Goal: Task Accomplishment & Management: Manage account settings

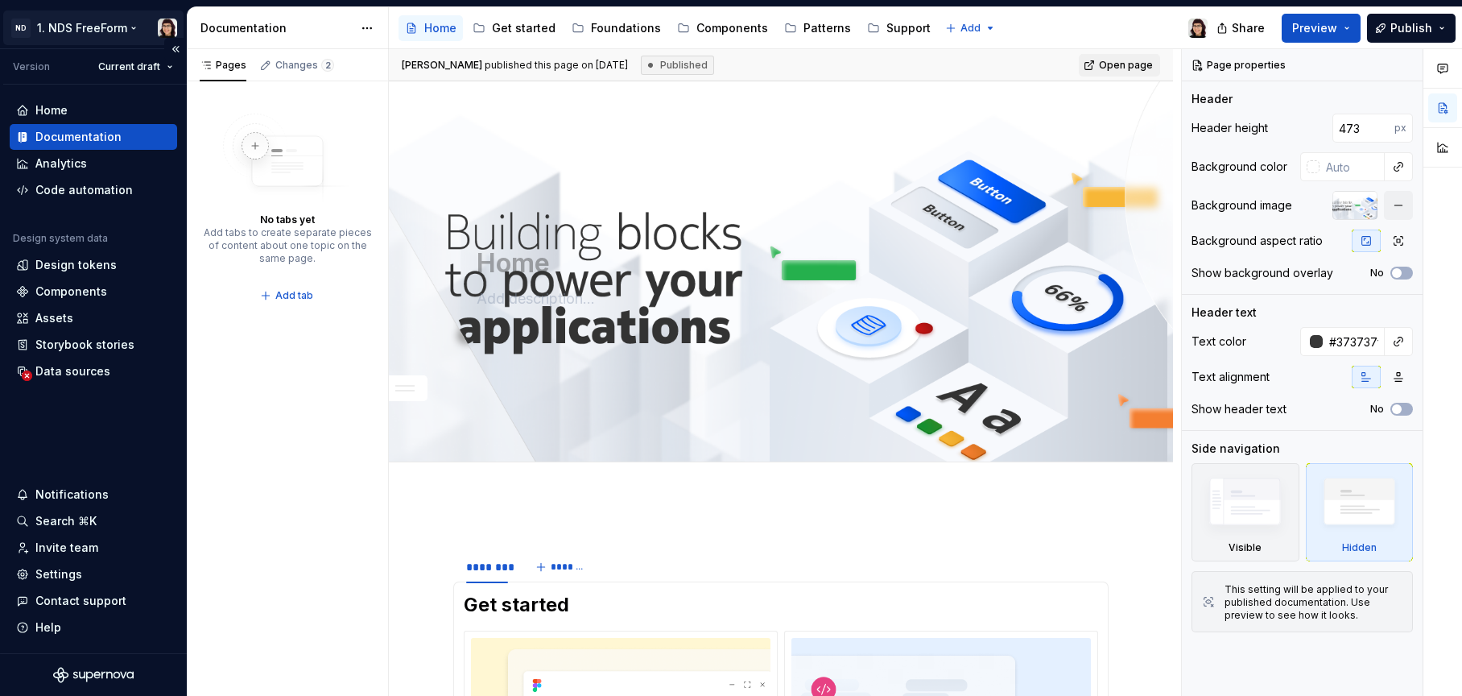
click at [80, 20] on html "ND 1. NDS FreeForm Version Current draft Home Documentation Analytics Code auto…" at bounding box center [731, 348] width 1462 height 696
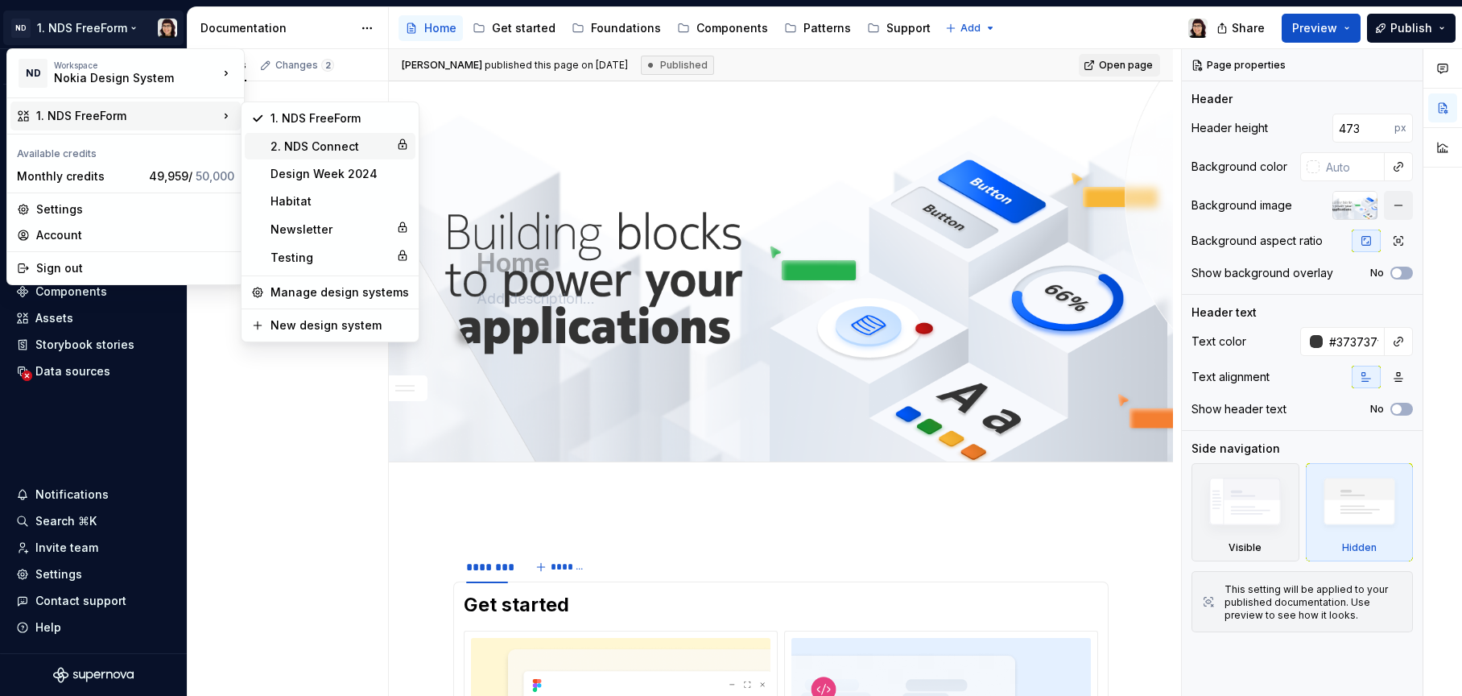
click at [351, 136] on div "2. NDS Connect" at bounding box center [330, 146] width 171 height 27
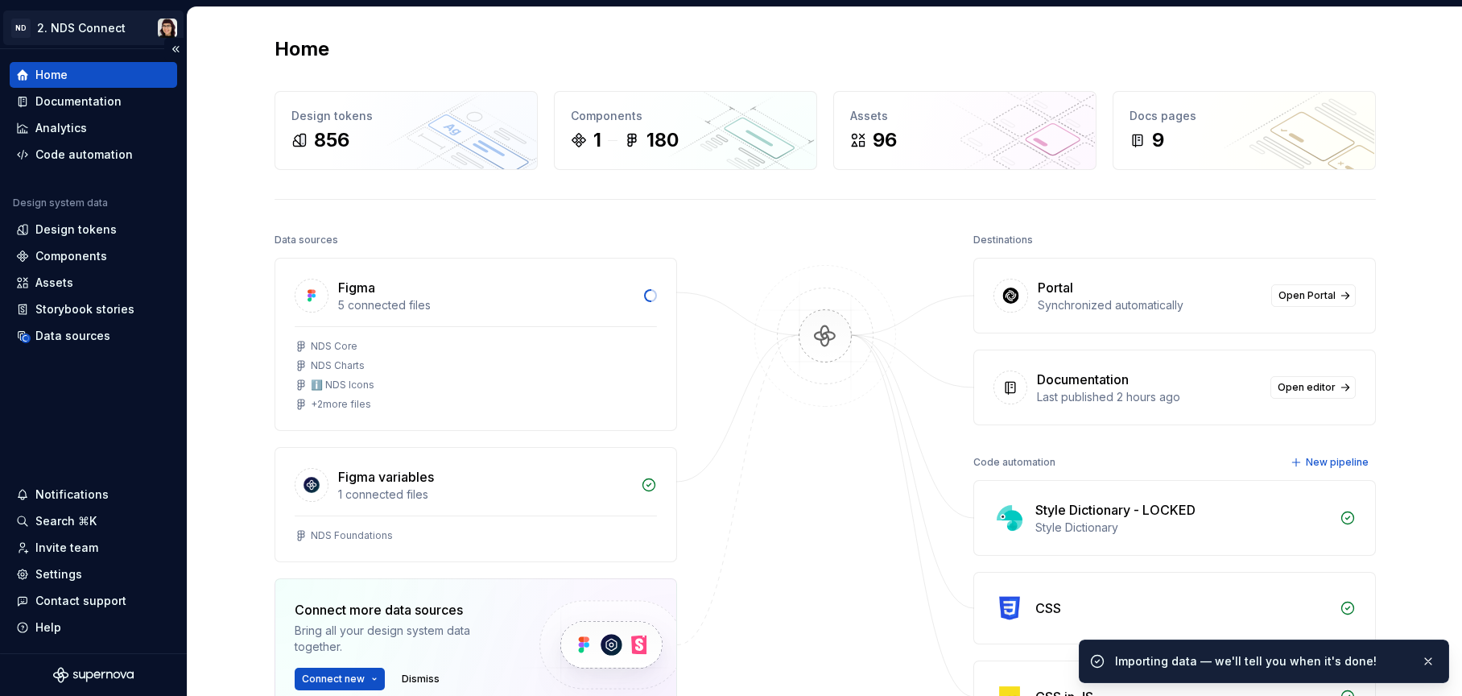
click at [66, 39] on html "ND 2. NDS Connect Home Documentation Analytics Code automation Design system da…" at bounding box center [731, 348] width 1462 height 696
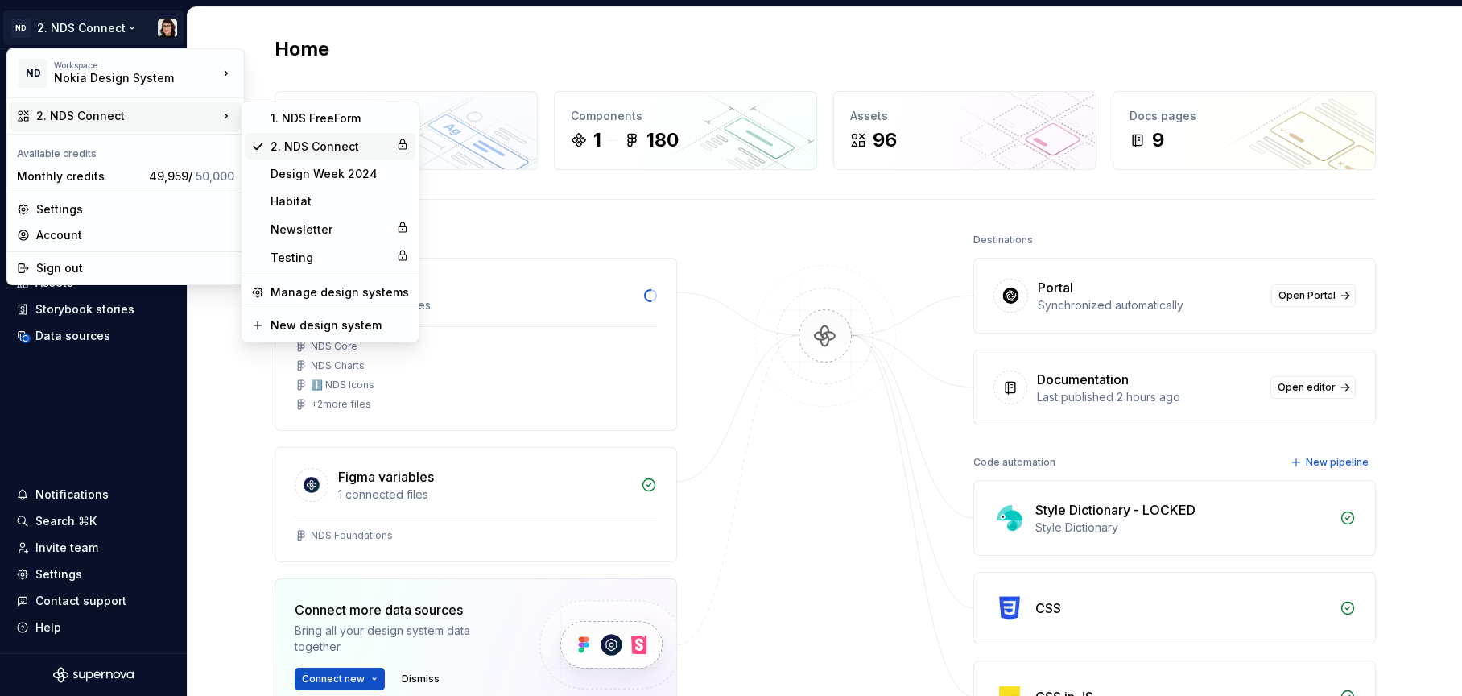
click at [283, 149] on div "2. NDS Connect" at bounding box center [330, 146] width 119 height 16
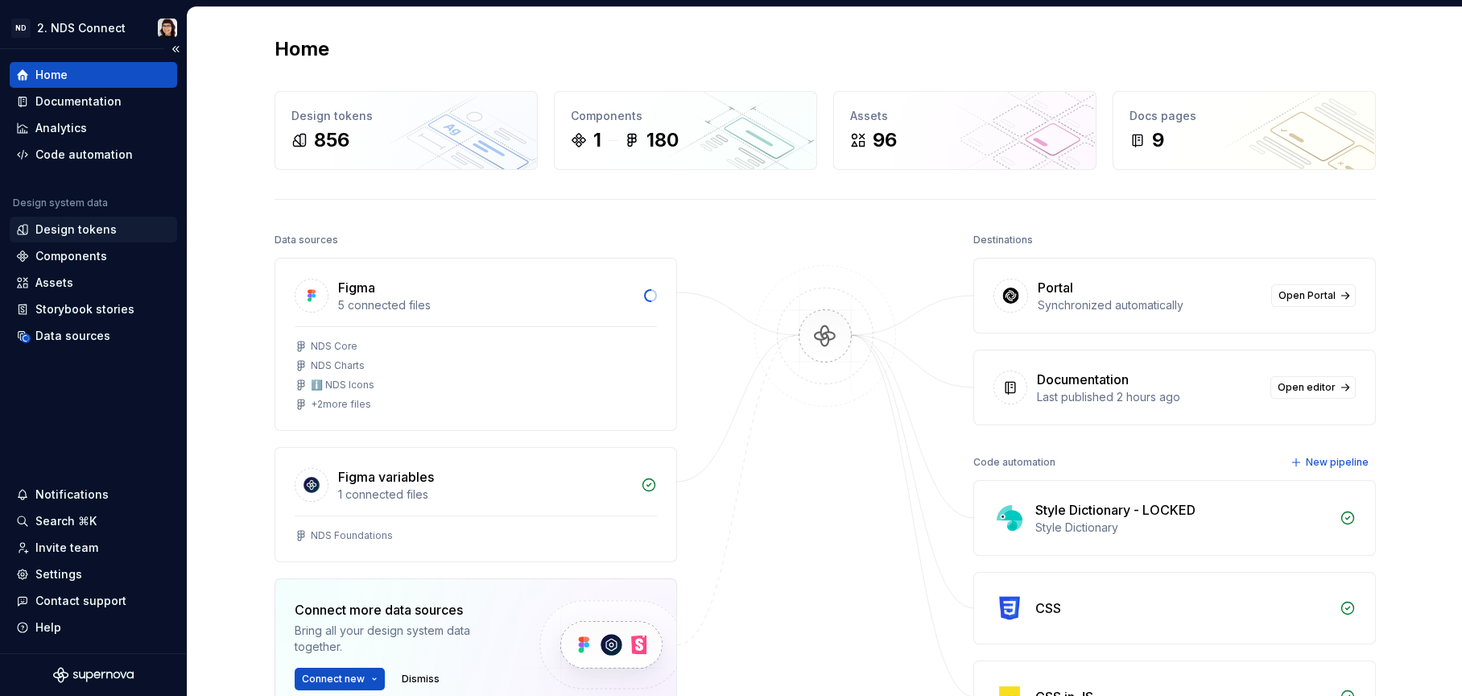
click at [88, 235] on div "Design tokens" at bounding box center [75, 229] width 81 height 16
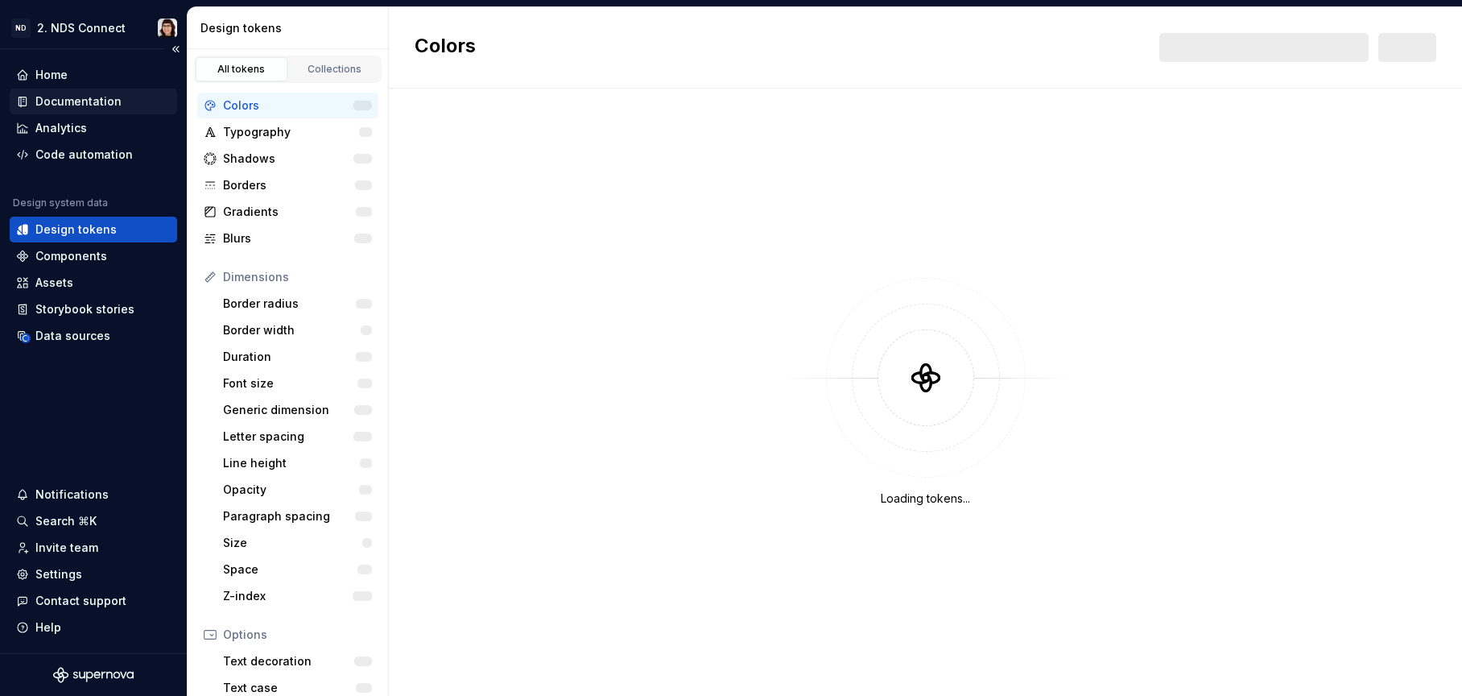
click at [89, 105] on div "Documentation" at bounding box center [78, 101] width 86 height 16
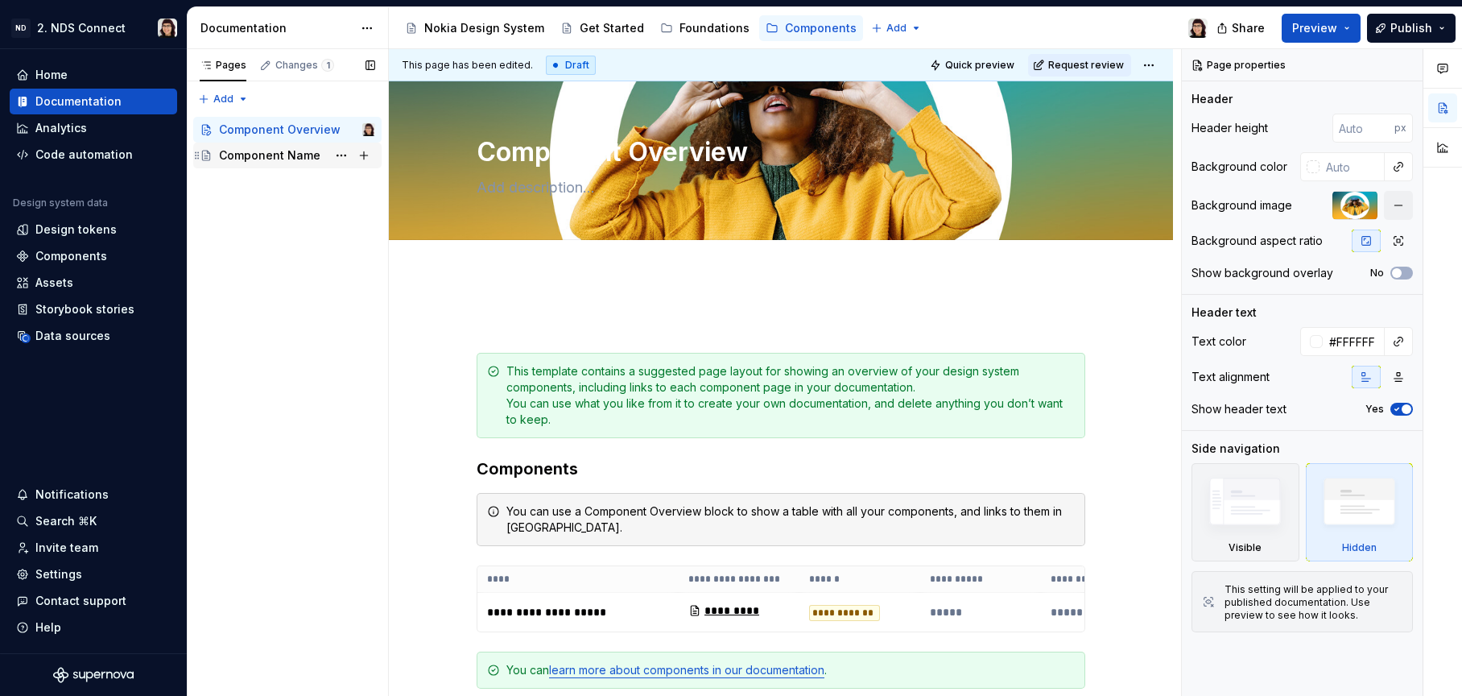
click at [260, 160] on div "Component Name" at bounding box center [269, 155] width 101 height 16
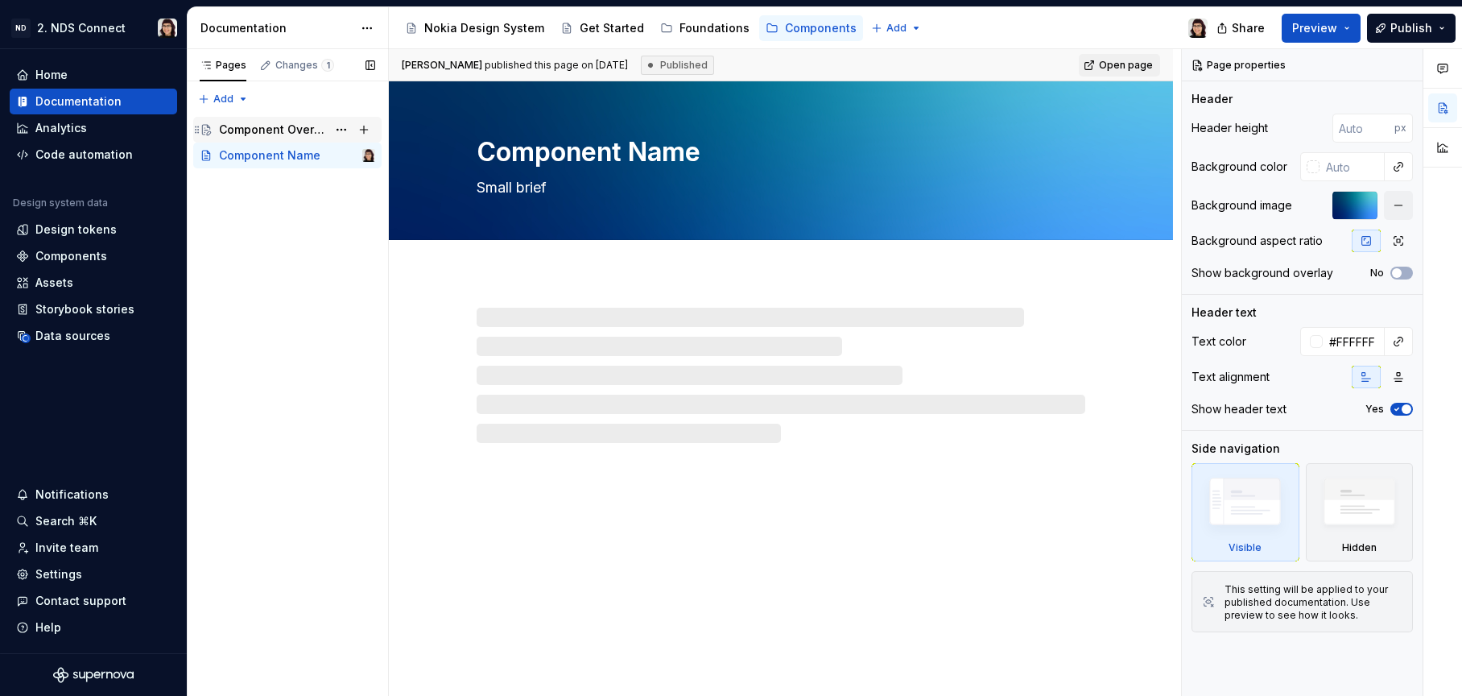
click at [281, 132] on div "Component Overview" at bounding box center [273, 130] width 108 height 16
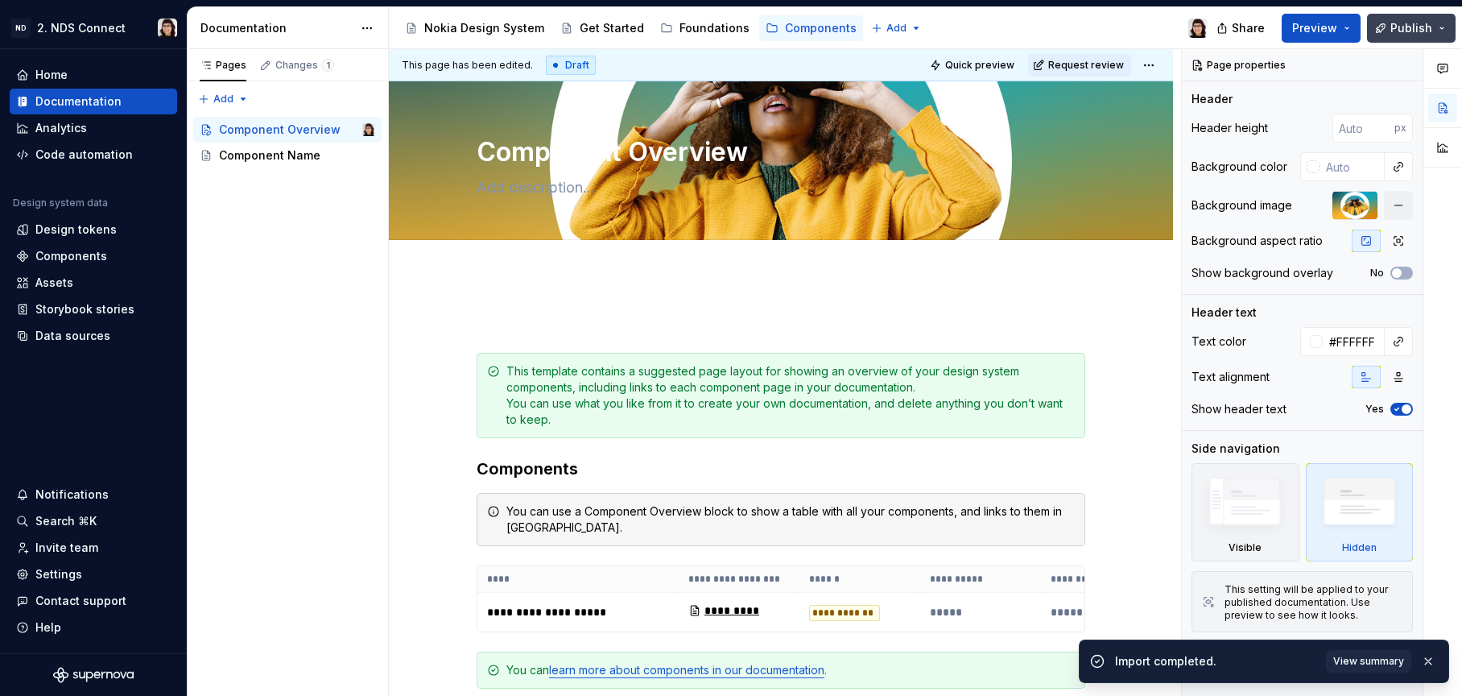
click at [1434, 32] on button "Publish" at bounding box center [1411, 28] width 89 height 29
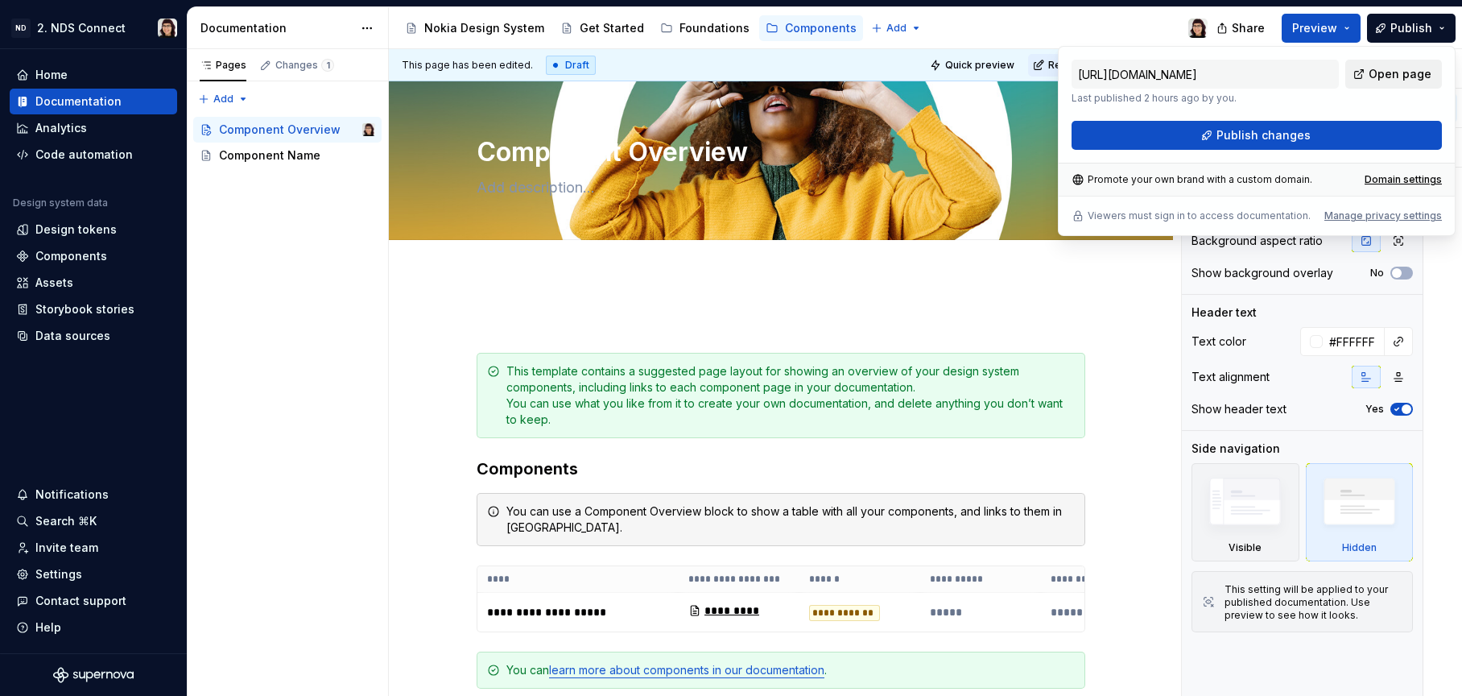
click at [1364, 76] on link "Open page" at bounding box center [1393, 74] width 97 height 29
click at [274, 156] on div "Component Name" at bounding box center [269, 155] width 101 height 16
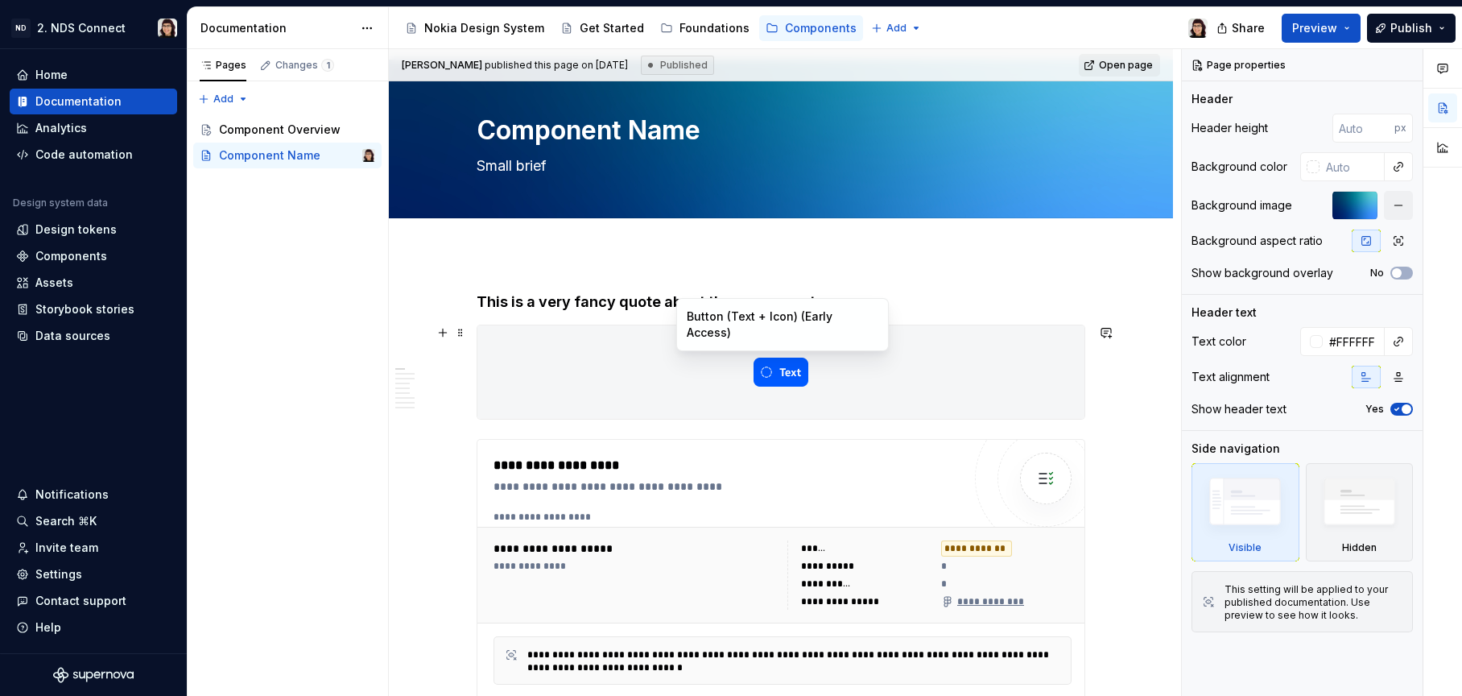
scroll to position [31, 0]
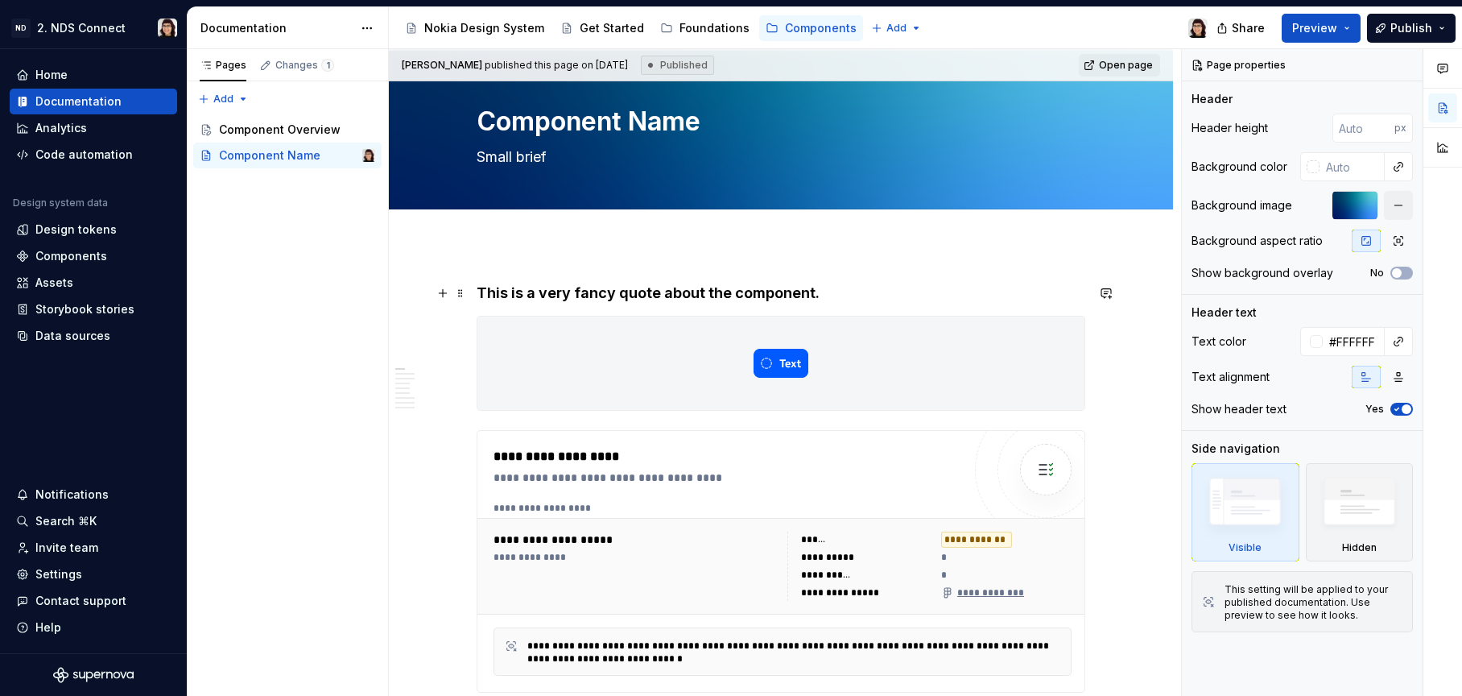
click at [528, 296] on h4 "This is a very fancy quote about the component." at bounding box center [781, 292] width 609 height 19
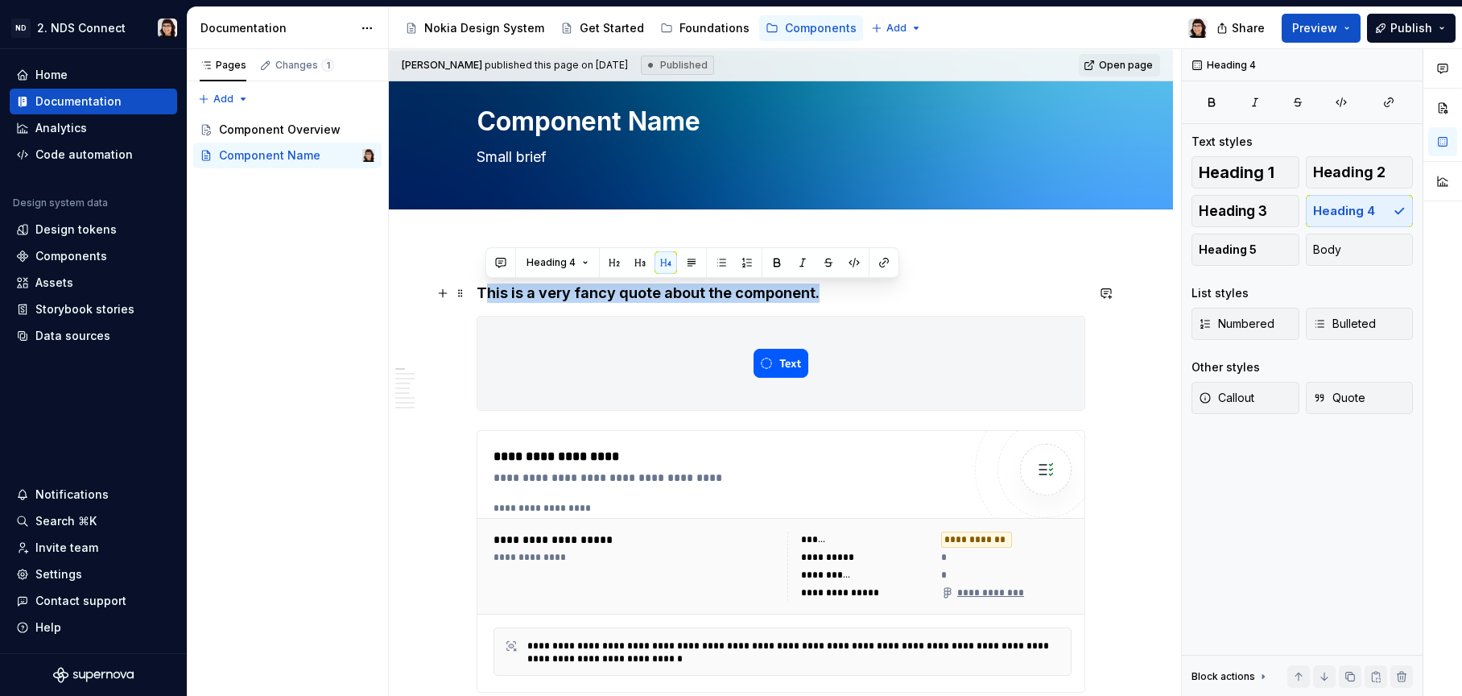
drag, startPoint x: 485, startPoint y: 287, endPoint x: 813, endPoint y: 284, distance: 328.5
click at [813, 284] on h4 "This is a very fancy quote about the component." at bounding box center [781, 292] width 609 height 19
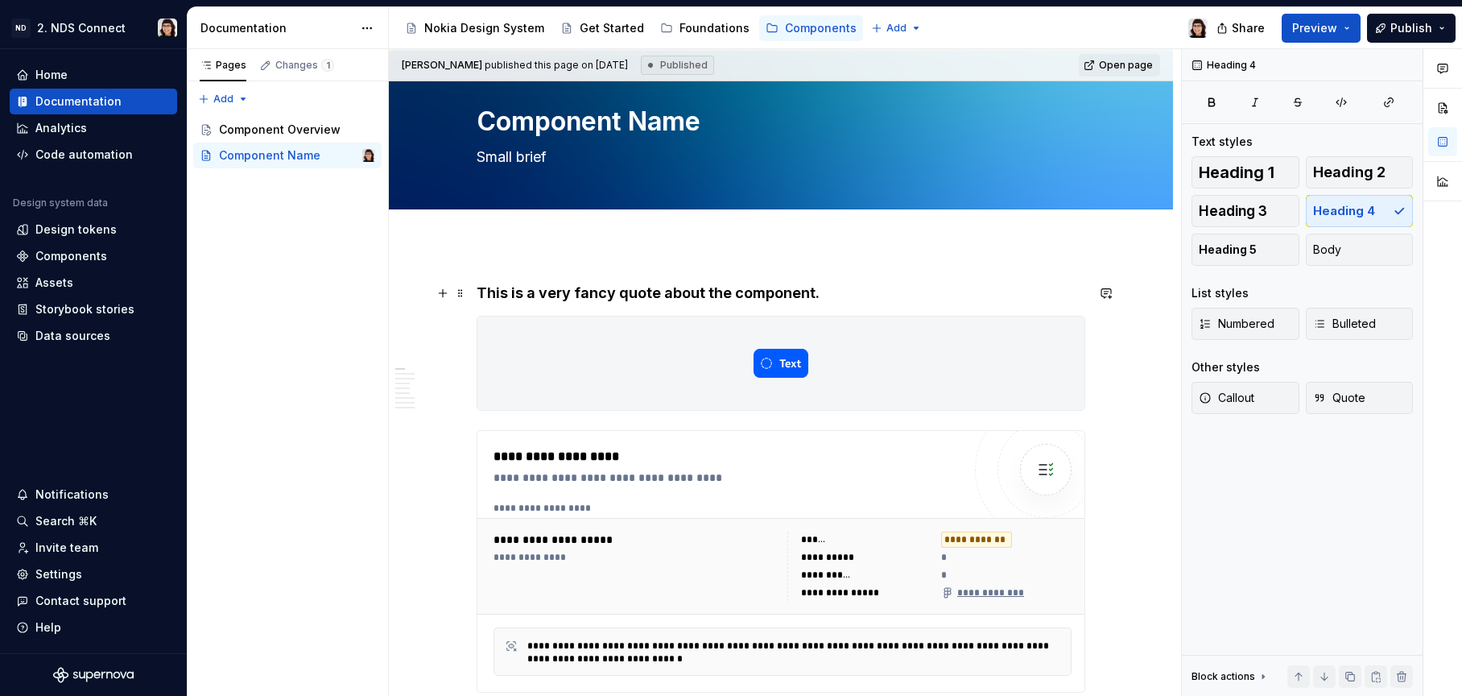
click at [724, 296] on h4 "This is a very fancy quote about the component." at bounding box center [781, 292] width 609 height 19
click at [528, 155] on textarea "Small brief" at bounding box center [777, 157] width 609 height 26
click at [527, 156] on textarea "Small brief" at bounding box center [777, 157] width 609 height 26
drag, startPoint x: 570, startPoint y: 158, endPoint x: 486, endPoint y: 159, distance: 83.7
click at [486, 159] on textarea "Small brief" at bounding box center [777, 157] width 609 height 26
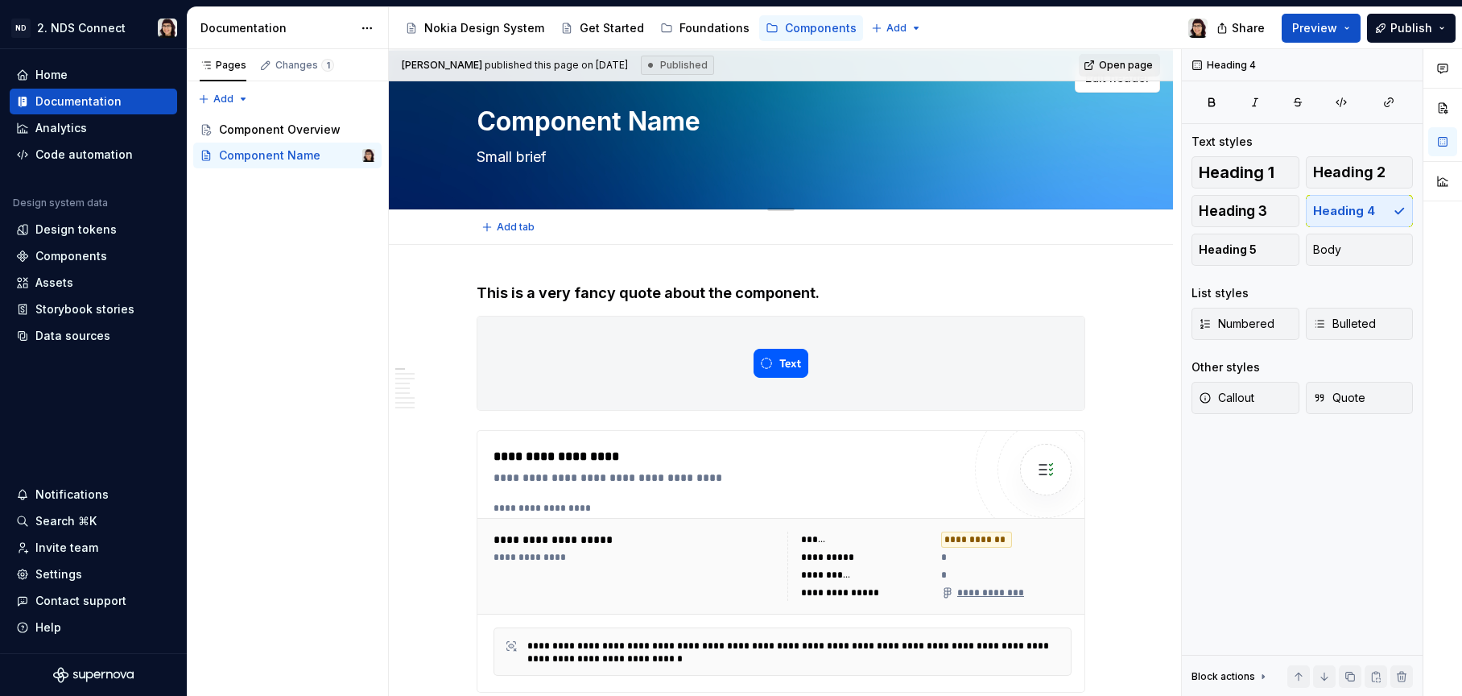
click at [486, 159] on textarea "Small brief" at bounding box center [777, 157] width 609 height 26
click at [719, 283] on h4 "This is a very fancy quote about the component." at bounding box center [781, 292] width 609 height 19
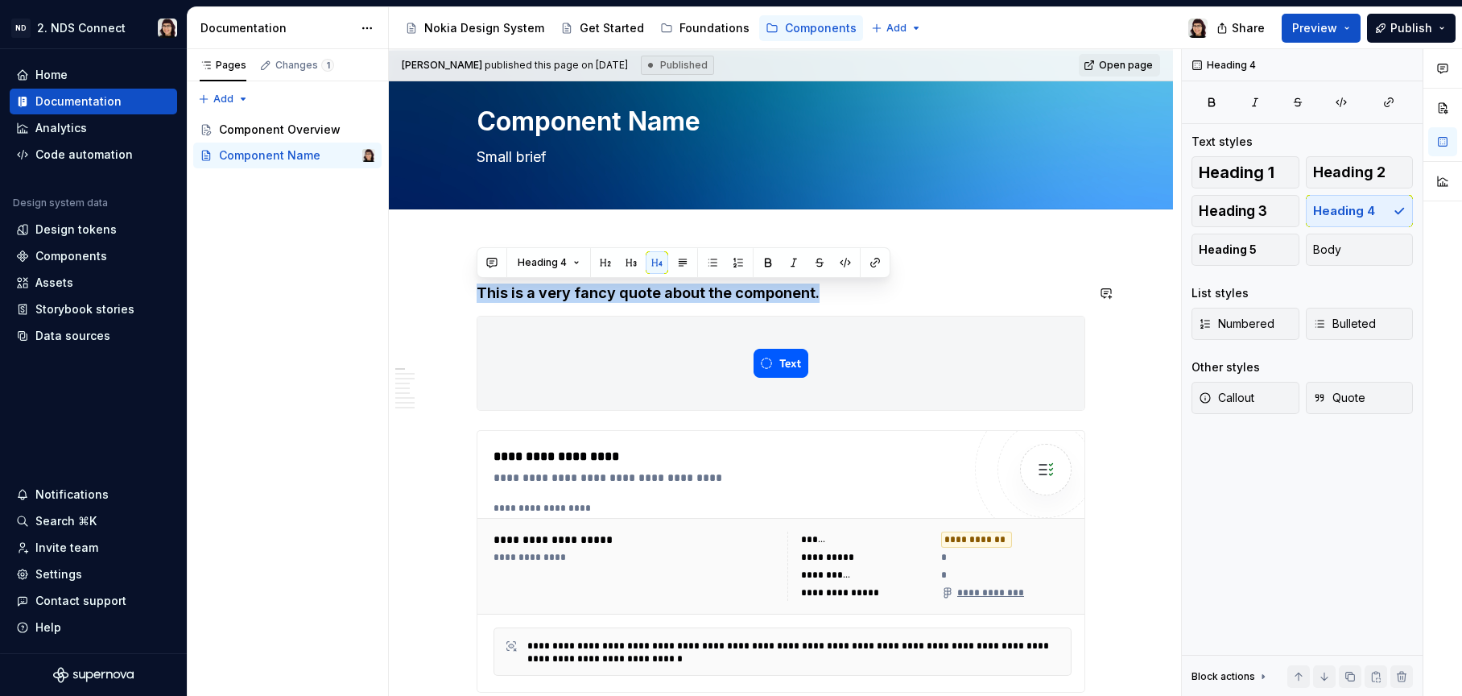
click at [719, 283] on h4 "This is a very fancy quote about the component." at bounding box center [781, 292] width 609 height 19
copy h4 "This is a very fancy quote about the component."
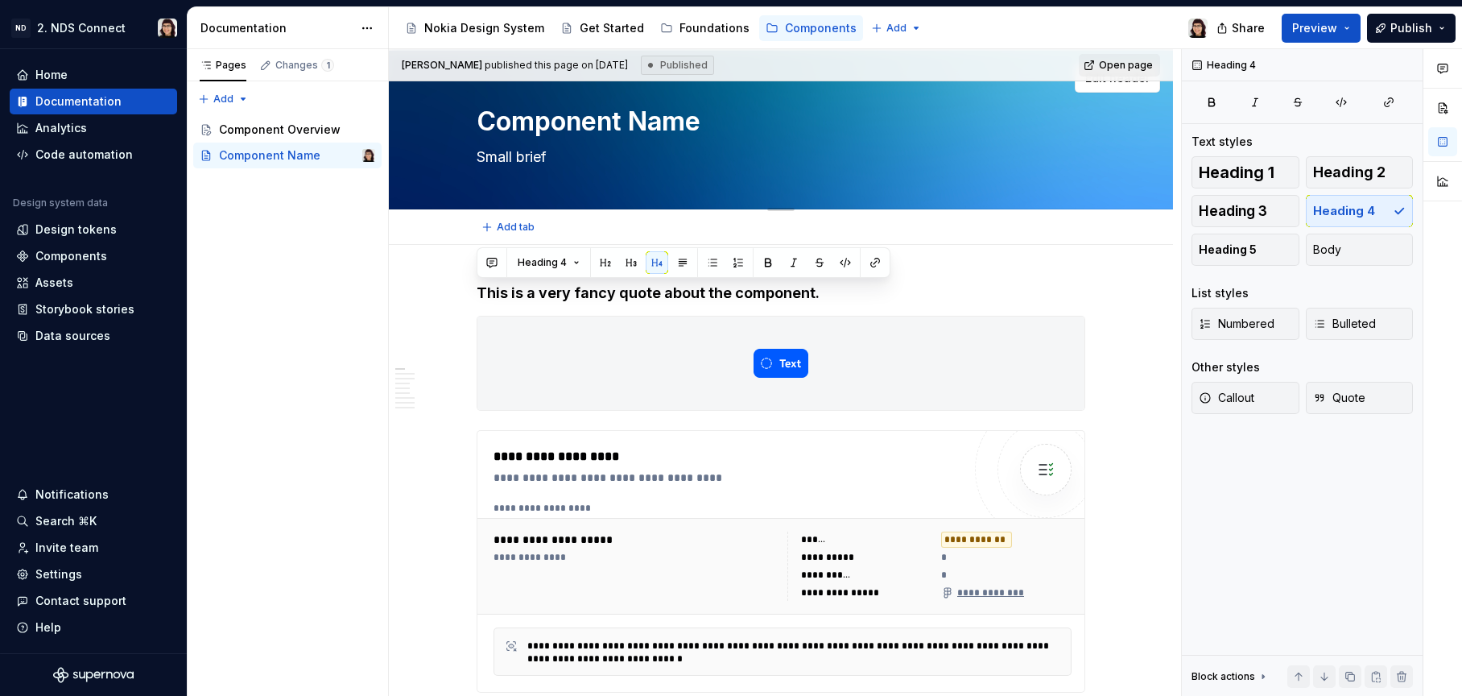
click at [514, 160] on textarea "Small brief" at bounding box center [777, 157] width 609 height 26
paste textarea "This is a very fancy quote about the component."
type textarea "*"
type textarea "This is a very fancy quote about the component."
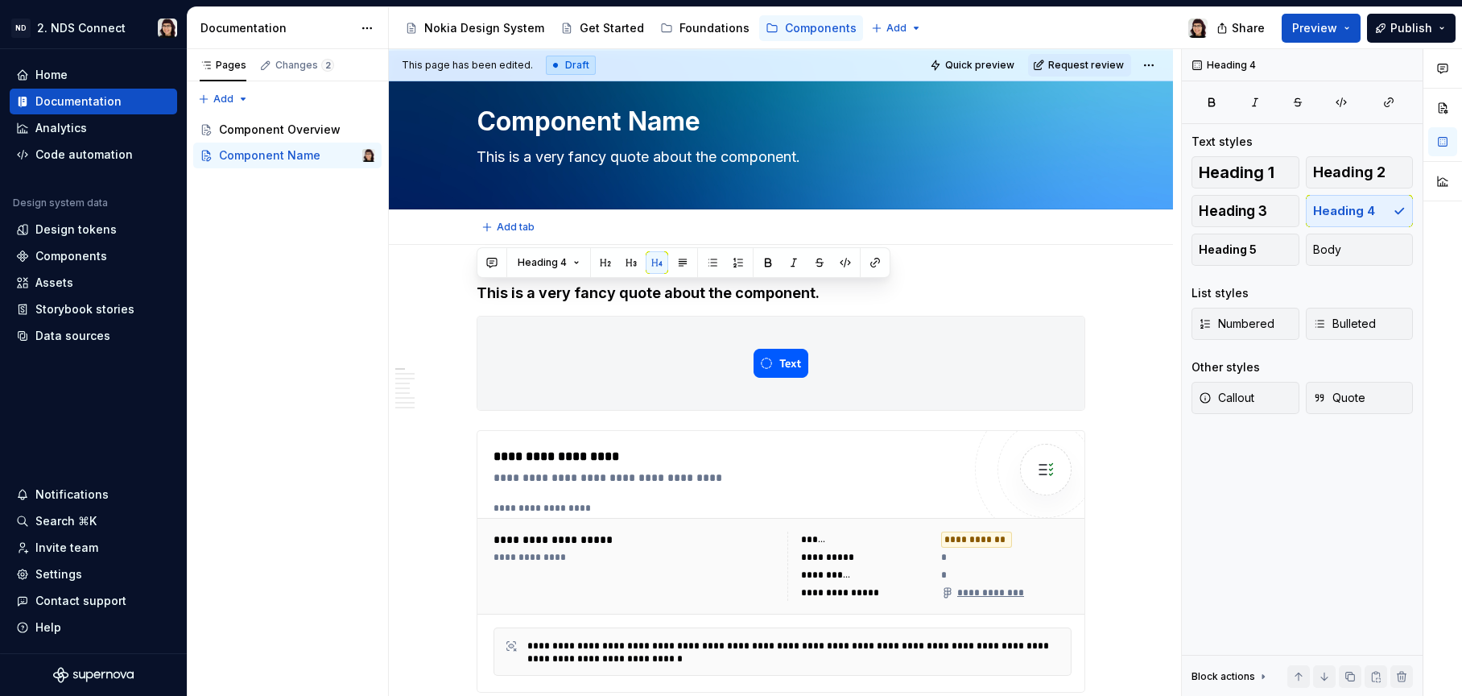
type textarea "*"
type textarea "This is a very fancy quote about the component."
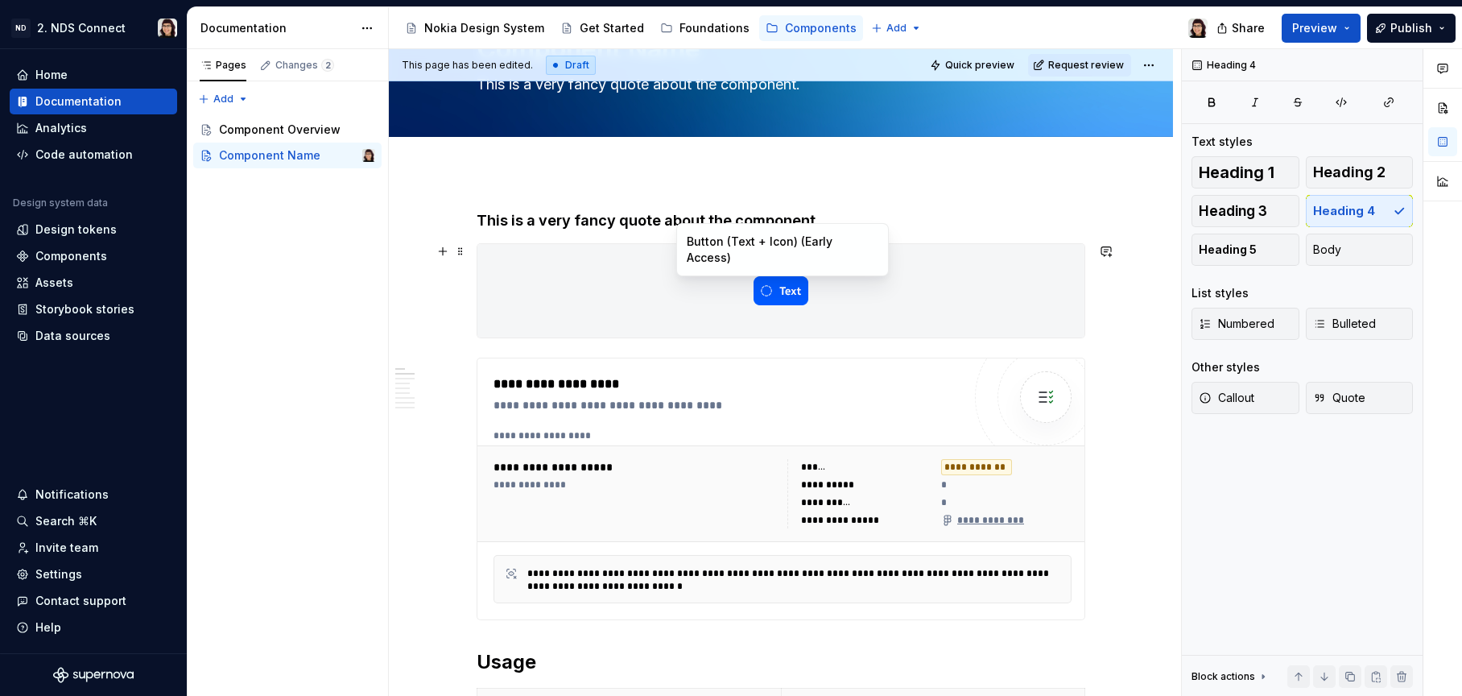
click at [962, 320] on div at bounding box center [780, 290] width 607 height 93
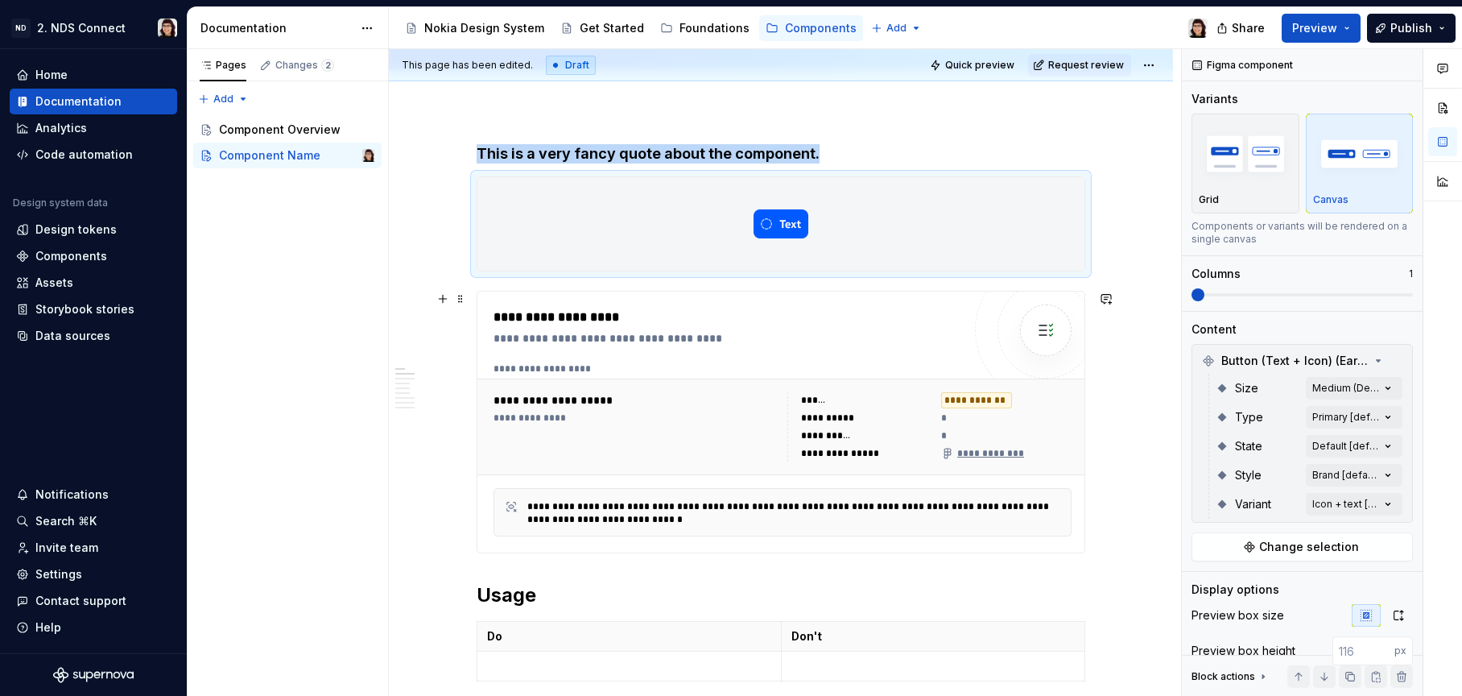
scroll to position [207, 0]
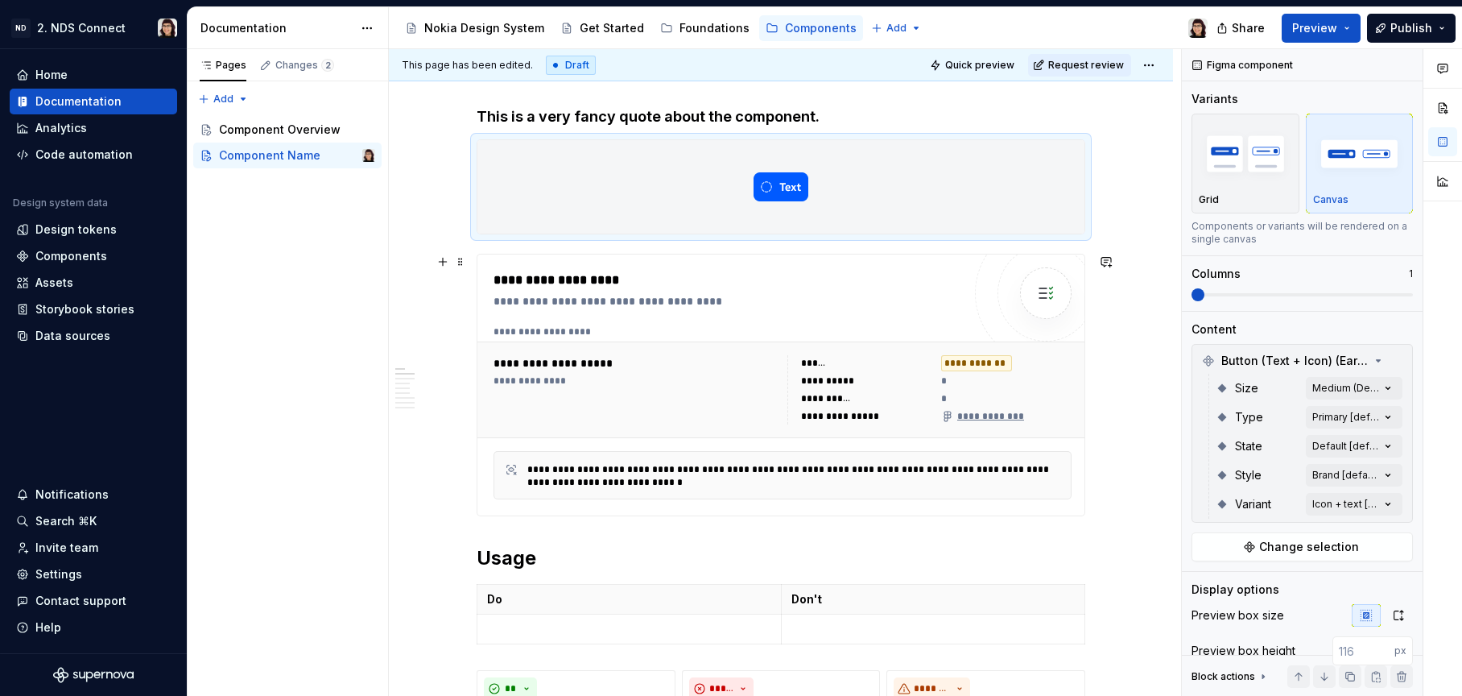
click at [837, 325] on div "**********" at bounding box center [783, 331] width 578 height 13
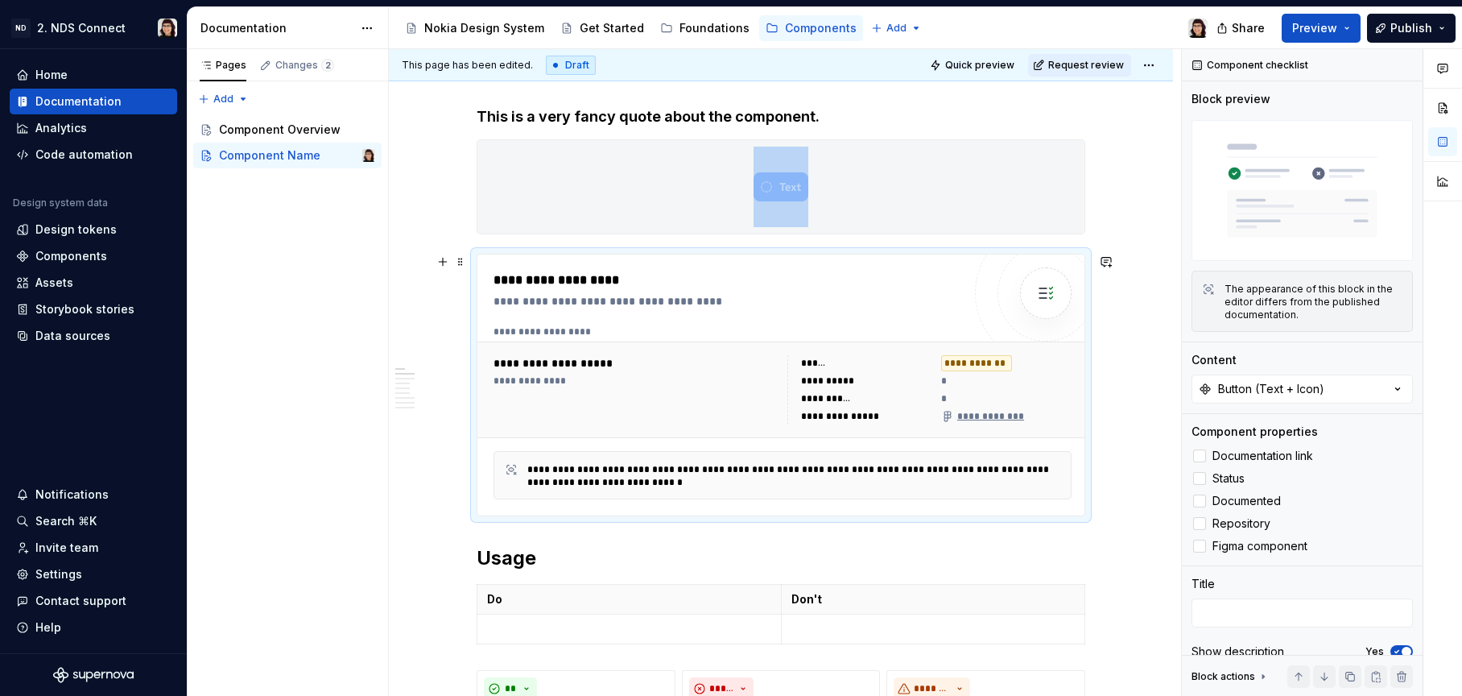
scroll to position [224, 0]
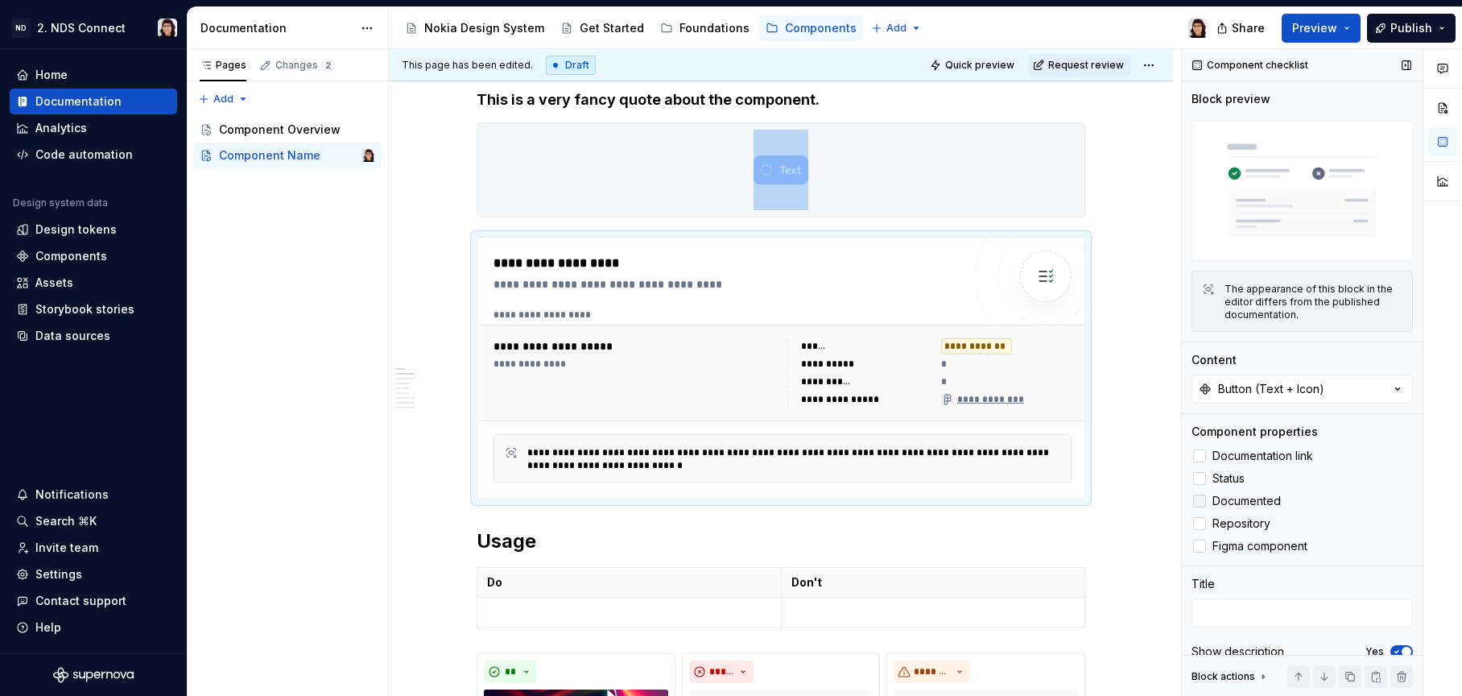
click at [1200, 501] on icon at bounding box center [1200, 501] width 0 height 0
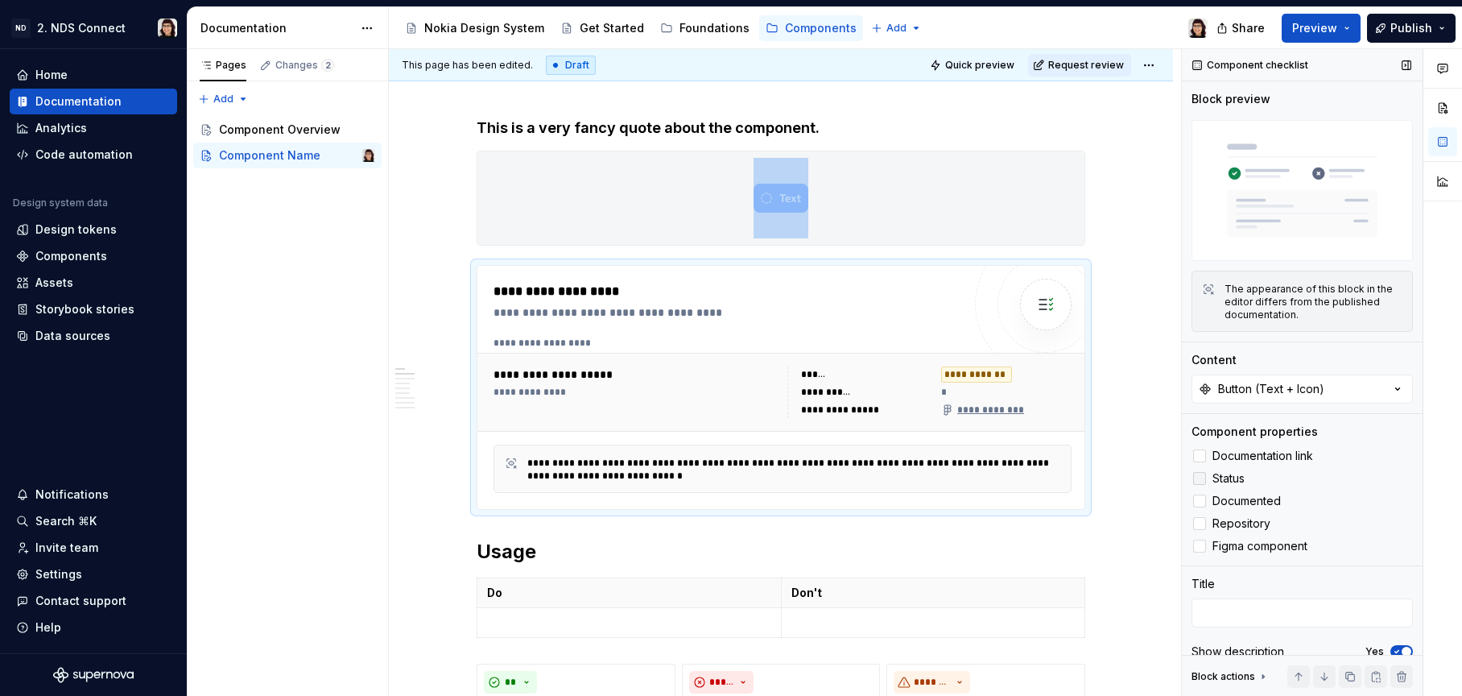
scroll to position [12, 0]
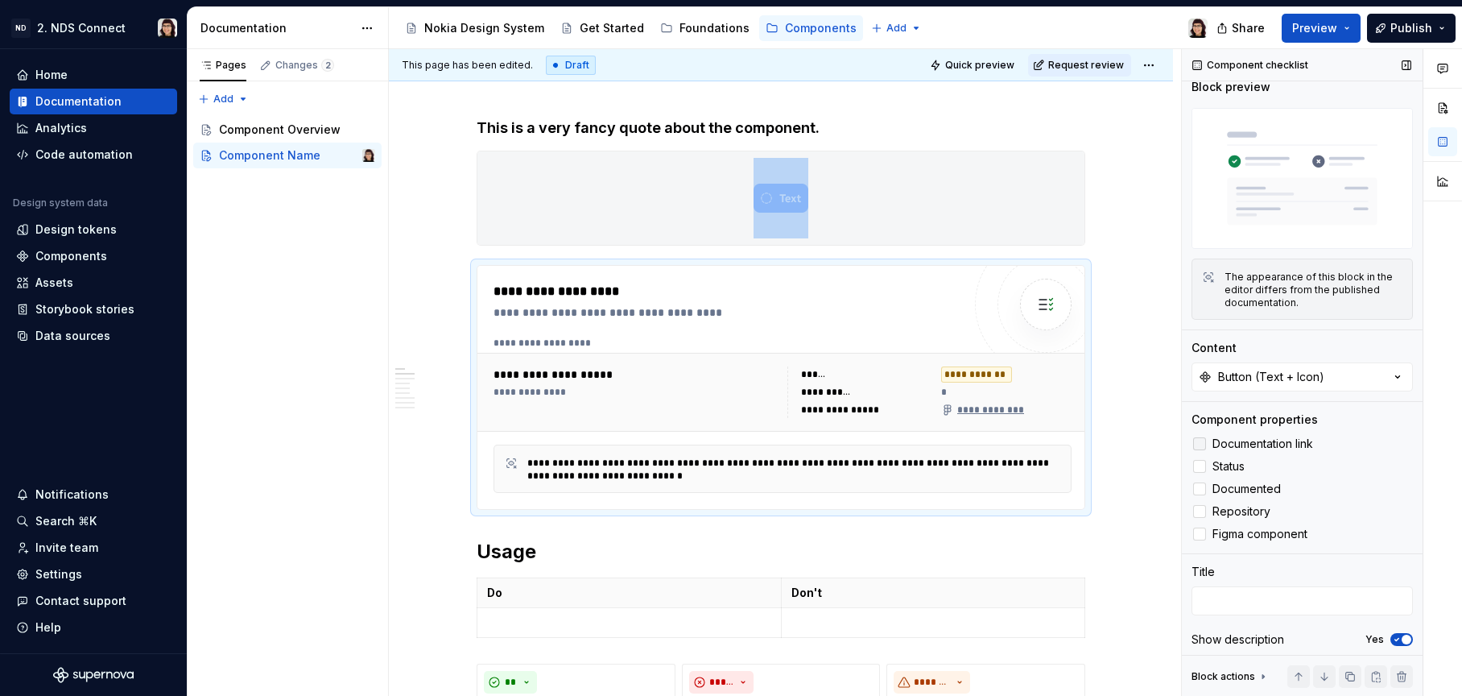
type textarea "*"
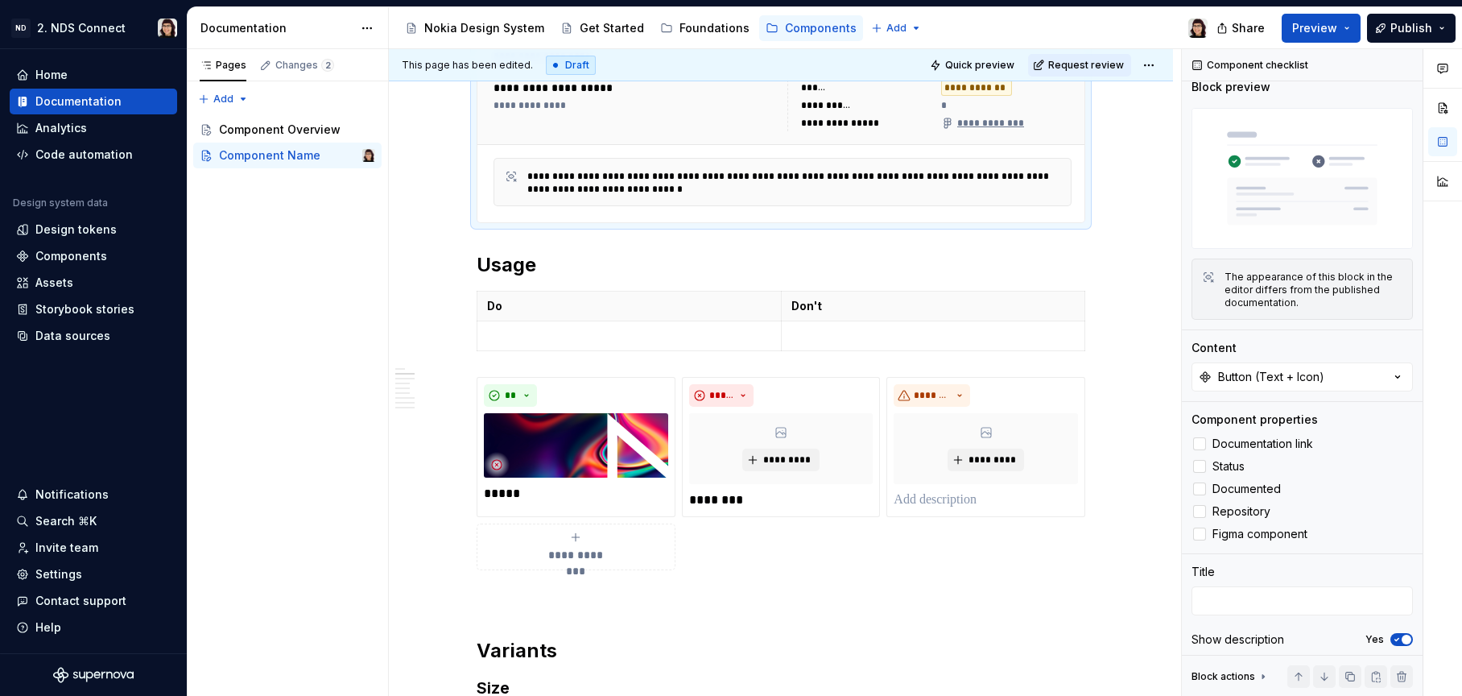
scroll to position [569, 0]
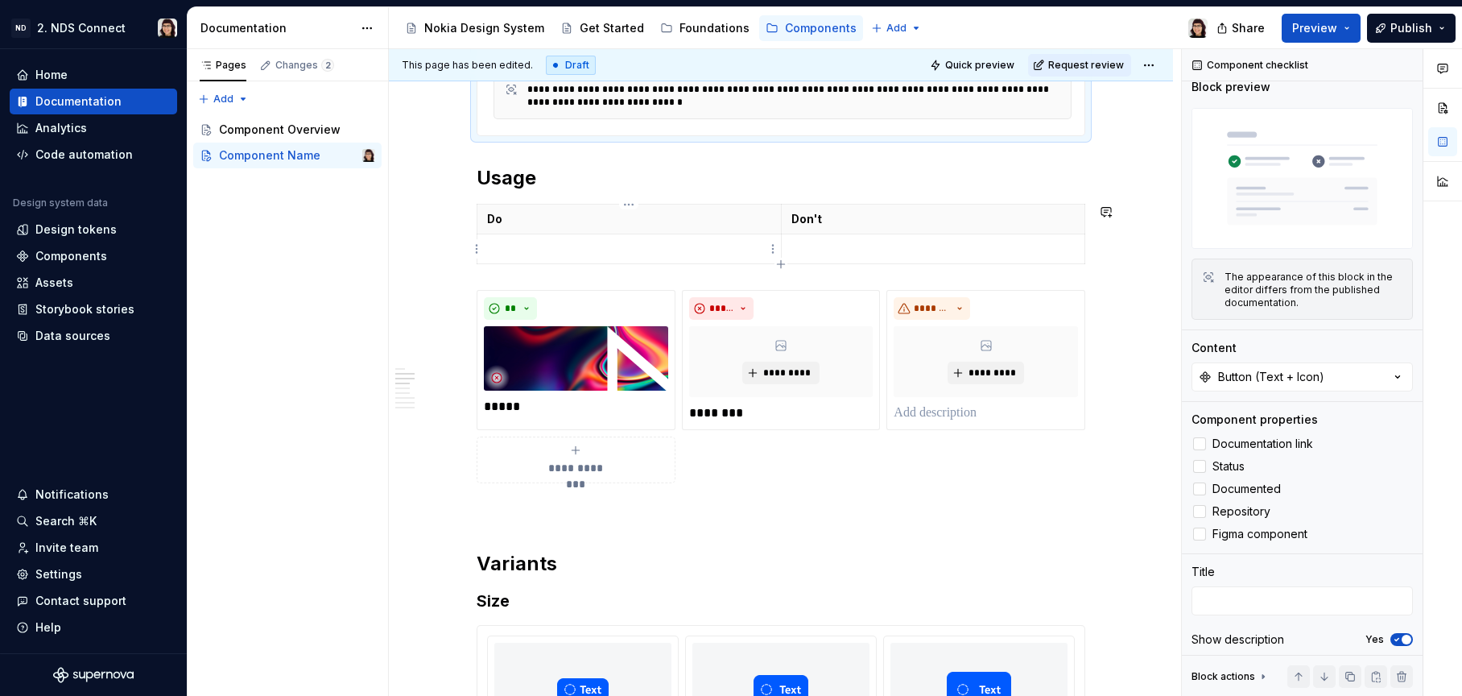
click at [666, 256] on p at bounding box center [629, 249] width 284 height 16
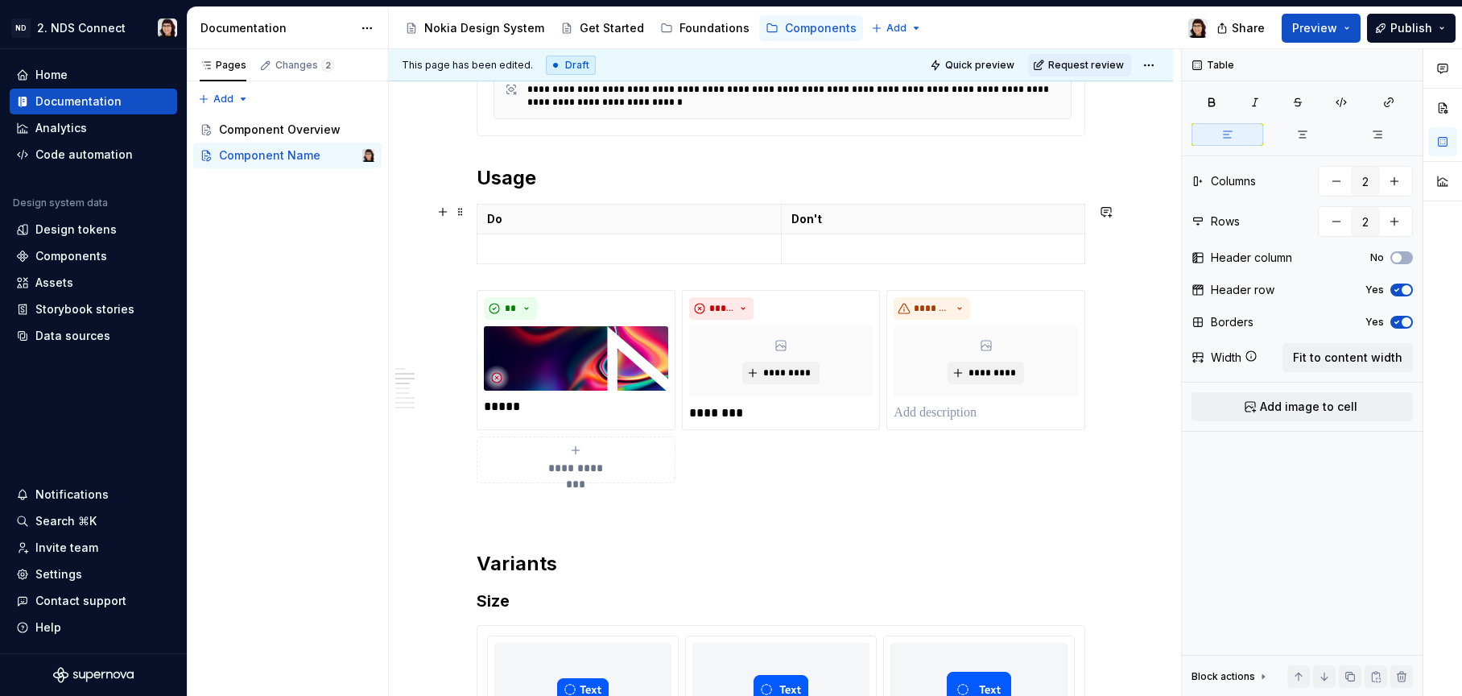
click at [641, 254] on p at bounding box center [629, 249] width 284 height 16
click at [841, 236] on td at bounding box center [933, 249] width 304 height 30
click at [713, 241] on p at bounding box center [629, 249] width 284 height 16
click at [898, 243] on p at bounding box center [933, 249] width 284 height 16
click at [754, 246] on p at bounding box center [629, 249] width 284 height 16
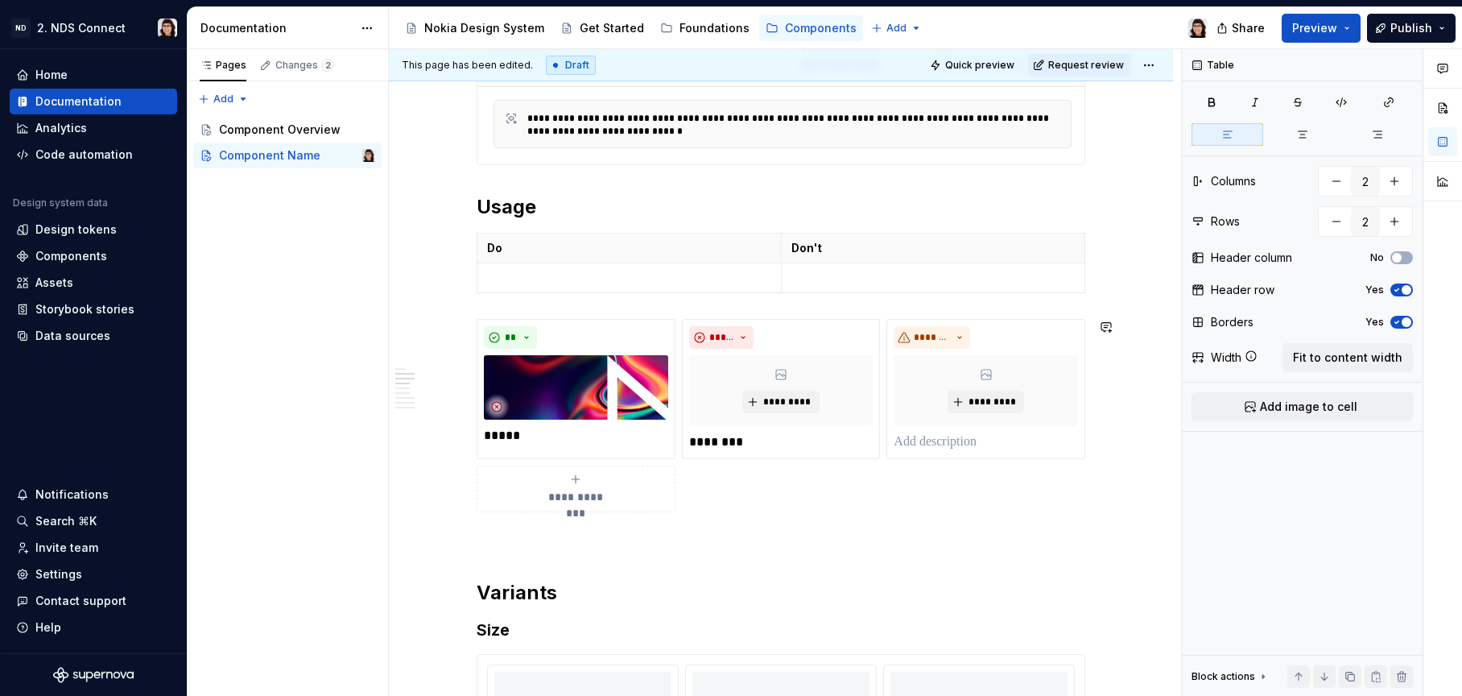
scroll to position [534, 0]
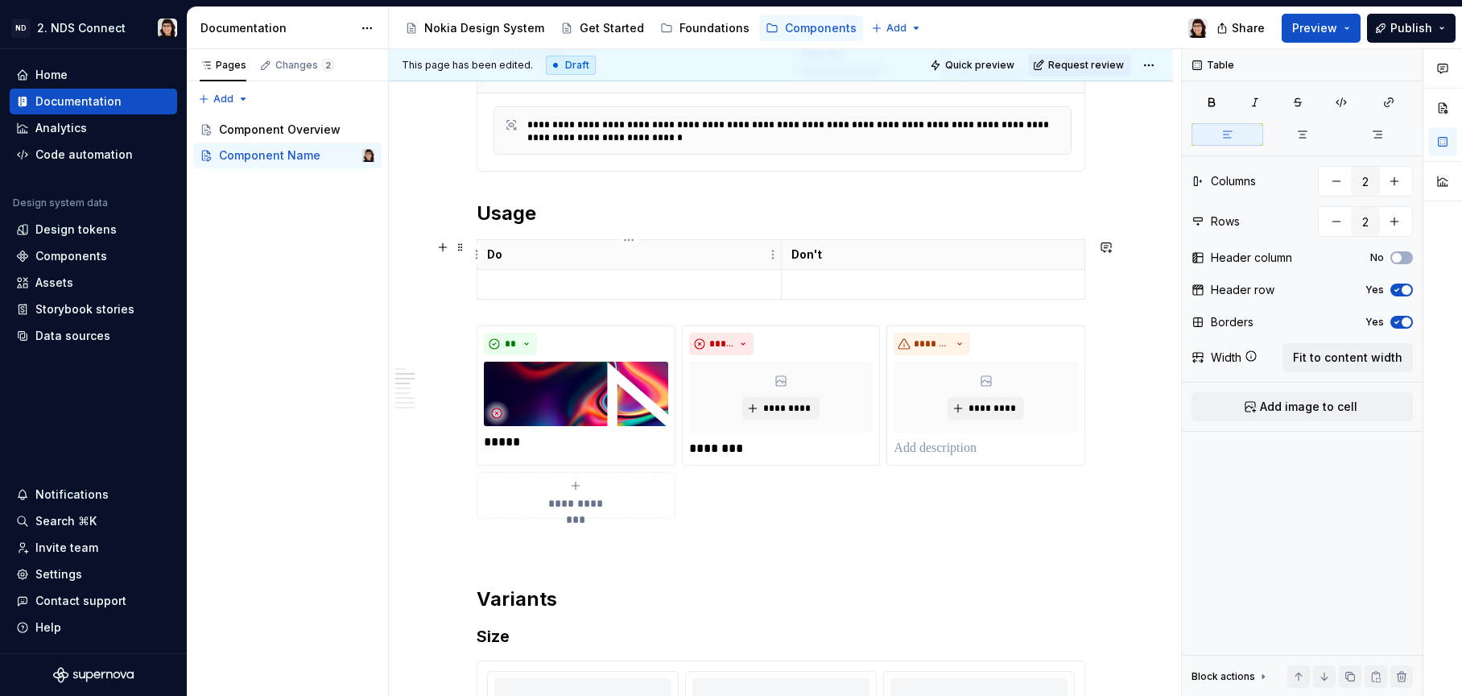
click at [535, 250] on p "Do" at bounding box center [629, 254] width 284 height 16
click at [849, 250] on p "Don't" at bounding box center [933, 254] width 284 height 16
click at [593, 246] on p "Do" at bounding box center [629, 254] width 284 height 16
click at [456, 247] on span at bounding box center [460, 247] width 13 height 23
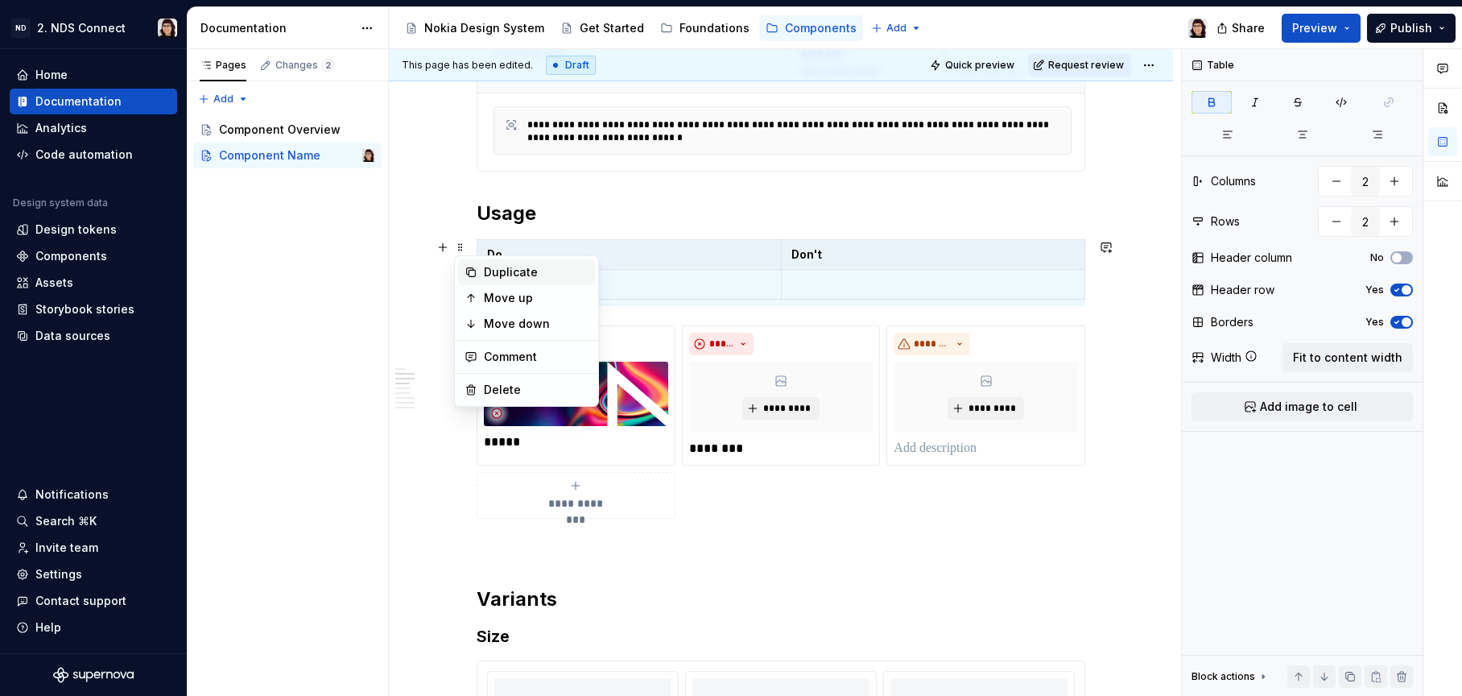
click at [473, 268] on icon at bounding box center [471, 272] width 9 height 9
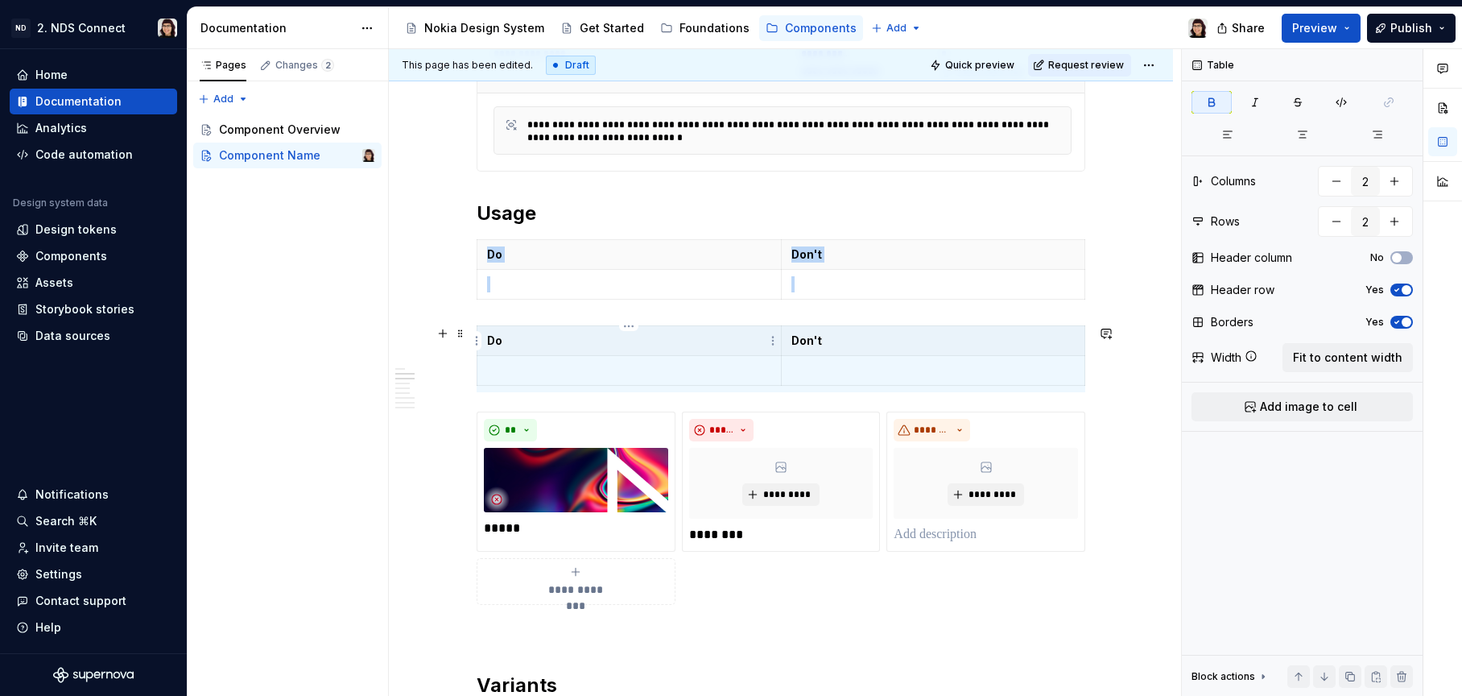
click at [518, 342] on p "Do" at bounding box center [629, 341] width 284 height 16
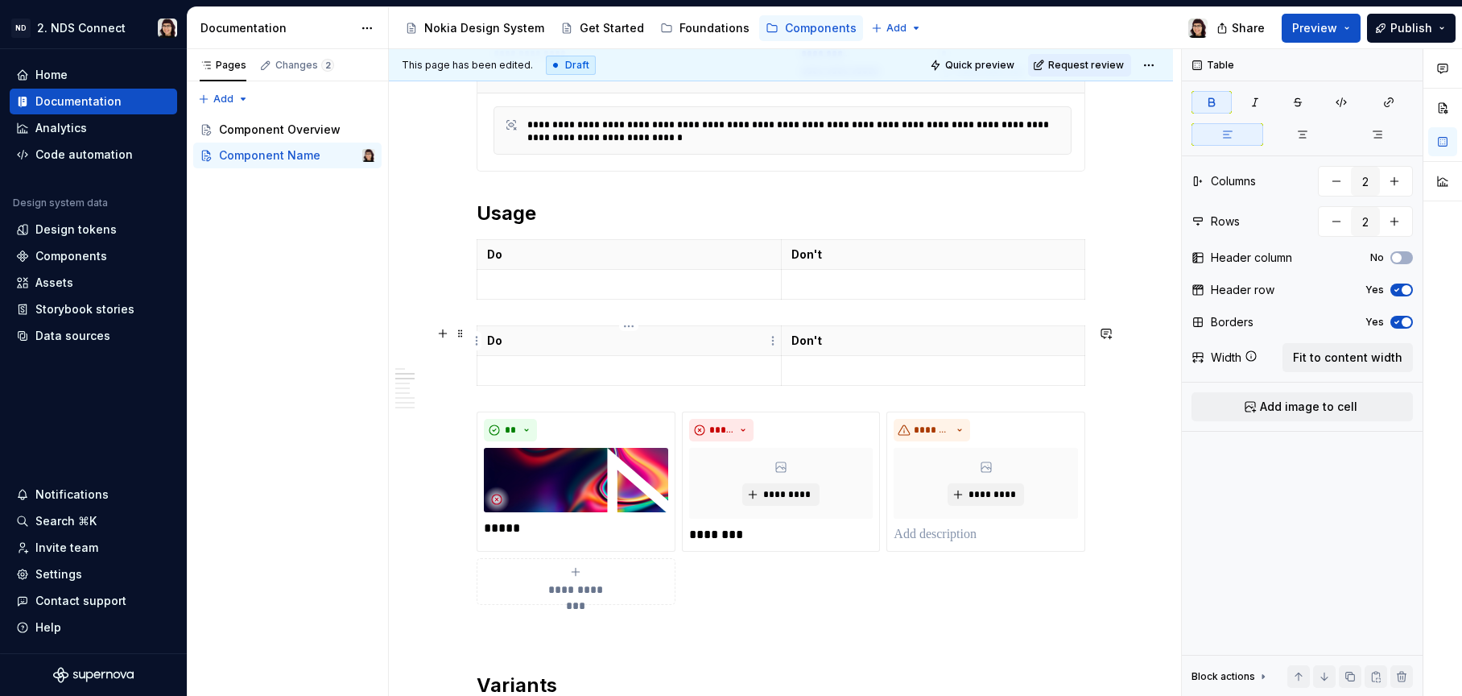
click at [518, 342] on p "Do" at bounding box center [629, 341] width 284 height 16
click at [508, 342] on p "Do" at bounding box center [629, 341] width 284 height 16
click at [487, 224] on h2 "Usage" at bounding box center [781, 213] width 609 height 26
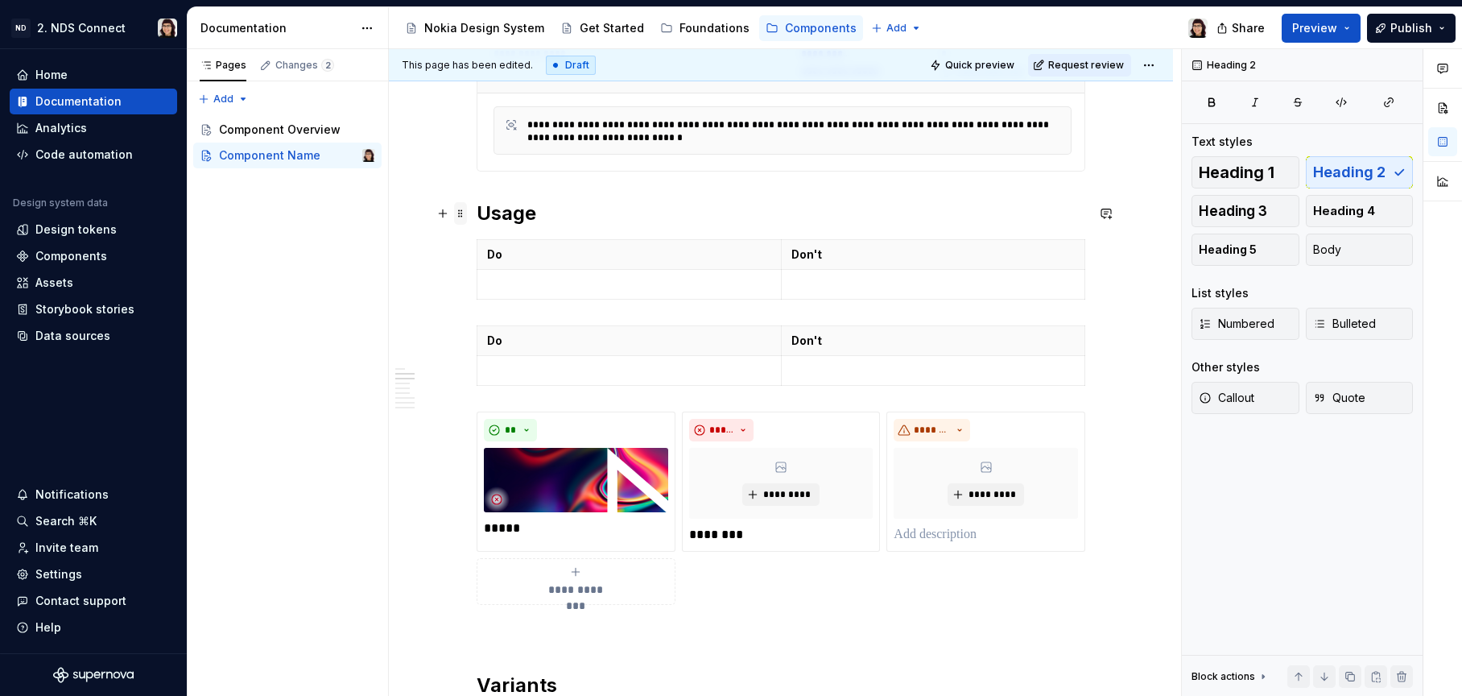
click at [459, 218] on span at bounding box center [460, 213] width 13 height 23
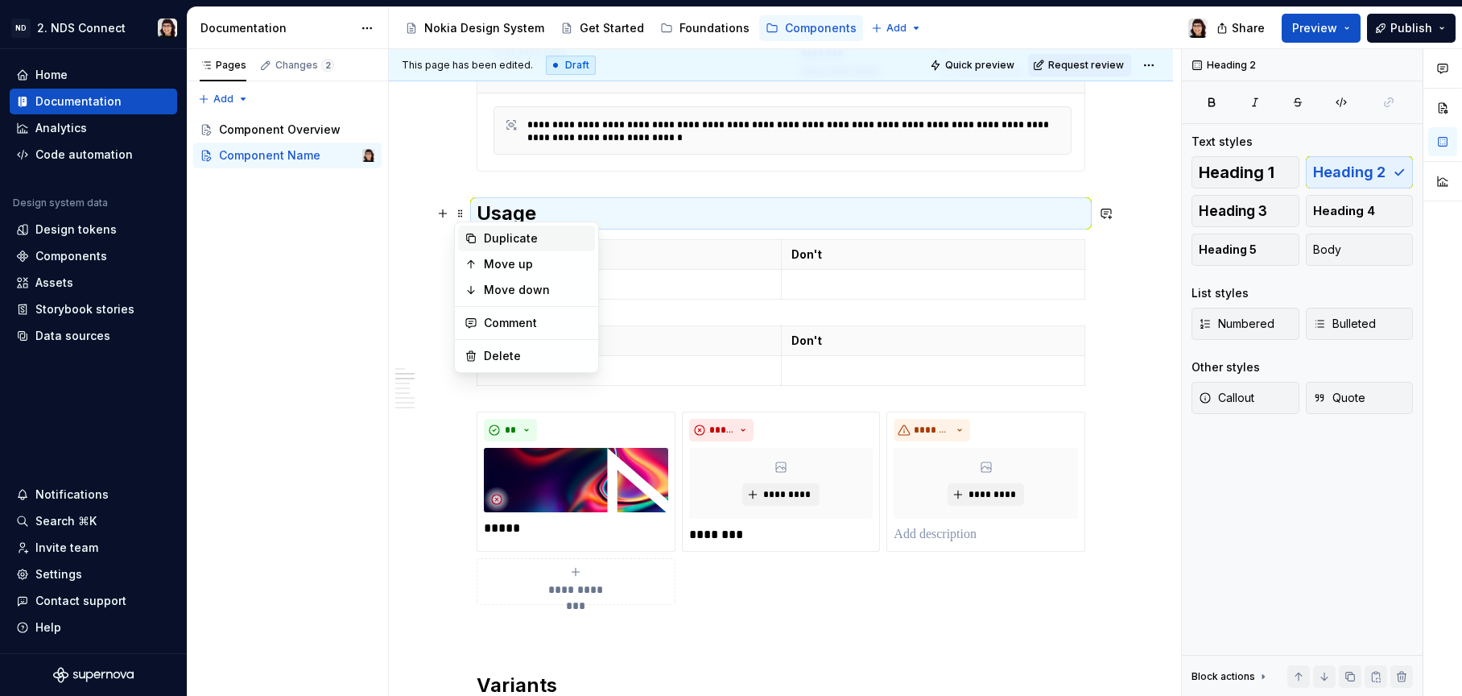
click at [471, 235] on icon at bounding box center [471, 238] width 9 height 9
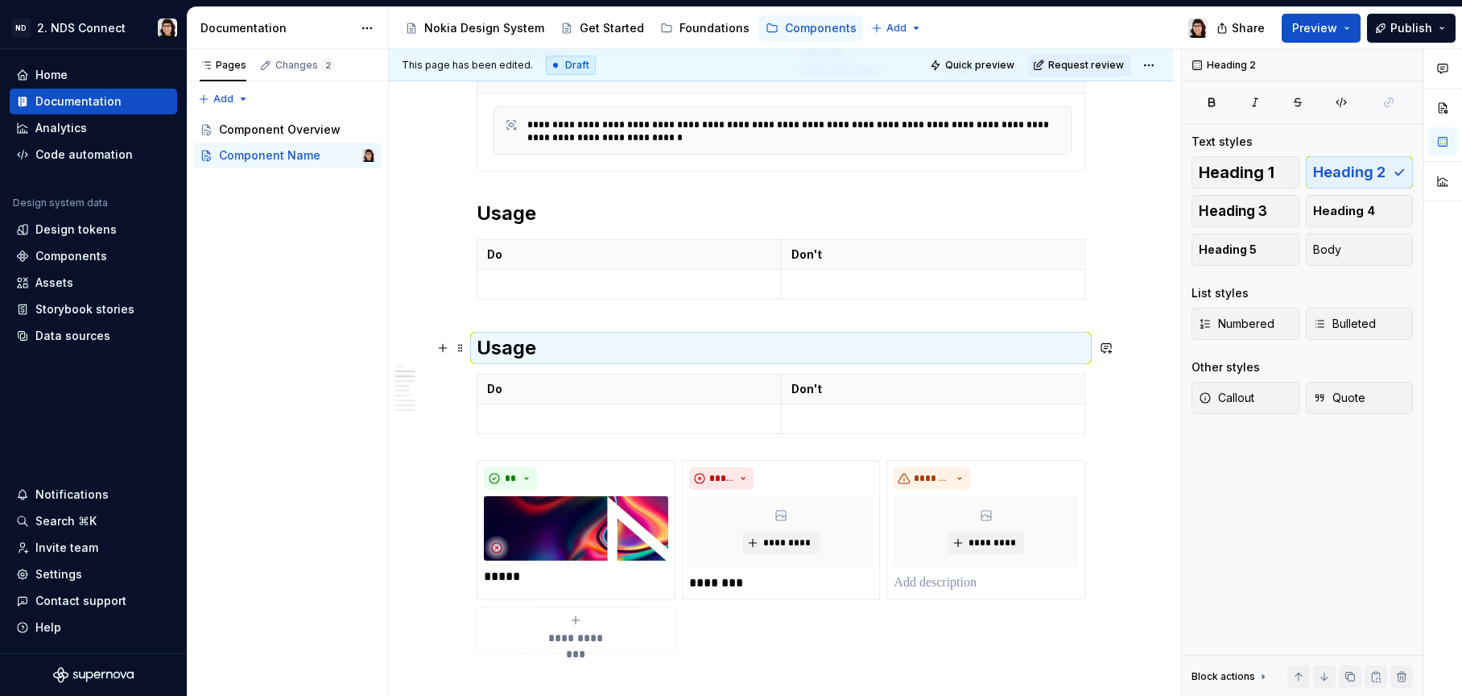
click at [514, 356] on h2 "Usage" at bounding box center [781, 348] width 609 height 26
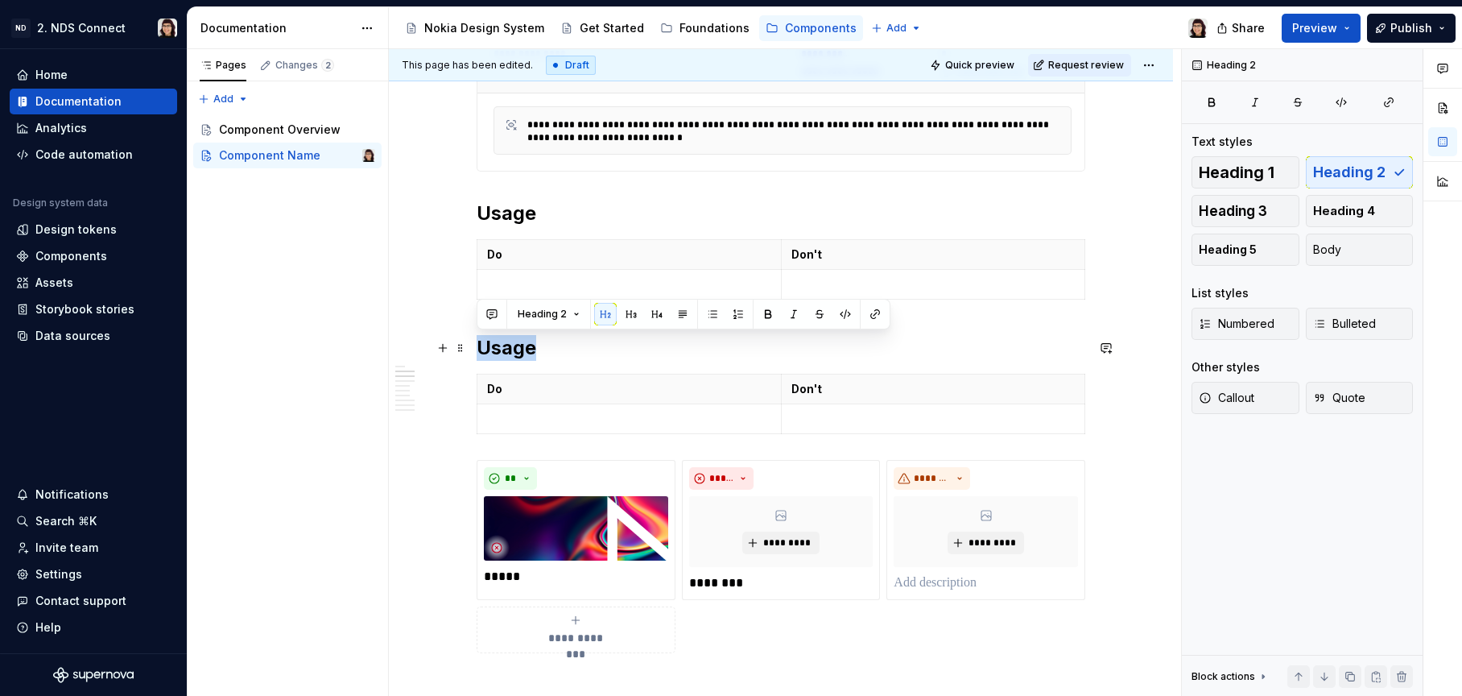
click at [546, 350] on h2 "Usage" at bounding box center [781, 348] width 609 height 26
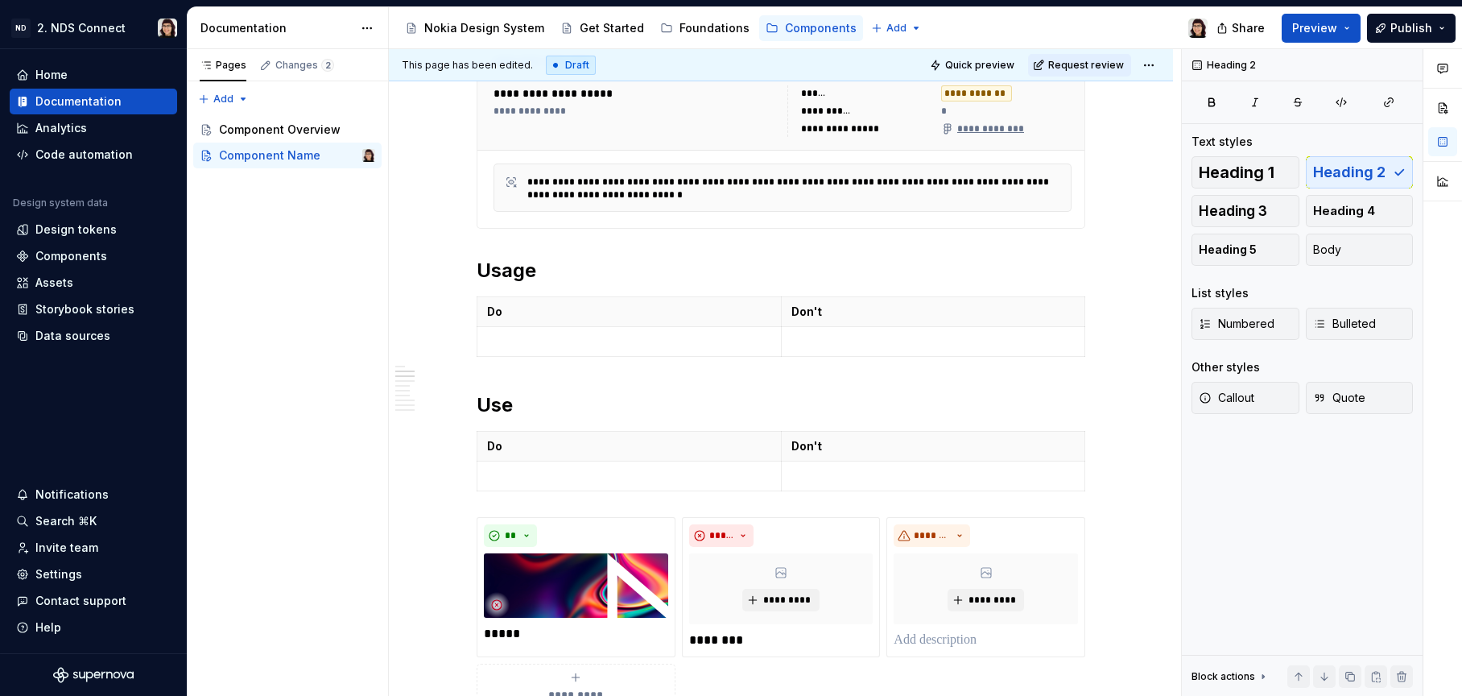
scroll to position [433, 0]
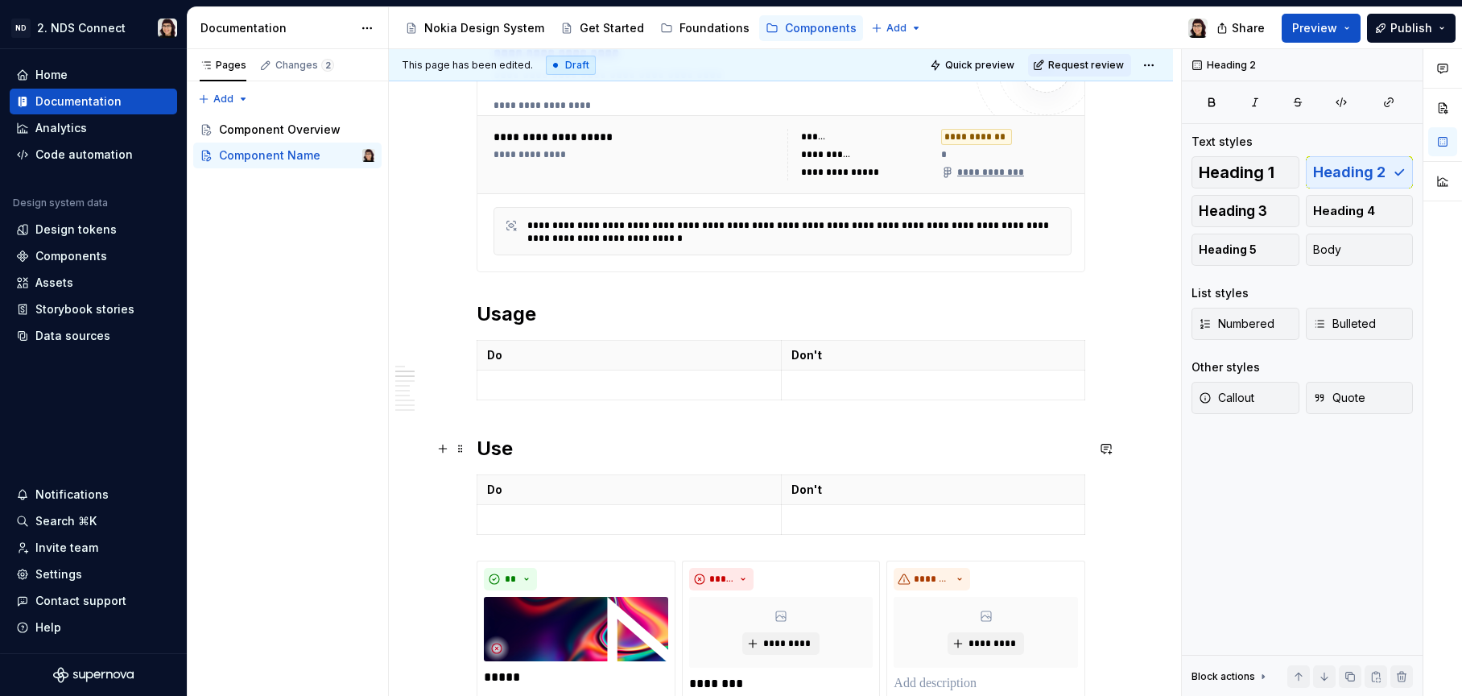
click at [527, 451] on h2 "Use" at bounding box center [781, 449] width 609 height 26
click at [456, 485] on span at bounding box center [460, 482] width 13 height 23
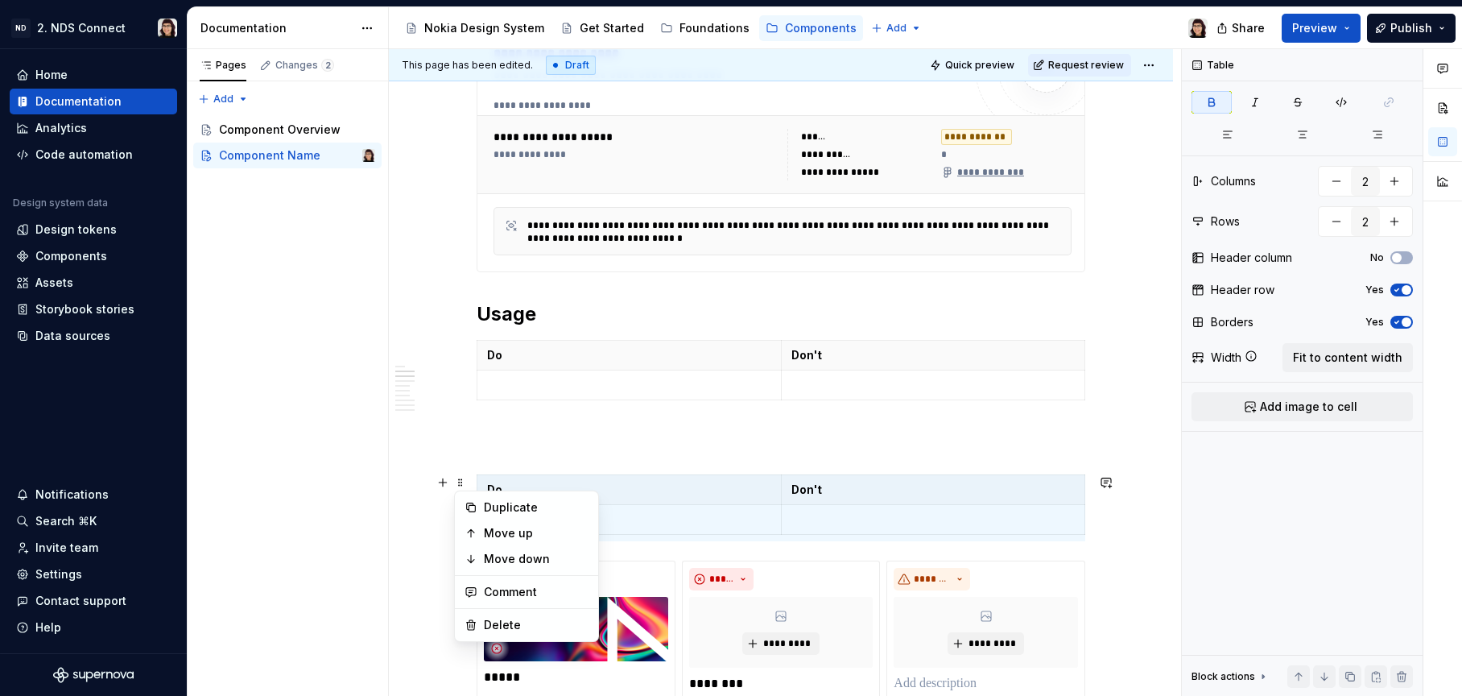
click at [518, 452] on h2 at bounding box center [781, 449] width 609 height 26
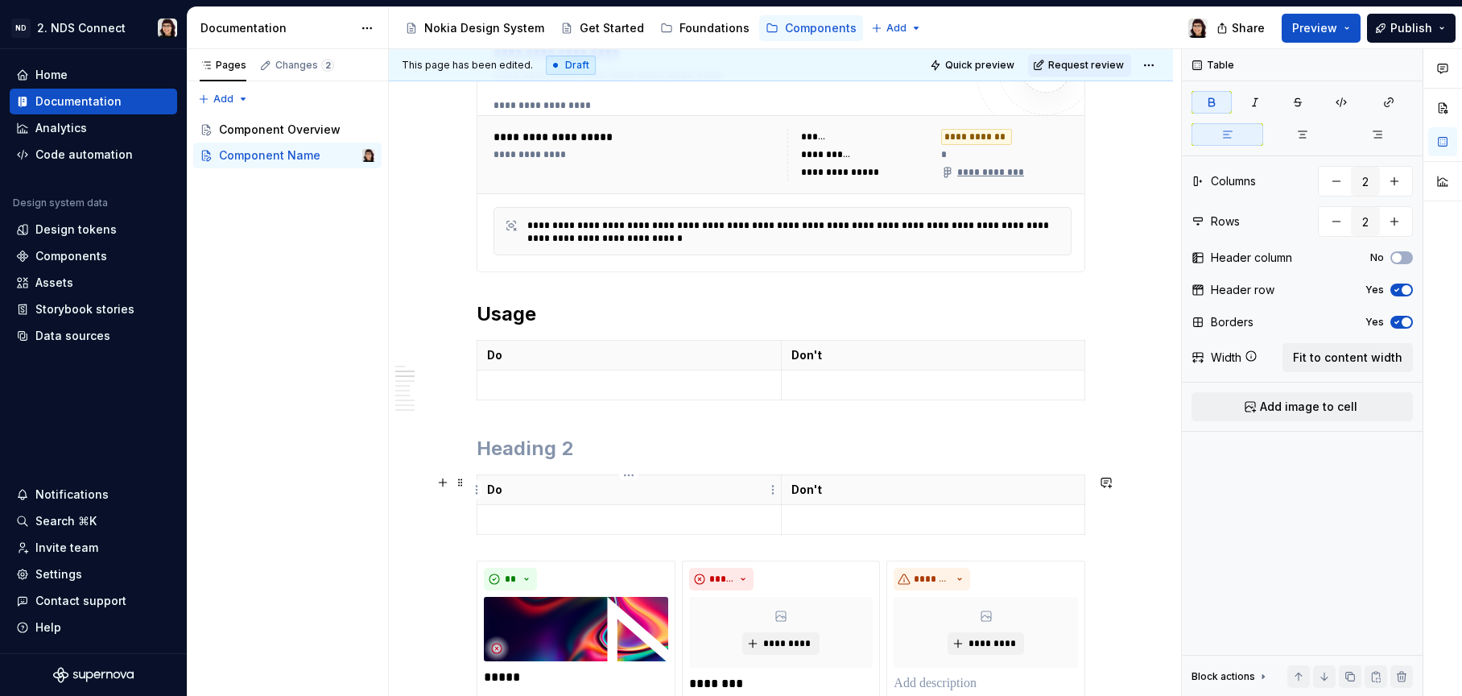
click at [518, 483] on p "Do" at bounding box center [629, 489] width 284 height 16
click at [559, 507] on td at bounding box center [629, 520] width 304 height 30
click at [618, 494] on p "Inline Feedback" at bounding box center [629, 489] width 284 height 16
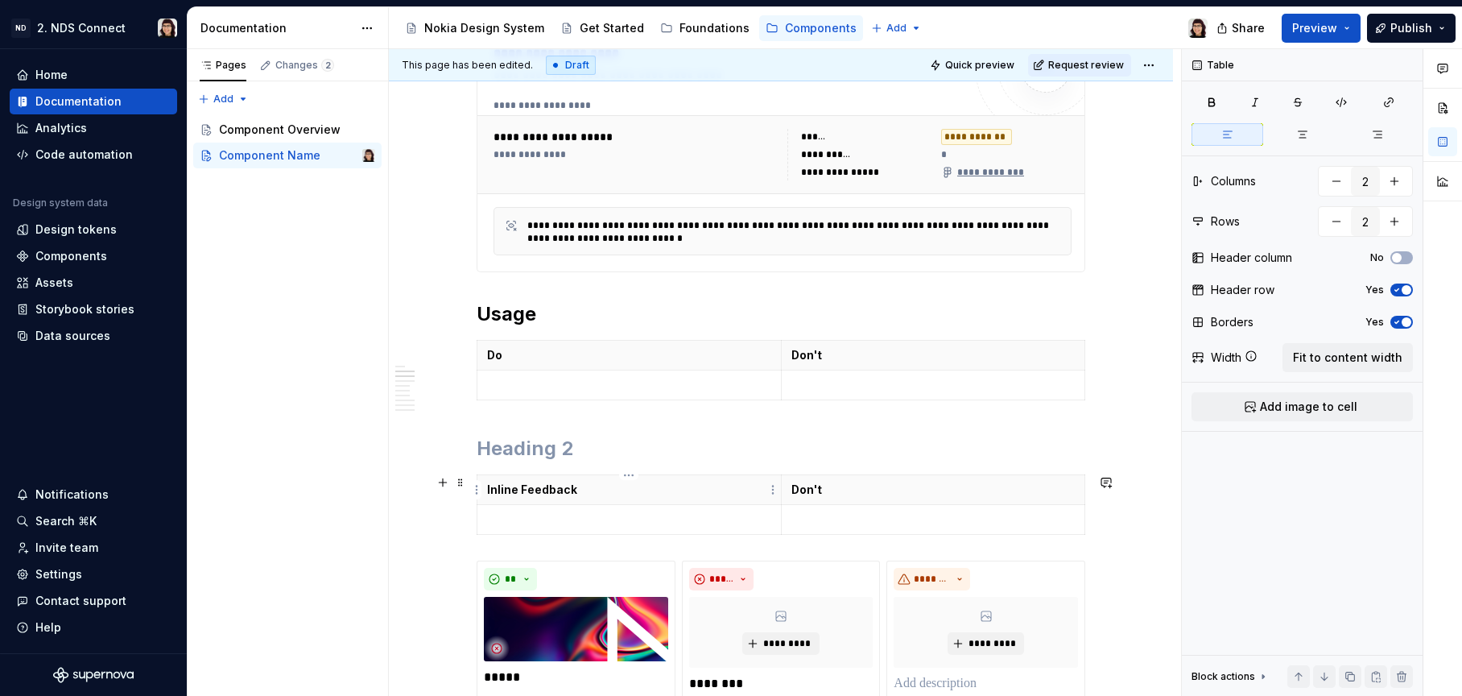
click at [618, 494] on p "Inline Feedback" at bounding box center [629, 489] width 284 height 16
click at [1085, 505] on icon "button" at bounding box center [1083, 504] width 7 height 7
type input "3"
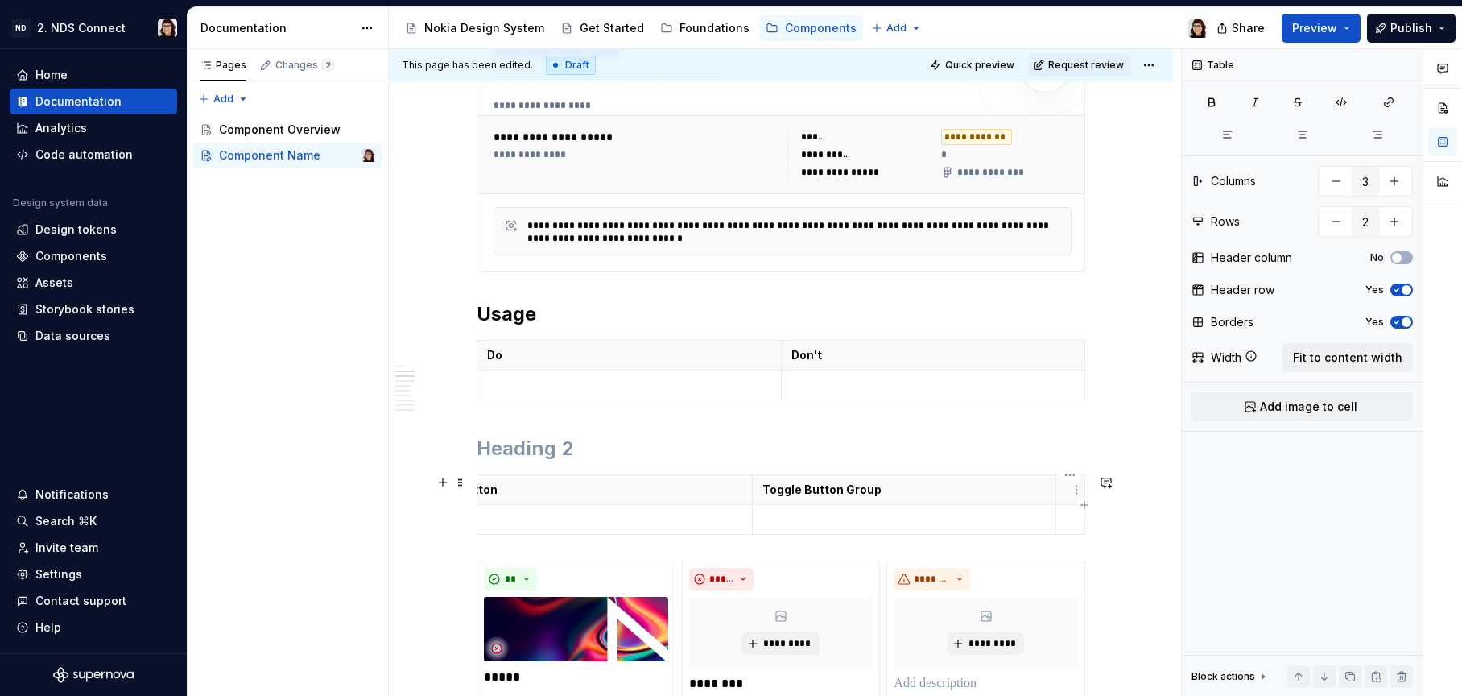
click at [1069, 495] on p at bounding box center [1070, 489] width 9 height 16
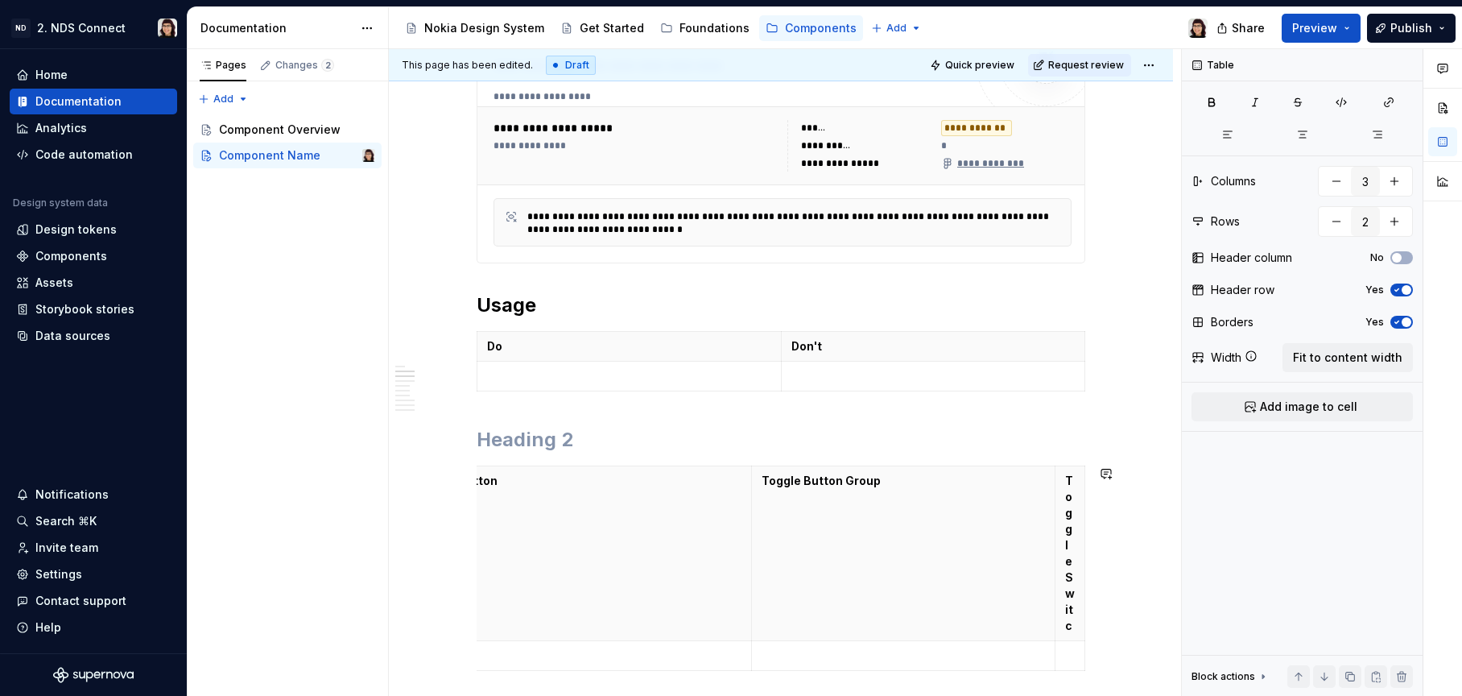
scroll to position [474, 0]
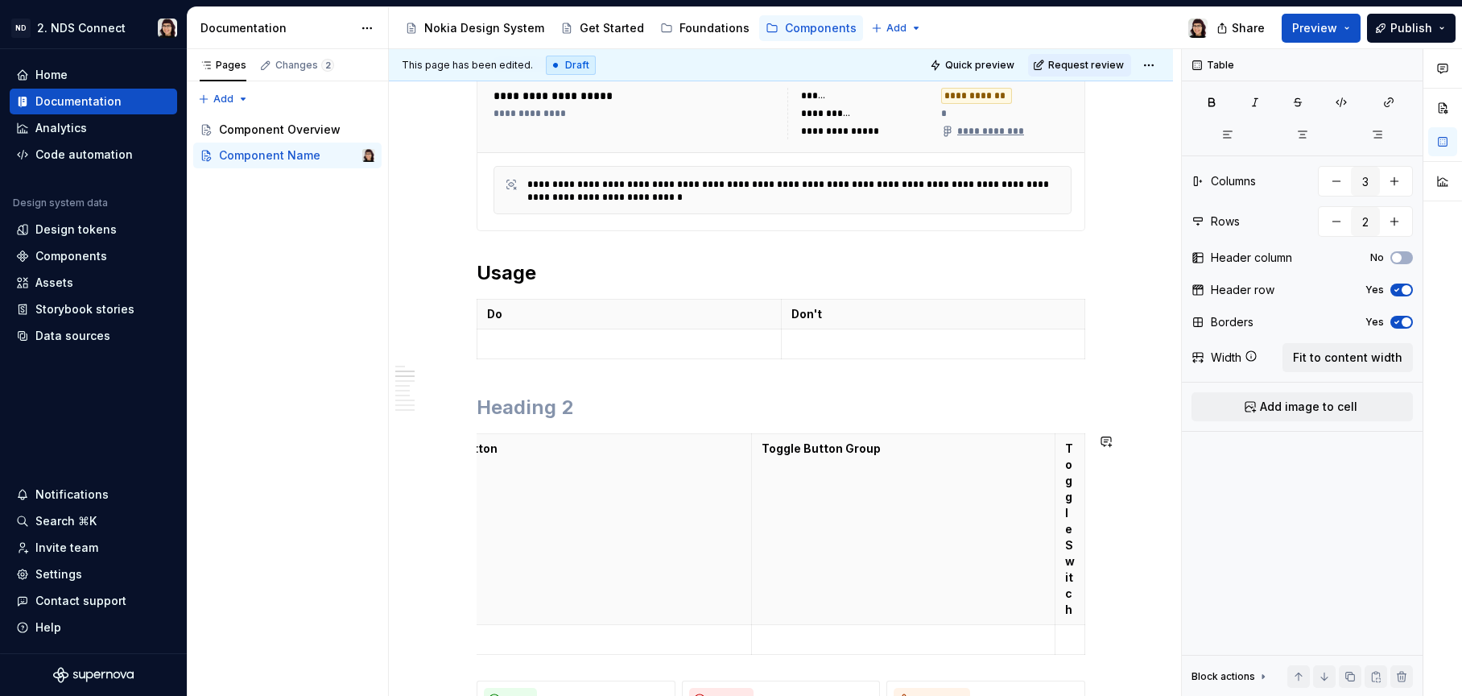
click at [991, 485] on th "Toggle Button Group" at bounding box center [904, 529] width 304 height 191
click at [1309, 349] on span "Fit to content width" at bounding box center [1347, 357] width 109 height 16
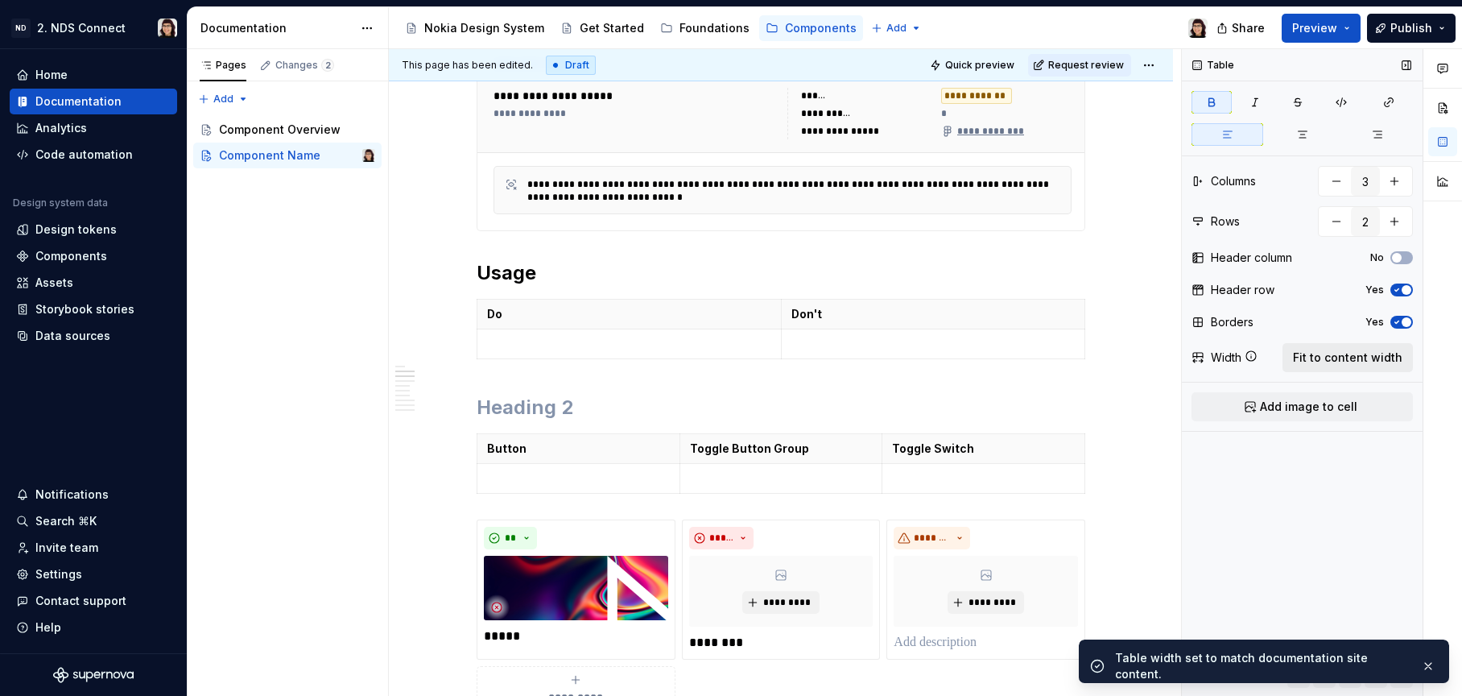
scroll to position [0, 0]
click at [588, 481] on p at bounding box center [578, 478] width 183 height 16
click at [767, 462] on th "Toggle Button Group" at bounding box center [781, 449] width 203 height 30
click at [780, 469] on td at bounding box center [781, 479] width 203 height 30
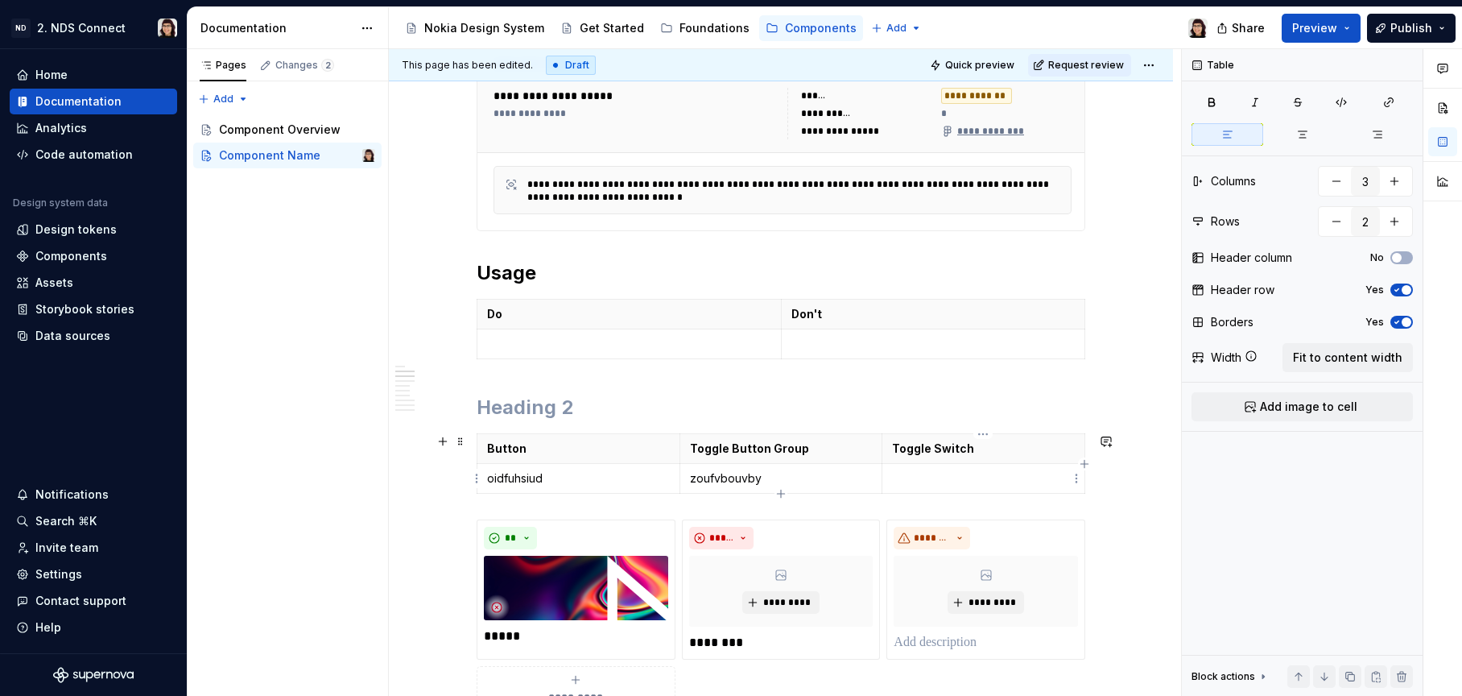
click at [960, 484] on p at bounding box center [983, 478] width 183 height 16
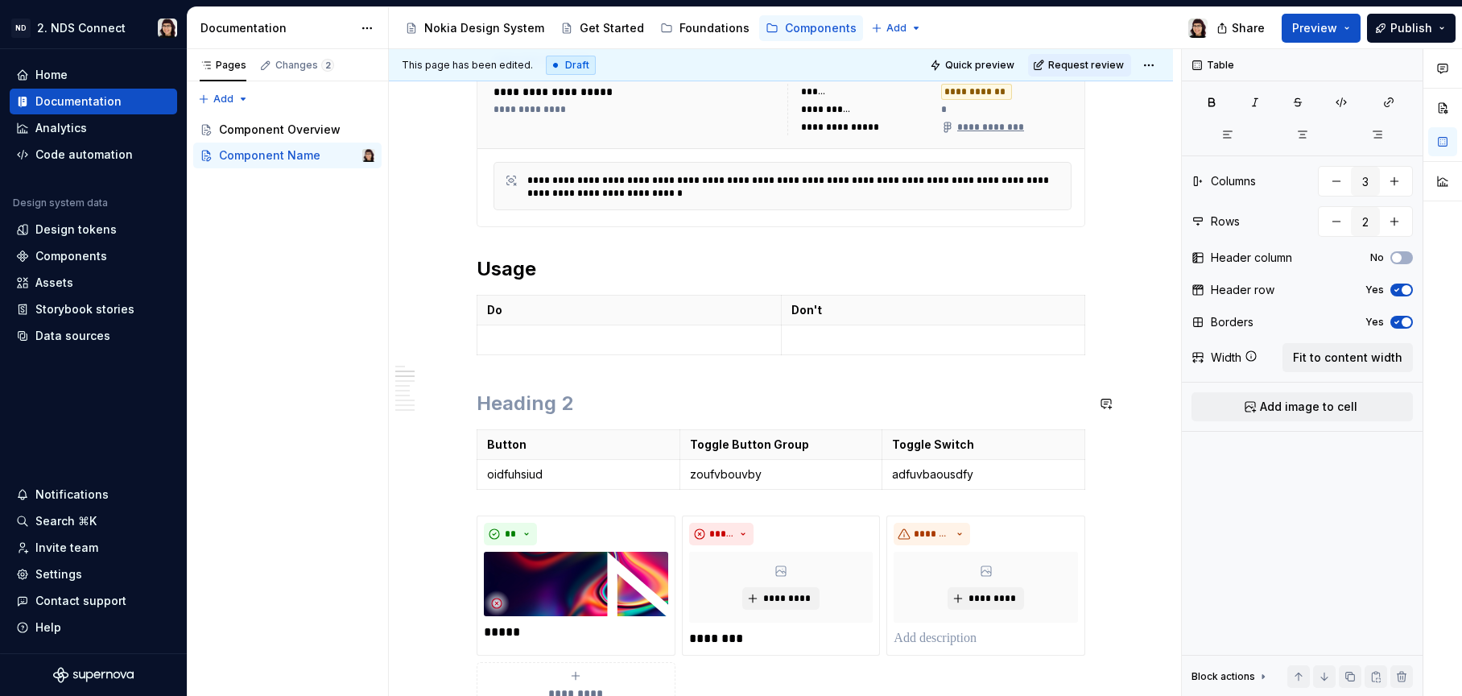
scroll to position [481, 0]
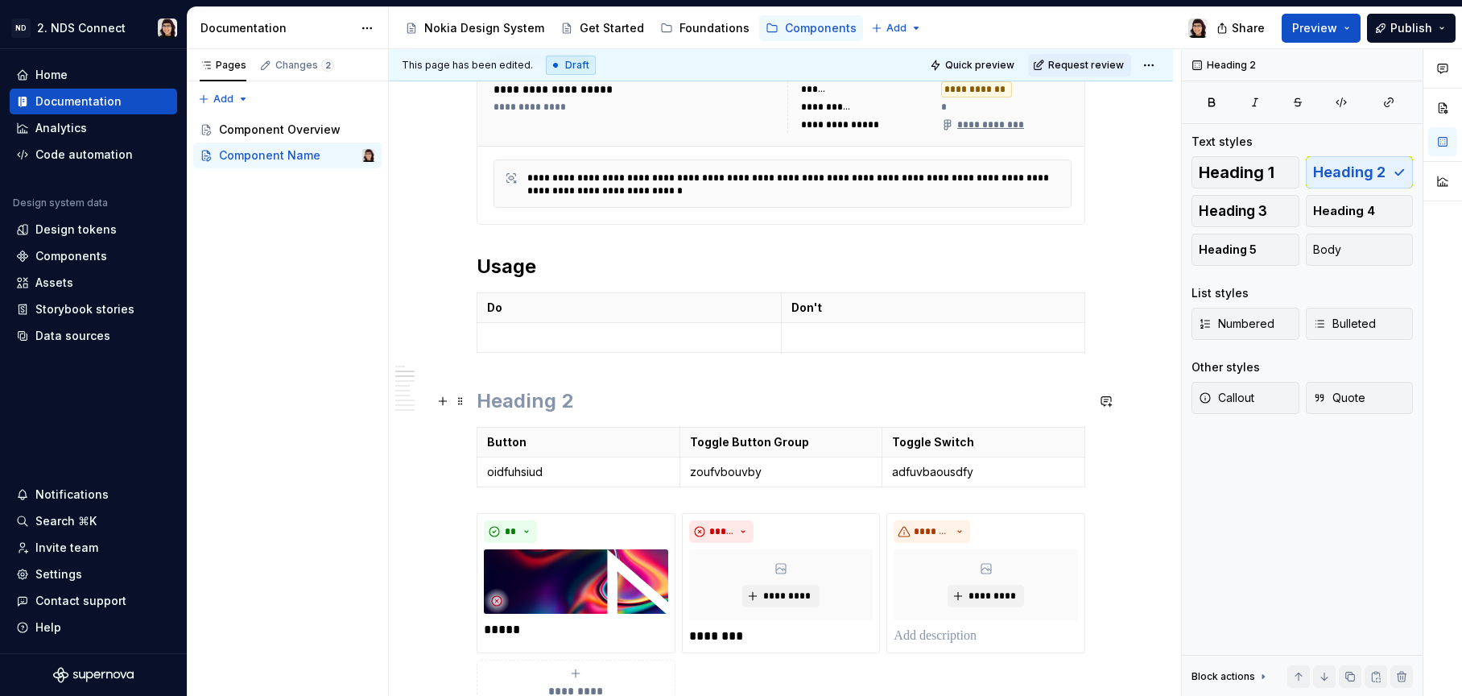
click at [594, 388] on h2 at bounding box center [781, 401] width 609 height 26
click at [461, 403] on span at bounding box center [460, 401] width 13 height 23
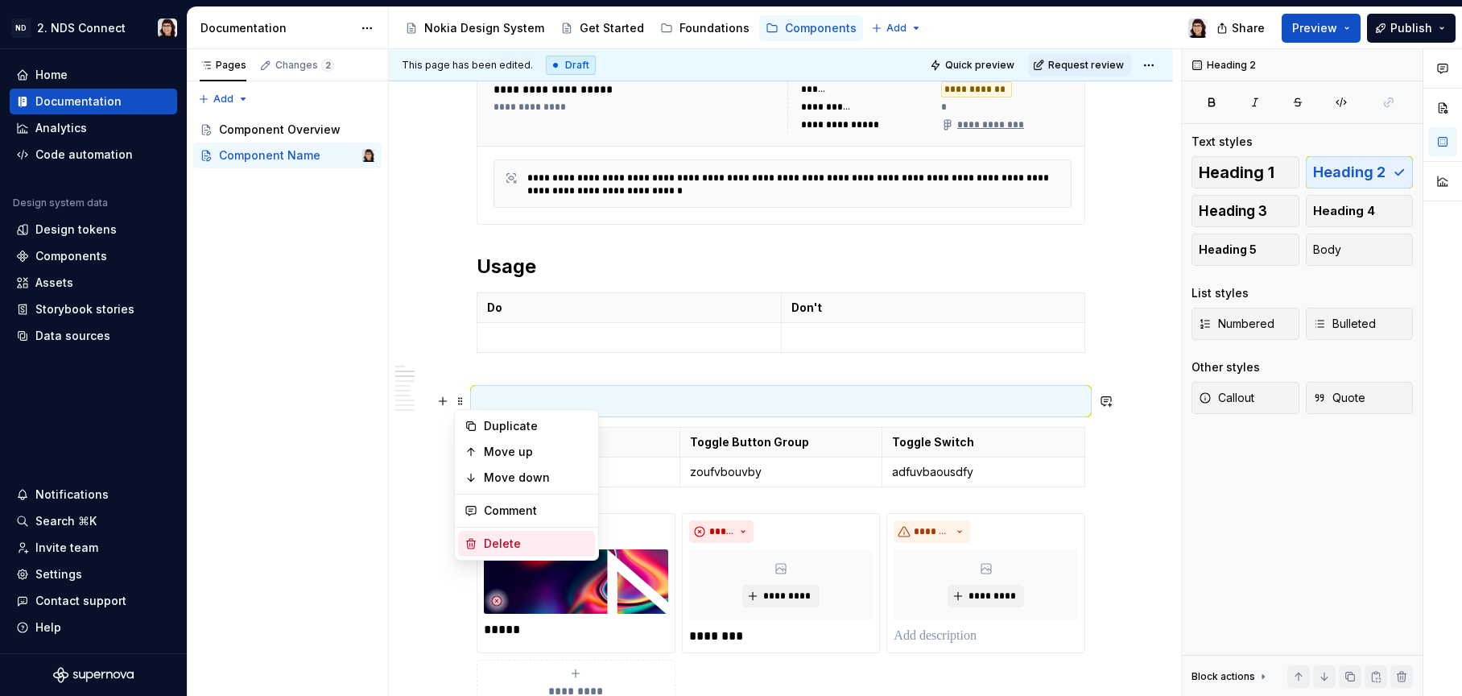
click at [458, 543] on div "Delete" at bounding box center [526, 544] width 137 height 26
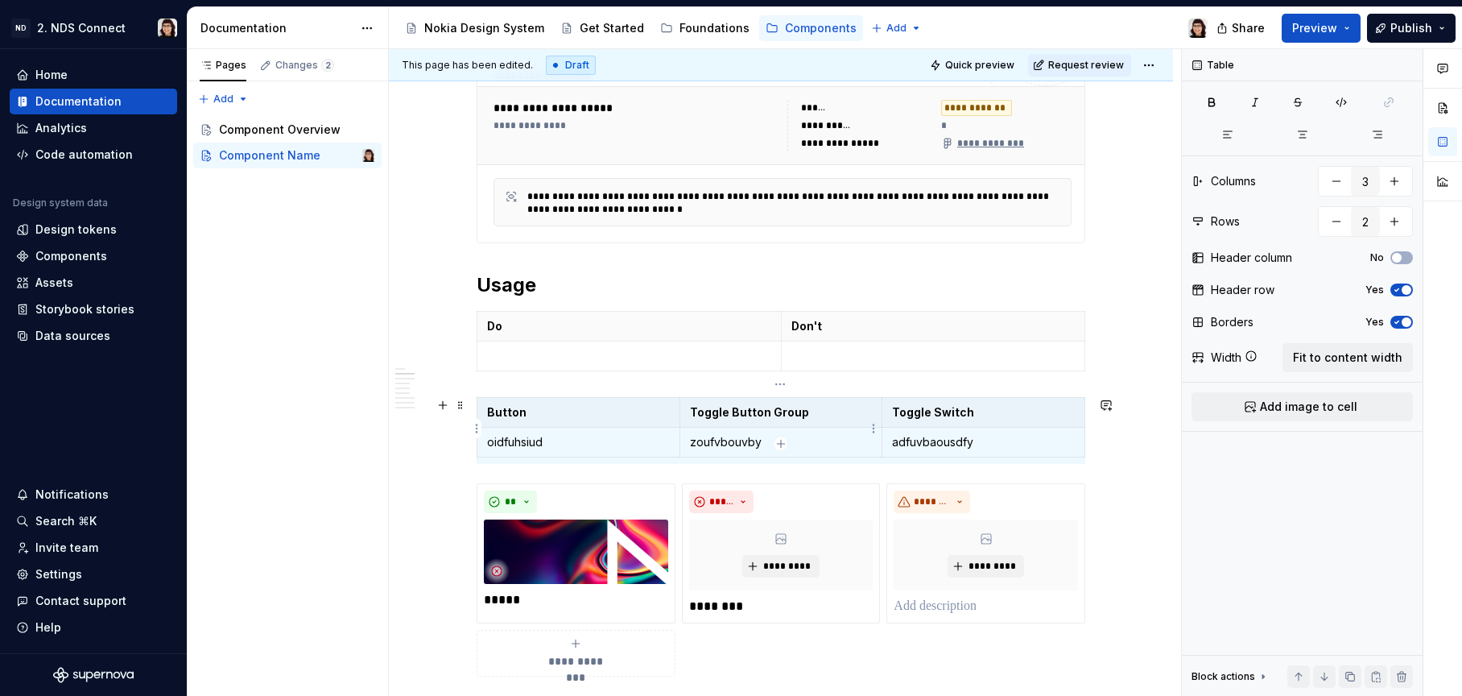
scroll to position [445, 0]
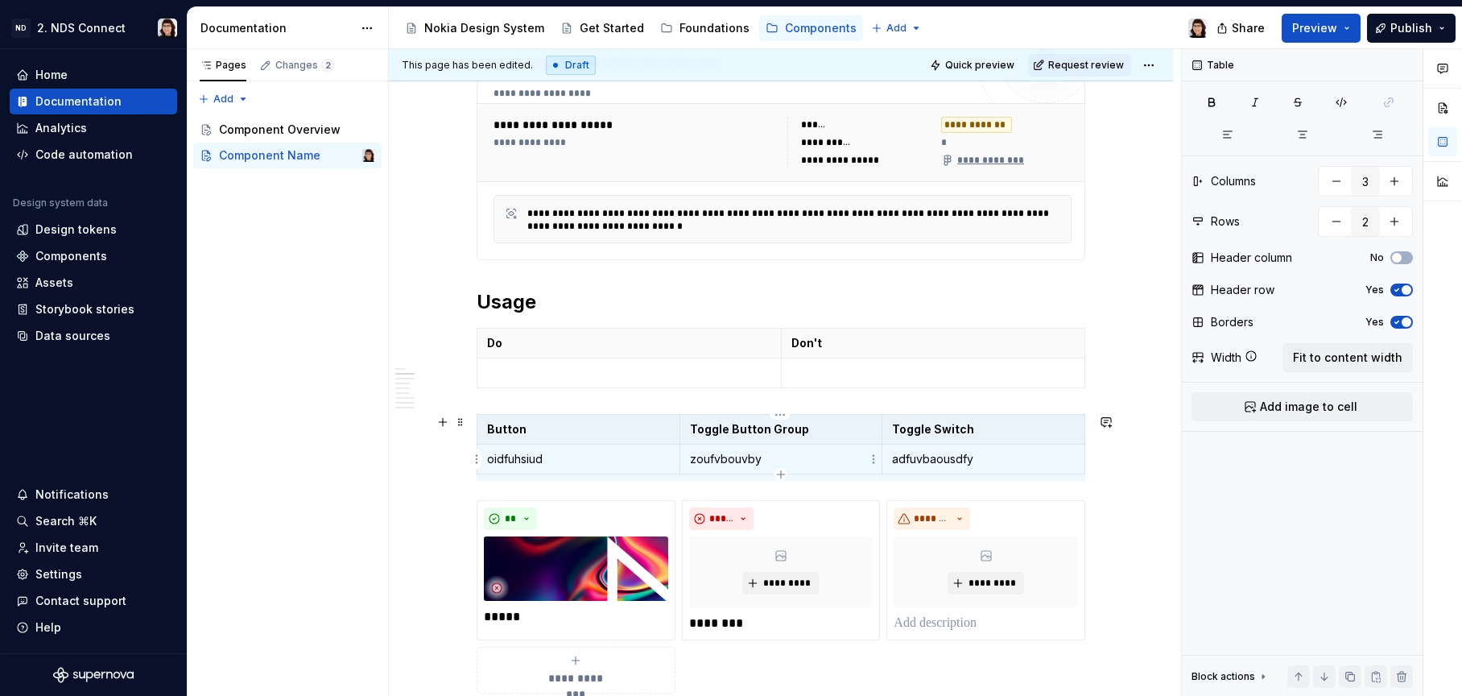
click at [828, 448] on td "zoufvbouvby" at bounding box center [781, 459] width 203 height 30
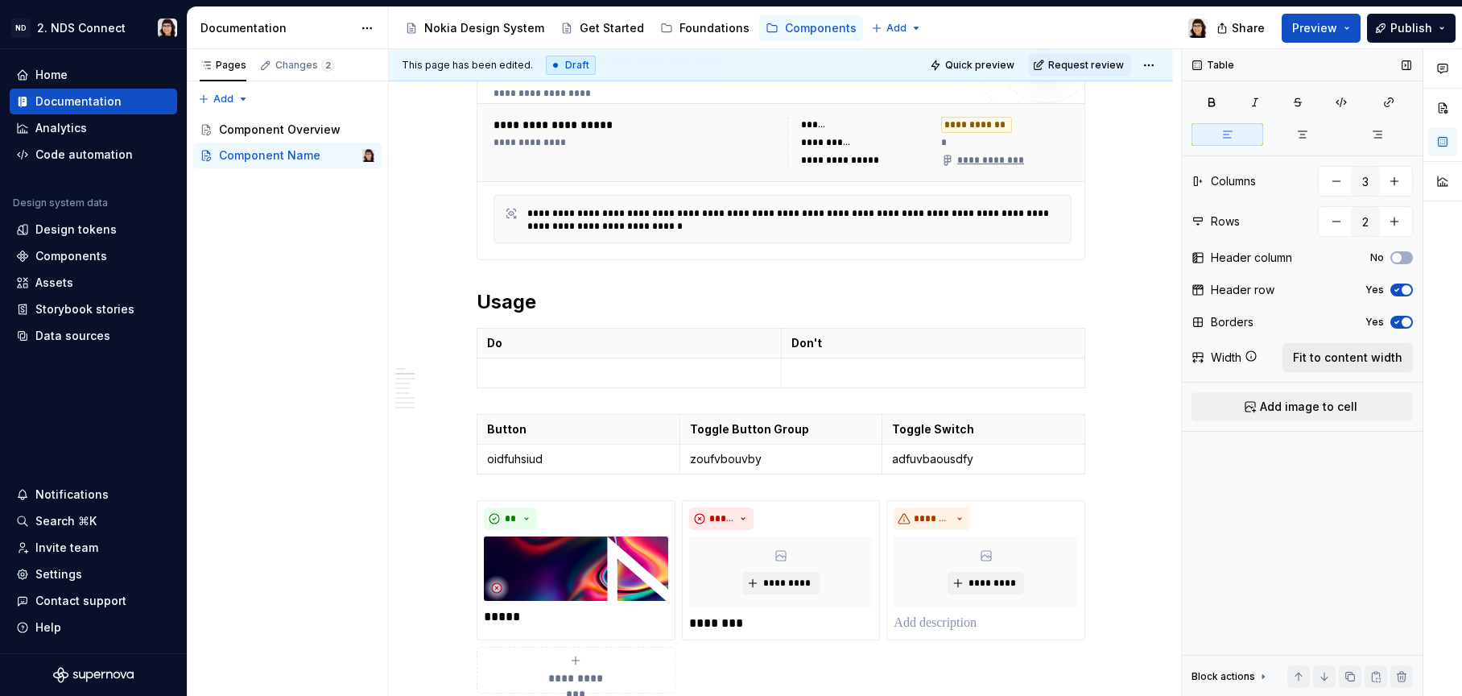
click at [1315, 352] on span "Fit to content width" at bounding box center [1347, 357] width 109 height 16
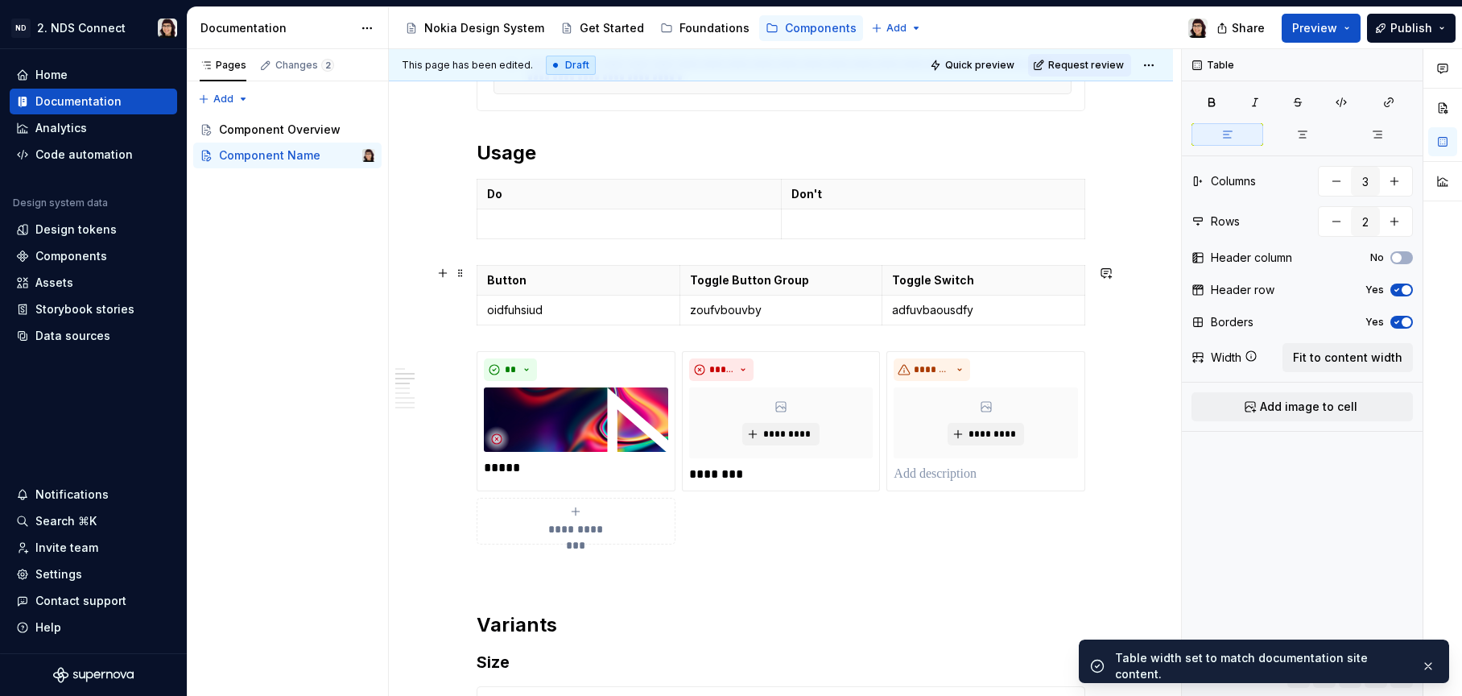
scroll to position [558, 0]
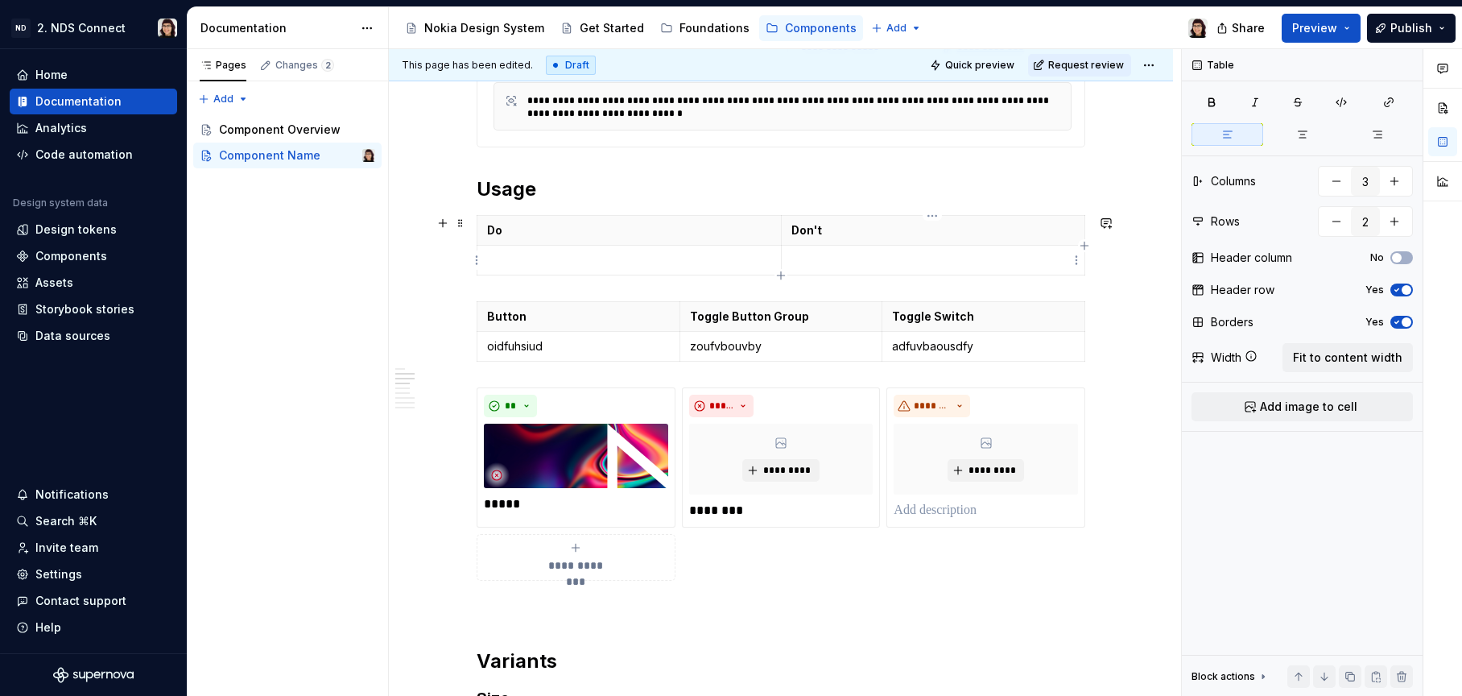
type textarea "*"
click at [725, 234] on p "Do" at bounding box center [629, 230] width 284 height 16
click at [465, 227] on span at bounding box center [460, 223] width 13 height 23
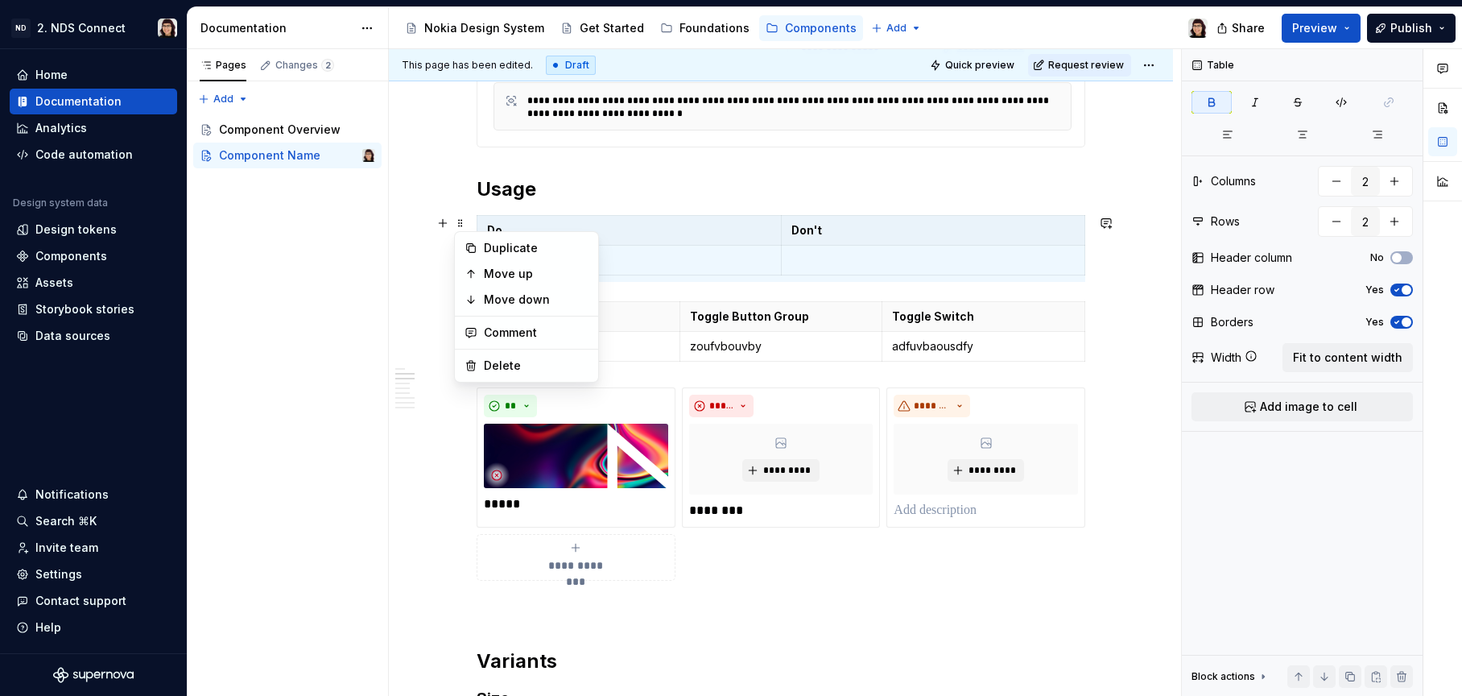
click at [499, 350] on div "Duplicate Move up Move down Comment Delete" at bounding box center [526, 306] width 145 height 151
click at [548, 366] on div "Delete" at bounding box center [536, 365] width 105 height 16
type input "3"
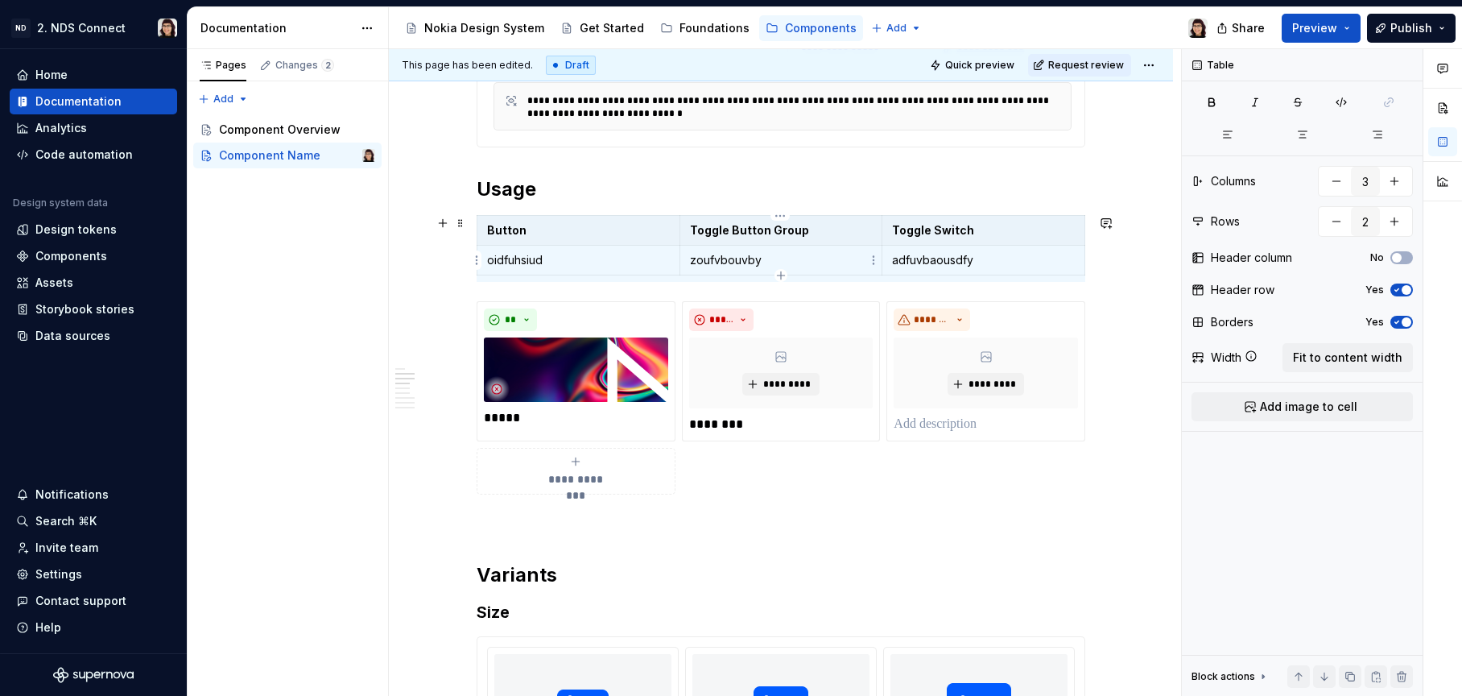
click at [729, 252] on p "zoufvbouvby" at bounding box center [781, 260] width 183 height 16
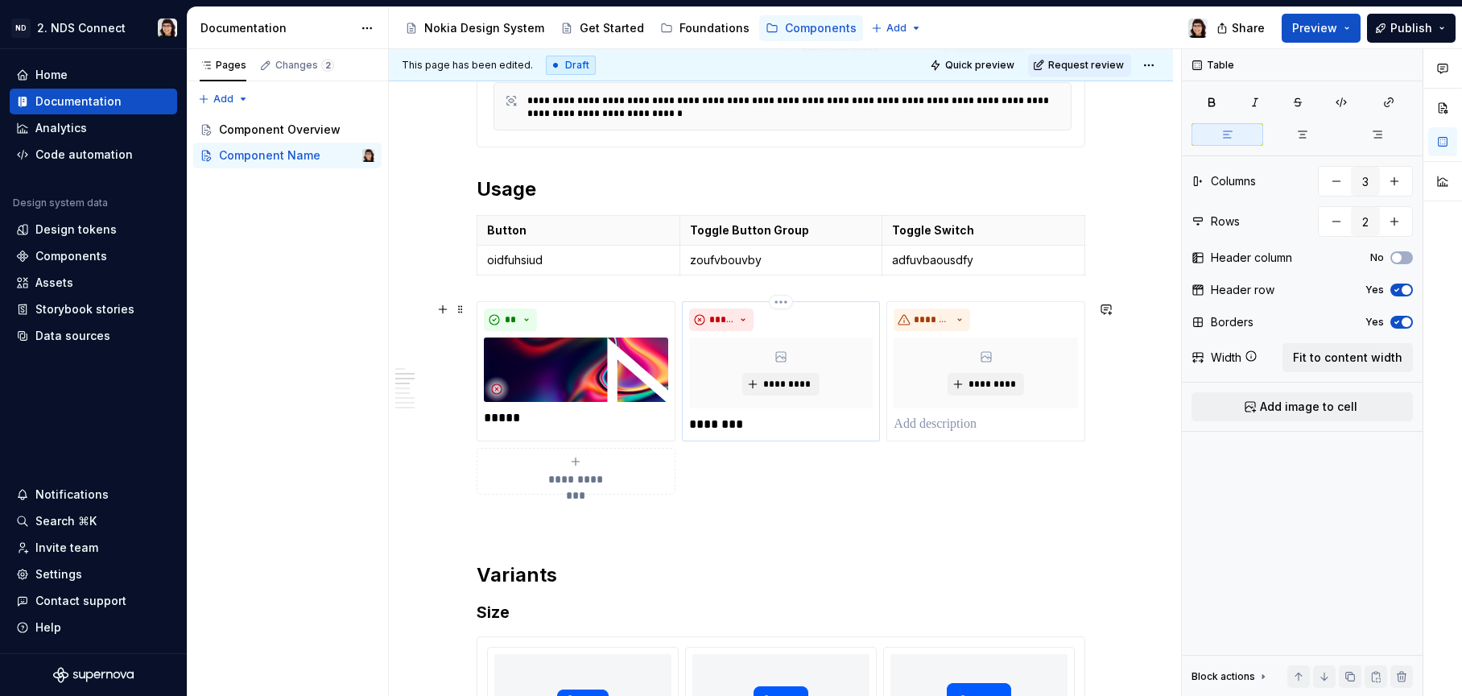
scroll to position [555, 0]
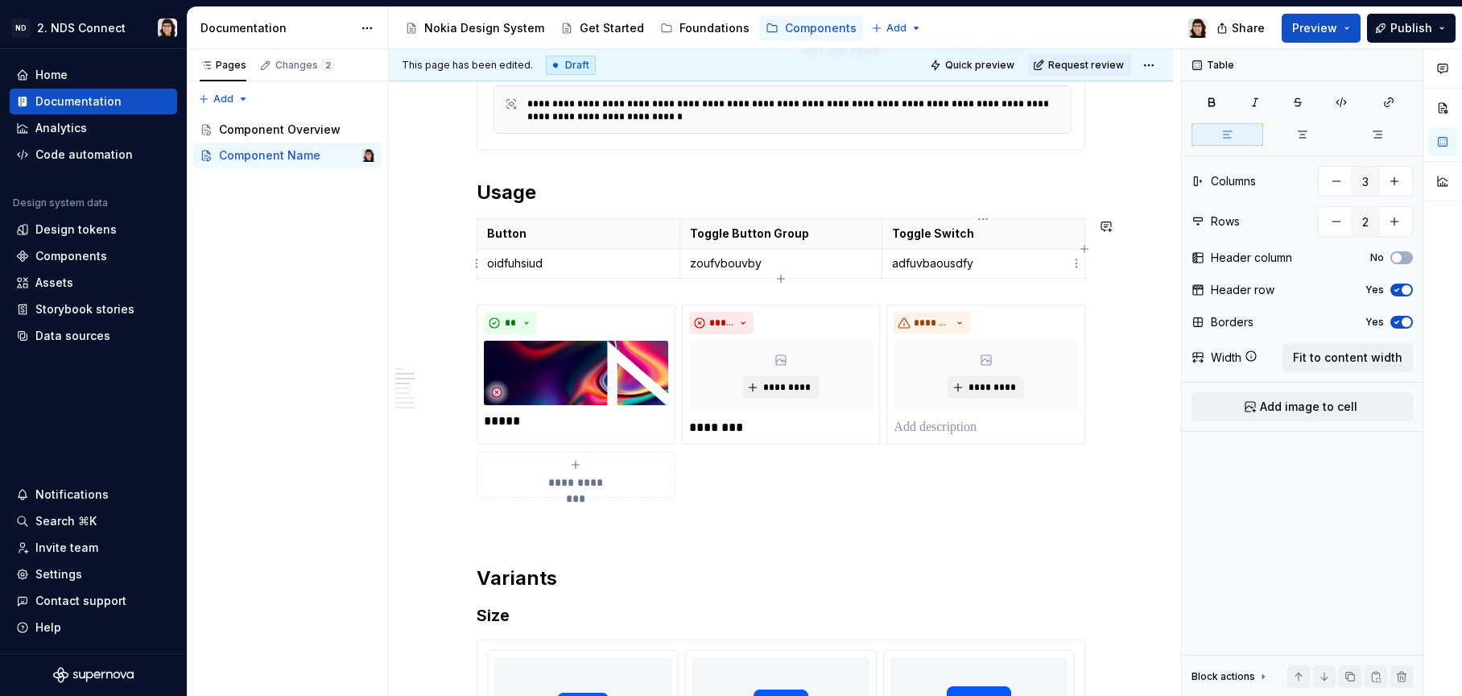
click at [981, 277] on td "adfuvbaousdfy" at bounding box center [983, 264] width 203 height 30
click at [1328, 366] on button "Fit to content width" at bounding box center [1348, 357] width 130 height 29
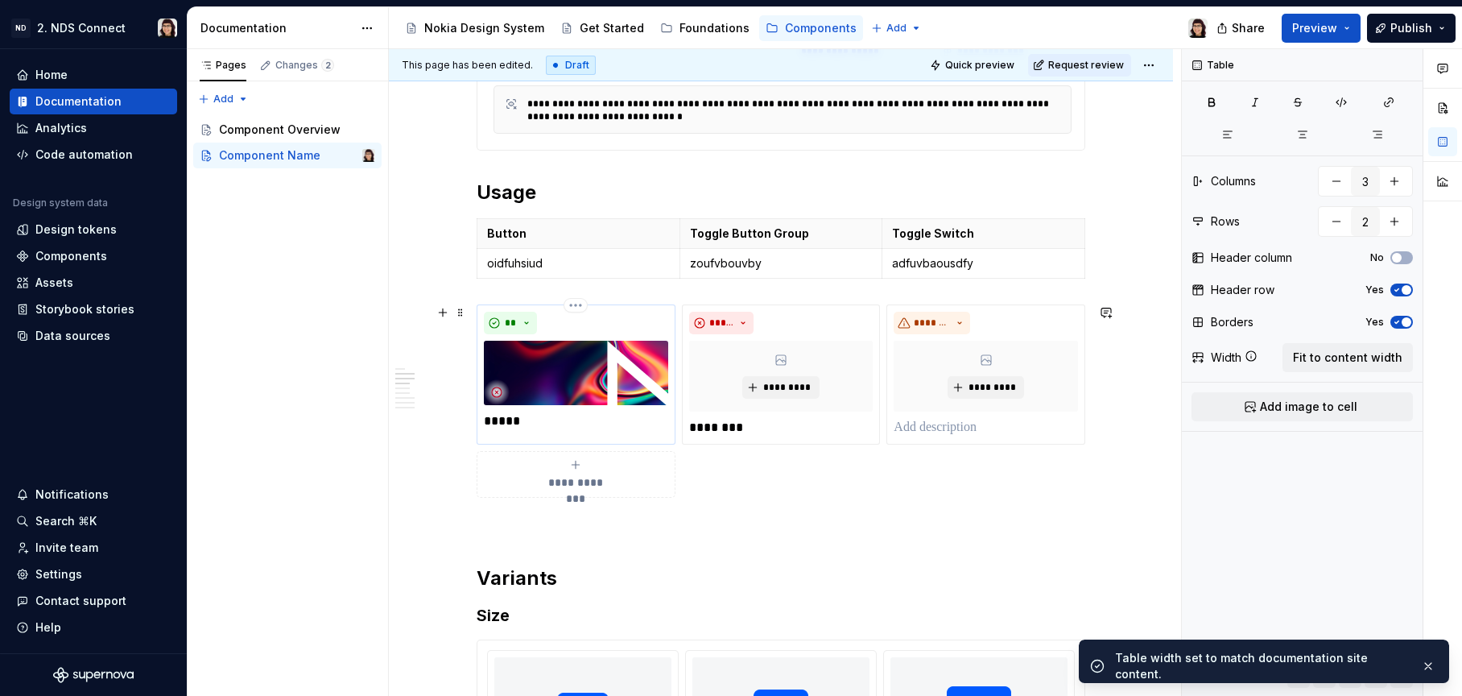
click at [596, 374] on img at bounding box center [576, 373] width 184 height 64
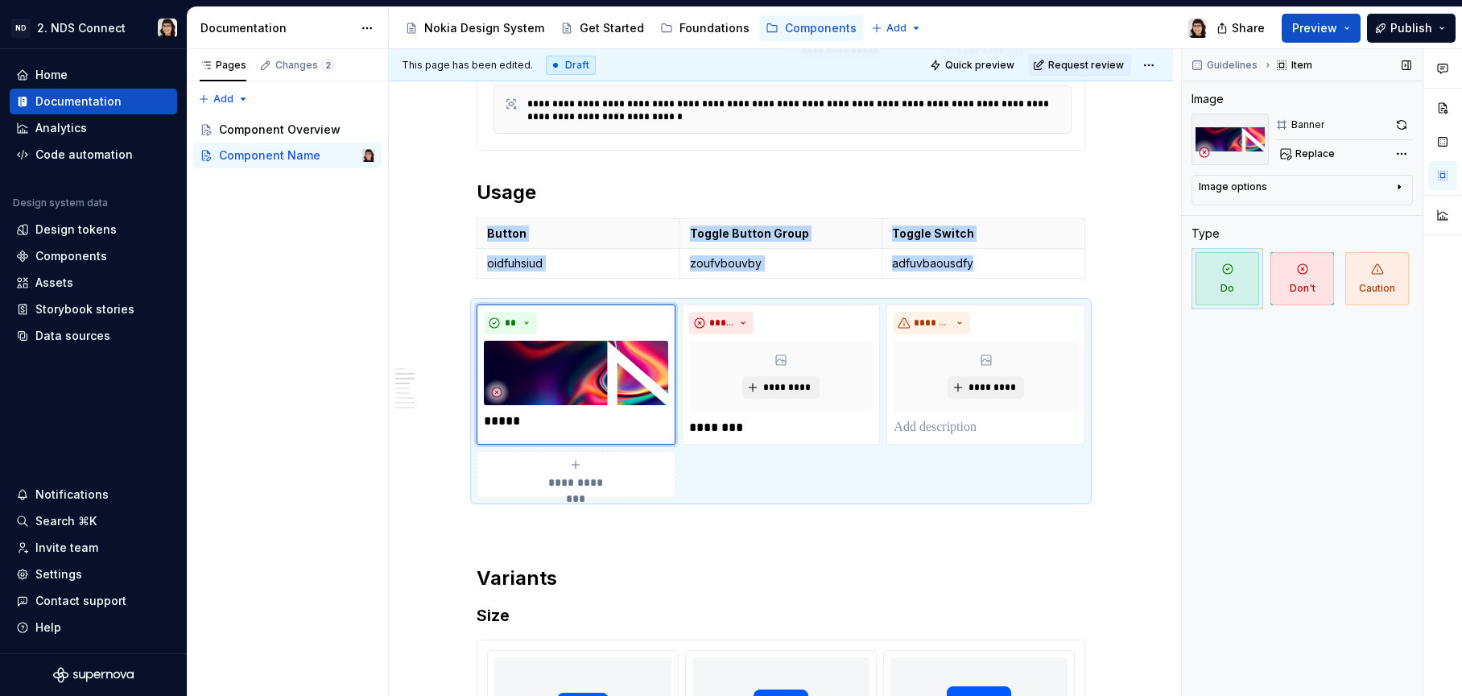
click at [1227, 145] on img at bounding box center [1230, 140] width 77 height 52
click at [1308, 152] on span "Replace" at bounding box center [1314, 153] width 39 height 13
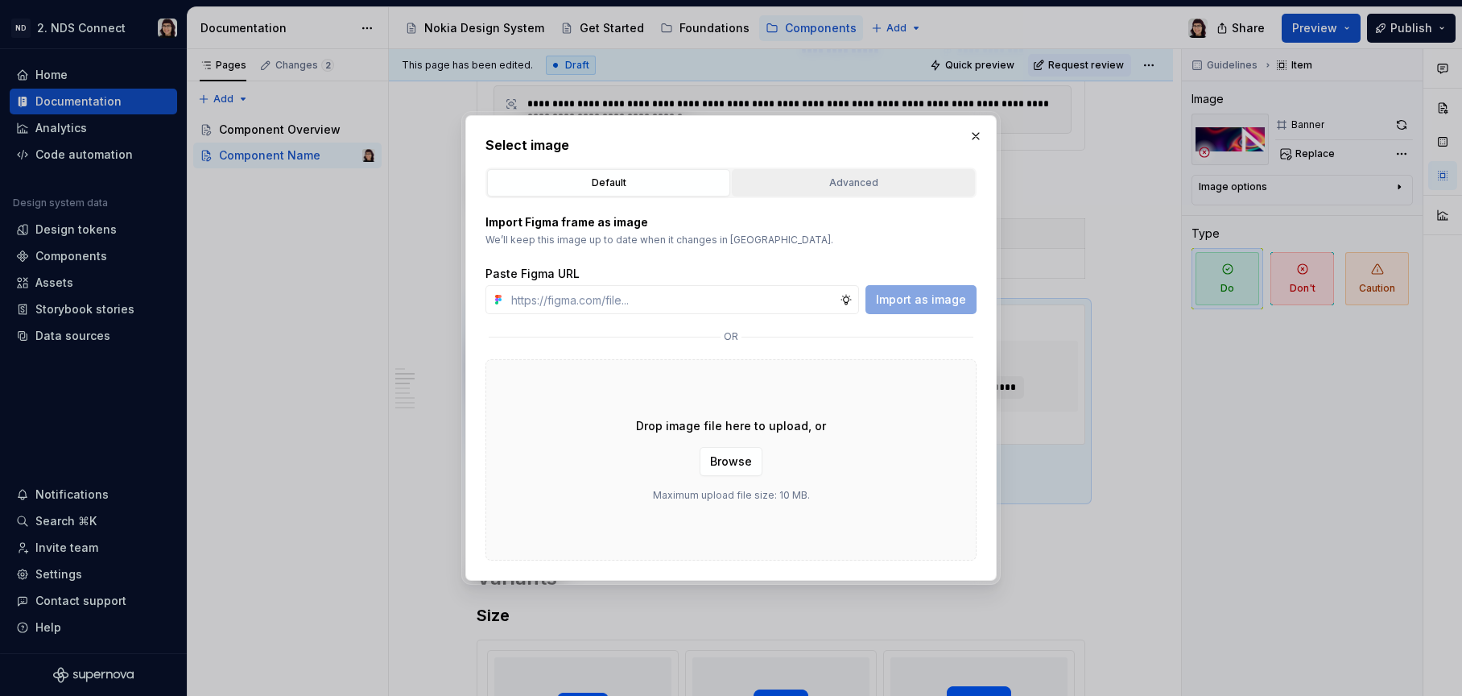
click at [764, 171] on button "Advanced" at bounding box center [853, 182] width 243 height 27
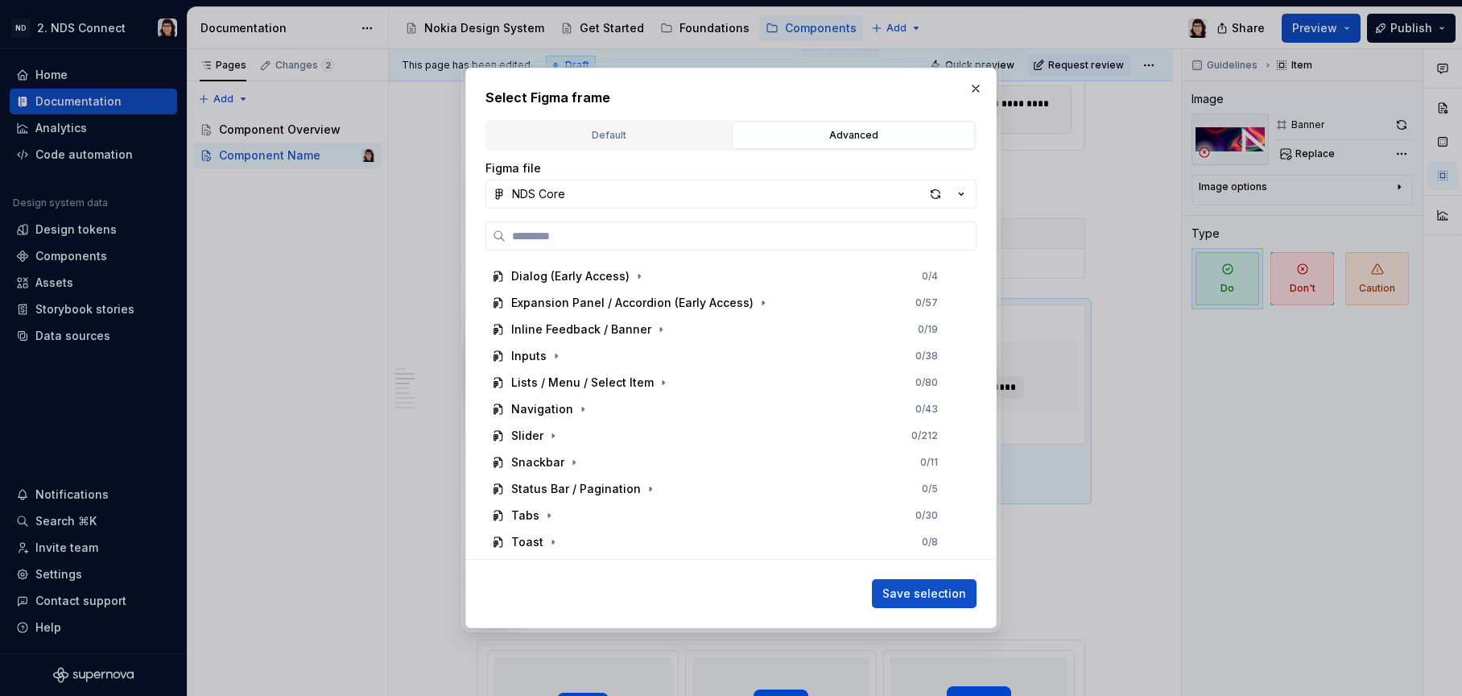
scroll to position [247, 0]
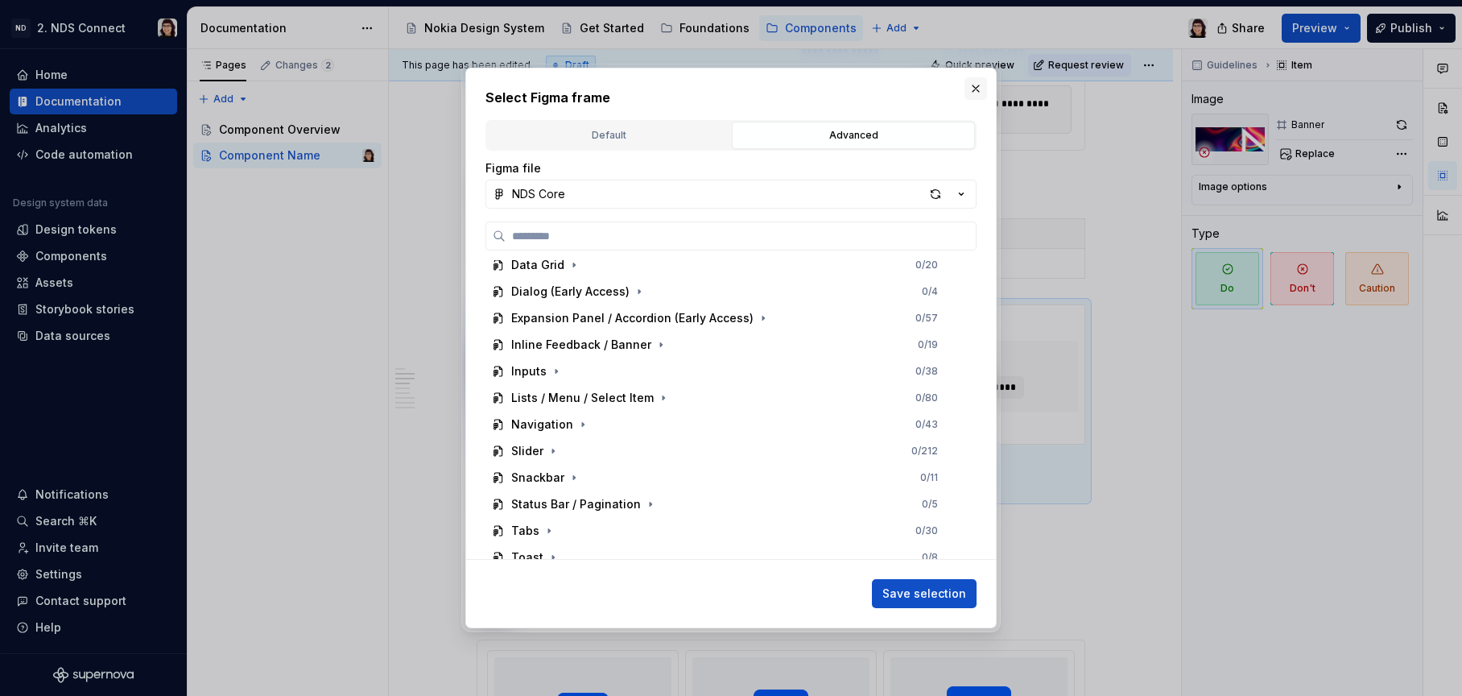
click at [971, 85] on button "button" at bounding box center [976, 88] width 23 height 23
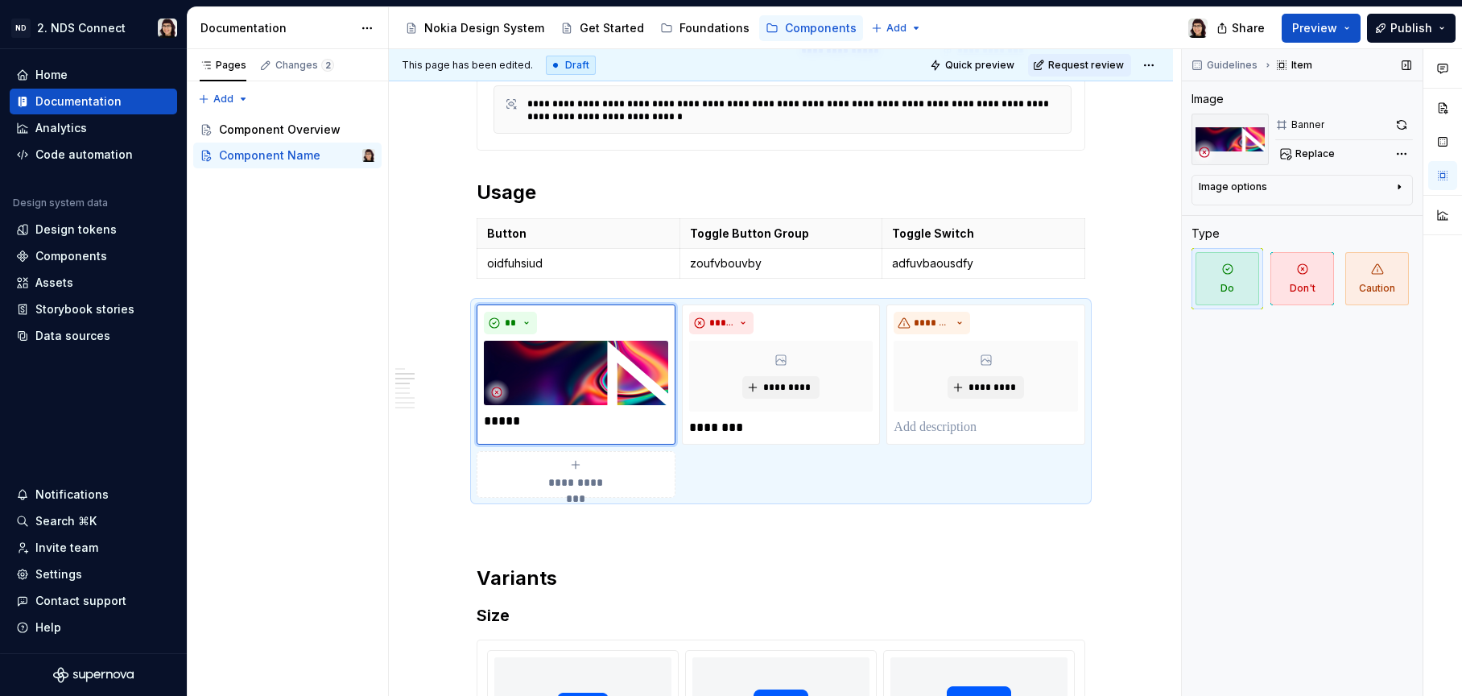
click at [1382, 173] on div "Guidelines Item Image Banner Replace Image options Alignment Caption Type Do Do…" at bounding box center [1302, 372] width 241 height 647
click at [1380, 186] on div "Image options" at bounding box center [1296, 189] width 194 height 19
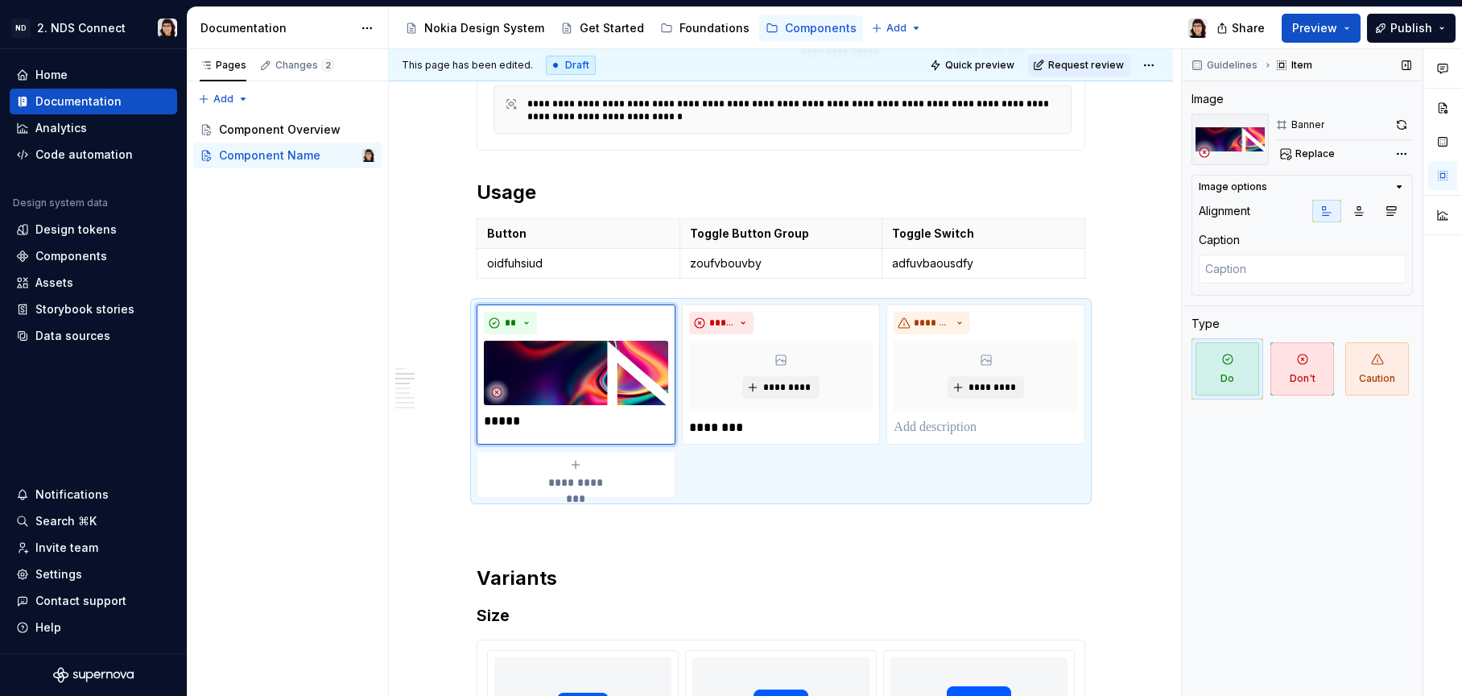
click at [1380, 186] on div "Image options" at bounding box center [1296, 186] width 194 height 13
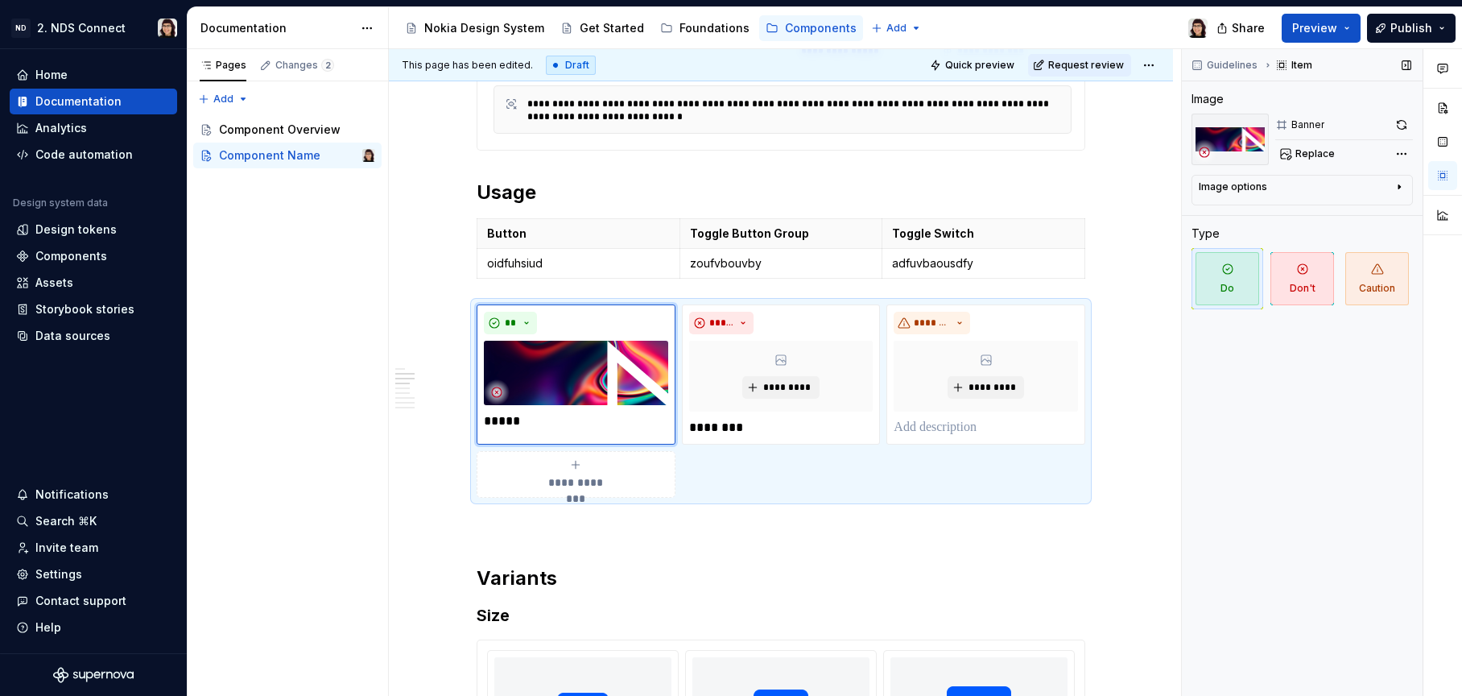
click at [1267, 67] on icon at bounding box center [1268, 65] width 13 height 13
click at [1237, 66] on span "Guidelines" at bounding box center [1232, 65] width 51 height 13
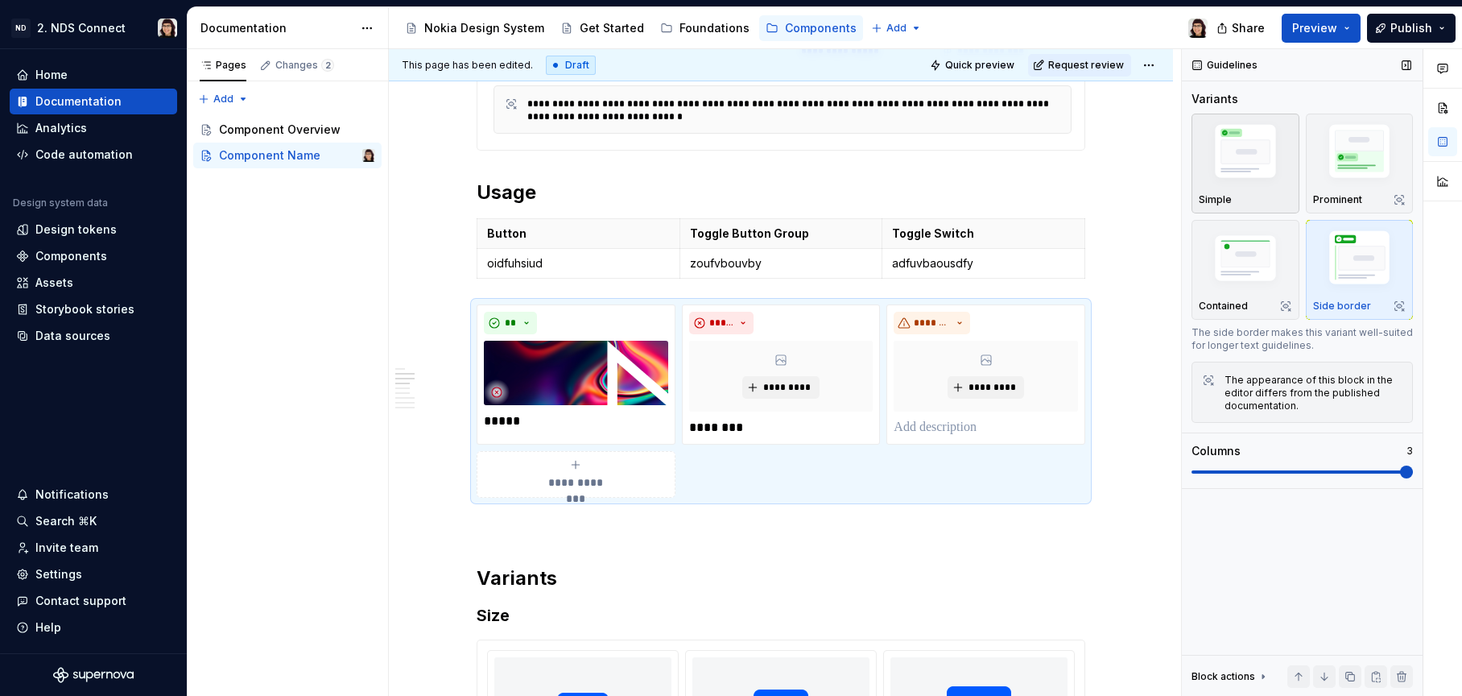
click at [1260, 145] on img "button" at bounding box center [1245, 154] width 93 height 70
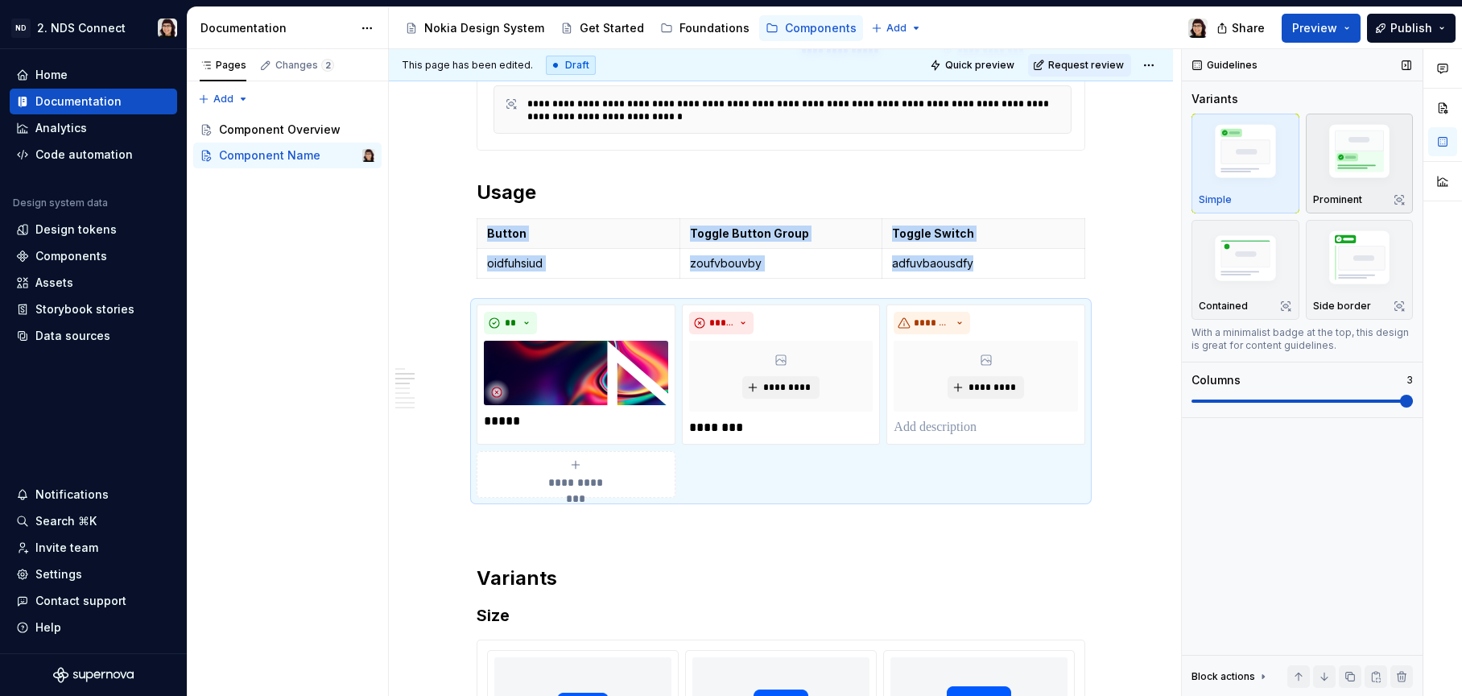
click at [1337, 159] on img "button" at bounding box center [1359, 154] width 93 height 70
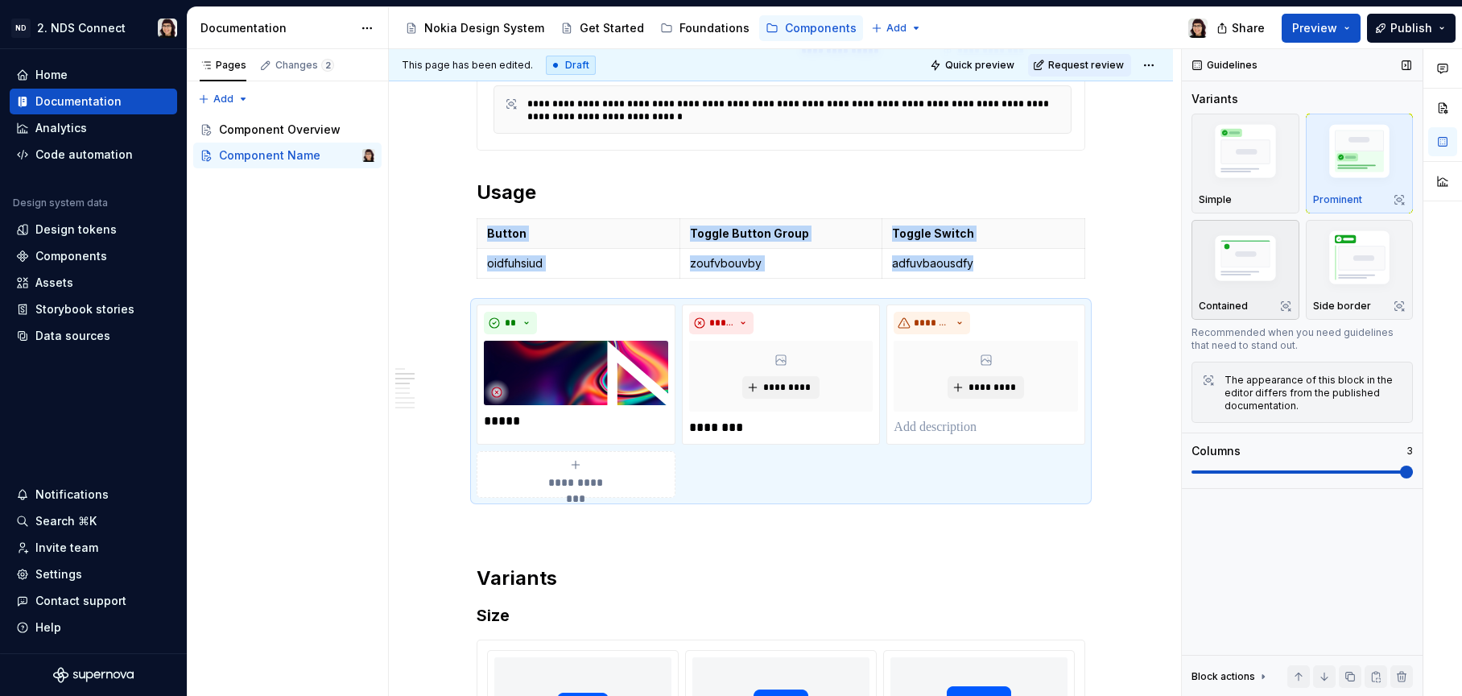
click at [1201, 275] on img "button" at bounding box center [1245, 260] width 93 height 63
click at [1357, 271] on img "button" at bounding box center [1359, 260] width 93 height 70
click at [1364, 159] on img "button" at bounding box center [1359, 154] width 93 height 70
click at [989, 62] on span "Quick preview" at bounding box center [979, 65] width 69 height 13
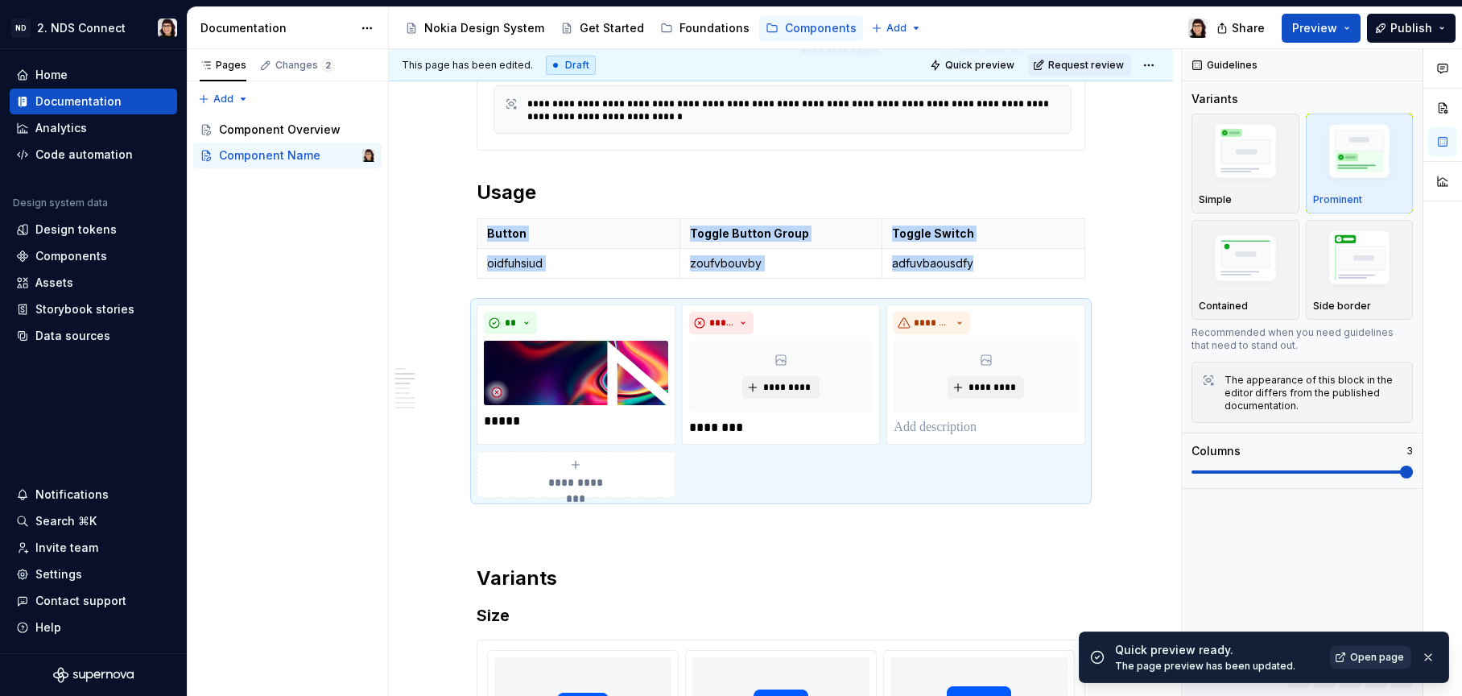
click at [1347, 653] on link "Open page" at bounding box center [1370, 657] width 81 height 23
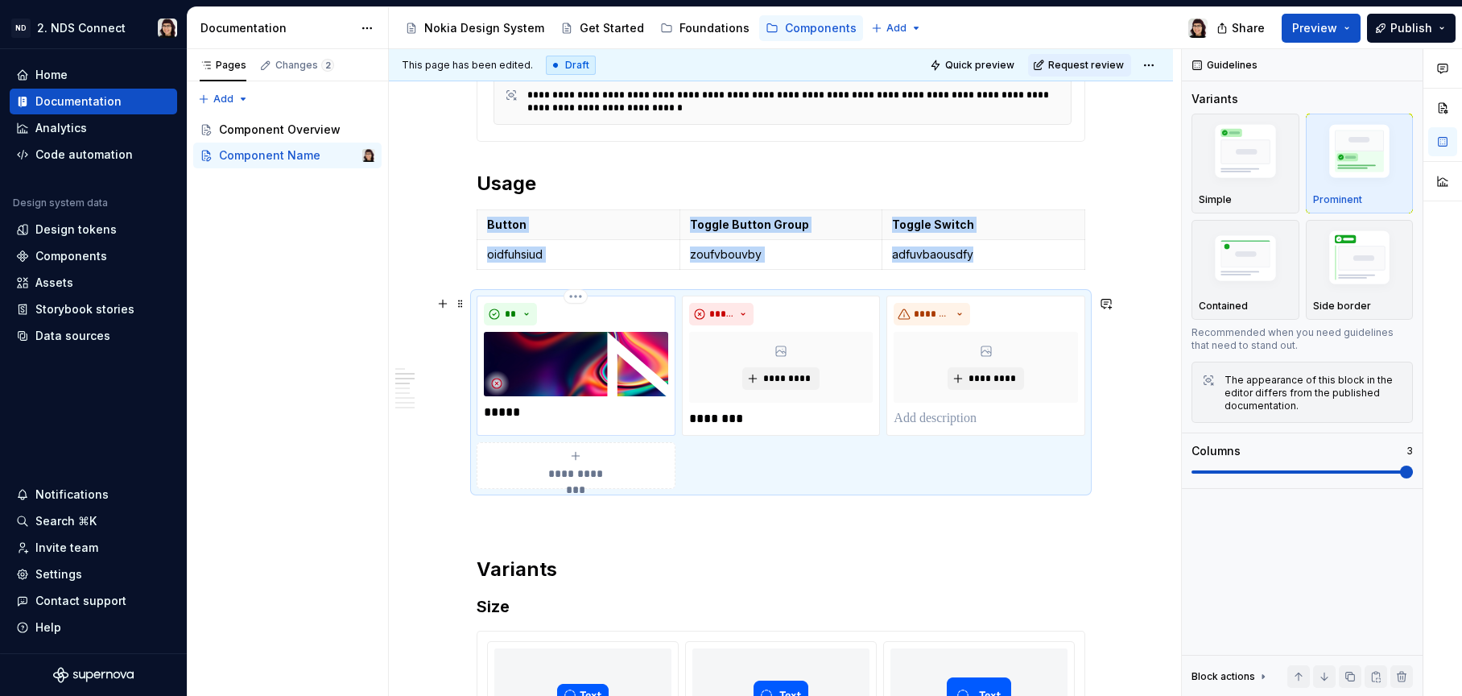
scroll to position [563, 0]
click at [600, 365] on img at bounding box center [576, 365] width 184 height 64
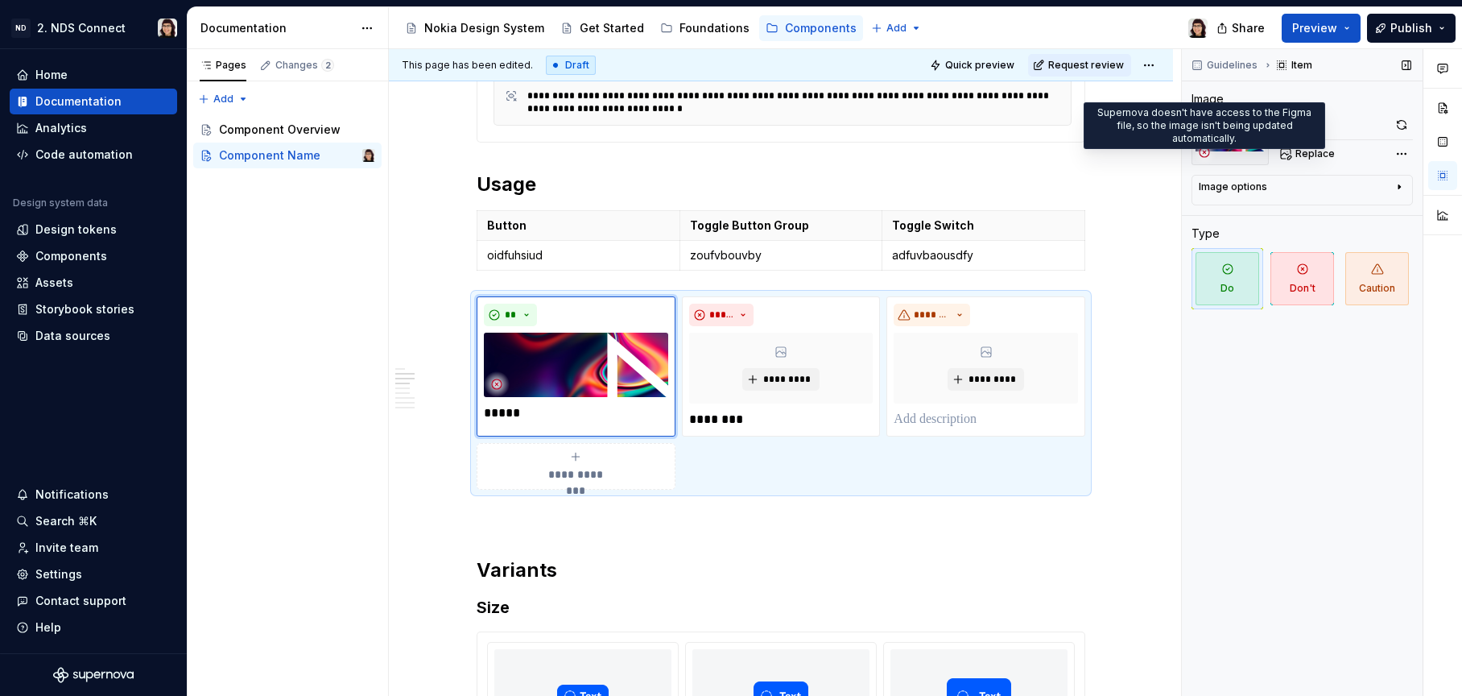
click at [1202, 151] on icon at bounding box center [1204, 152] width 13 height 13
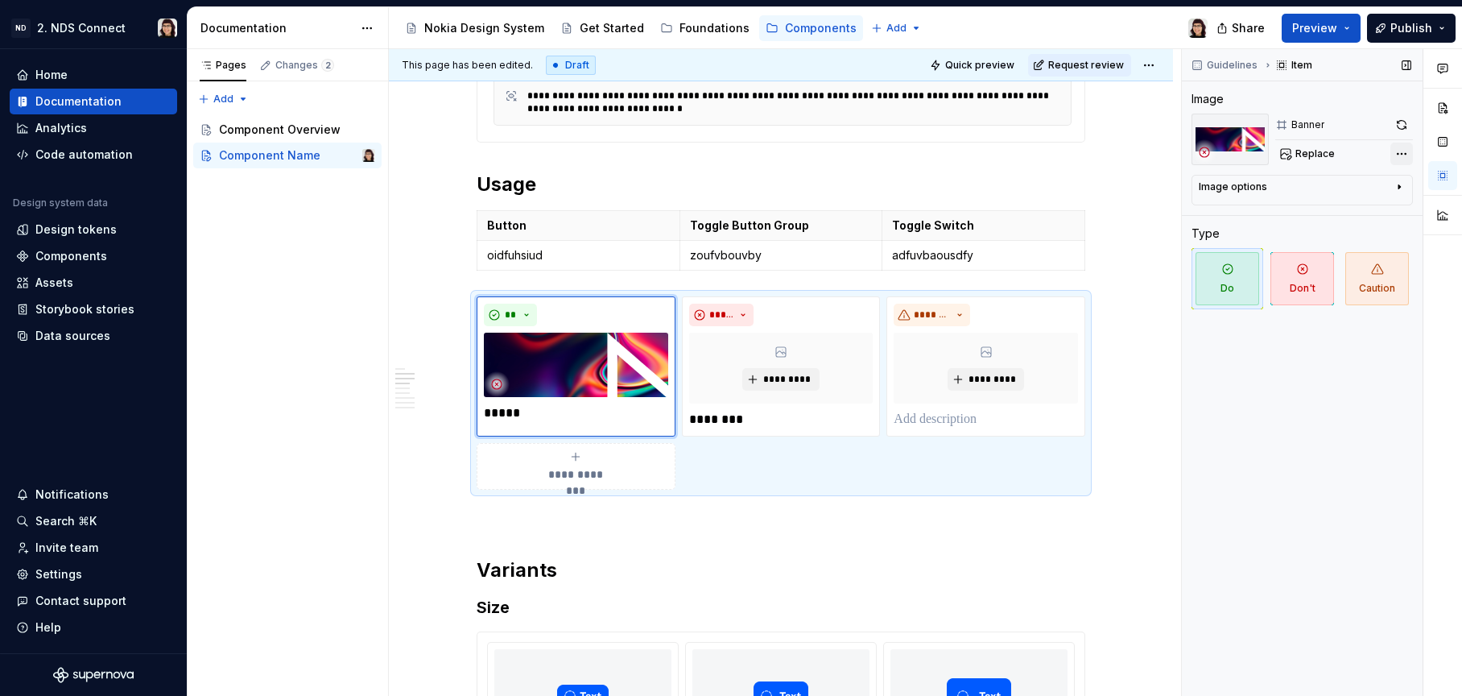
click at [1398, 157] on div "Comments Open comments No comments yet Select ‘Comment’ from the block context …" at bounding box center [1322, 372] width 280 height 647
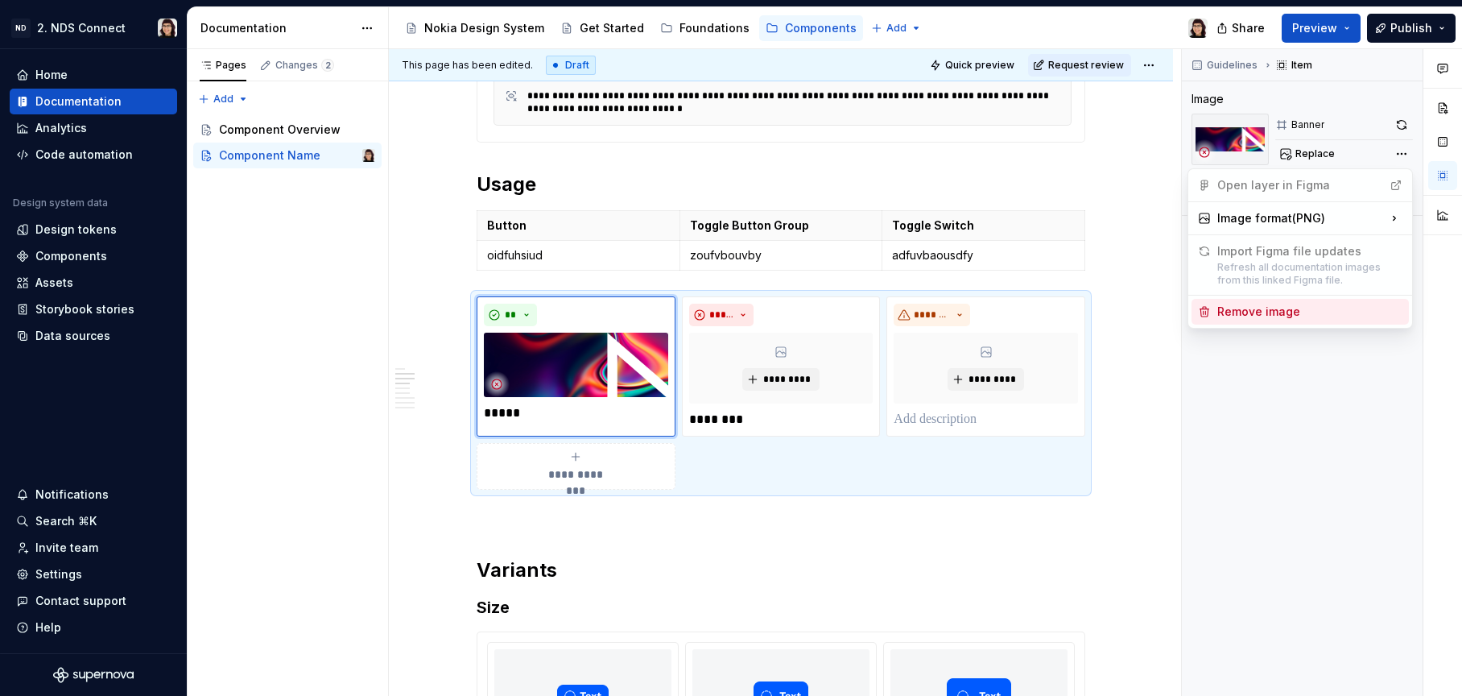
click at [1306, 312] on div "Remove image" at bounding box center [1309, 312] width 185 height 16
type textarea "*"
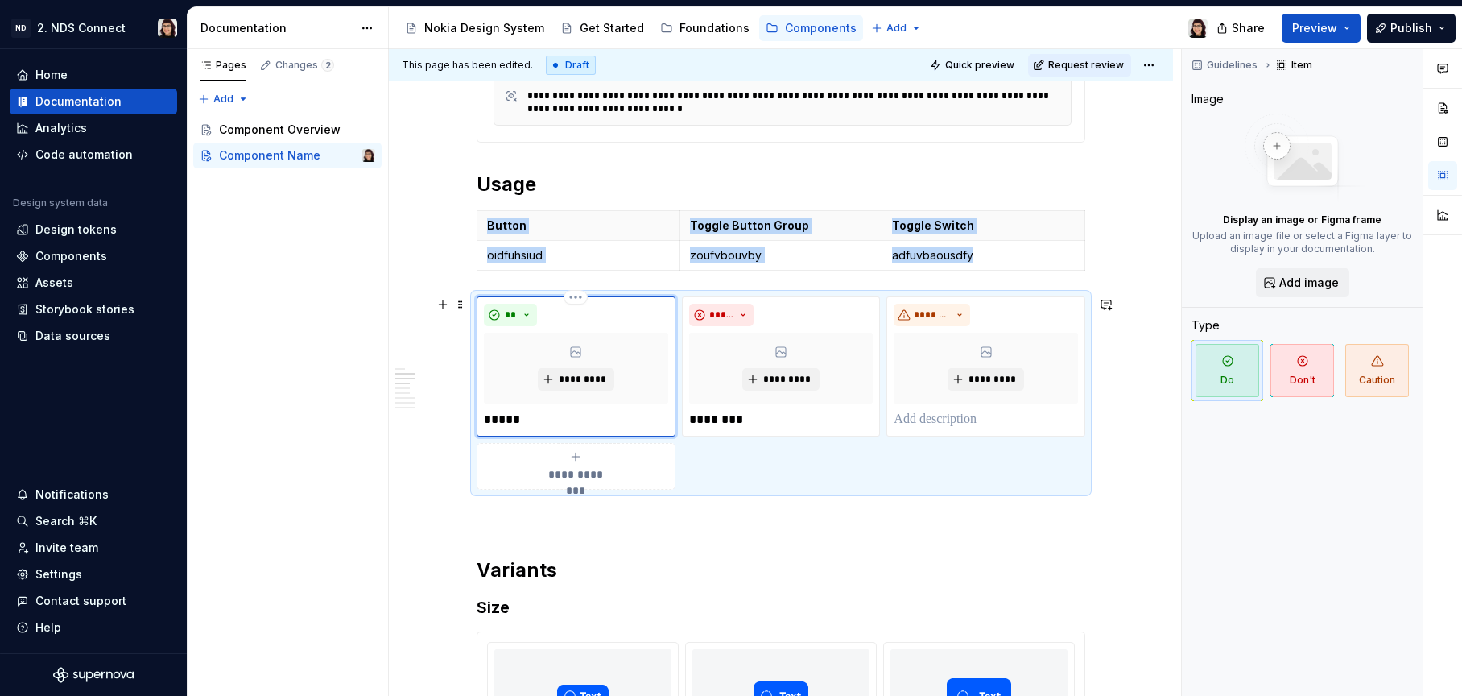
click at [531, 415] on p "*****" at bounding box center [576, 419] width 184 height 19
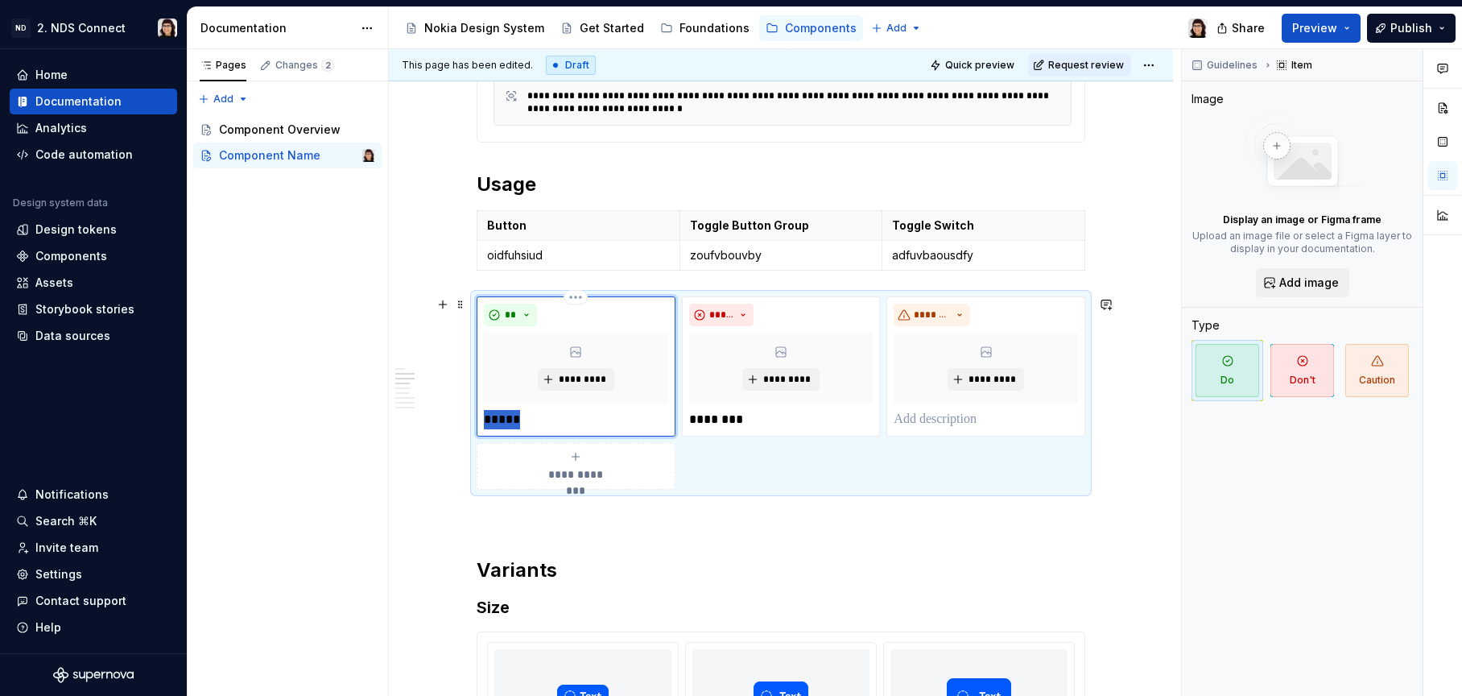
click at [531, 415] on p "*****" at bounding box center [576, 419] width 184 height 19
click at [964, 68] on span "Quick preview" at bounding box center [979, 65] width 69 height 13
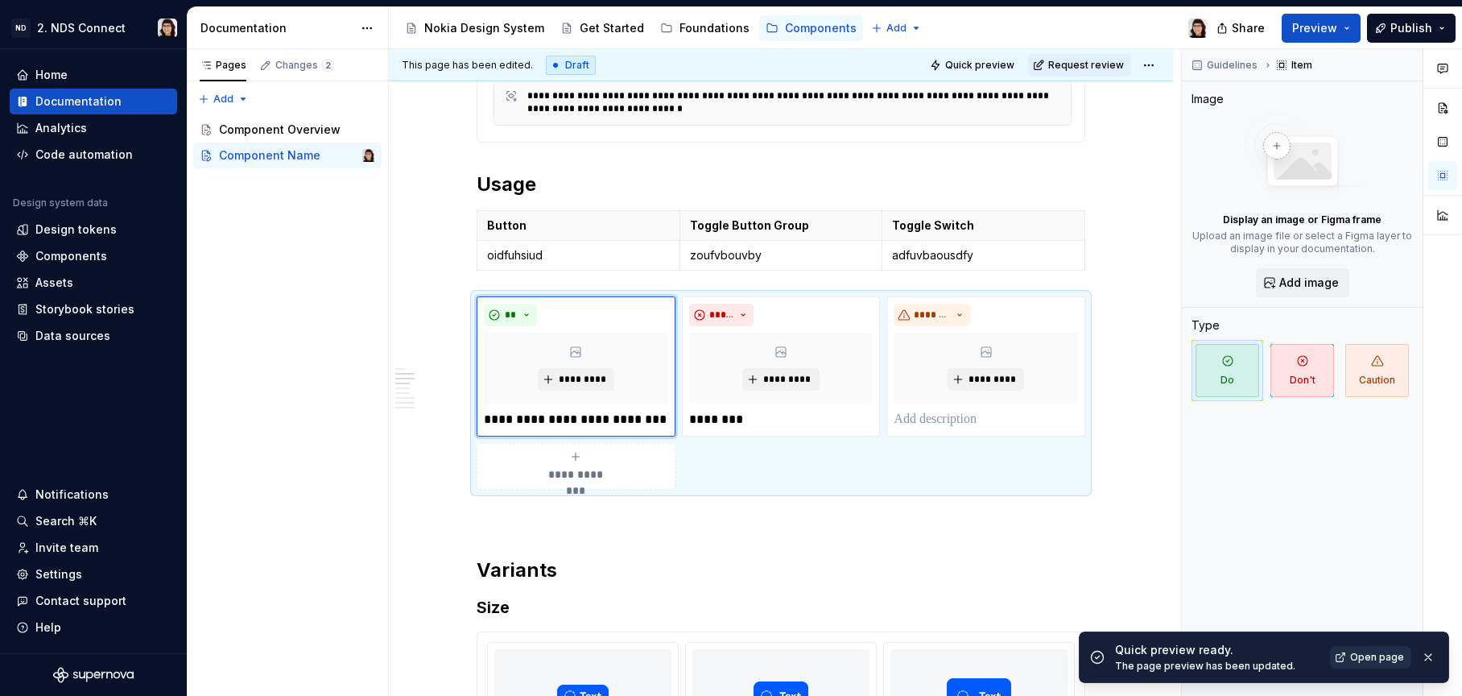
click at [1354, 653] on span "Open page" at bounding box center [1377, 657] width 54 height 13
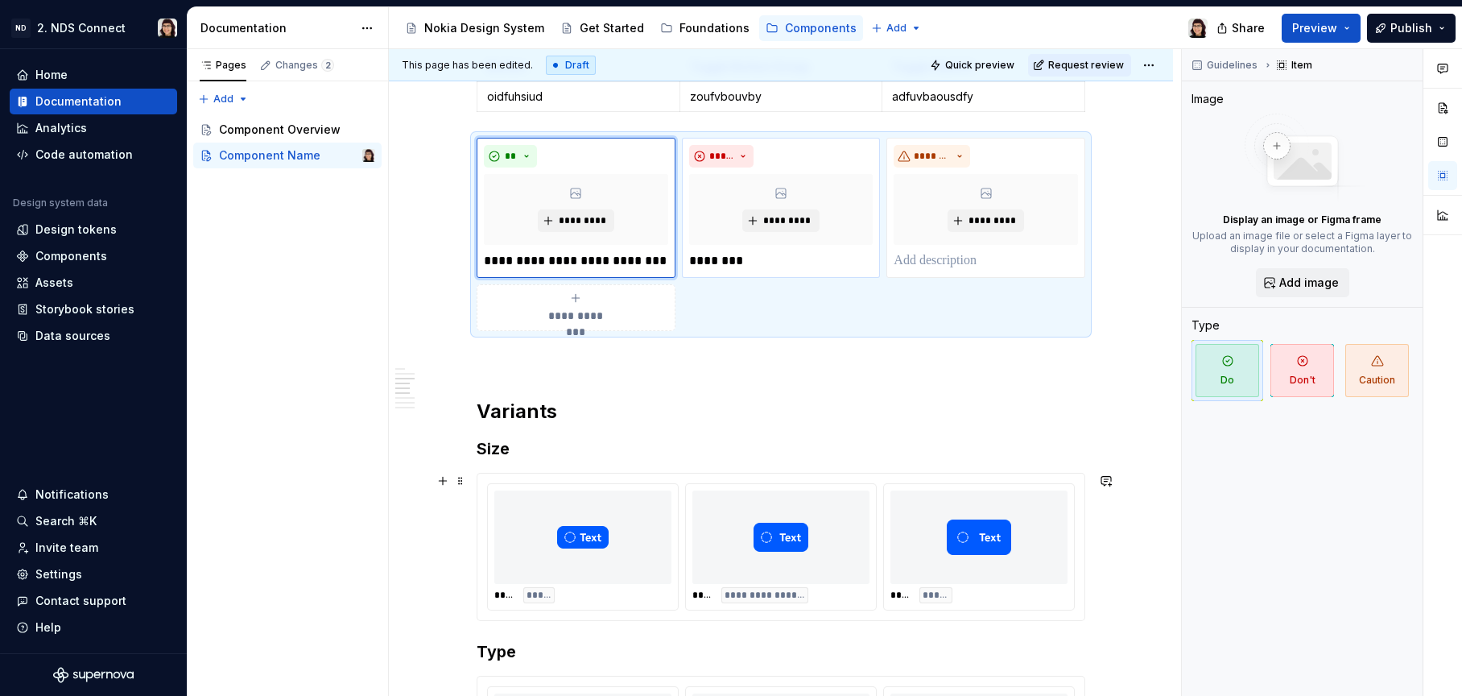
scroll to position [917, 0]
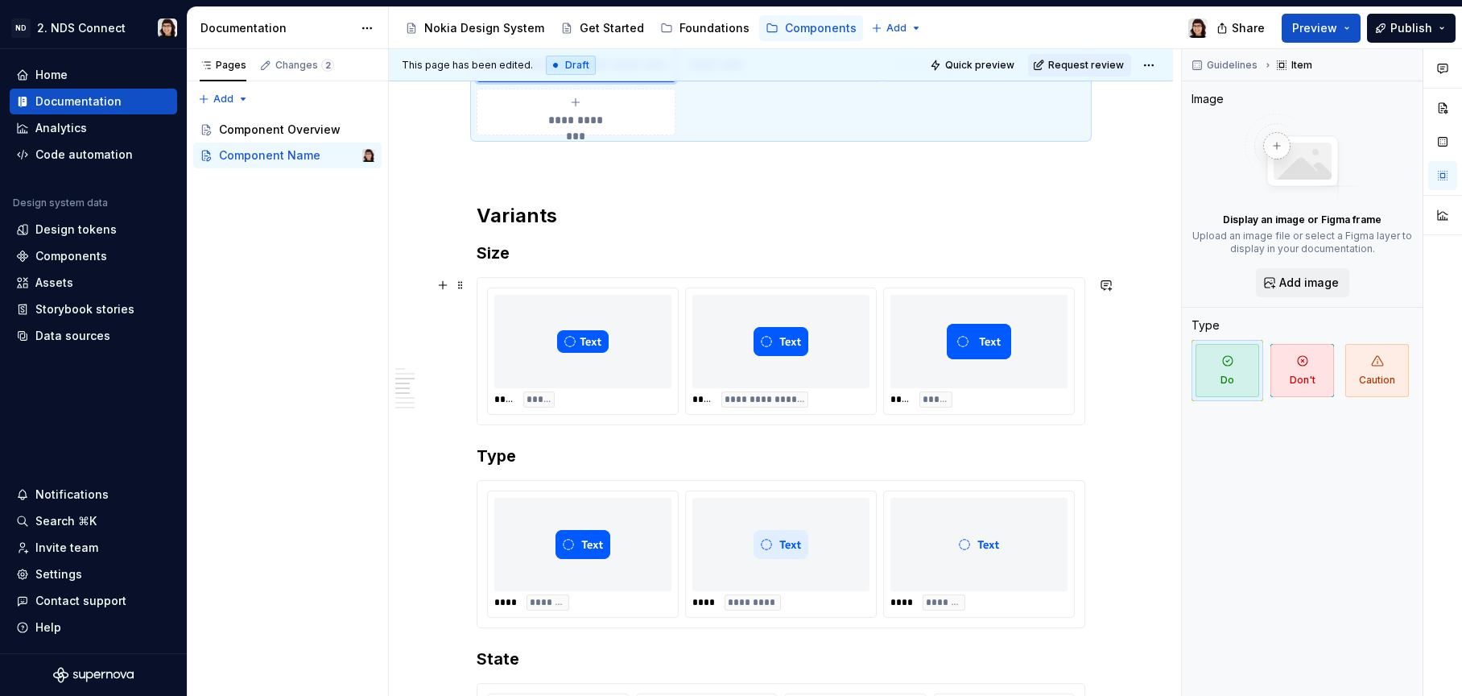
click at [740, 388] on div "**********" at bounding box center [781, 351] width 190 height 126
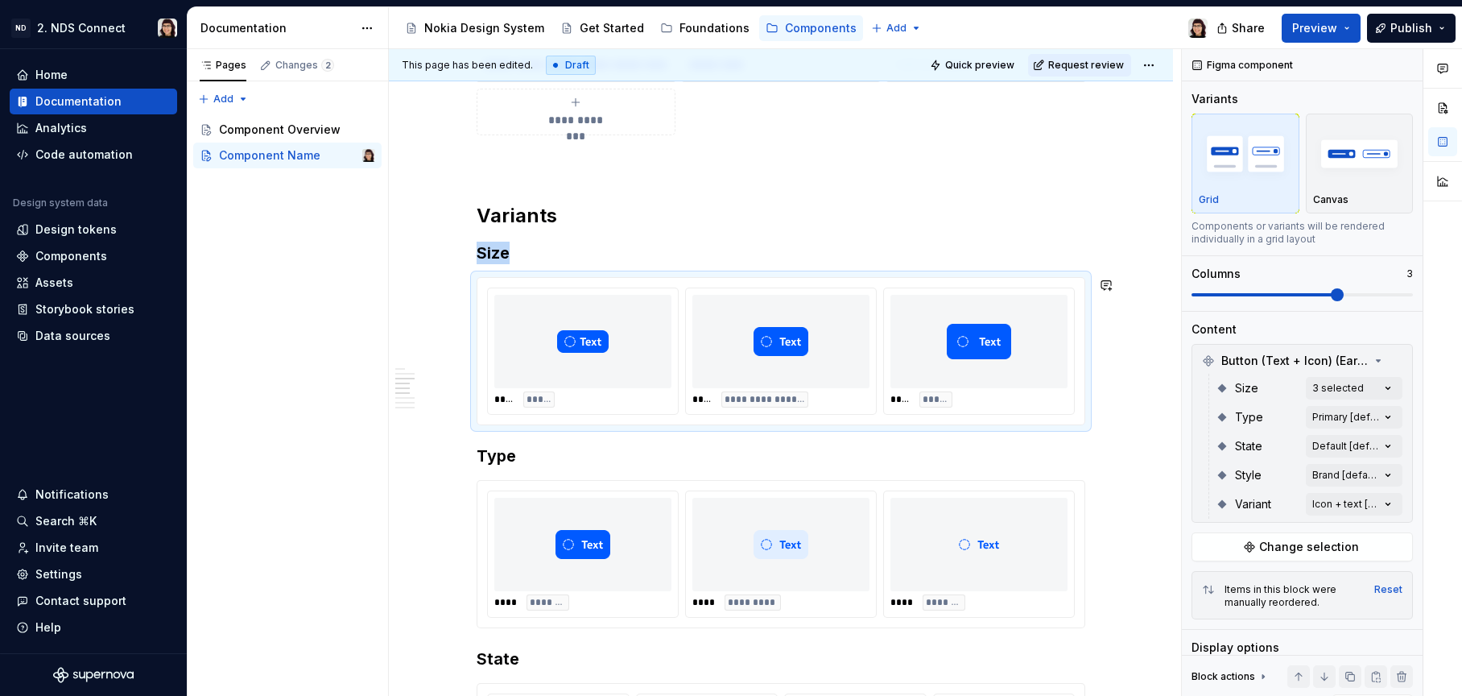
type textarea "*"
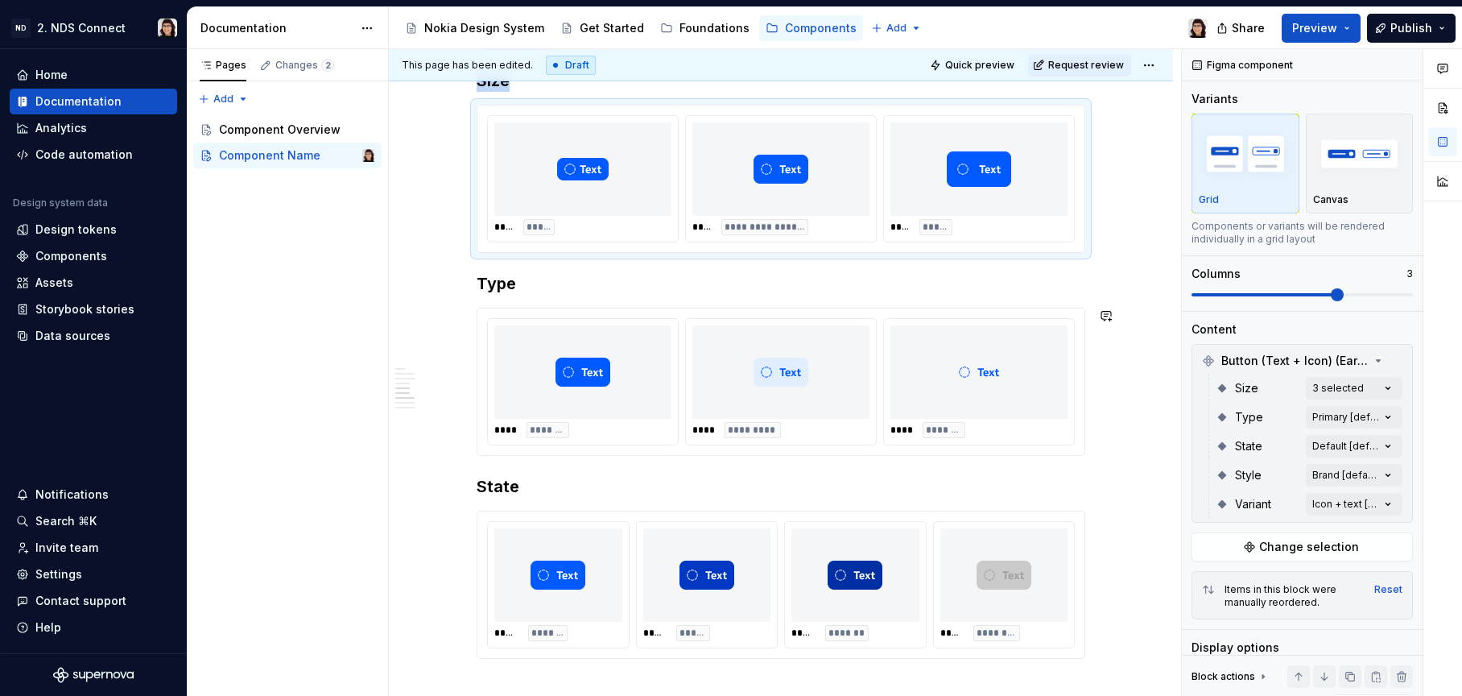
scroll to position [1172, 0]
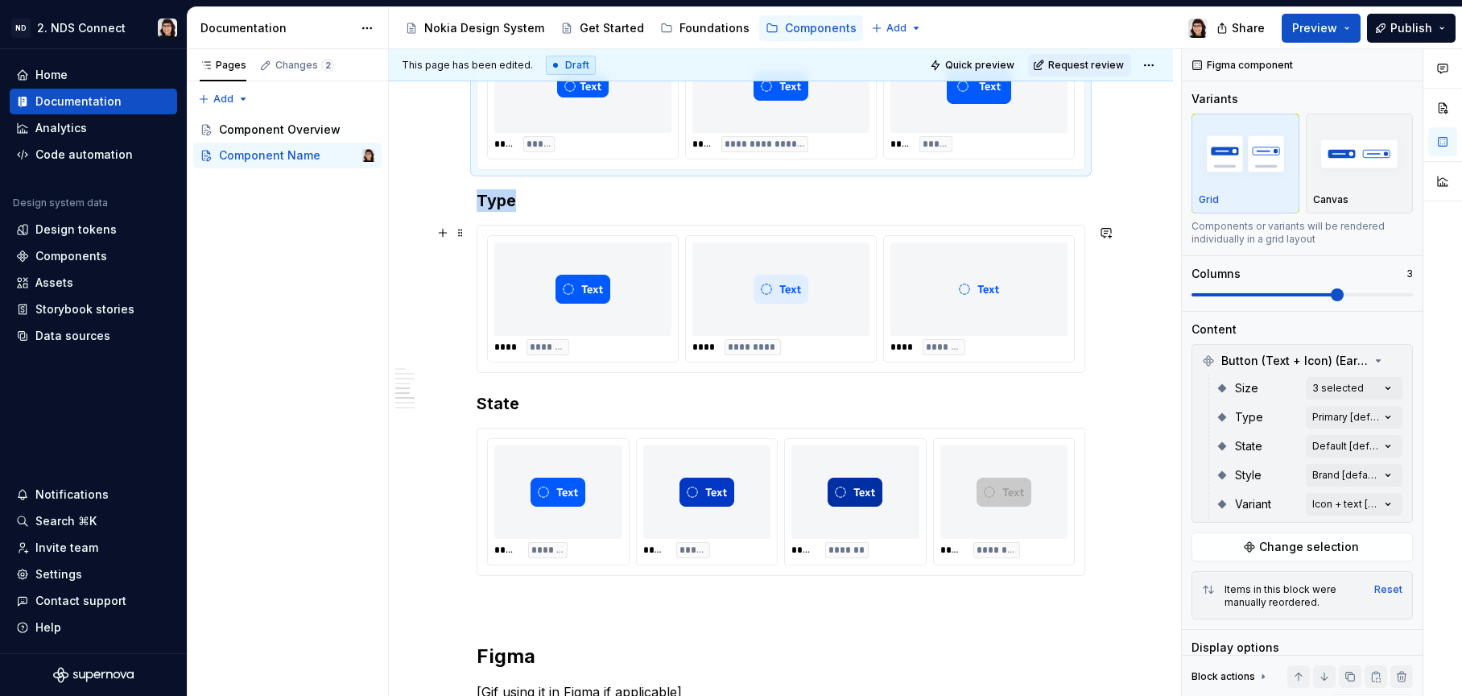
click at [759, 333] on div at bounding box center [780, 288] width 177 height 93
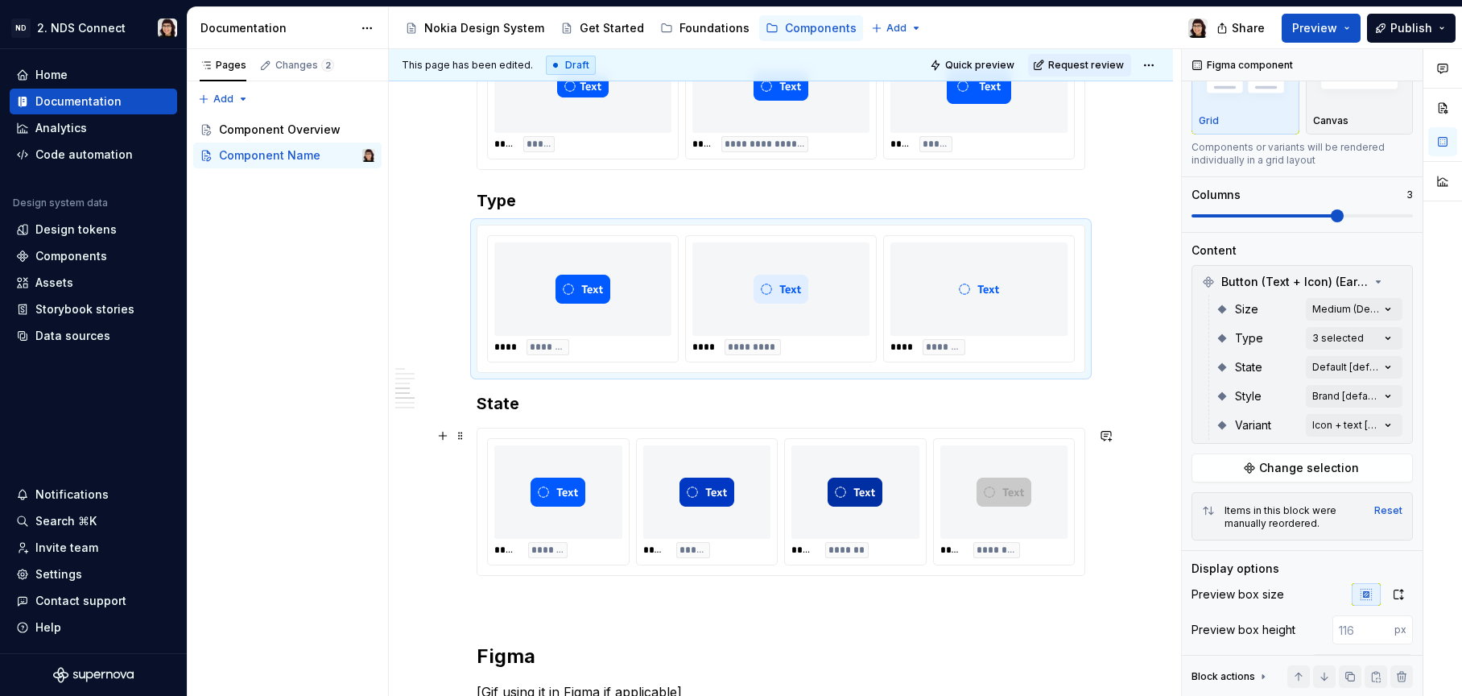
scroll to position [1247, 0]
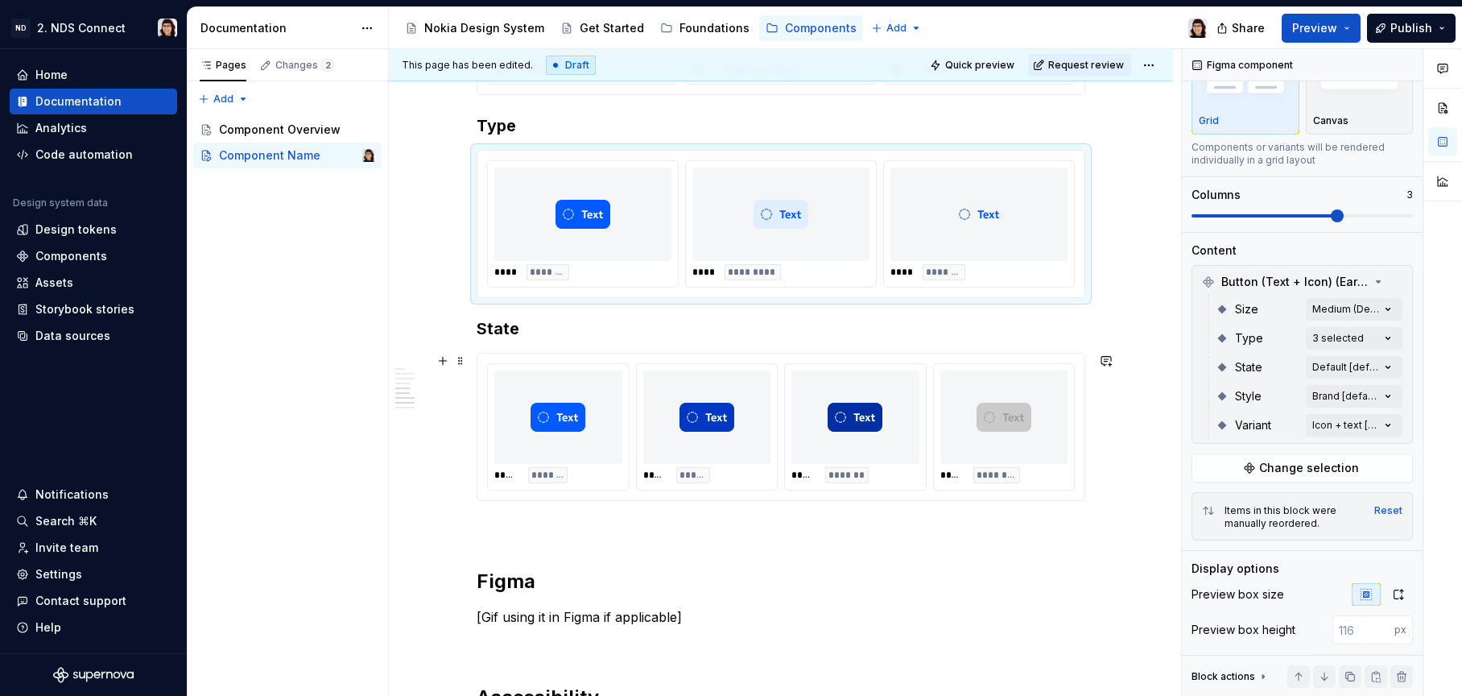
click at [838, 440] on img at bounding box center [855, 417] width 55 height 81
click at [935, 219] on div at bounding box center [978, 213] width 177 height 93
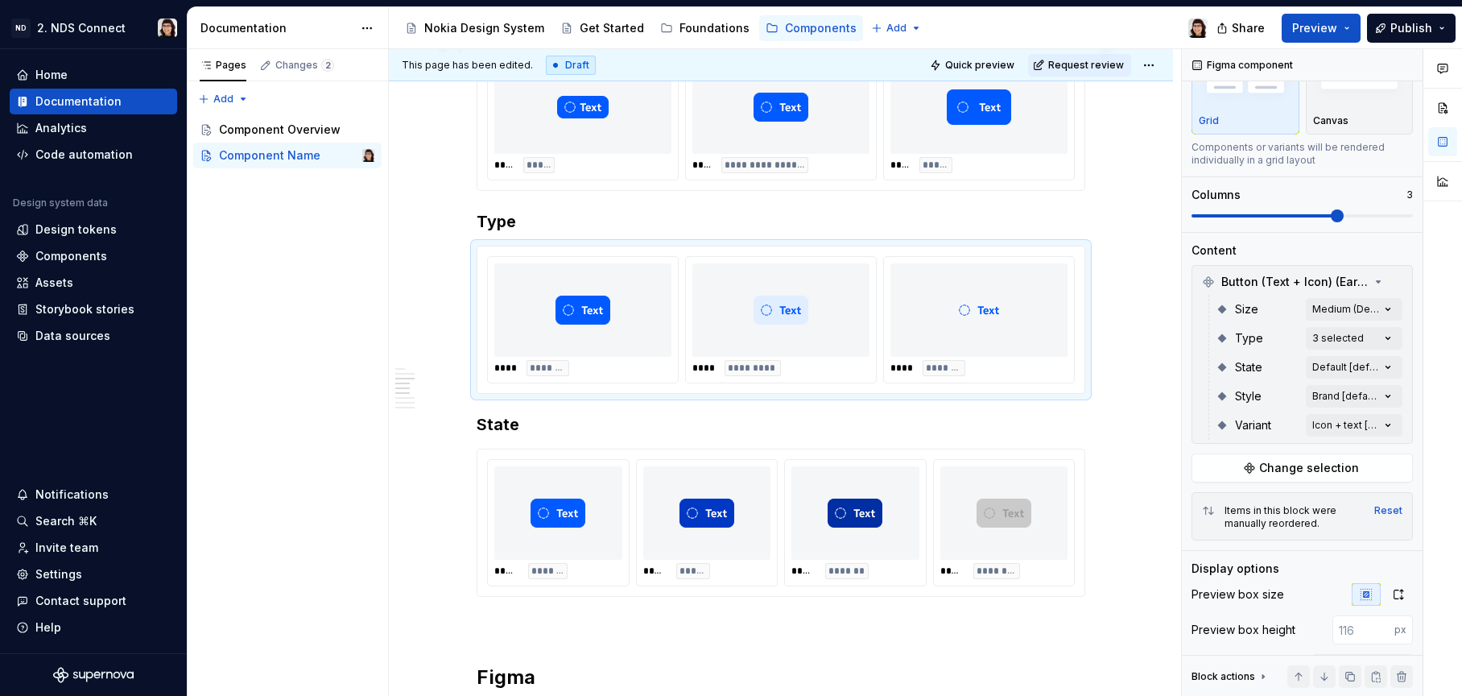
scroll to position [1090, 0]
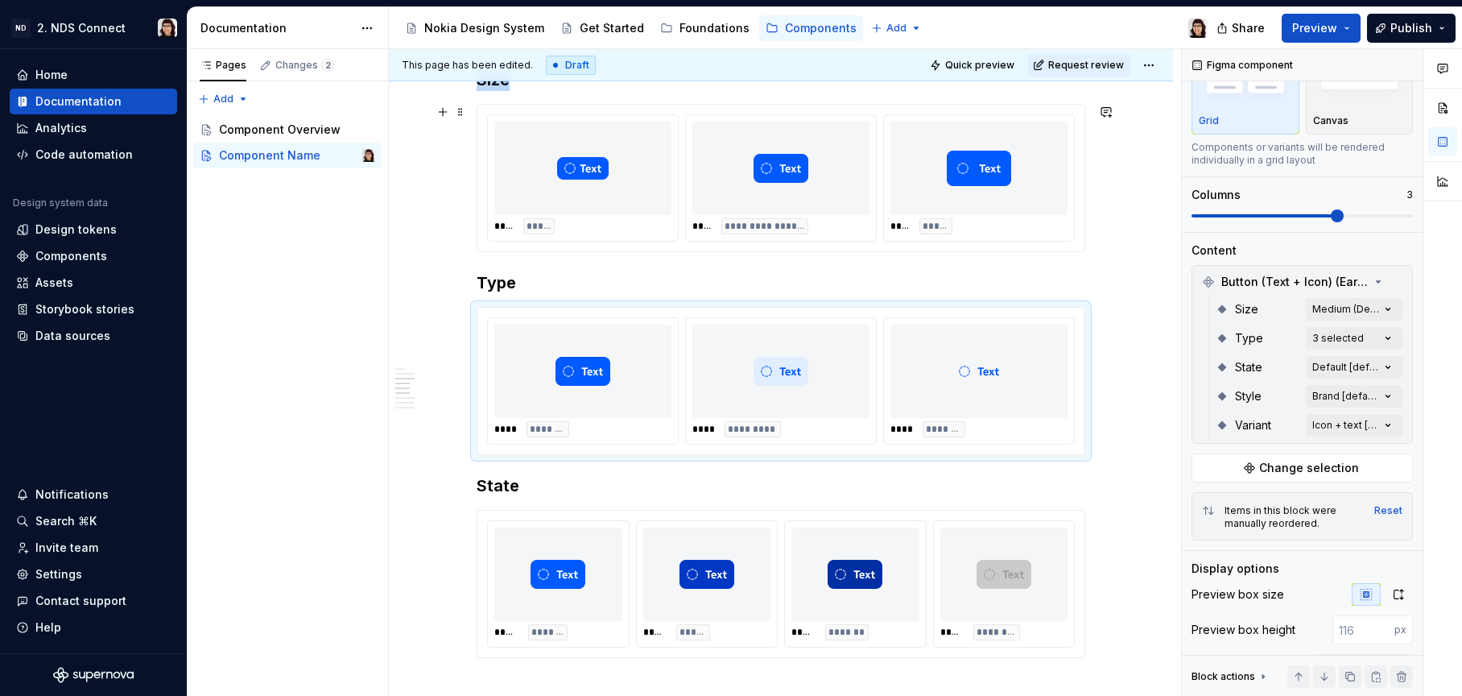
click at [936, 215] on div "**** *****" at bounding box center [979, 178] width 190 height 126
click at [1332, 306] on div "Comments Open comments No comments yet Select ‘Comment’ from the block context …" at bounding box center [1322, 372] width 280 height 647
click at [1336, 337] on div "Comments Open comments No comments yet Select ‘Comment’ from the block context …" at bounding box center [1322, 372] width 280 height 647
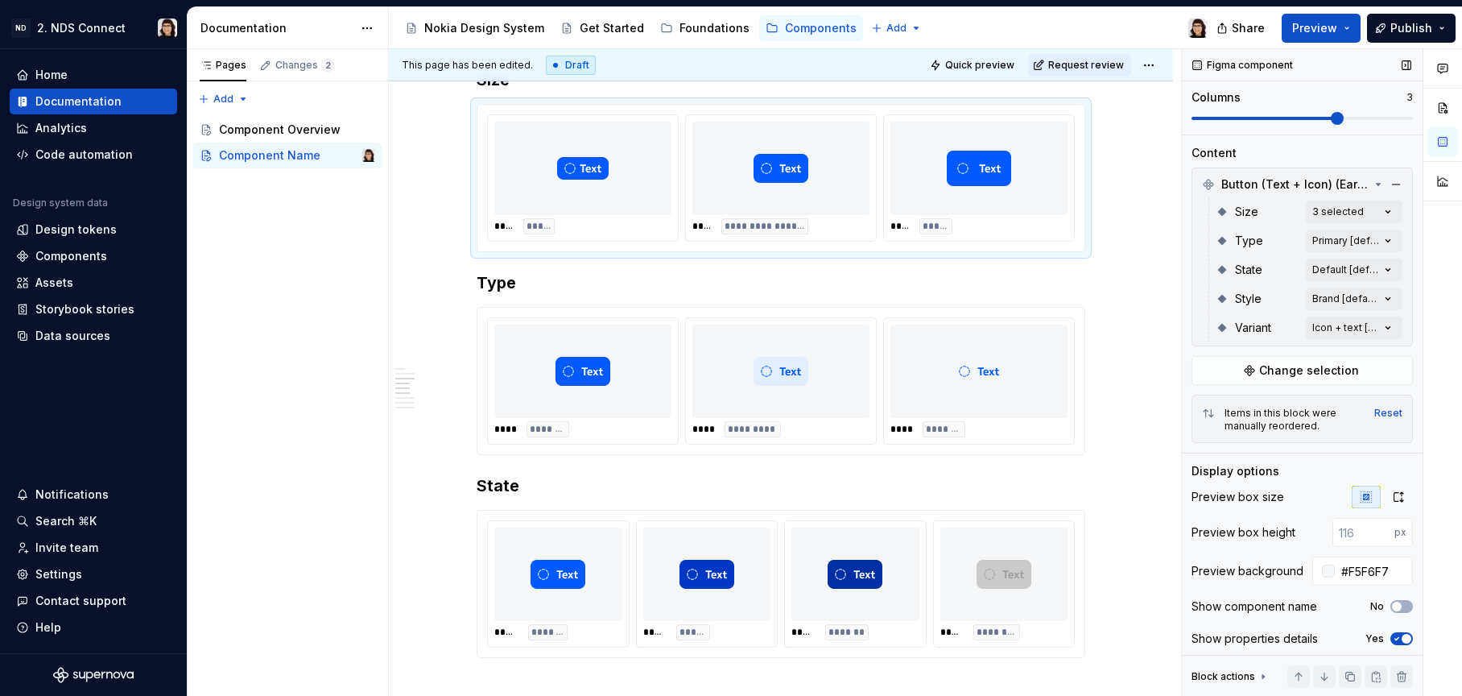
scroll to position [217, 0]
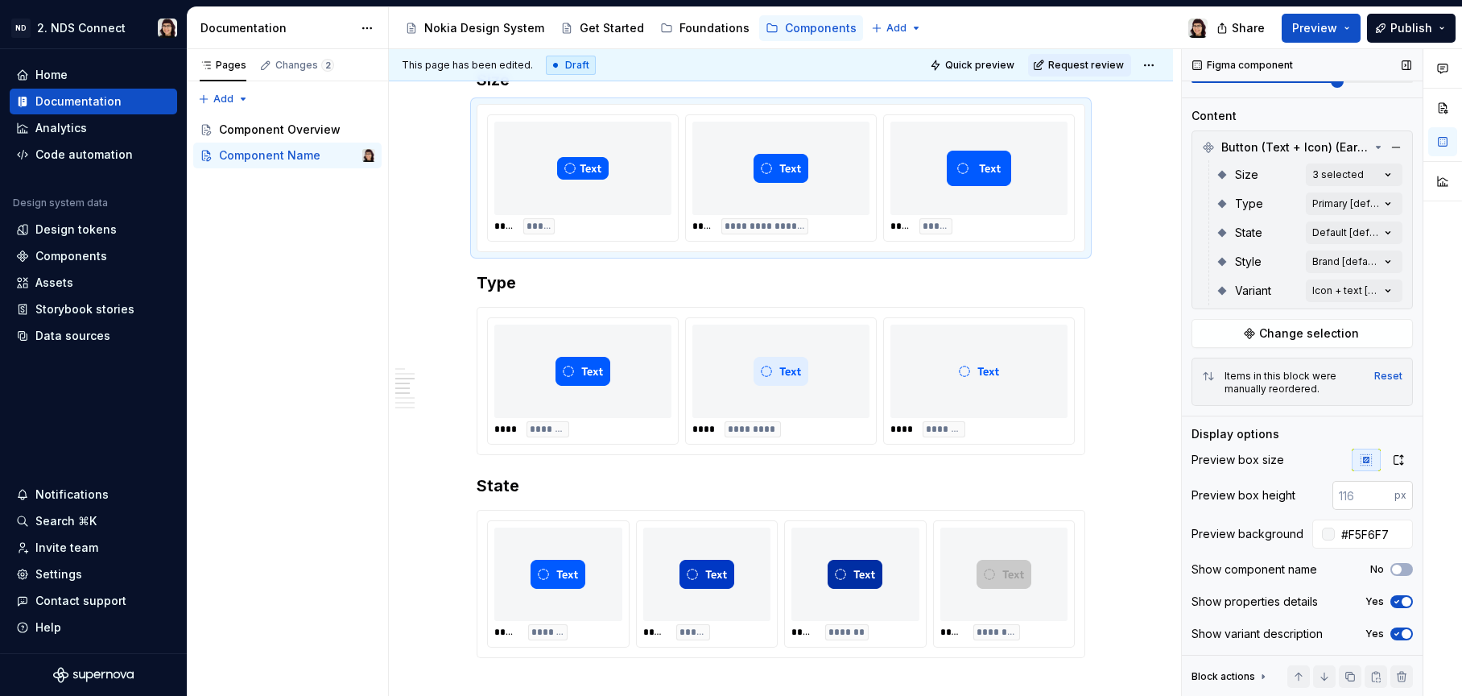
click at [1349, 490] on input "number" at bounding box center [1363, 495] width 62 height 29
type input "200"
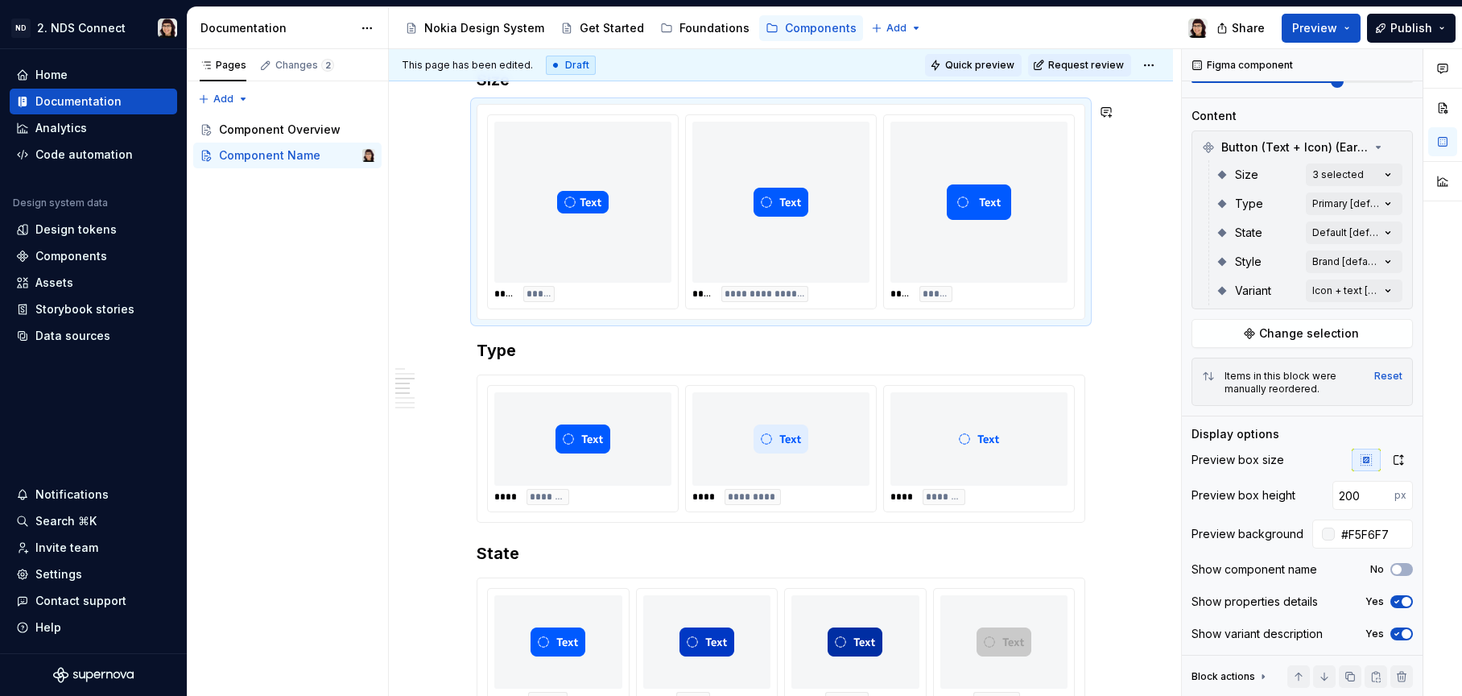
click at [951, 54] on button "Quick preview" at bounding box center [973, 65] width 97 height 23
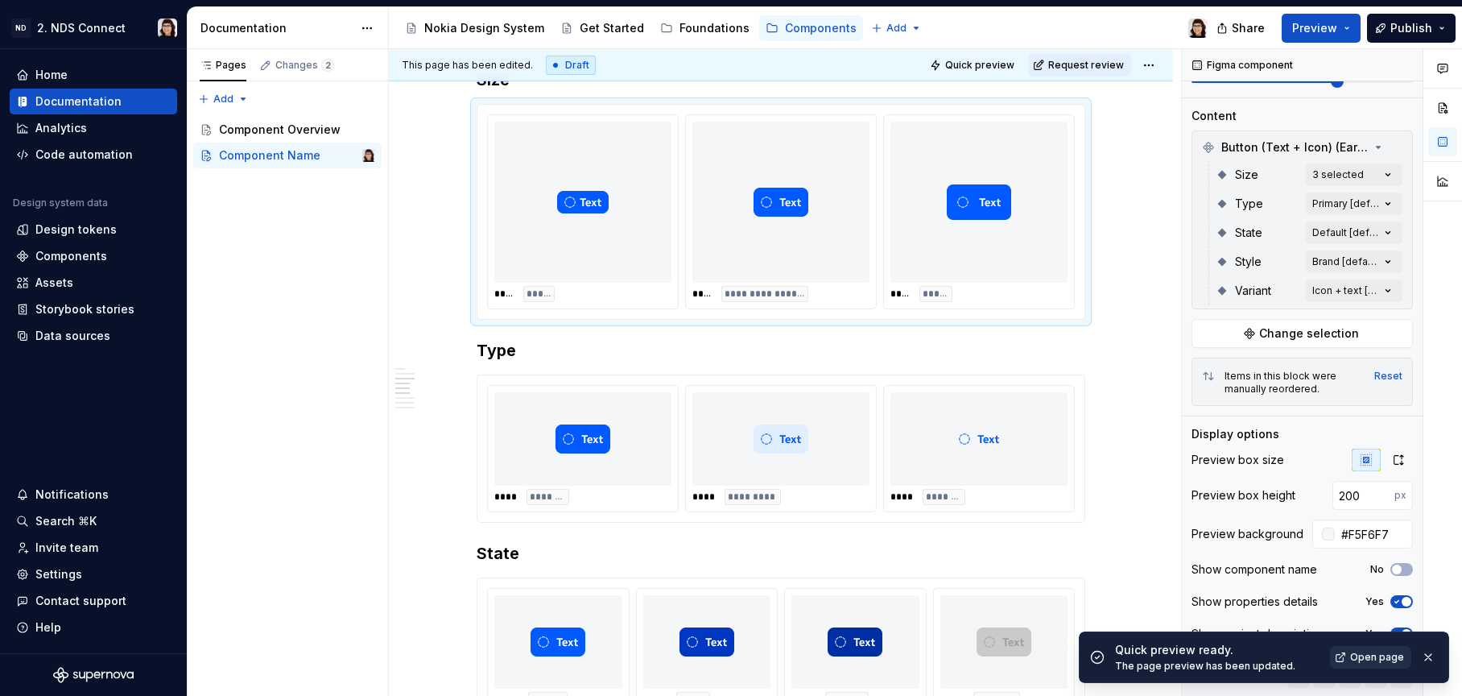
click at [1363, 659] on span "Open page" at bounding box center [1377, 657] width 54 height 13
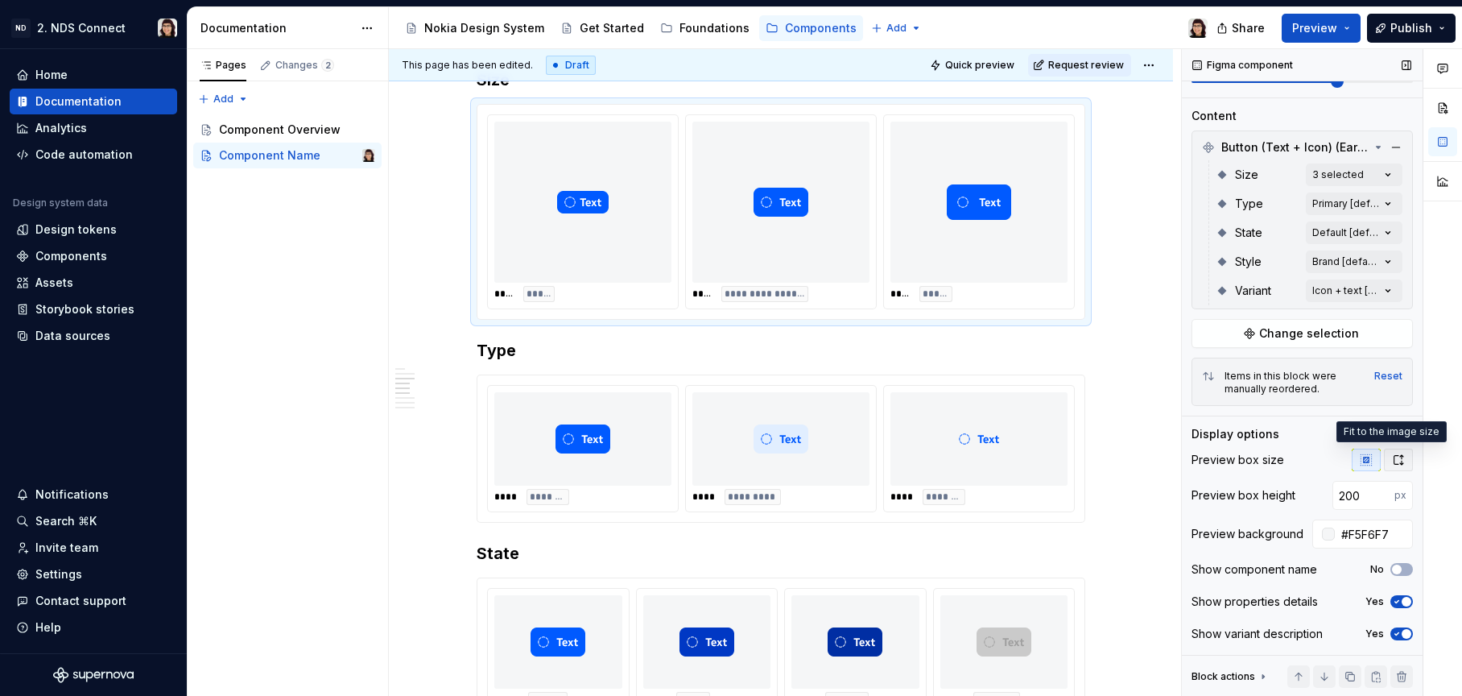
click at [1392, 461] on icon "button" at bounding box center [1398, 459] width 13 height 13
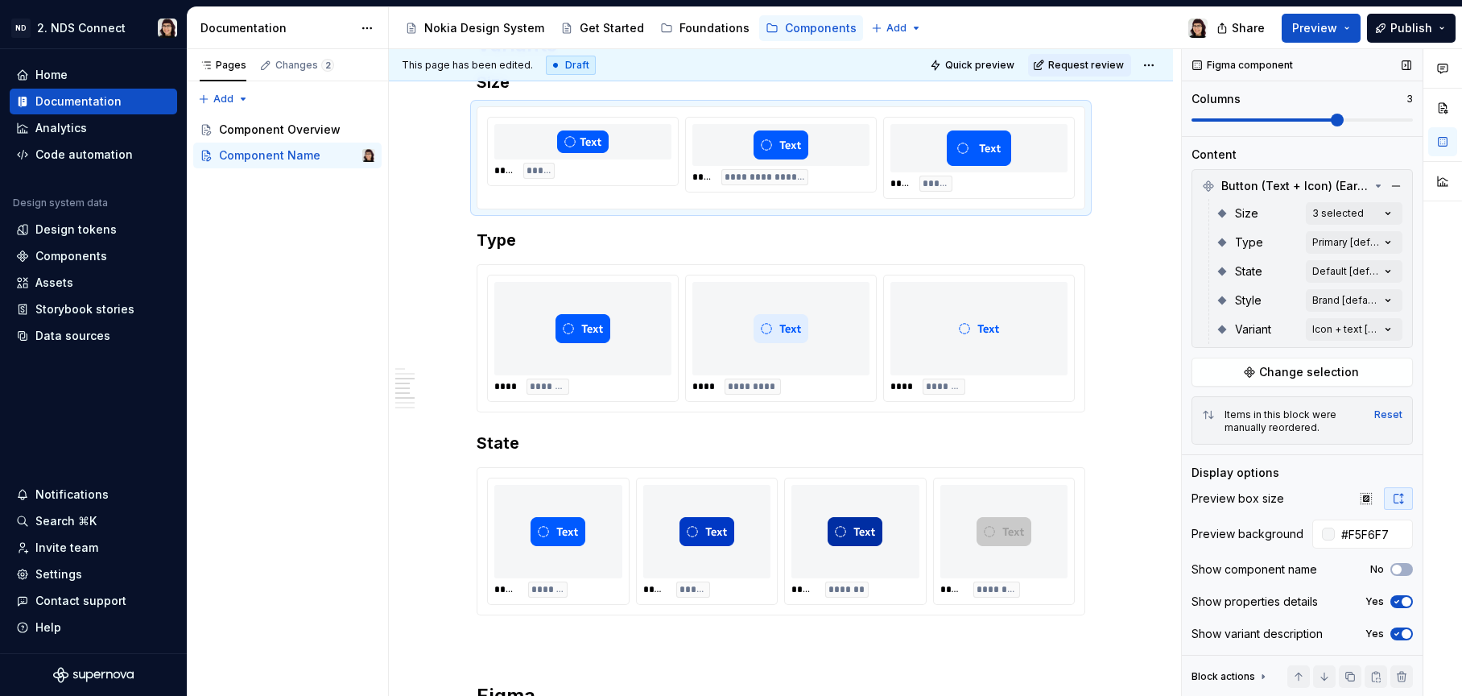
scroll to position [1087, 0]
click at [964, 66] on span "Quick preview" at bounding box center [979, 65] width 69 height 13
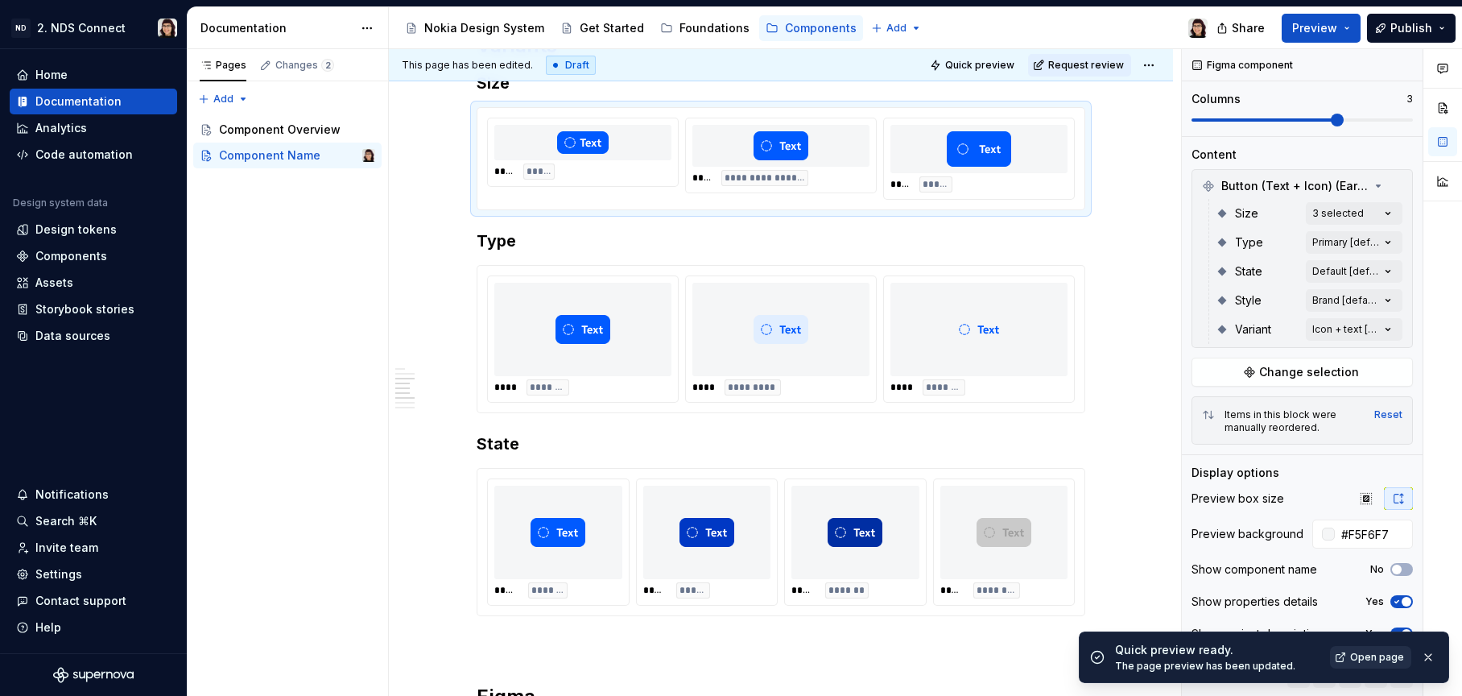
click at [1369, 661] on span "Open page" at bounding box center [1377, 657] width 54 height 13
click at [1360, 492] on icon "button" at bounding box center [1366, 498] width 13 height 13
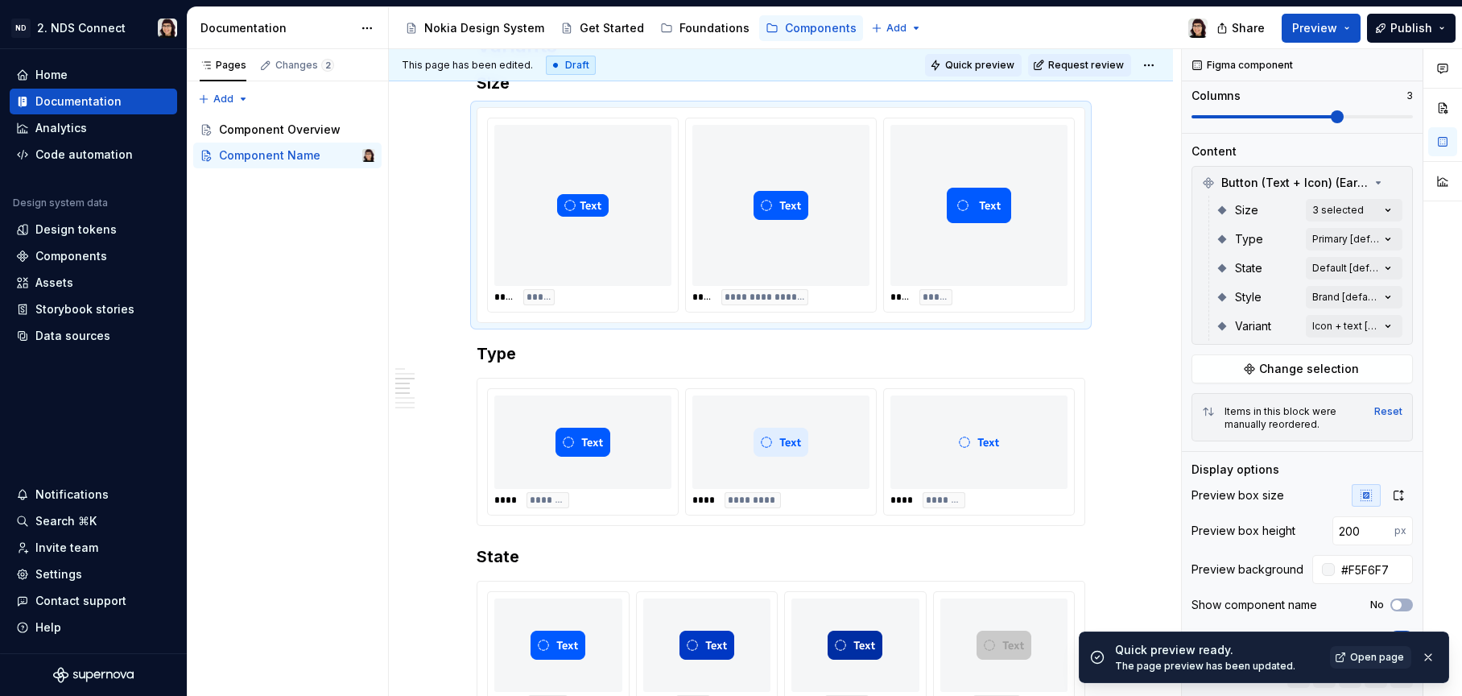
click at [979, 65] on span "Quick preview" at bounding box center [979, 65] width 69 height 13
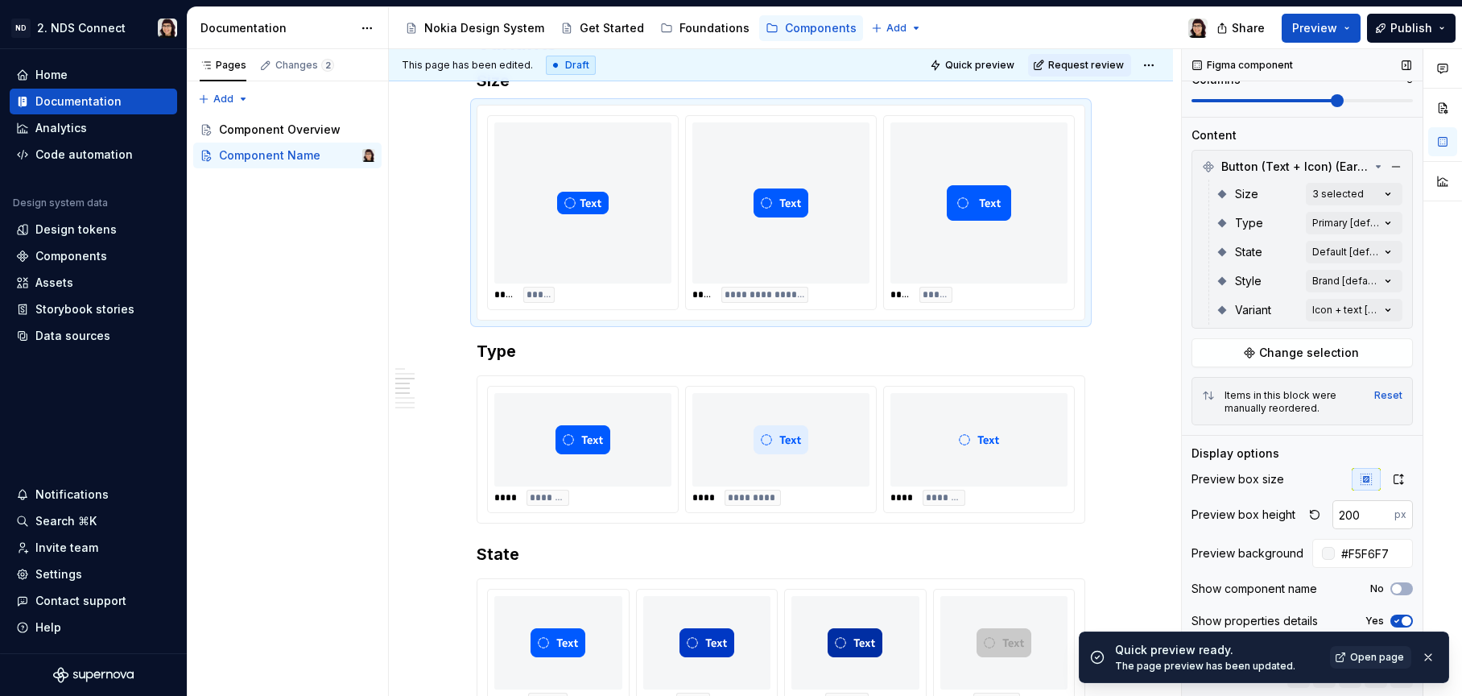
scroll to position [220, 0]
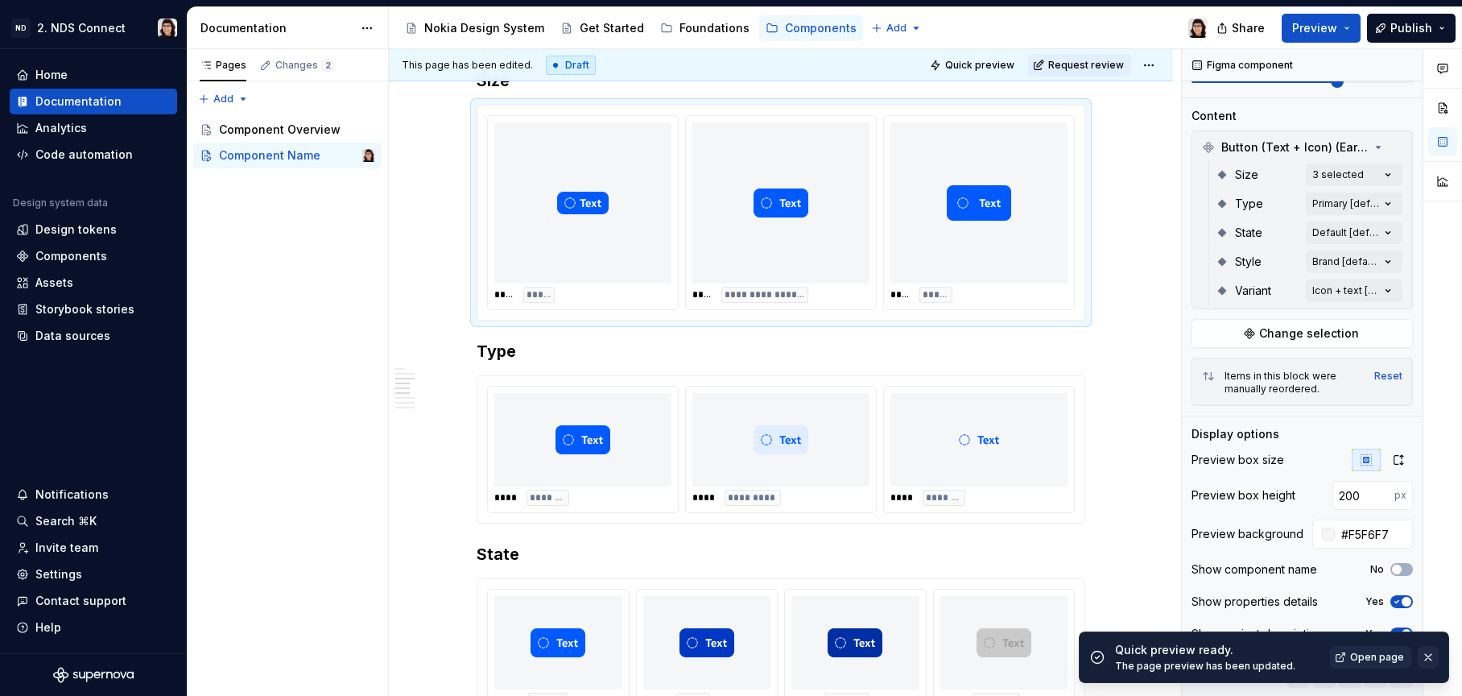
click at [1428, 662] on button "button" at bounding box center [1428, 657] width 21 height 23
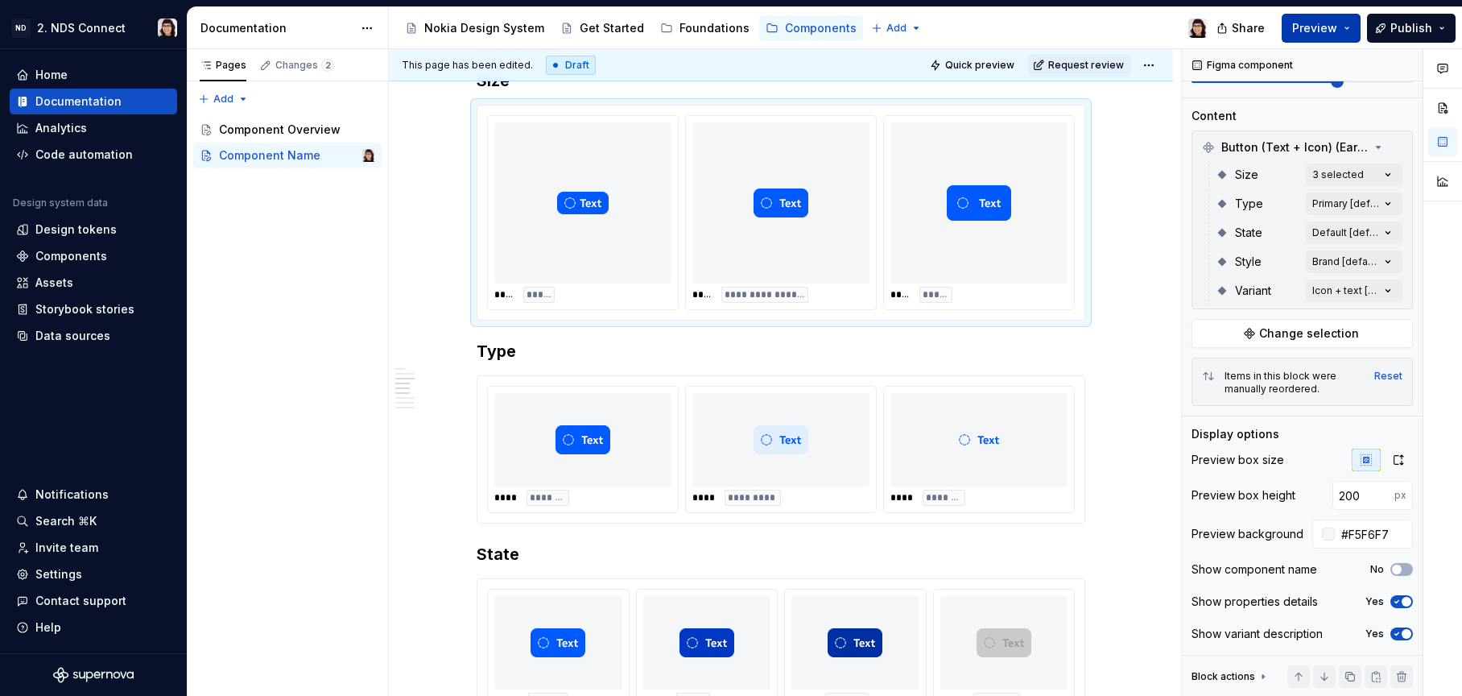
click at [1317, 23] on span "Preview" at bounding box center [1314, 28] width 45 height 16
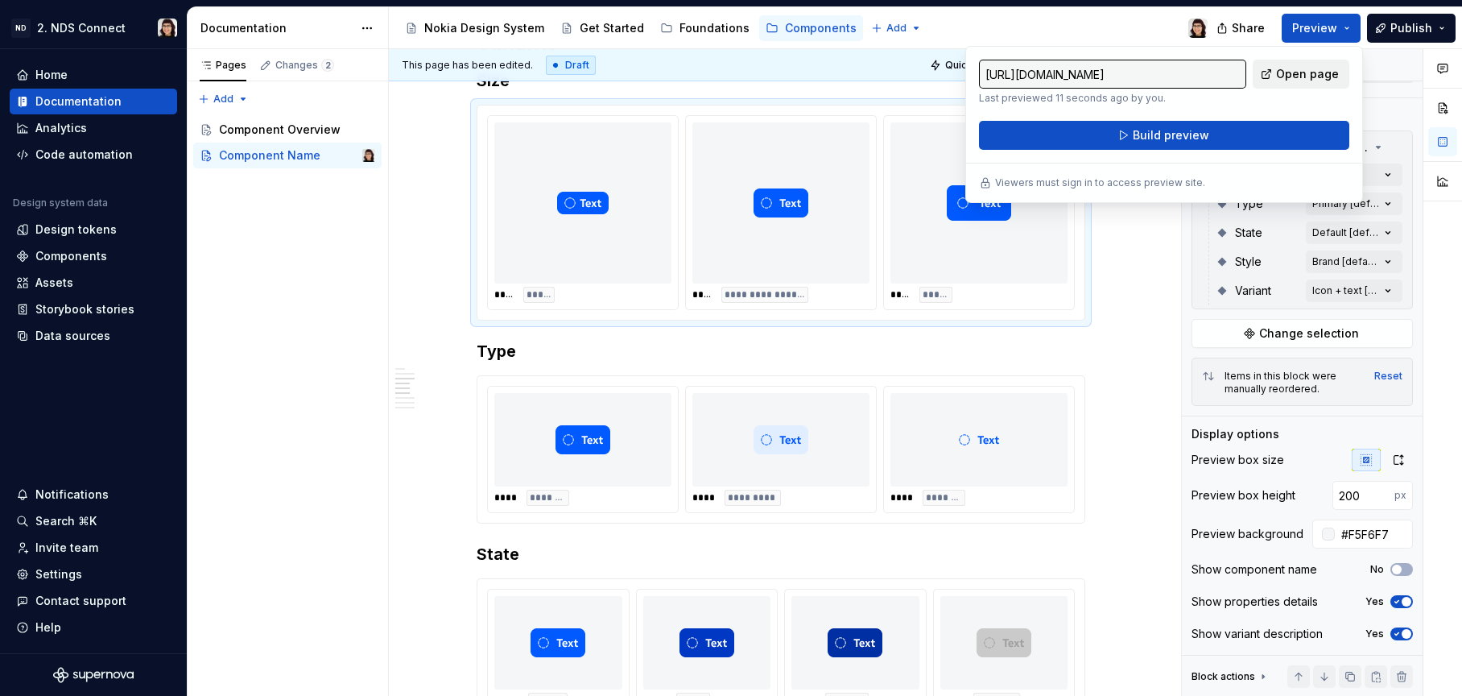
click at [1278, 72] on link "Open page" at bounding box center [1301, 74] width 97 height 29
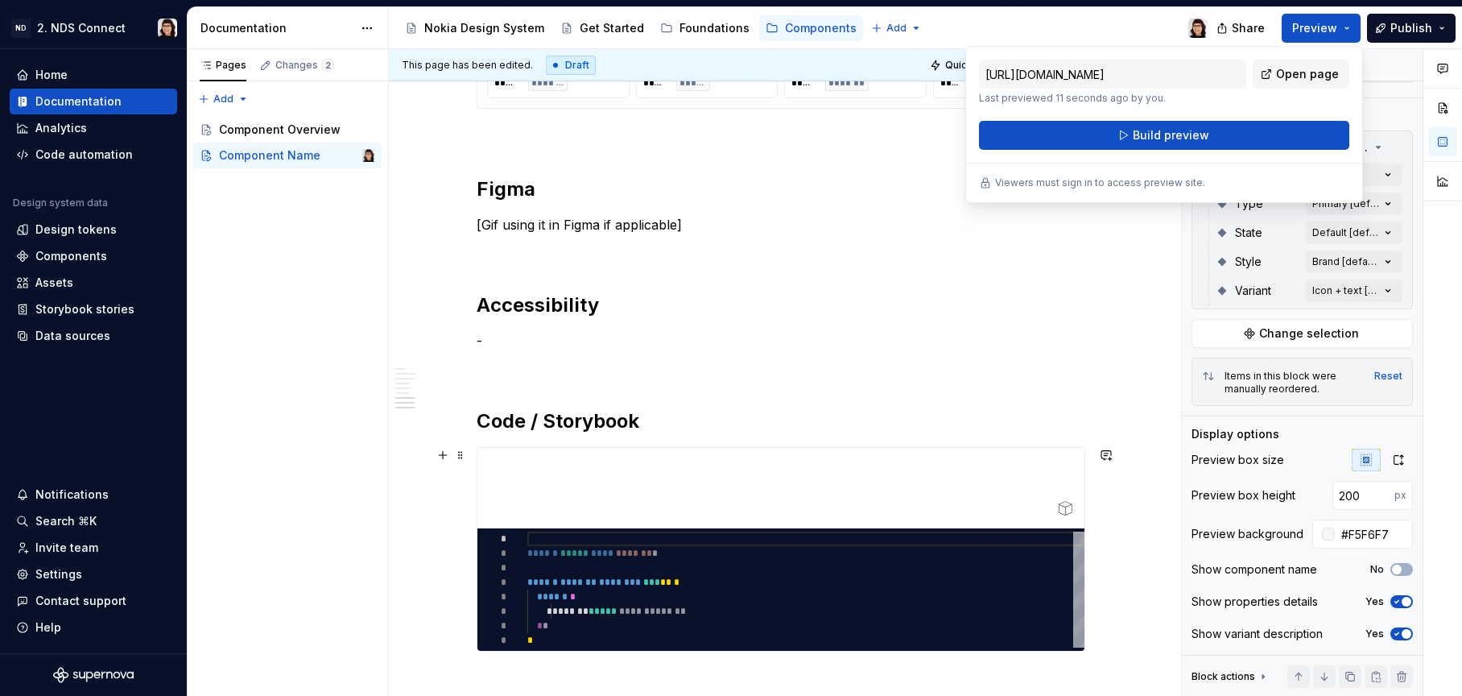
scroll to position [1535, 0]
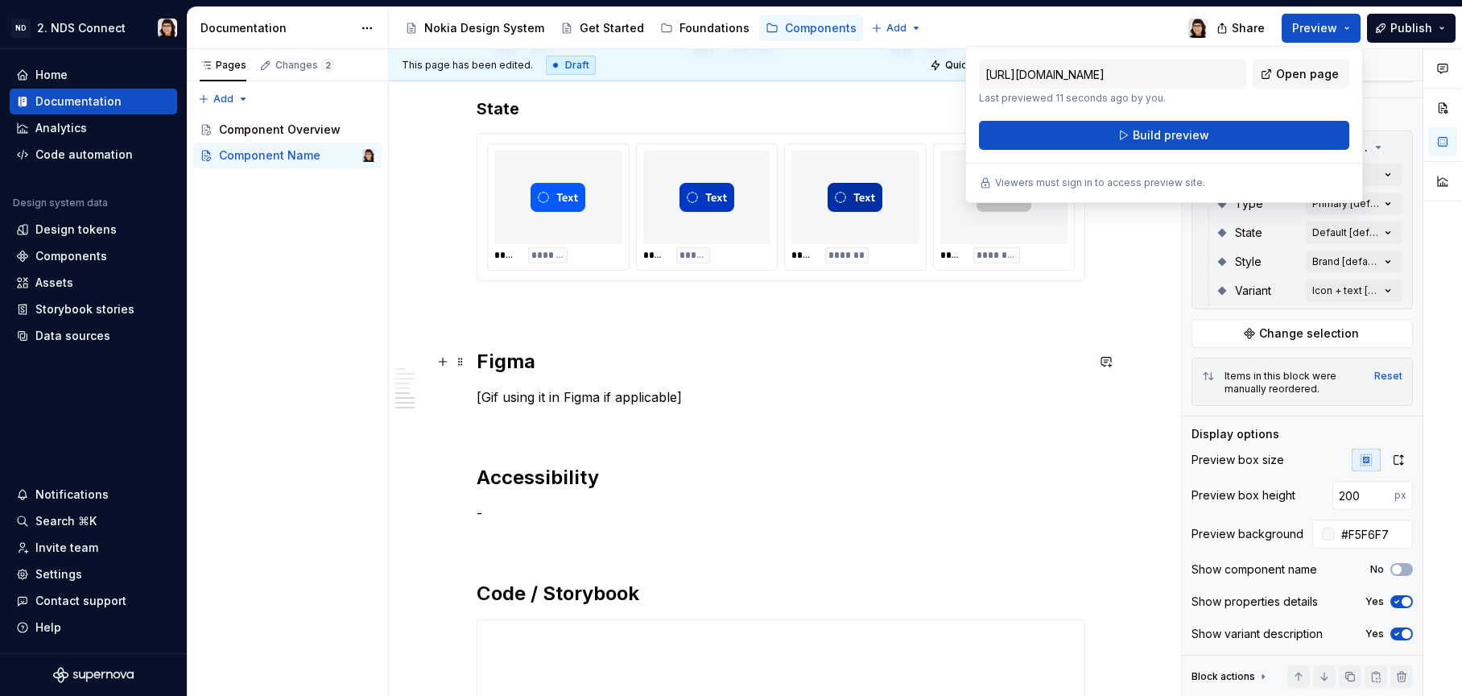
click at [550, 390] on p "[Gif using it in Figma if applicable]" at bounding box center [781, 396] width 609 height 19
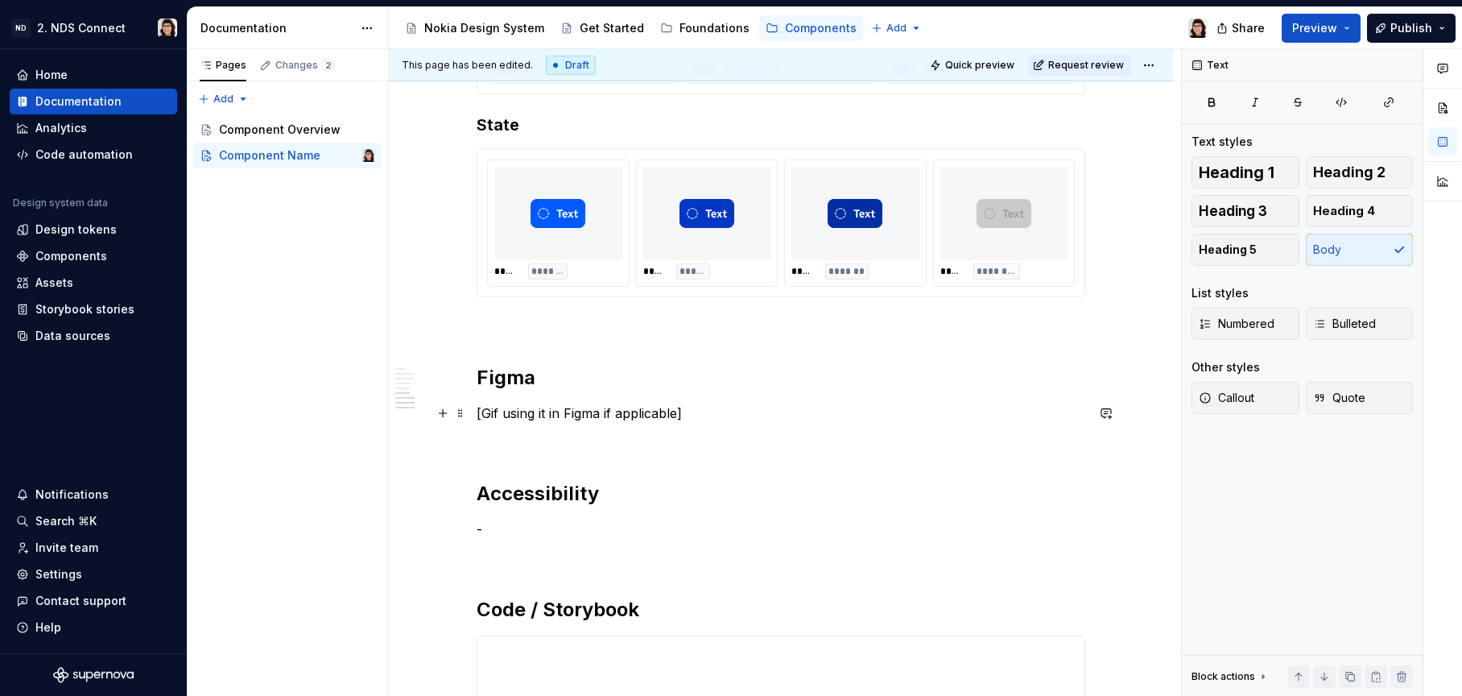
scroll to position [1504, 0]
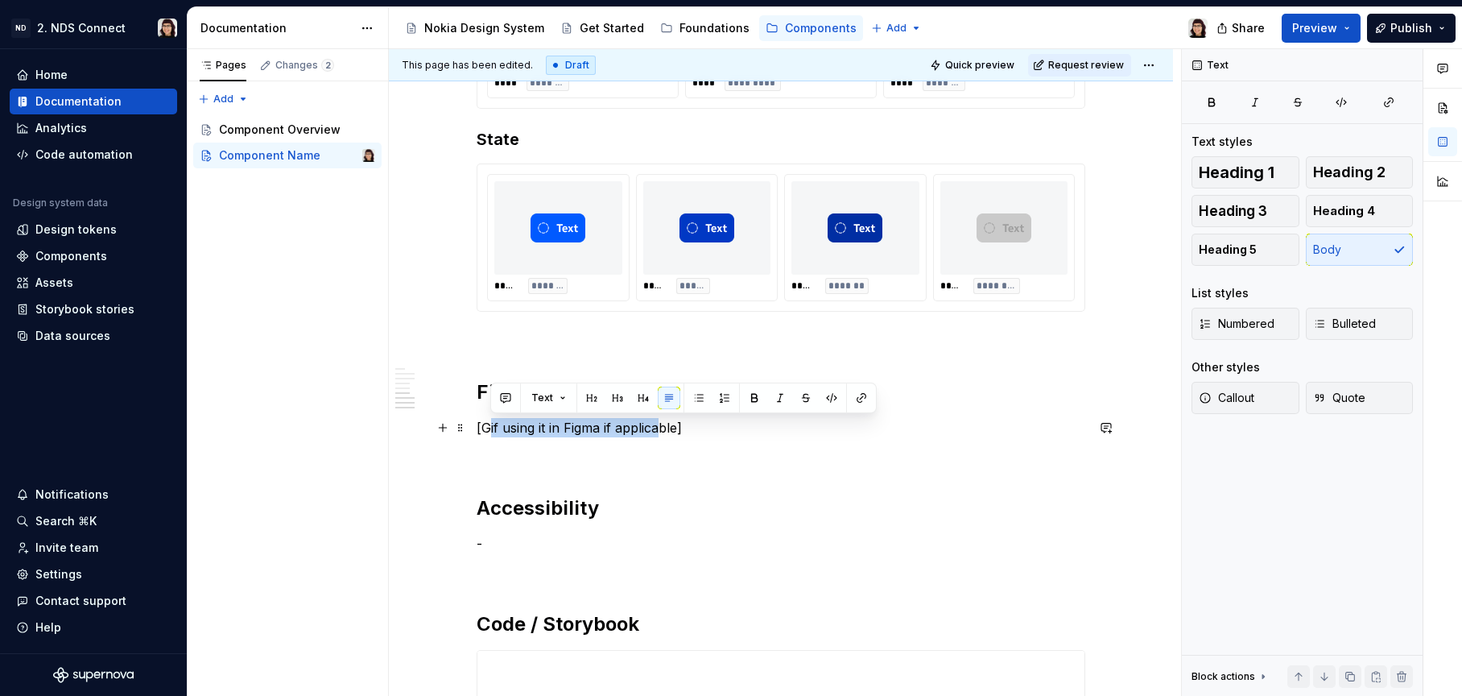
drag, startPoint x: 486, startPoint y: 433, endPoint x: 663, endPoint y: 432, distance: 177.1
click at [663, 432] on p "[Gif using it in Figma if applicable]" at bounding box center [781, 427] width 609 height 19
click at [691, 428] on p "[Gif using it in Figma if applicable]" at bounding box center [781, 427] width 609 height 19
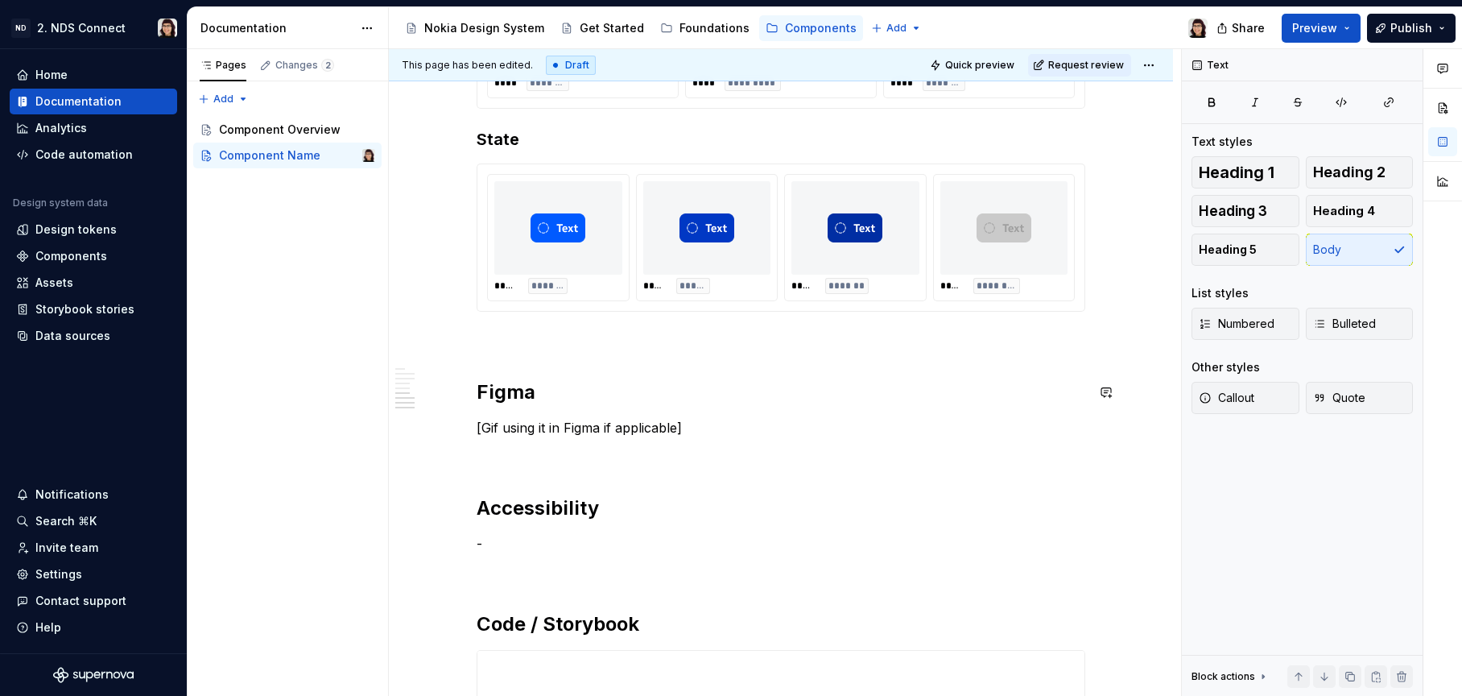
scroll to position [1539, 0]
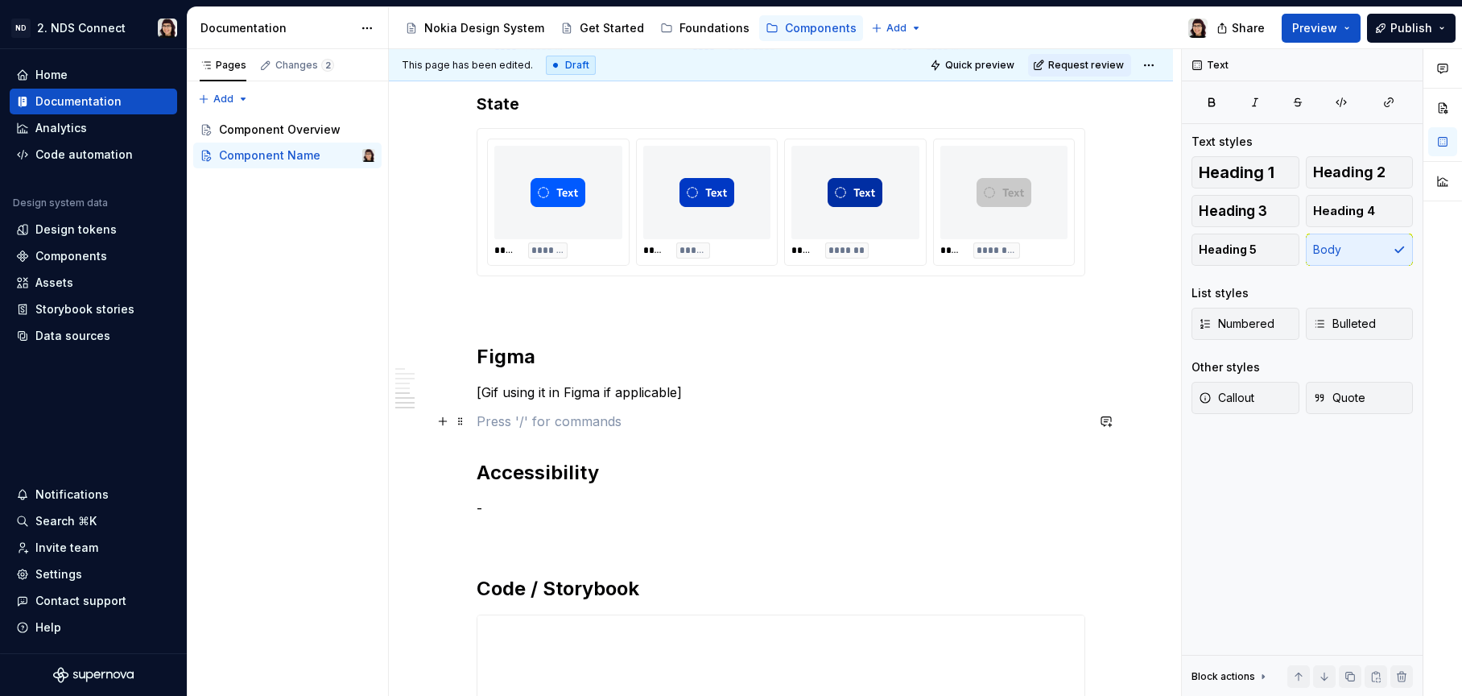
click at [750, 418] on p at bounding box center [781, 420] width 609 height 19
click at [613, 313] on p at bounding box center [781, 304] width 609 height 19
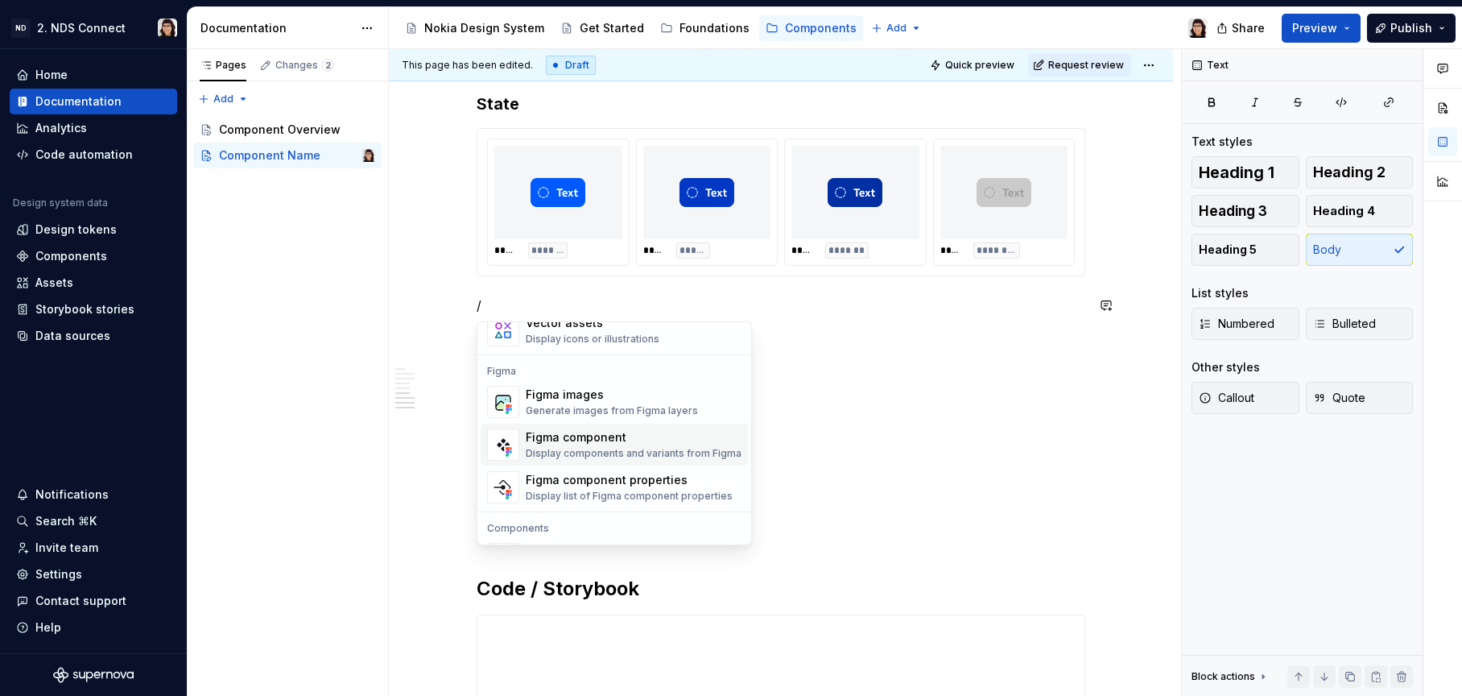
scroll to position [1481, 0]
click at [676, 485] on div "Figma component properties Display list of Figma component properties" at bounding box center [629, 484] width 207 height 31
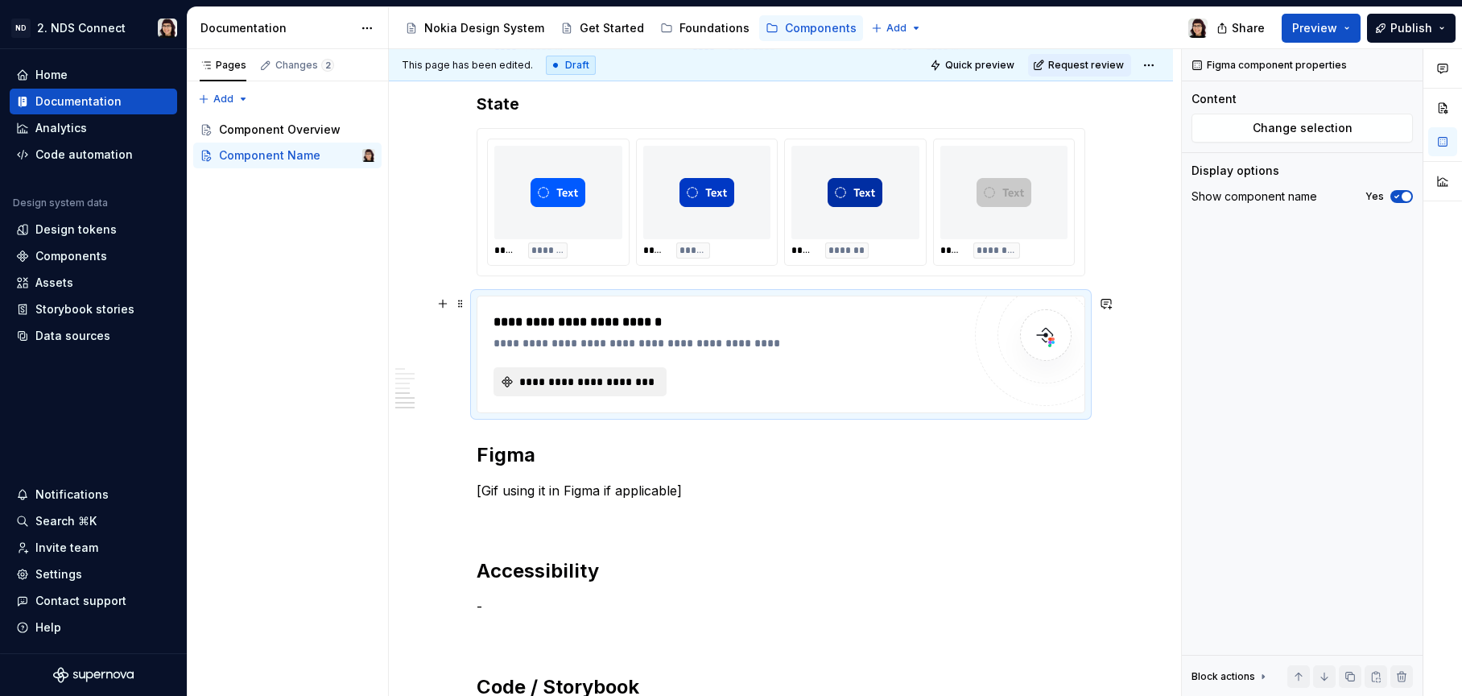
click at [626, 379] on span "**********" at bounding box center [586, 382] width 139 height 16
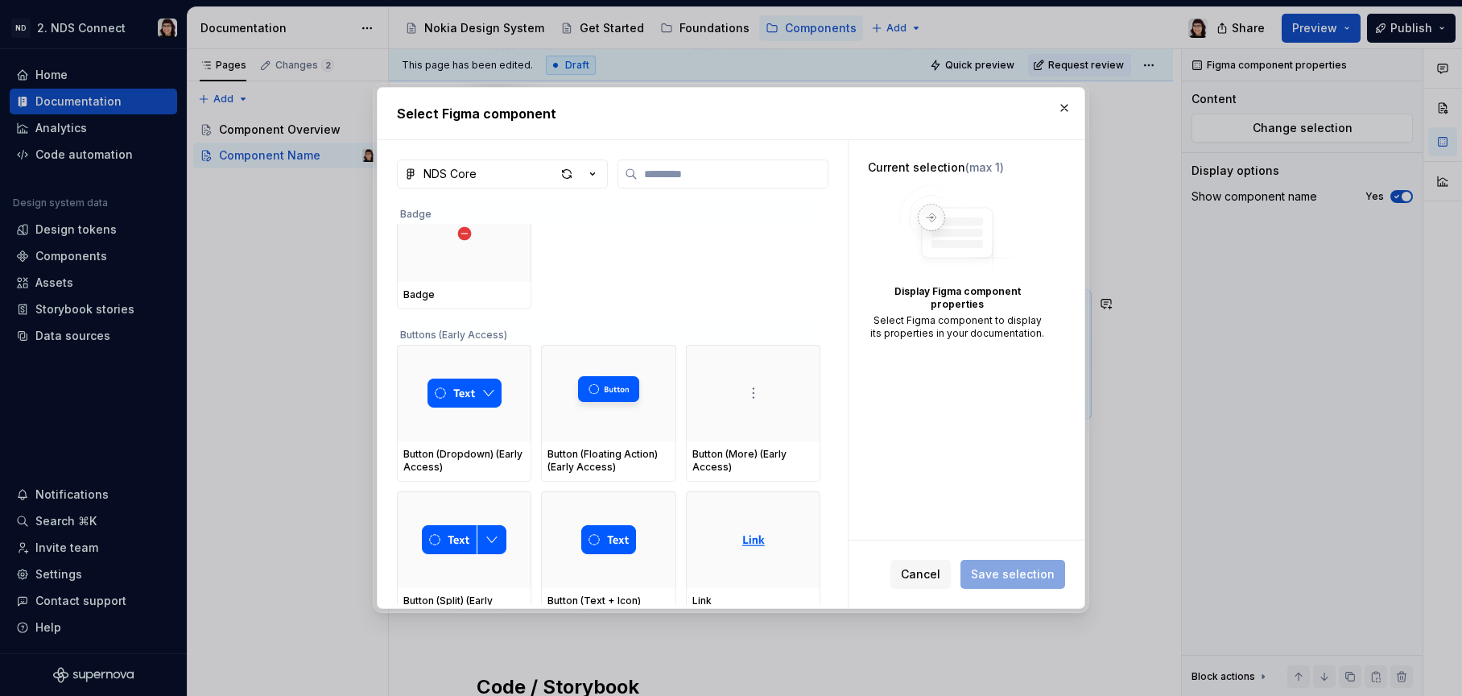
scroll to position [521, 0]
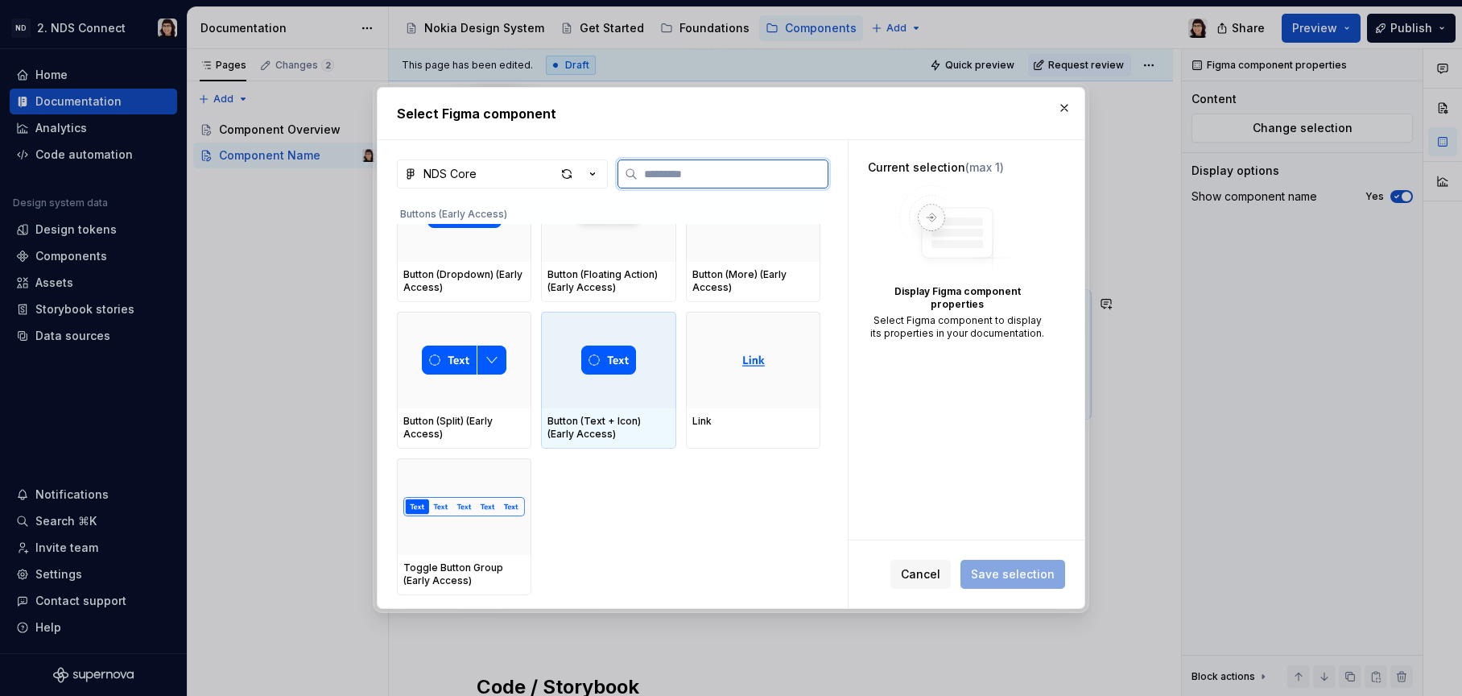
click at [607, 419] on div "Button (Text + Icon) (Early Access)" at bounding box center [608, 428] width 122 height 26
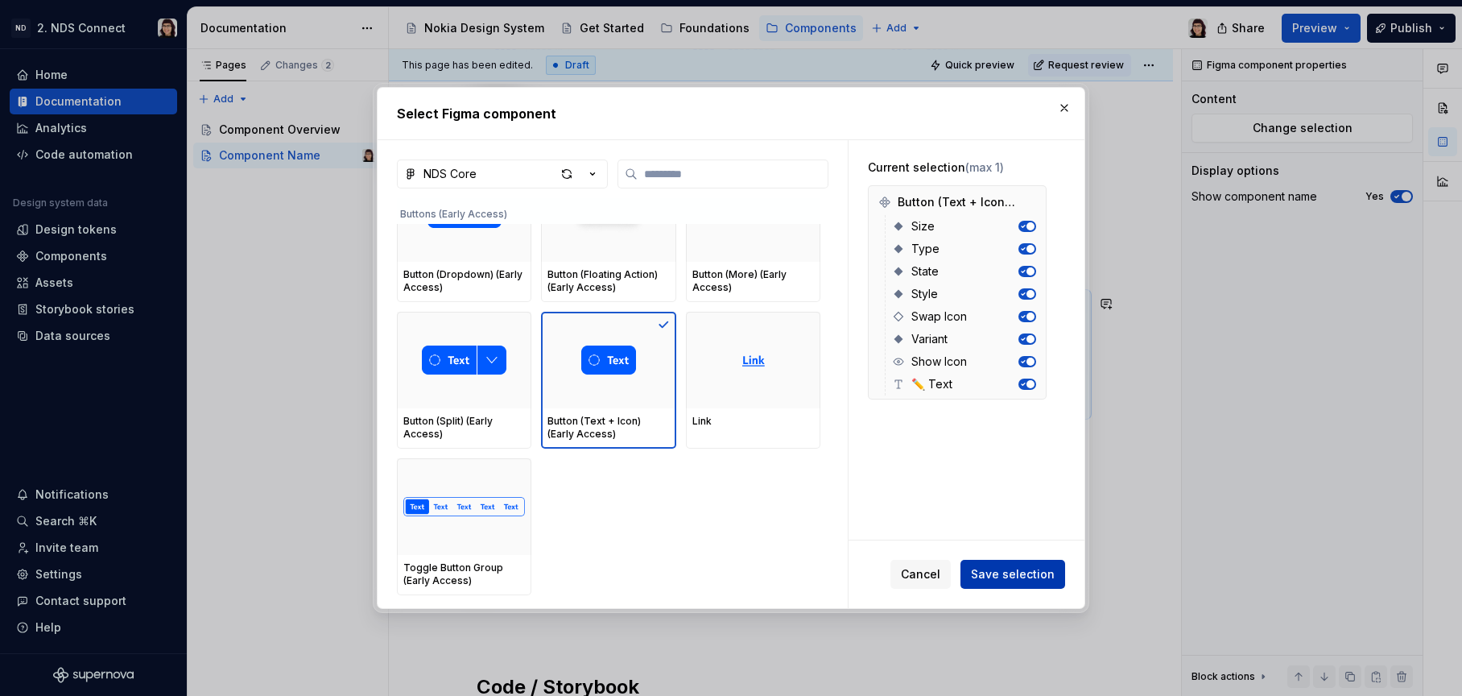
click at [1004, 575] on span "Save selection" at bounding box center [1013, 574] width 84 height 16
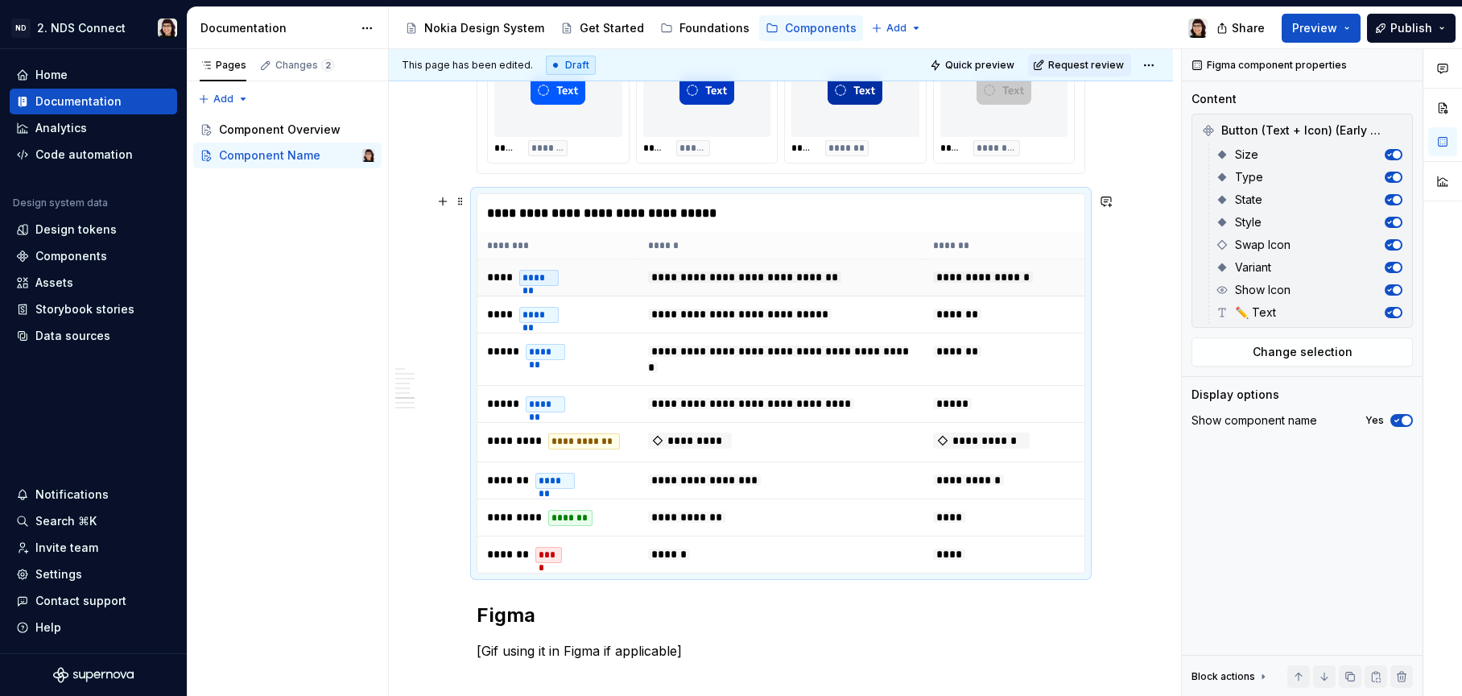
scroll to position [1633, 0]
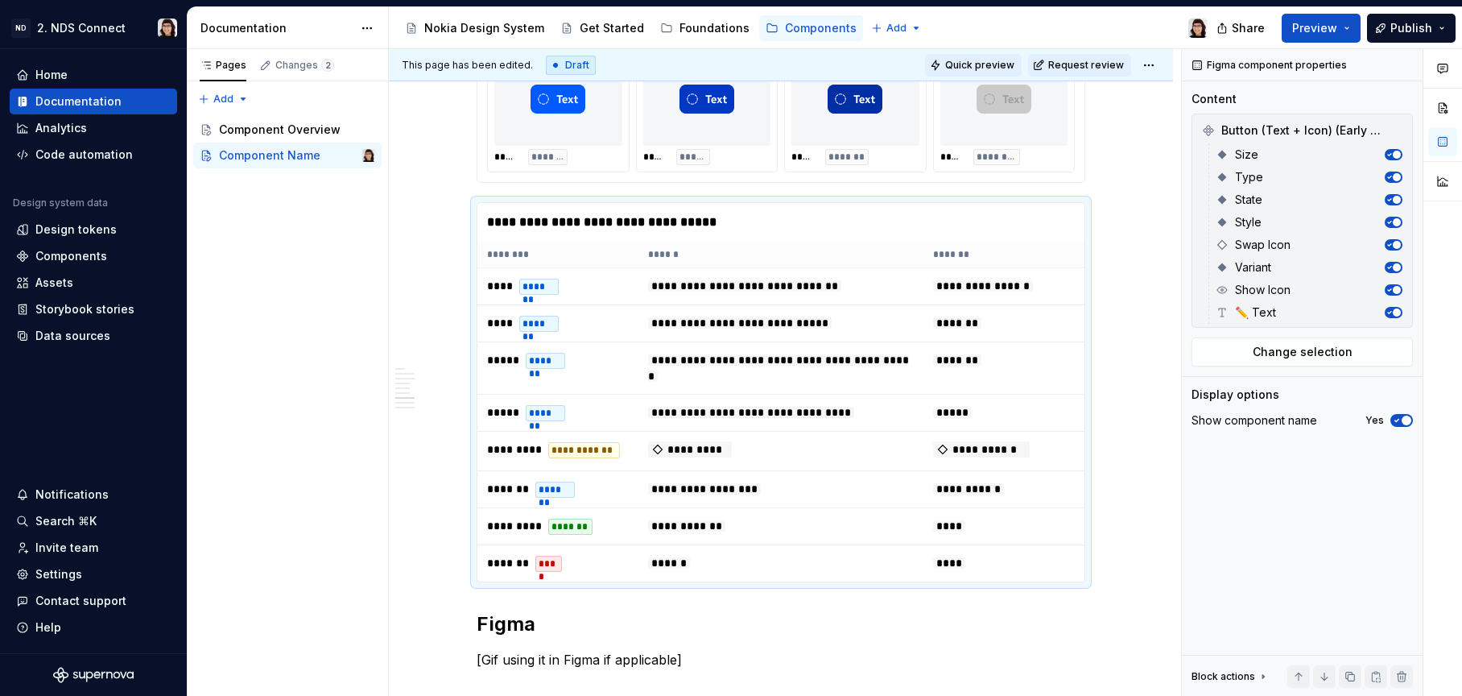
click at [986, 65] on span "Quick preview" at bounding box center [979, 65] width 69 height 13
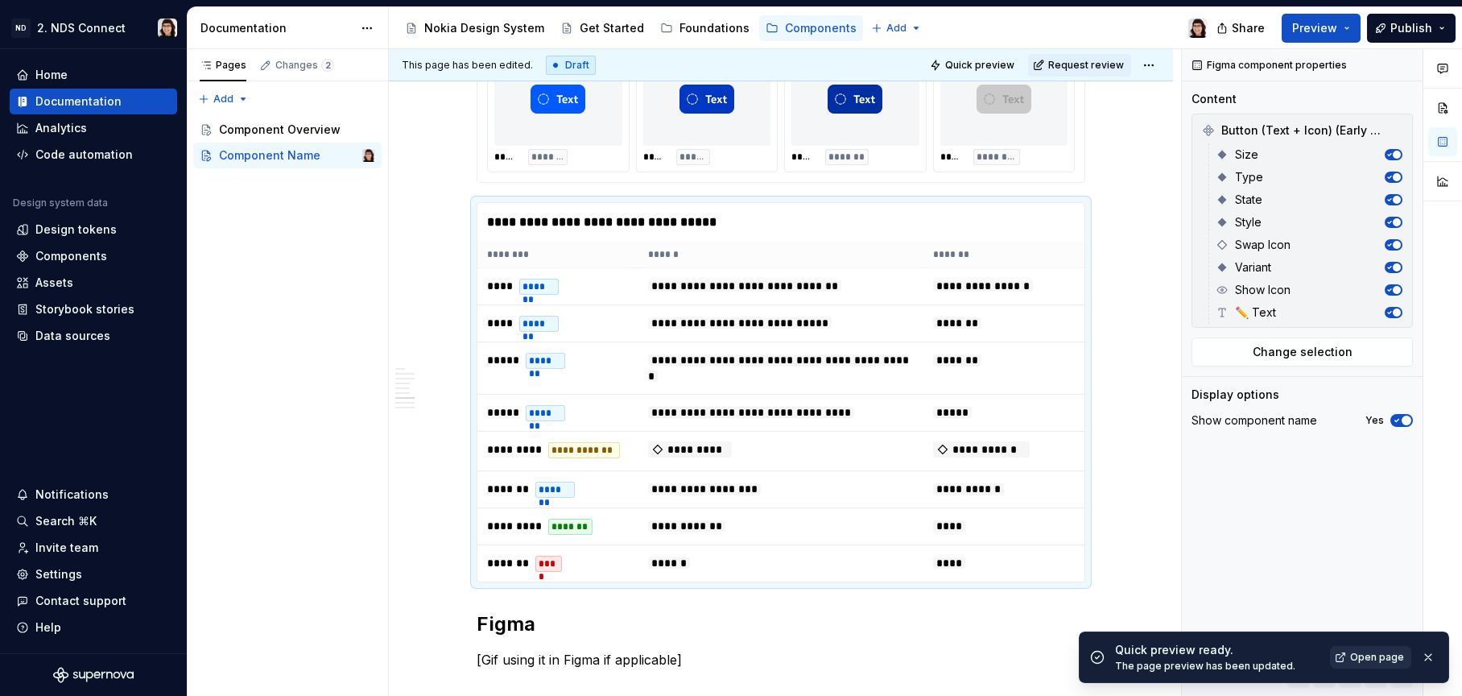
click at [1355, 655] on span "Open page" at bounding box center [1377, 657] width 54 height 13
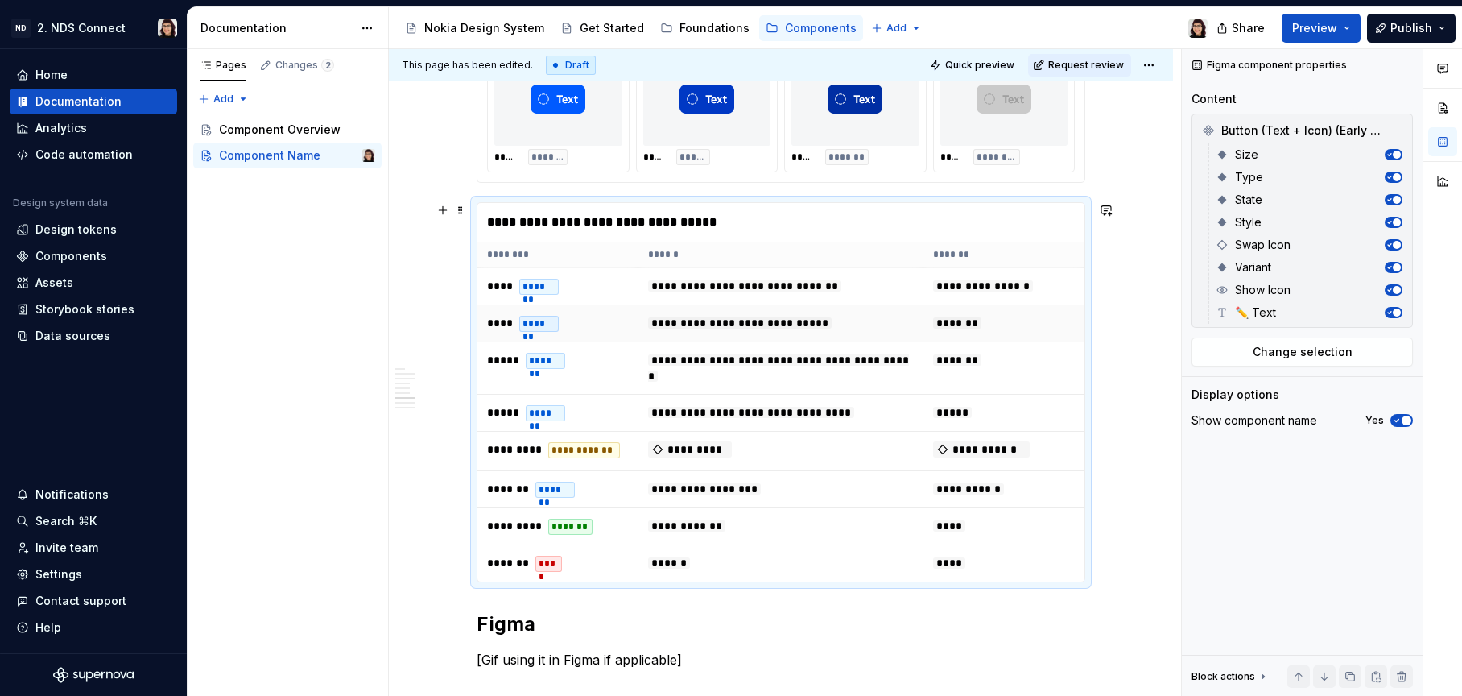
click at [656, 338] on td "**********" at bounding box center [780, 323] width 285 height 37
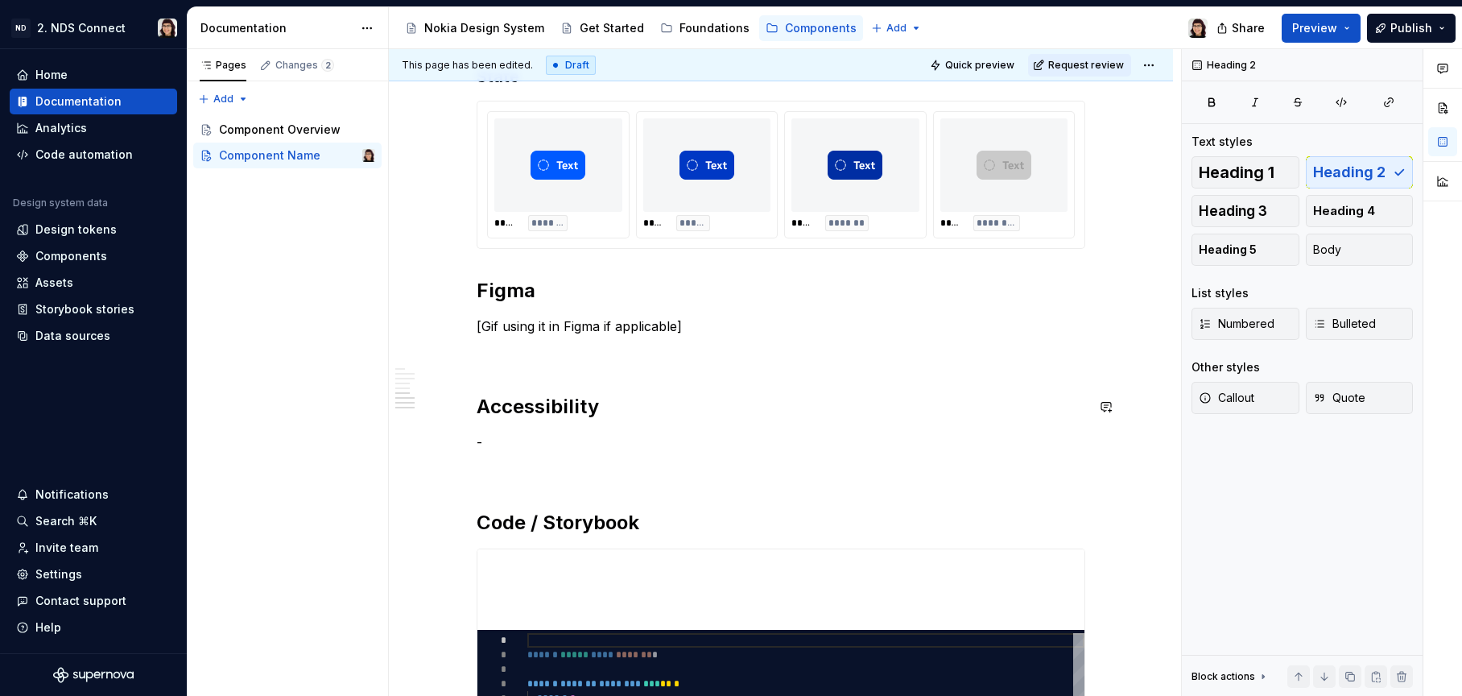
click at [658, 329] on p "[Gif using it in Figma if applicable]" at bounding box center [781, 325] width 609 height 19
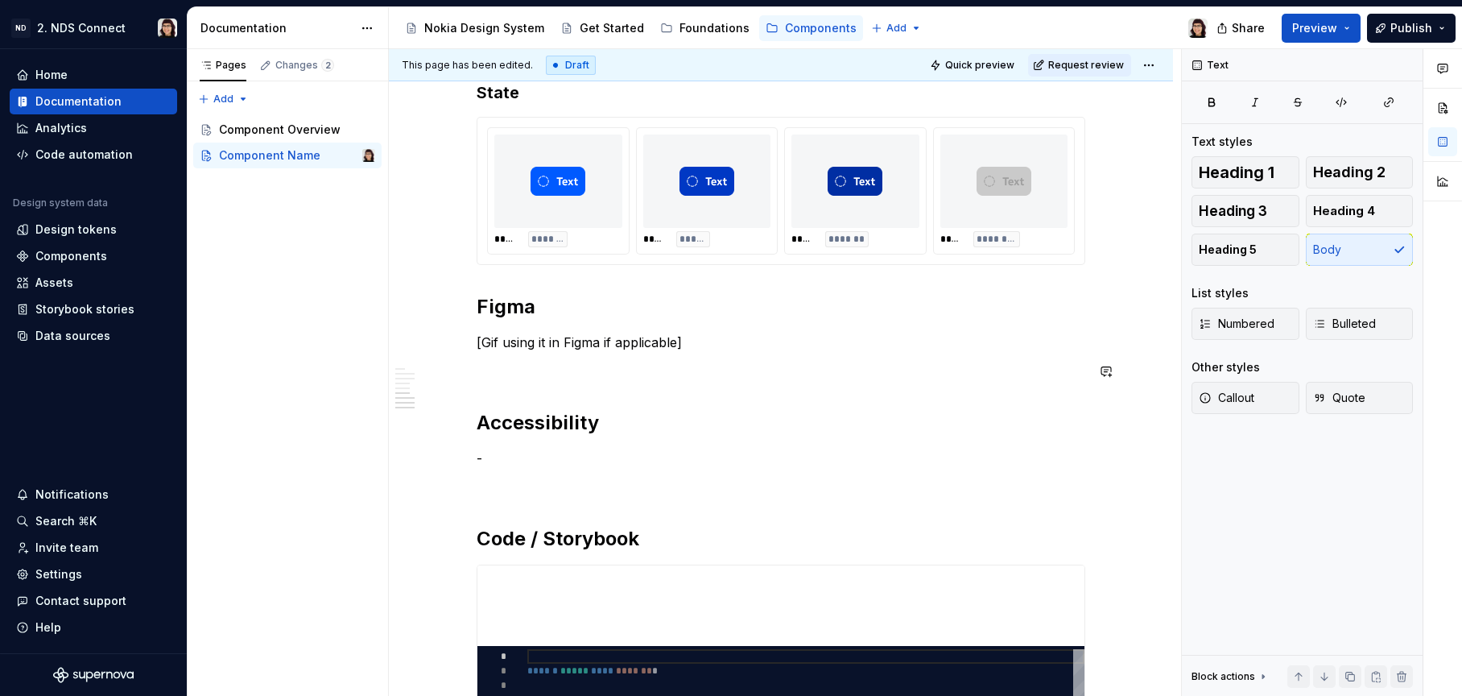
scroll to position [1535, 0]
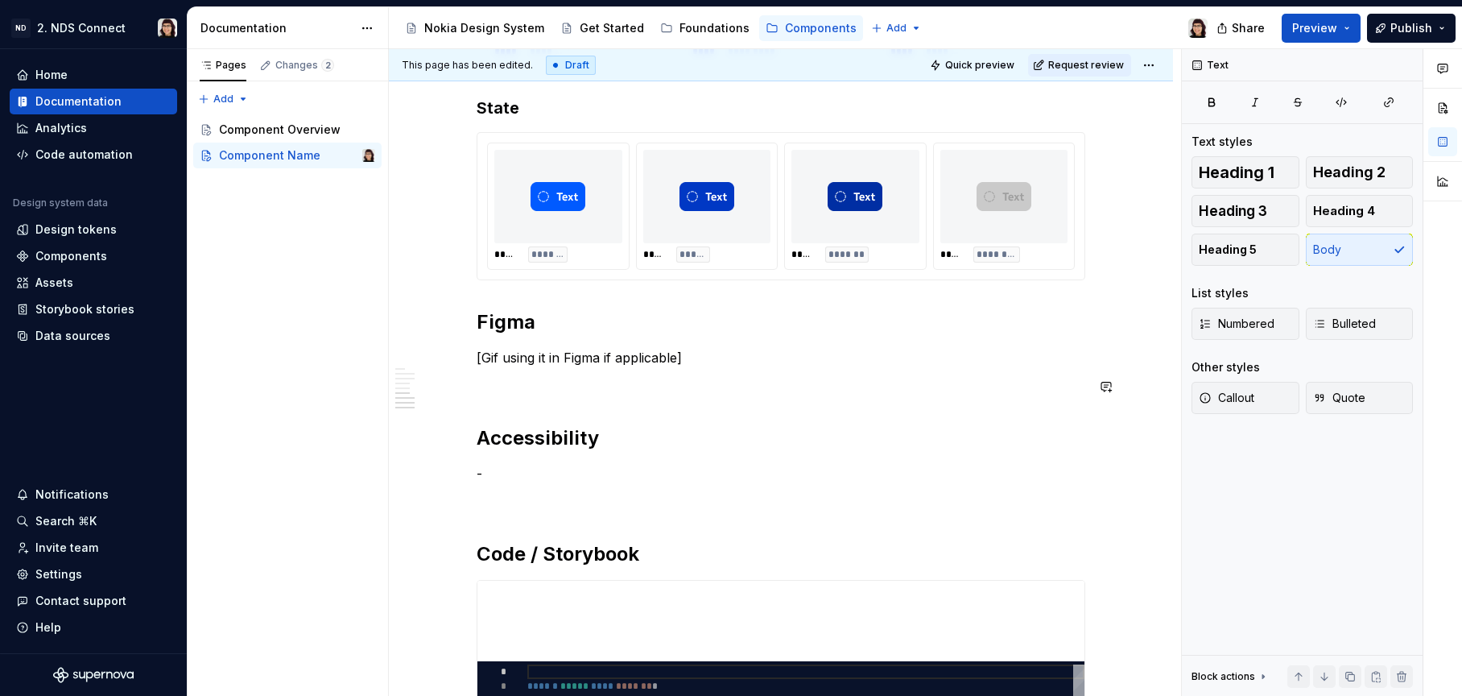
click at [702, 378] on p at bounding box center [781, 386] width 609 height 19
click at [710, 383] on p at bounding box center [781, 386] width 609 height 19
click at [631, 385] on p at bounding box center [781, 386] width 609 height 19
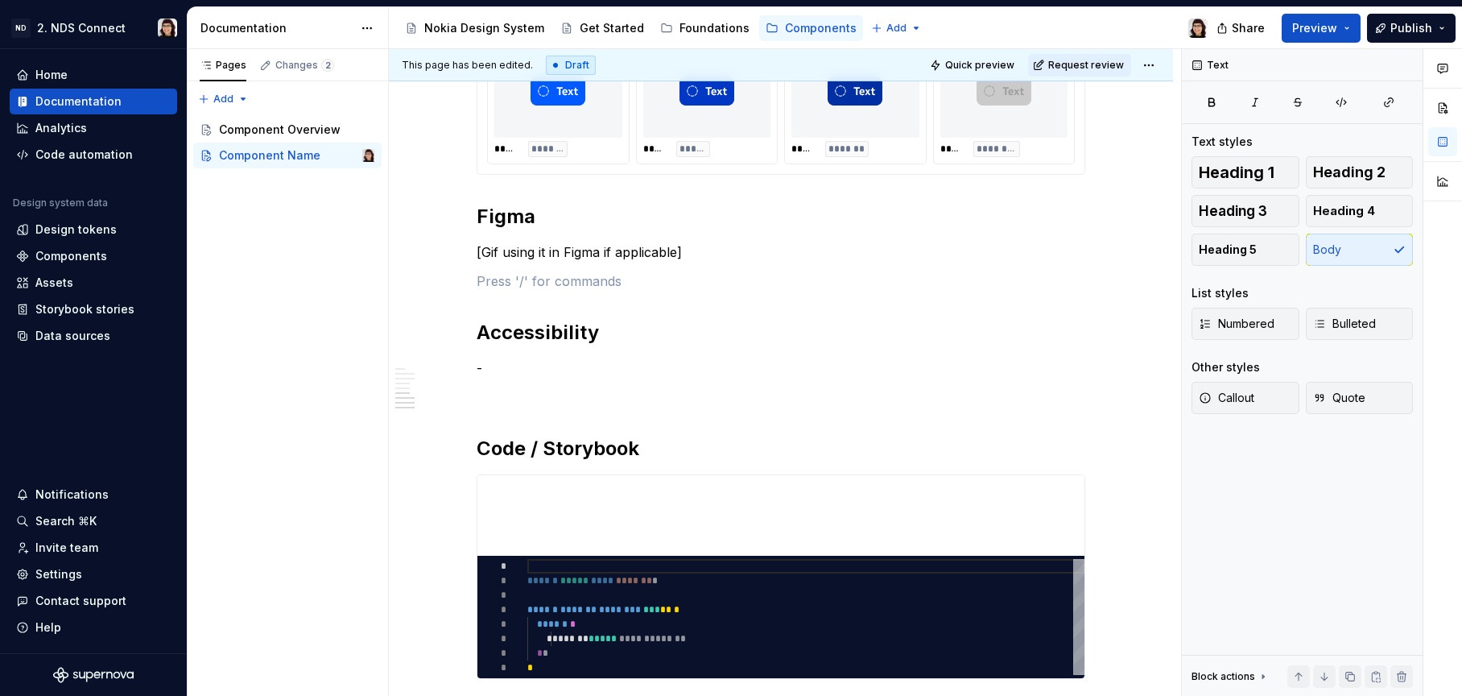
scroll to position [1718, 0]
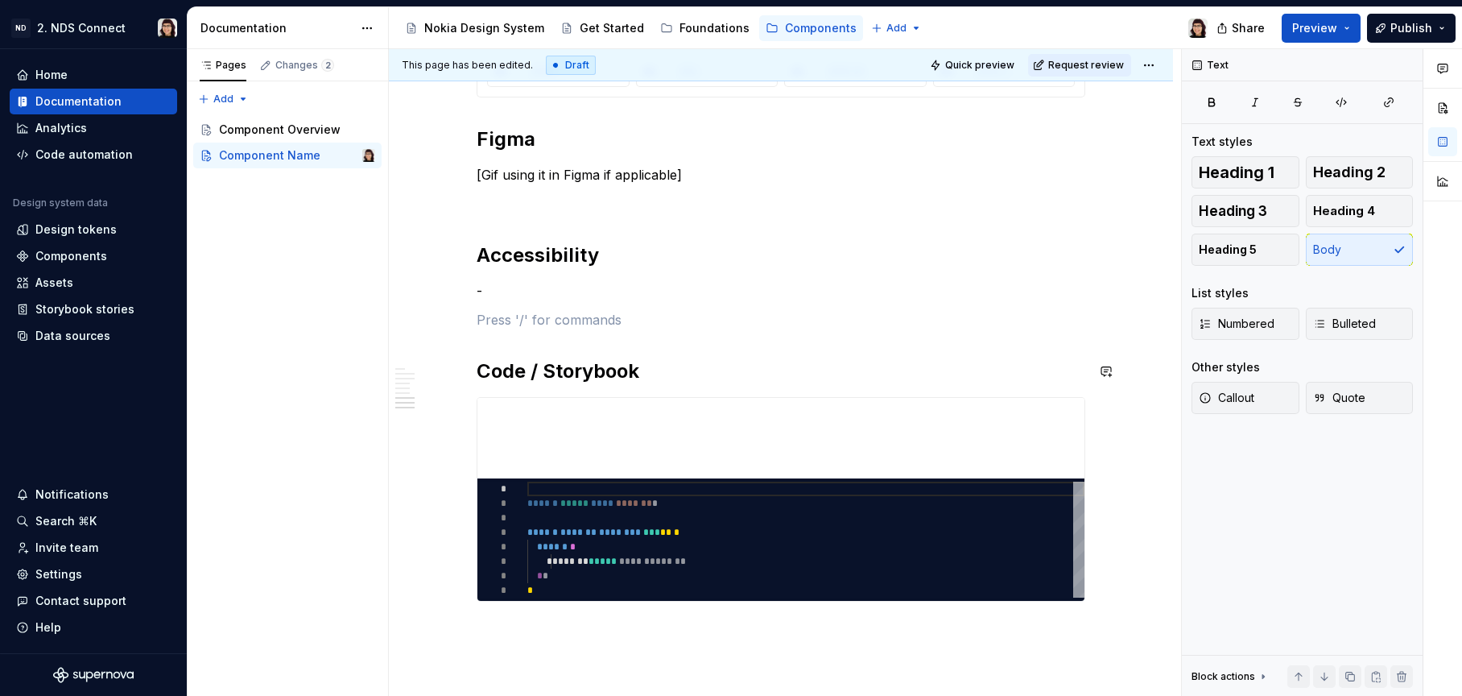
click at [543, 295] on p "-" at bounding box center [781, 290] width 609 height 19
click at [661, 374] on h2 "Code / Storybook" at bounding box center [781, 371] width 609 height 26
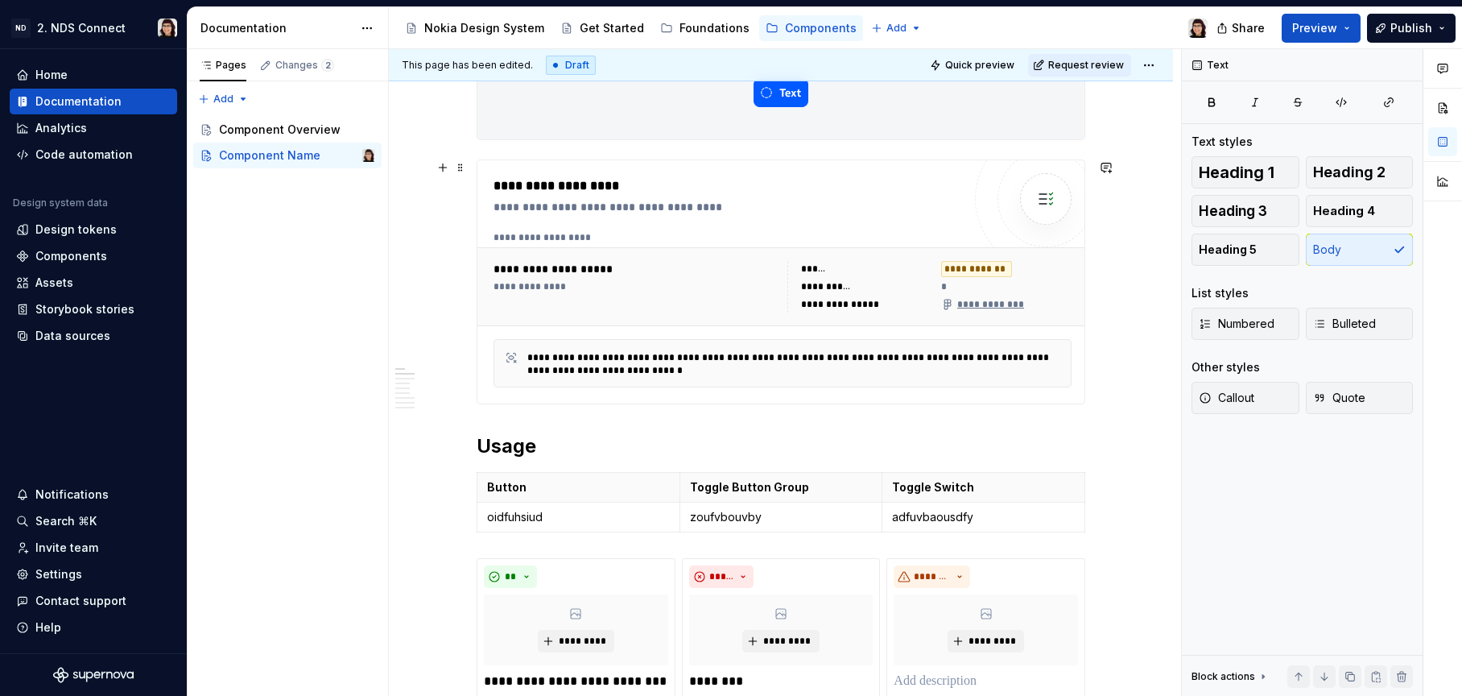
scroll to position [64, 0]
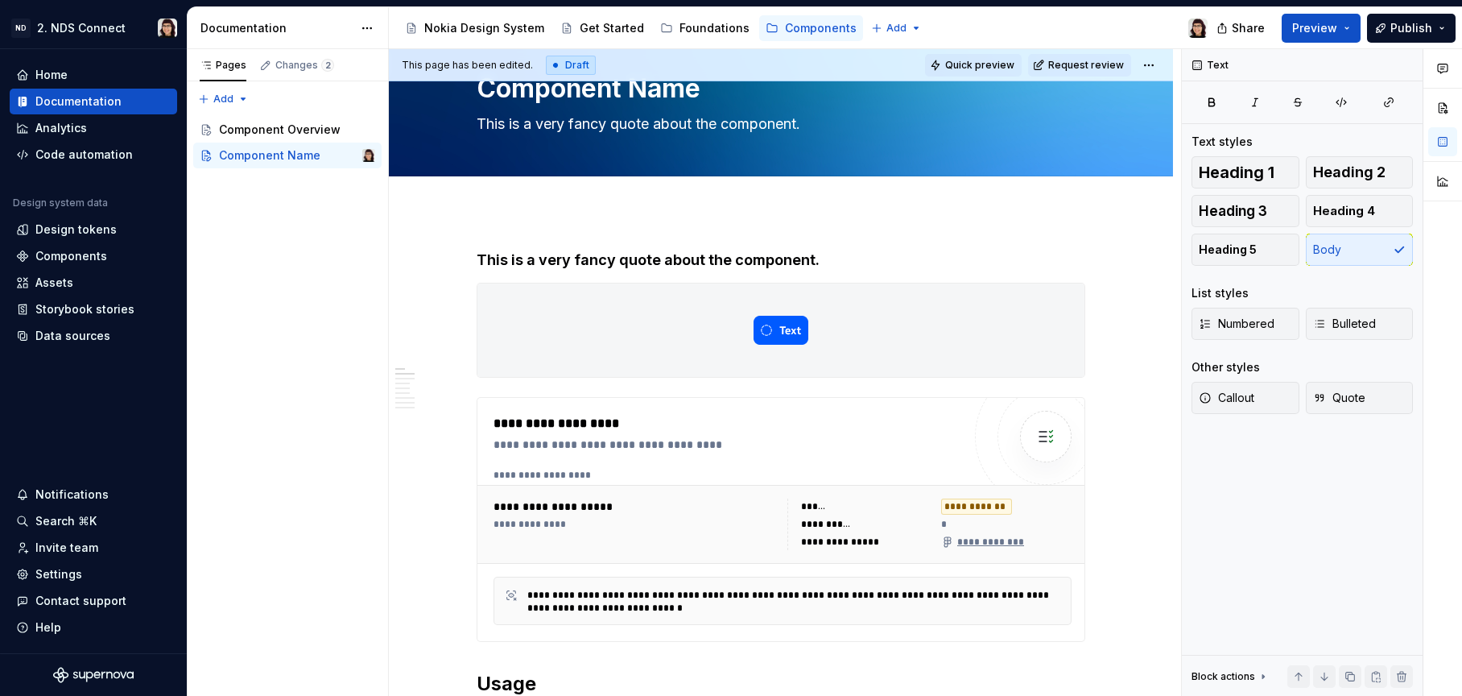
click at [999, 74] on button "Quick preview" at bounding box center [973, 65] width 97 height 23
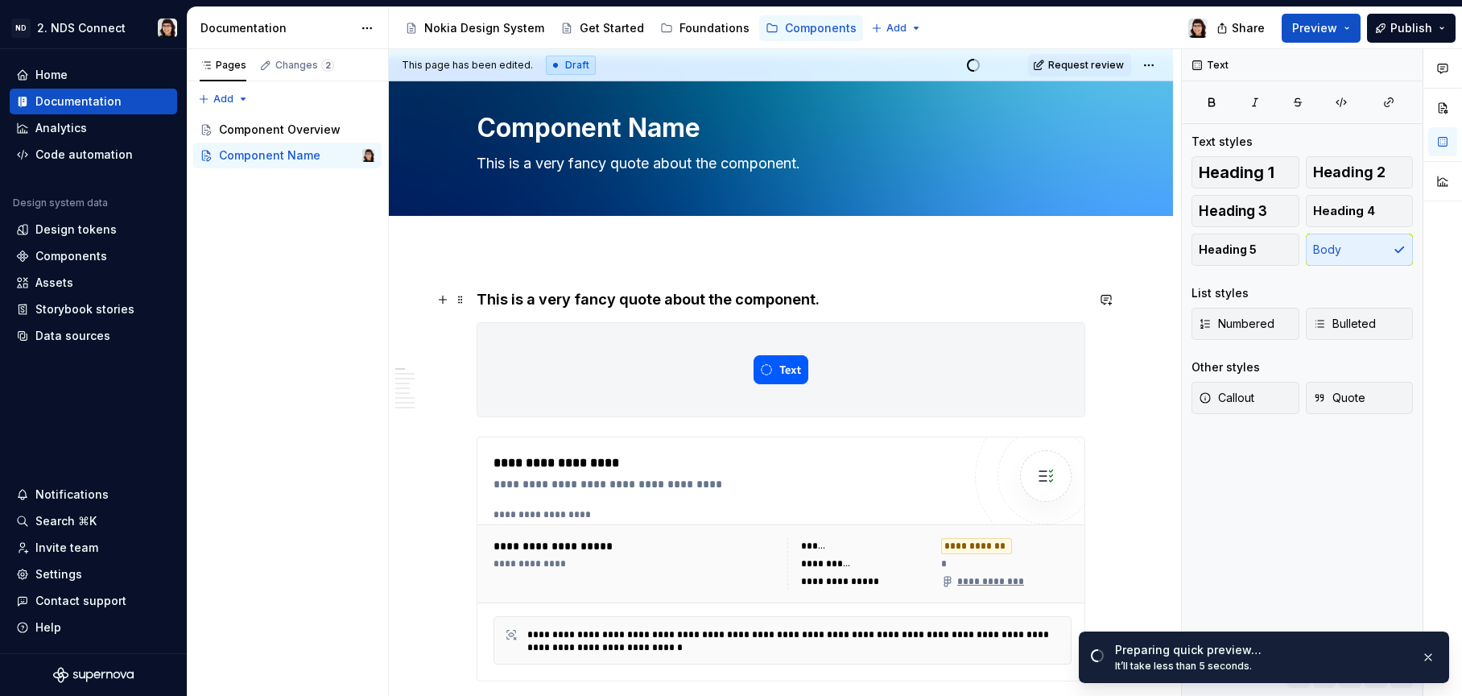
scroll to position [0, 0]
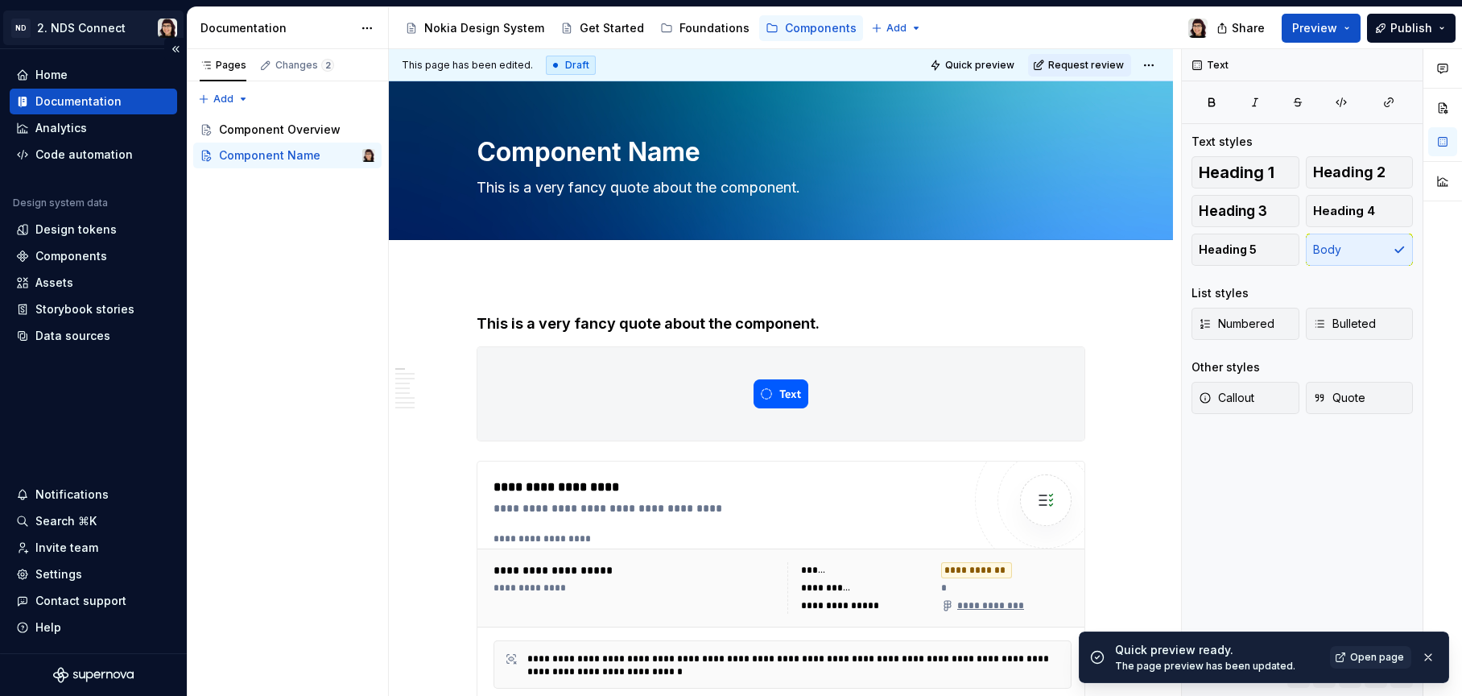
click at [69, 21] on html "ND 2. NDS Connect Home Documentation Analytics Code automation Design system da…" at bounding box center [731, 348] width 1462 height 696
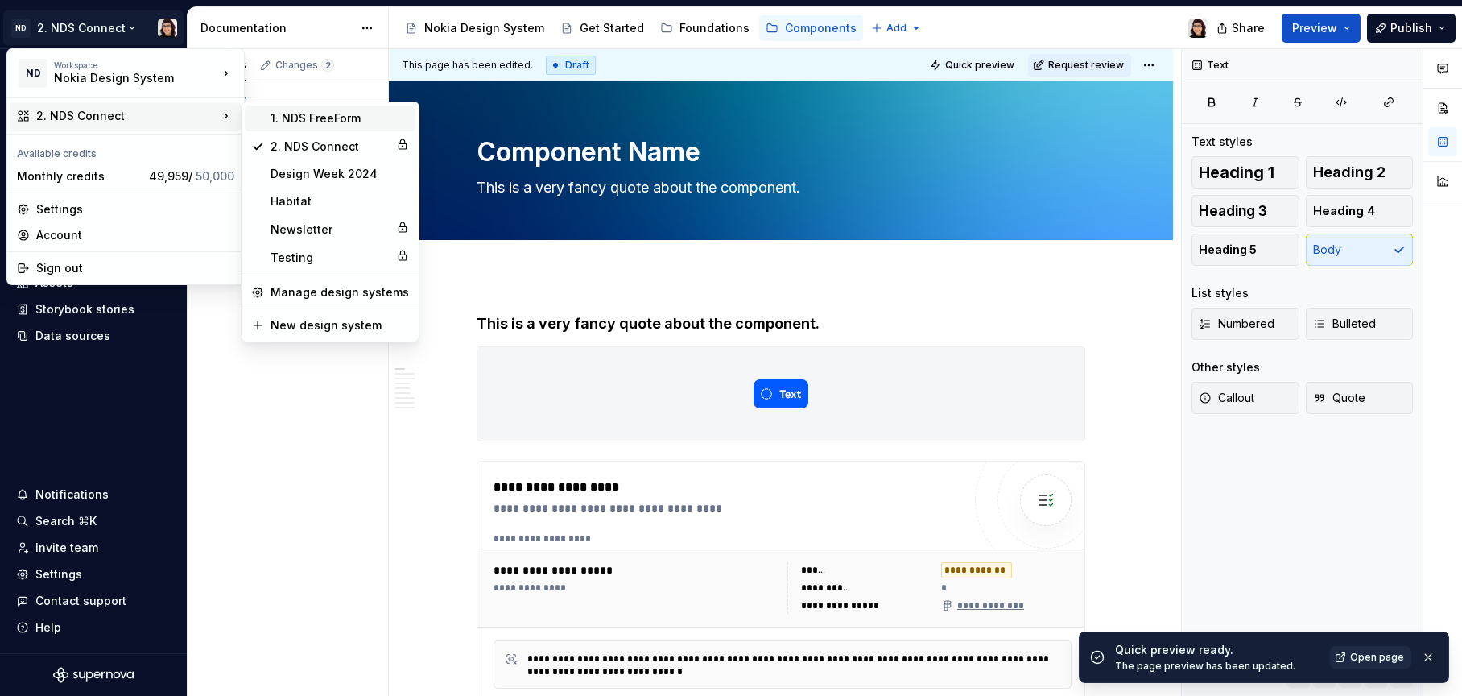
click at [282, 121] on div "1. NDS FreeForm" at bounding box center [340, 118] width 138 height 16
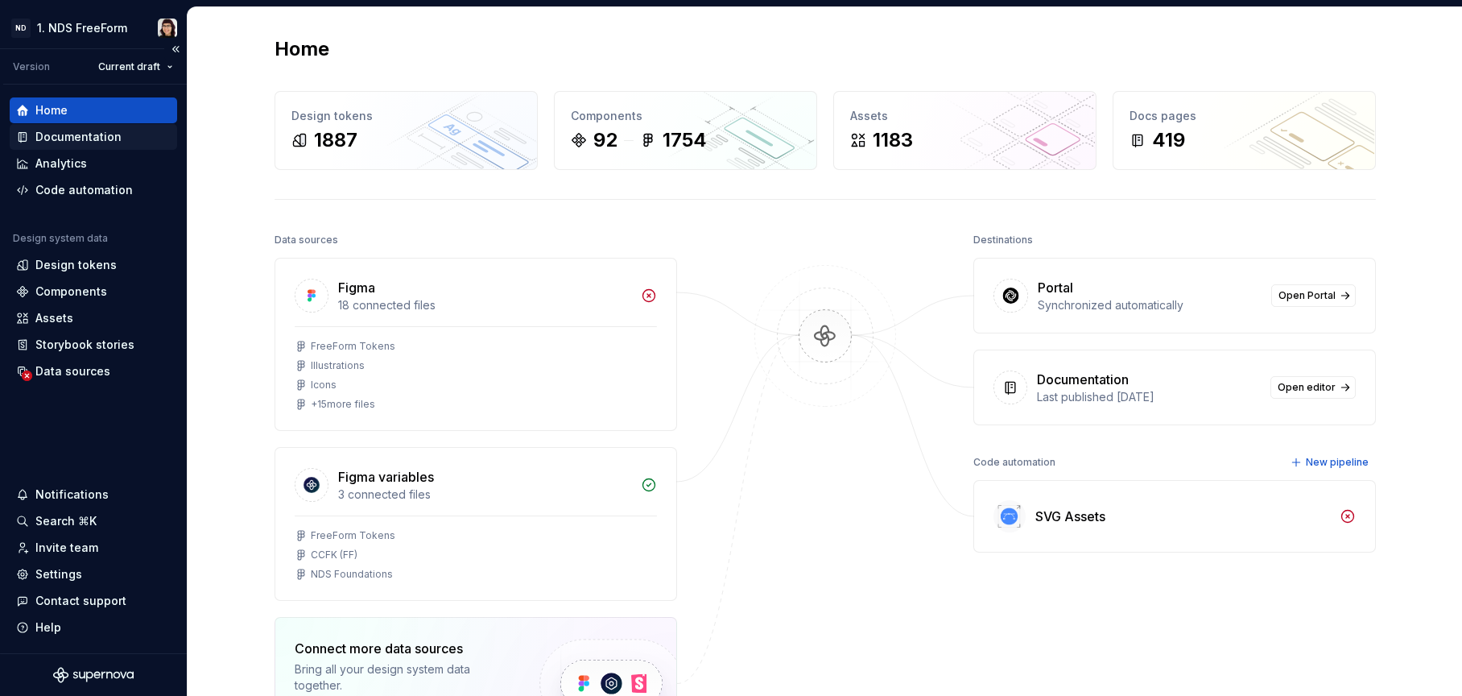
click at [56, 143] on div "Documentation" at bounding box center [78, 137] width 86 height 16
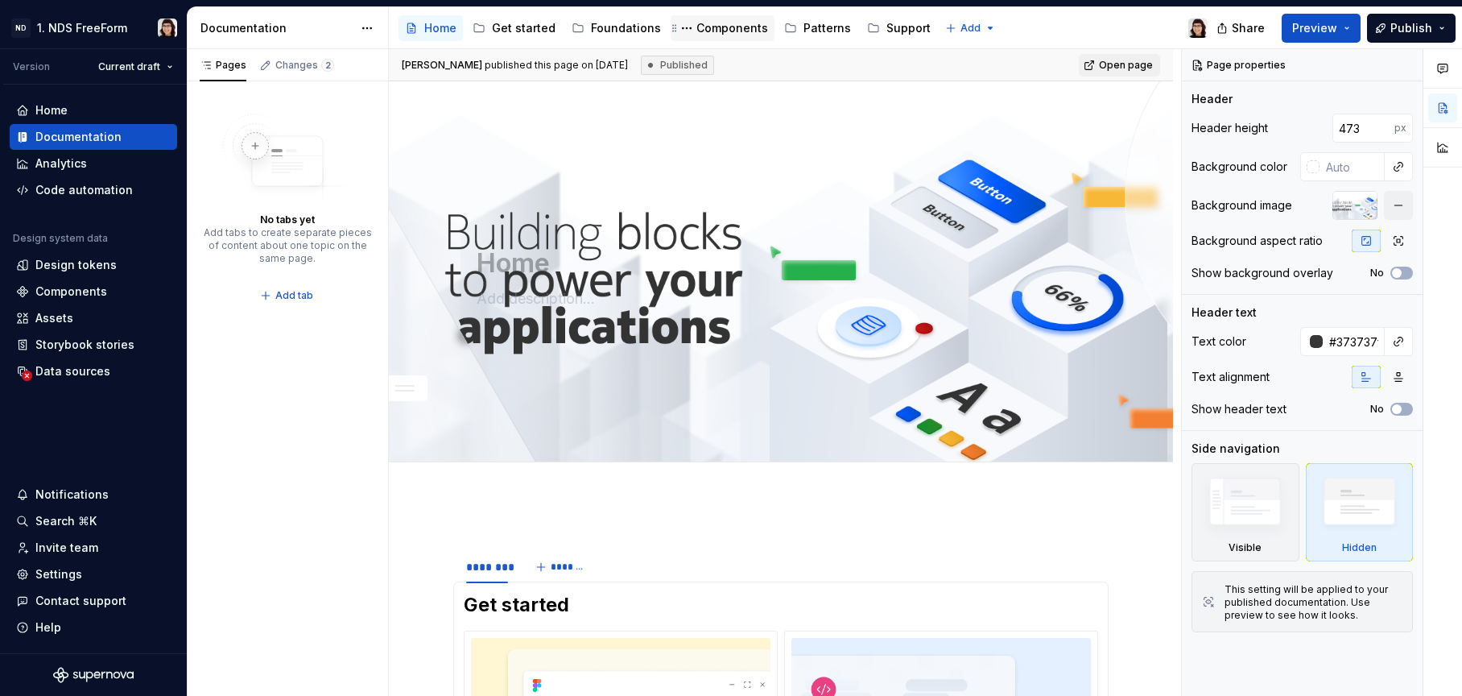
click at [713, 30] on div "Components" at bounding box center [732, 28] width 72 height 16
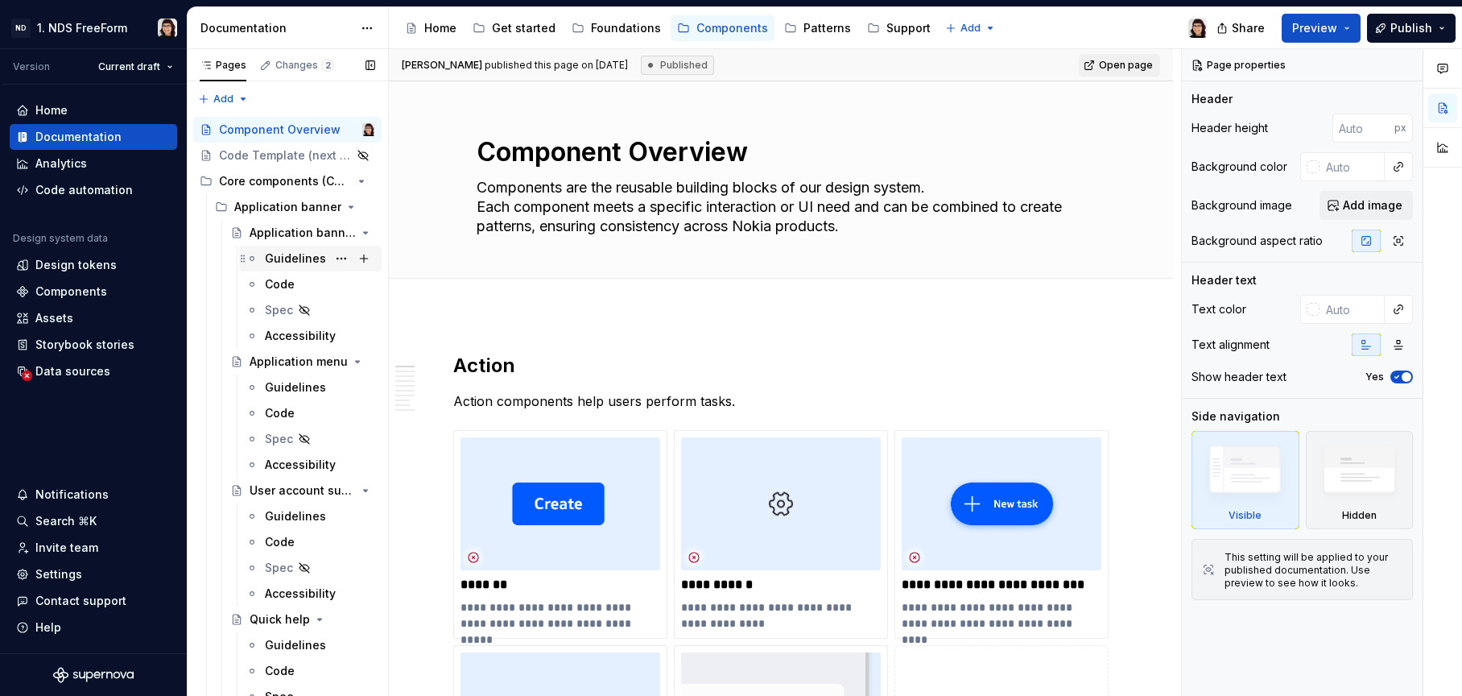
click at [301, 252] on div "Guidelines" at bounding box center [295, 258] width 61 height 16
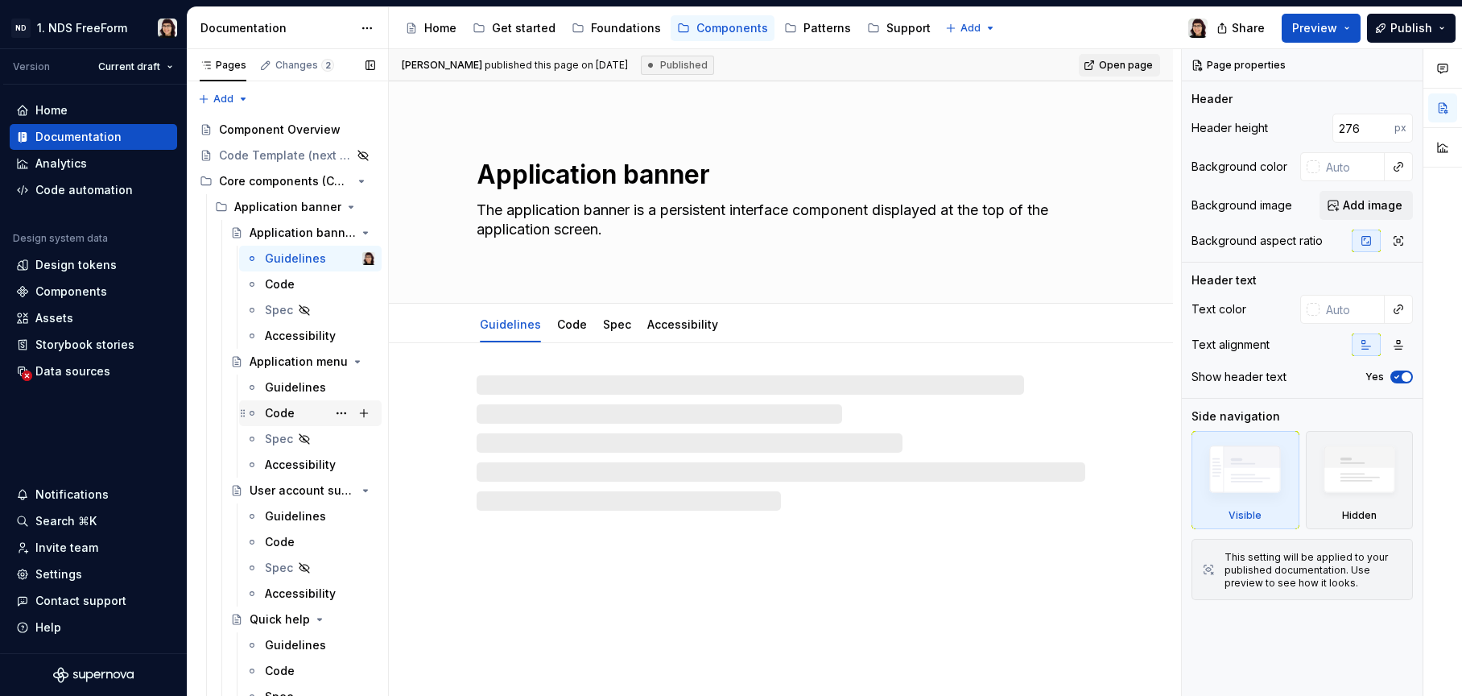
click at [285, 415] on div "Code" at bounding box center [280, 413] width 30 height 16
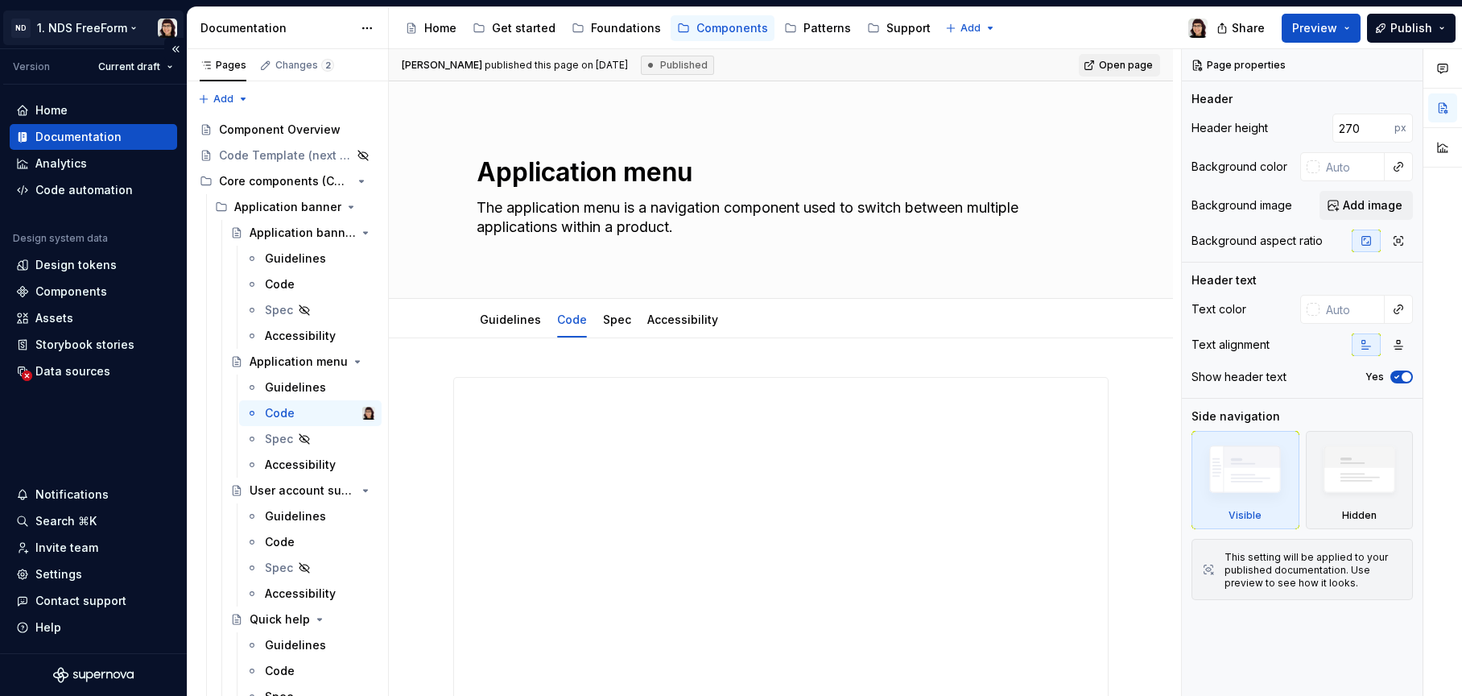
click at [92, 28] on html "ND 1. NDS FreeForm Version Current draft Home Documentation Analytics Code auto…" at bounding box center [731, 348] width 1462 height 696
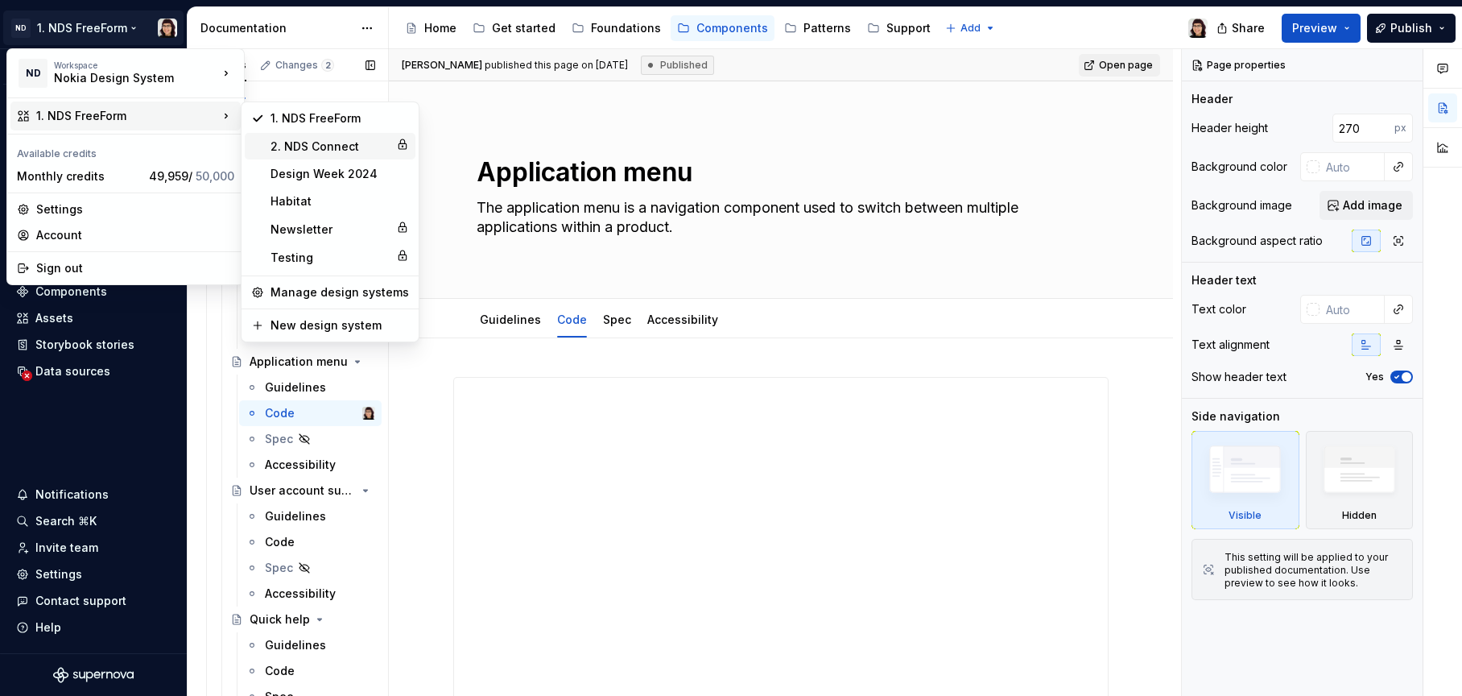
click at [357, 144] on div "2. NDS Connect" at bounding box center [330, 146] width 119 height 16
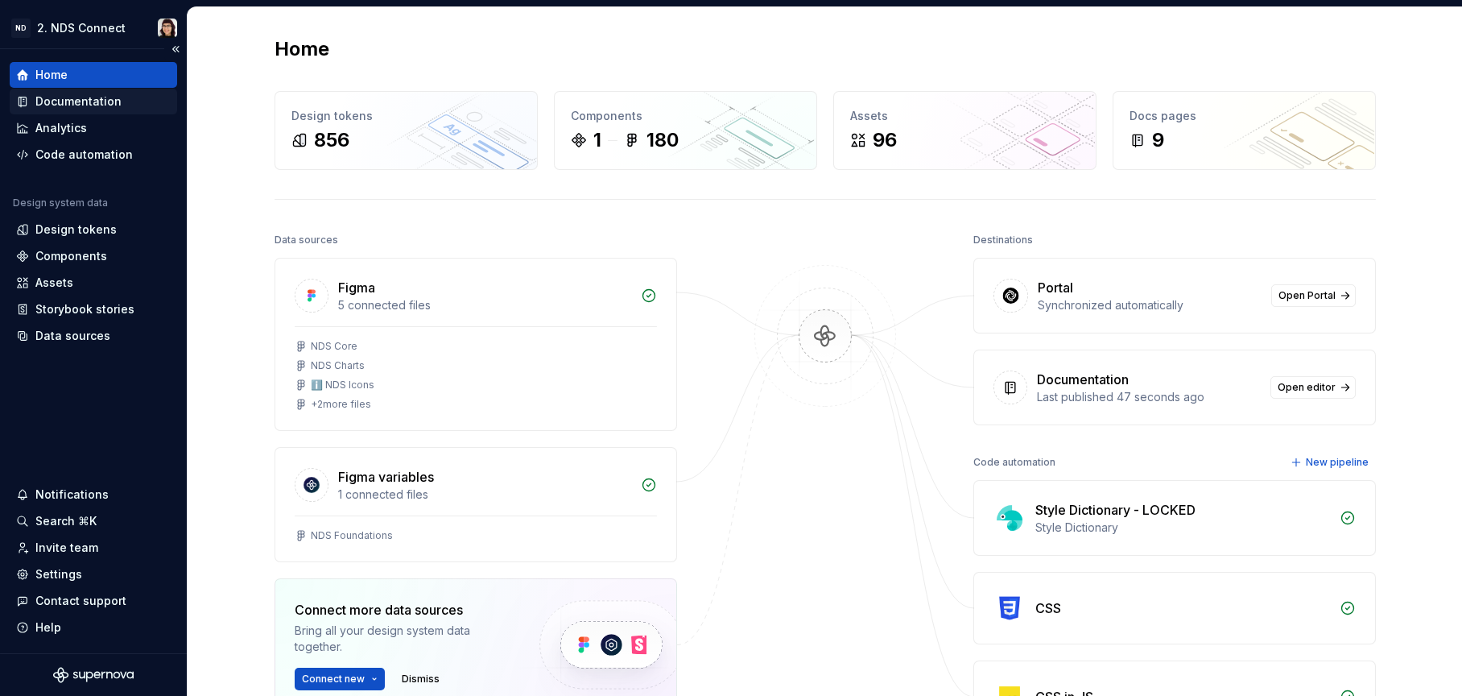
click at [22, 99] on icon at bounding box center [24, 101] width 6 height 8
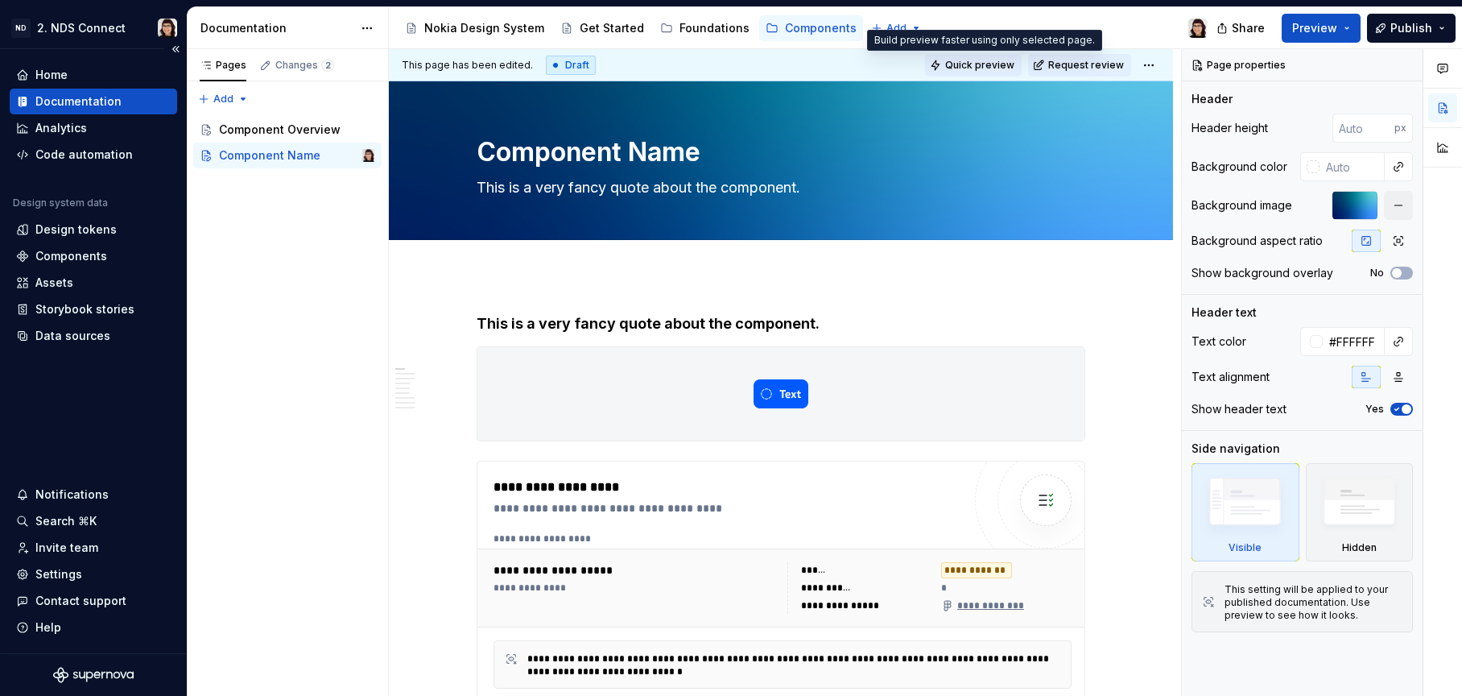
click at [1001, 60] on span "Quick preview" at bounding box center [979, 65] width 69 height 13
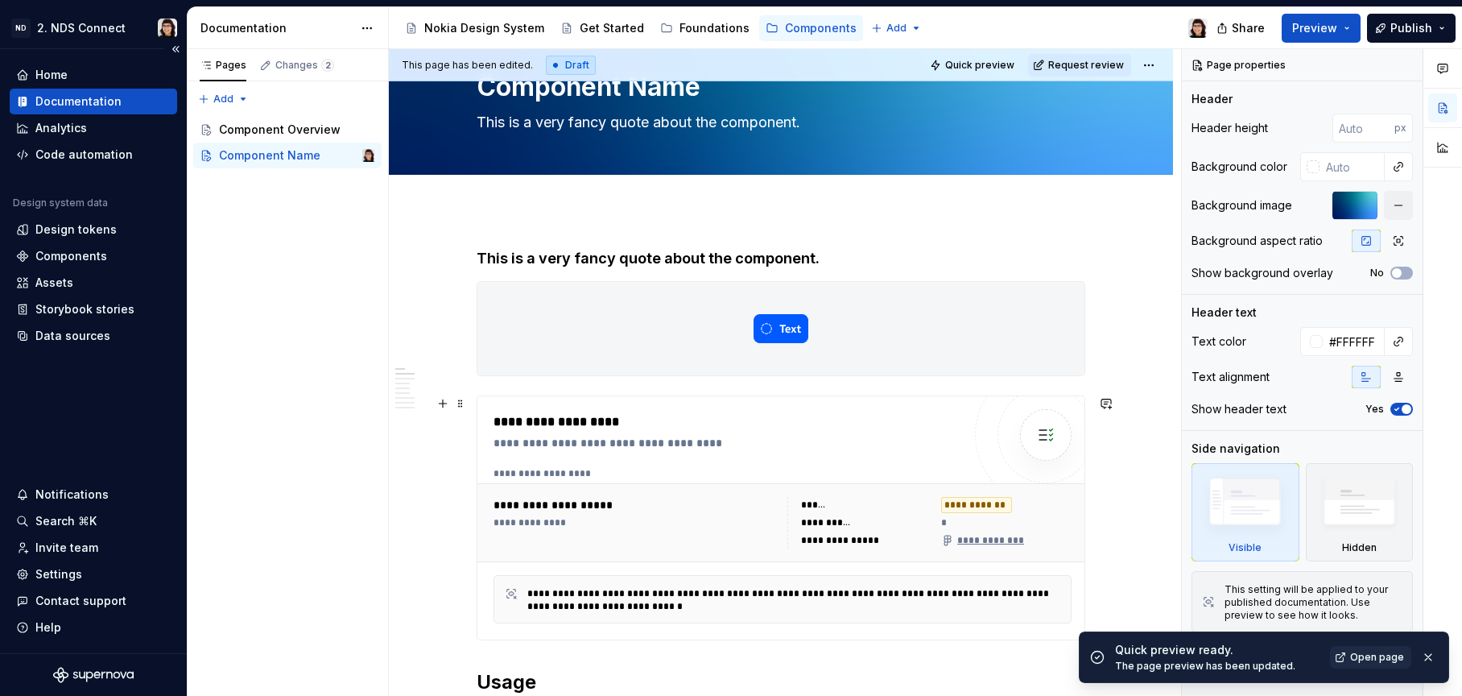
scroll to position [75, 0]
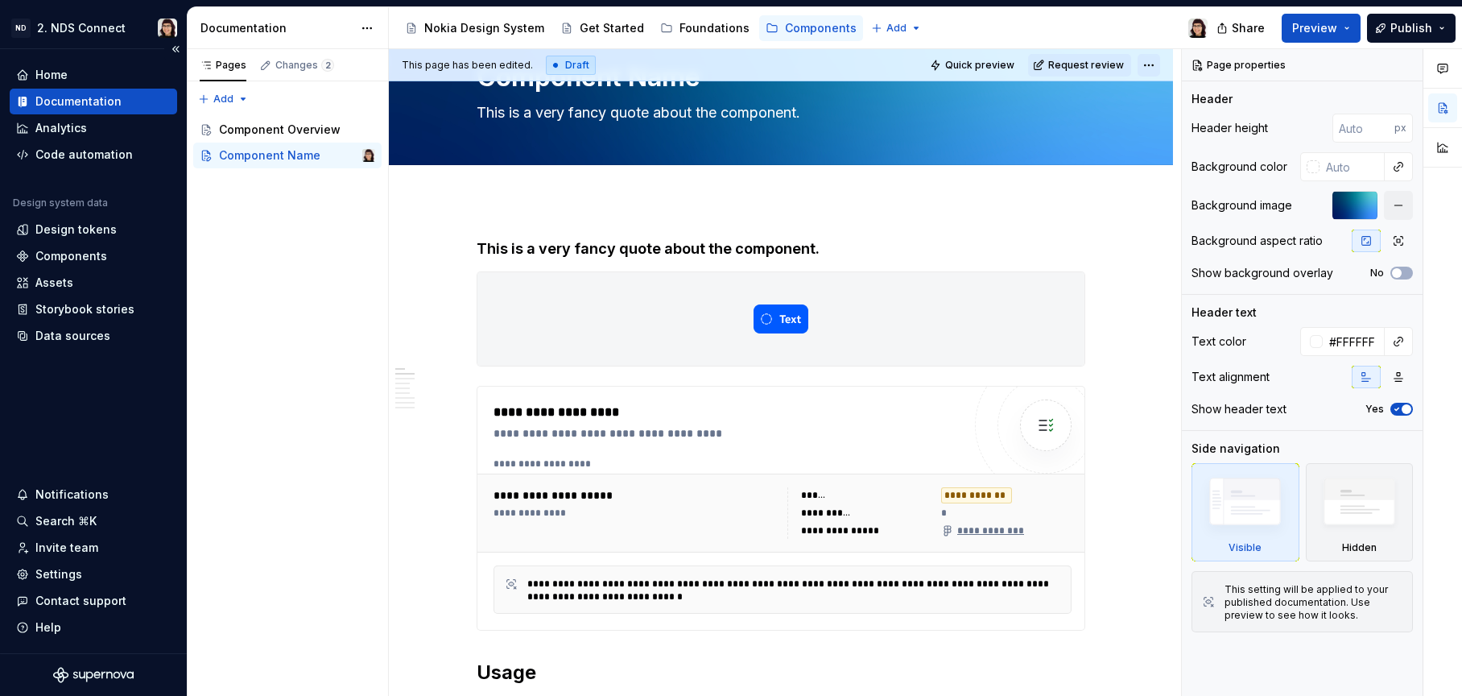
click at [1154, 60] on html "ND 2. NDS Connect Home Documentation Analytics Code automation Design system da…" at bounding box center [731, 348] width 1462 height 696
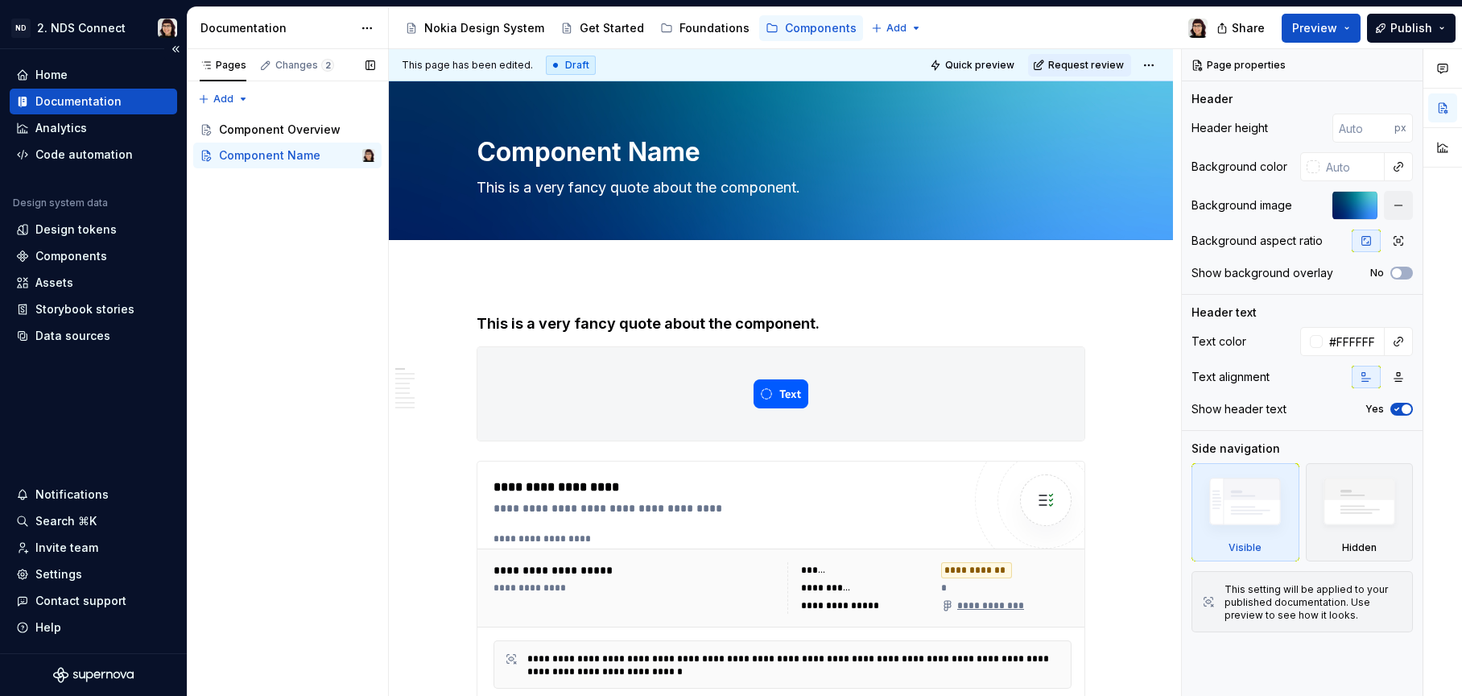
type textarea "*"
click at [51, 576] on div "Settings" at bounding box center [58, 574] width 47 height 16
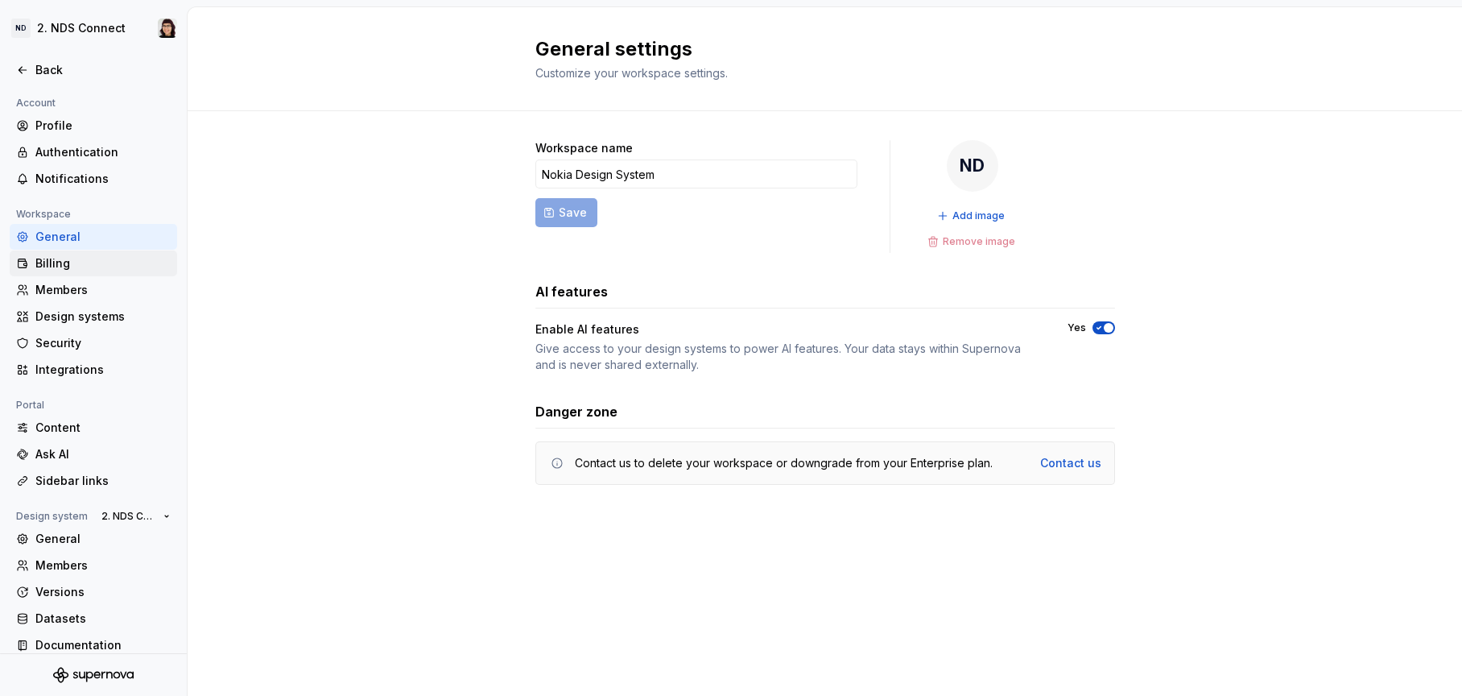
click at [101, 272] on div "Billing" at bounding box center [93, 263] width 167 height 26
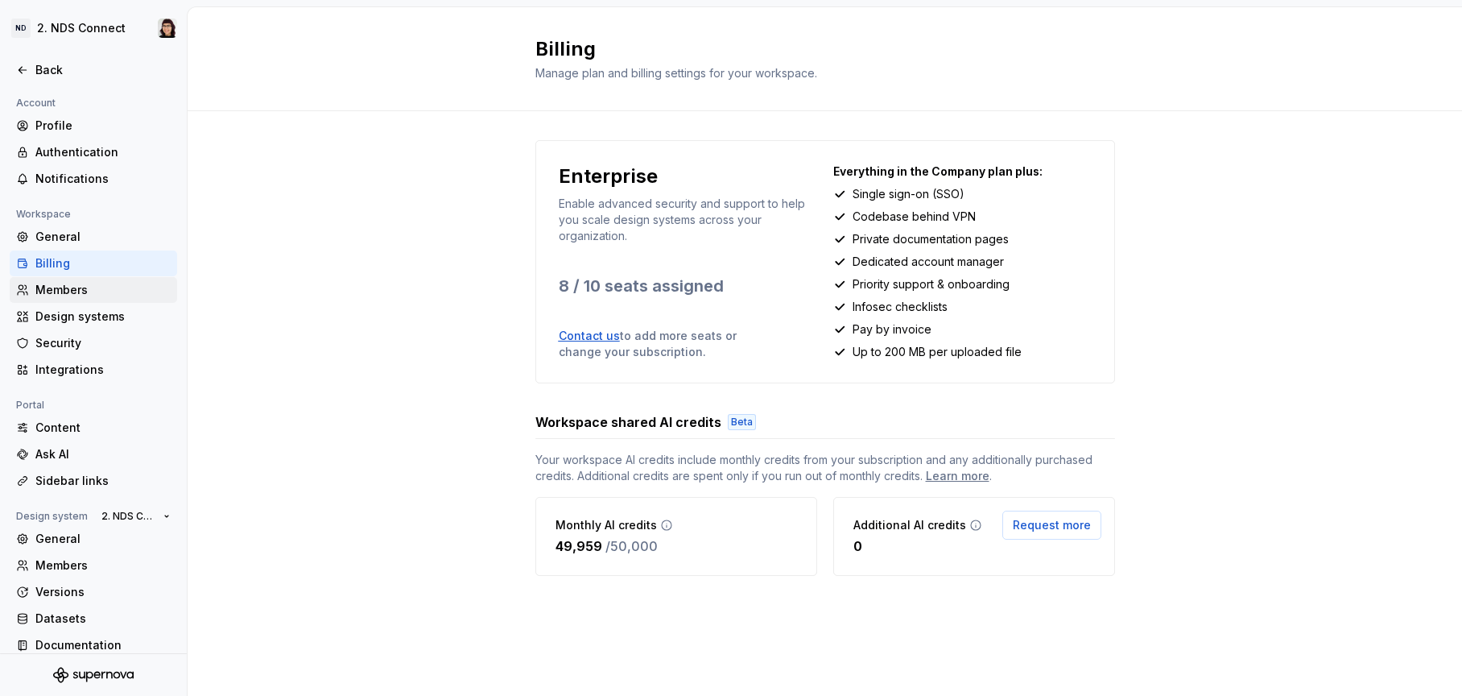
click at [96, 295] on div "Members" at bounding box center [102, 290] width 135 height 16
click at [90, 323] on div "Design systems" at bounding box center [102, 316] width 135 height 16
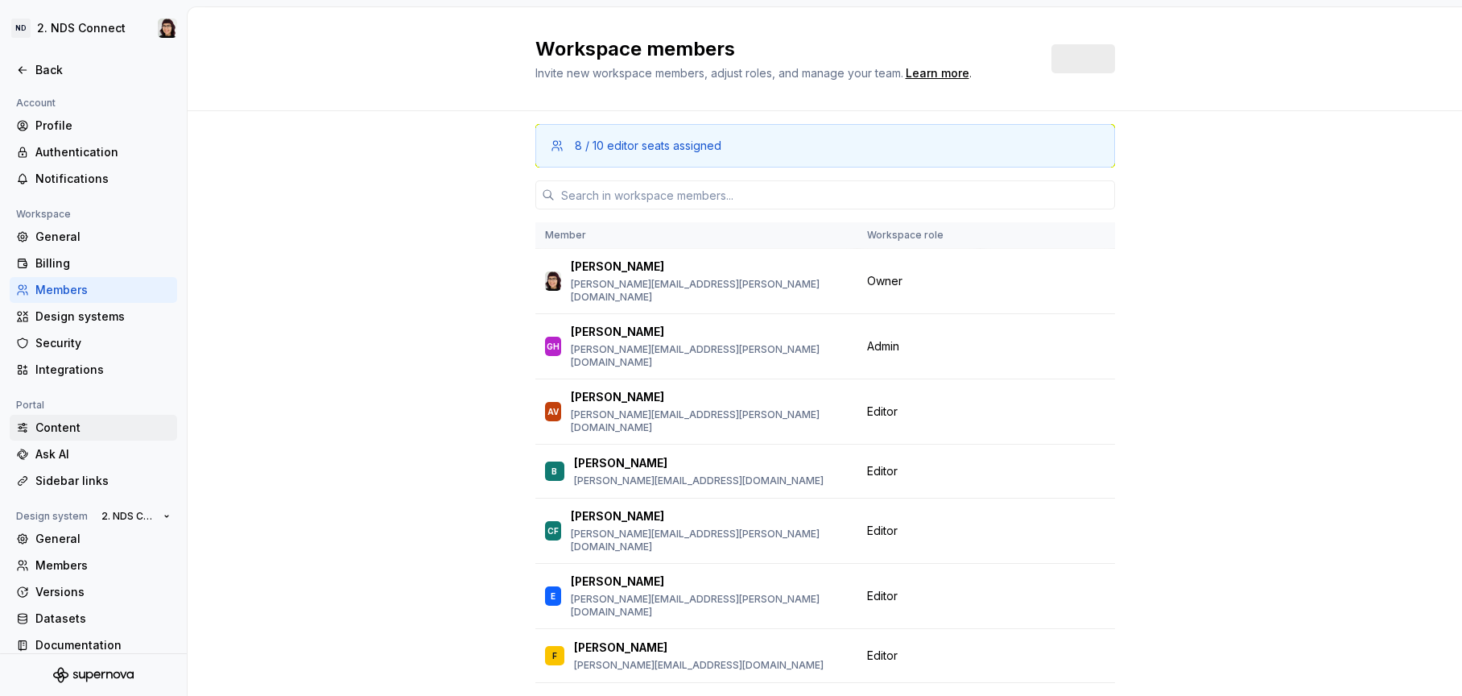
click at [78, 436] on div "Content" at bounding box center [93, 428] width 167 height 26
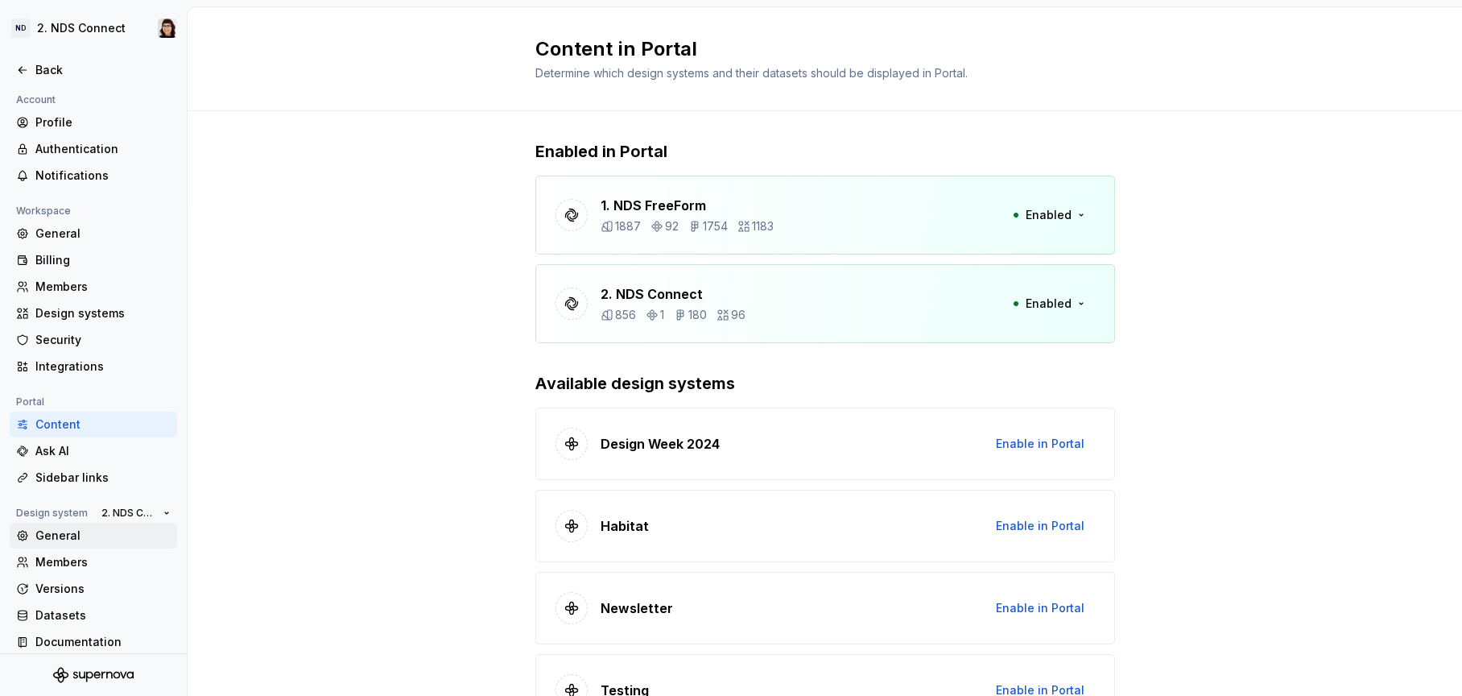
click at [68, 546] on div "General" at bounding box center [93, 536] width 167 height 26
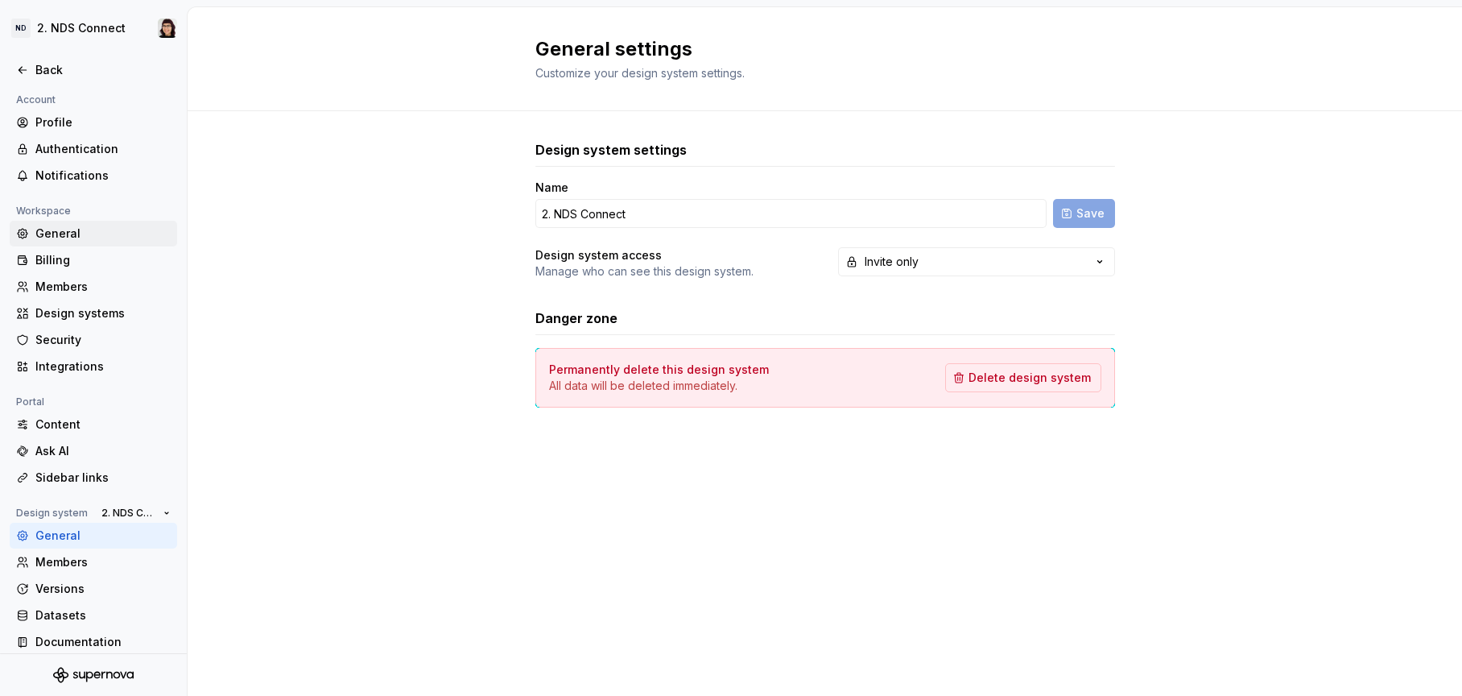
click at [52, 233] on div "General" at bounding box center [102, 233] width 135 height 16
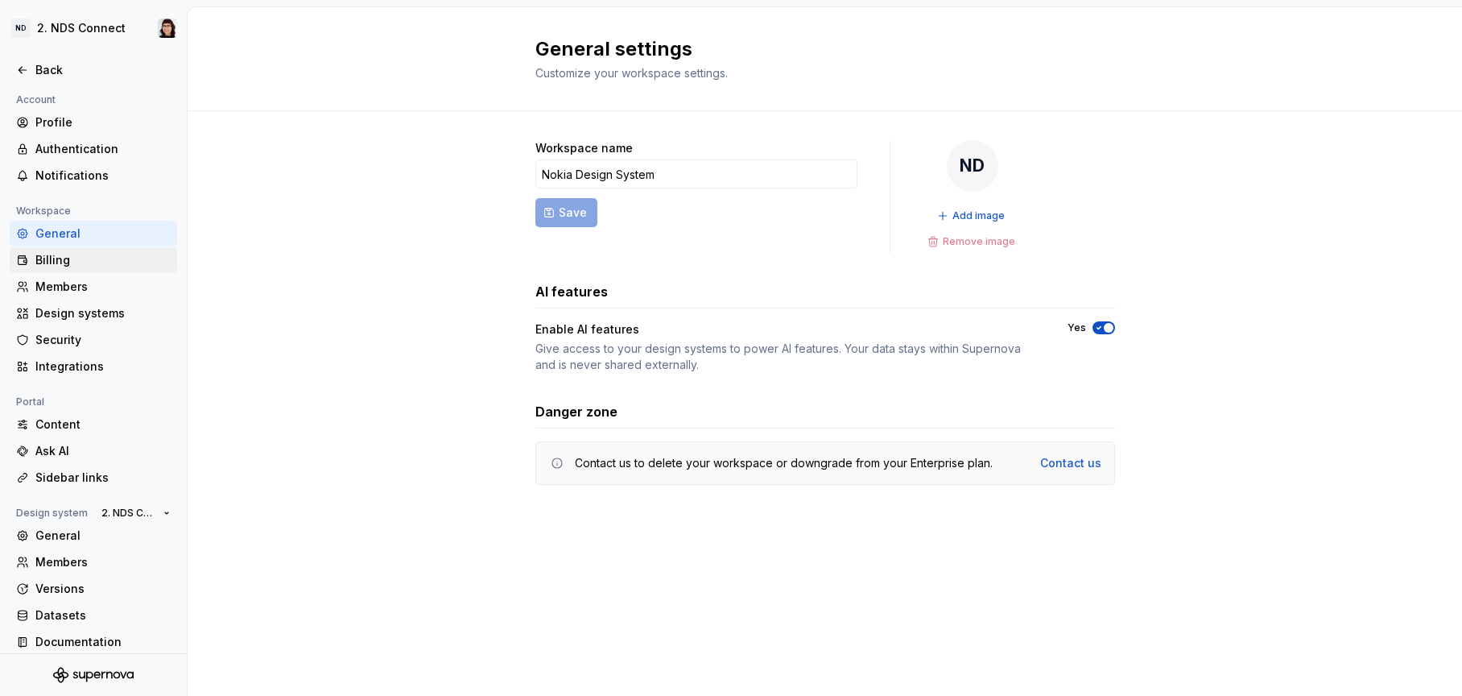
click at [49, 256] on div "Billing" at bounding box center [102, 260] width 135 height 16
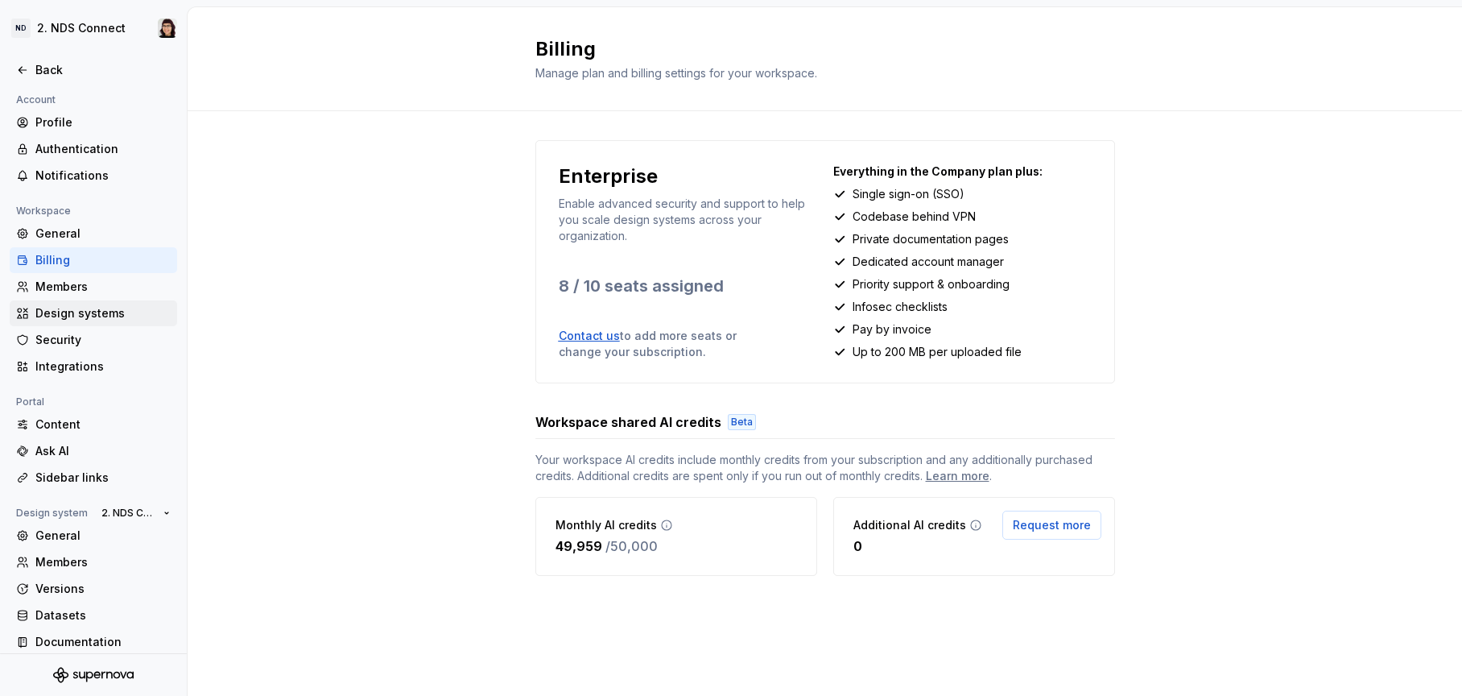
click at [55, 312] on div "Design systems" at bounding box center [102, 313] width 135 height 16
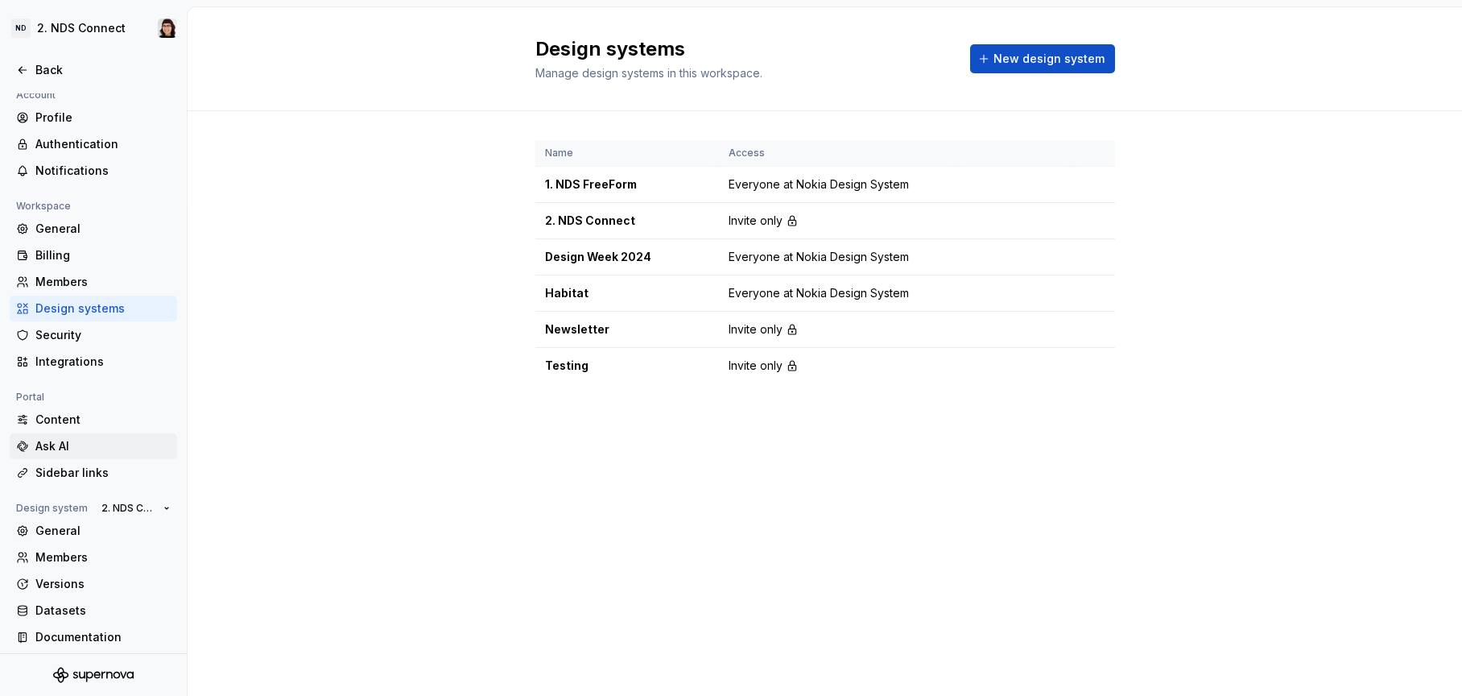
scroll to position [14, 0]
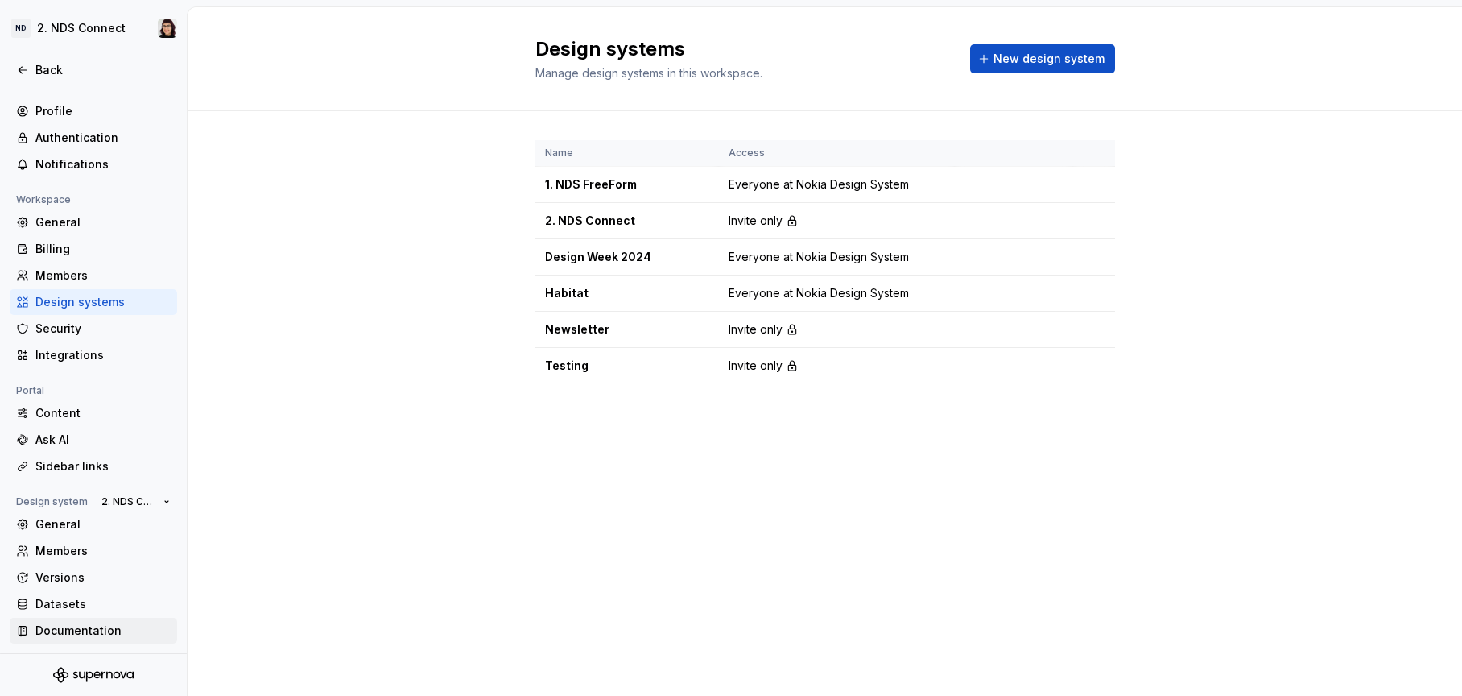
click at [100, 625] on div "Documentation" at bounding box center [102, 630] width 135 height 16
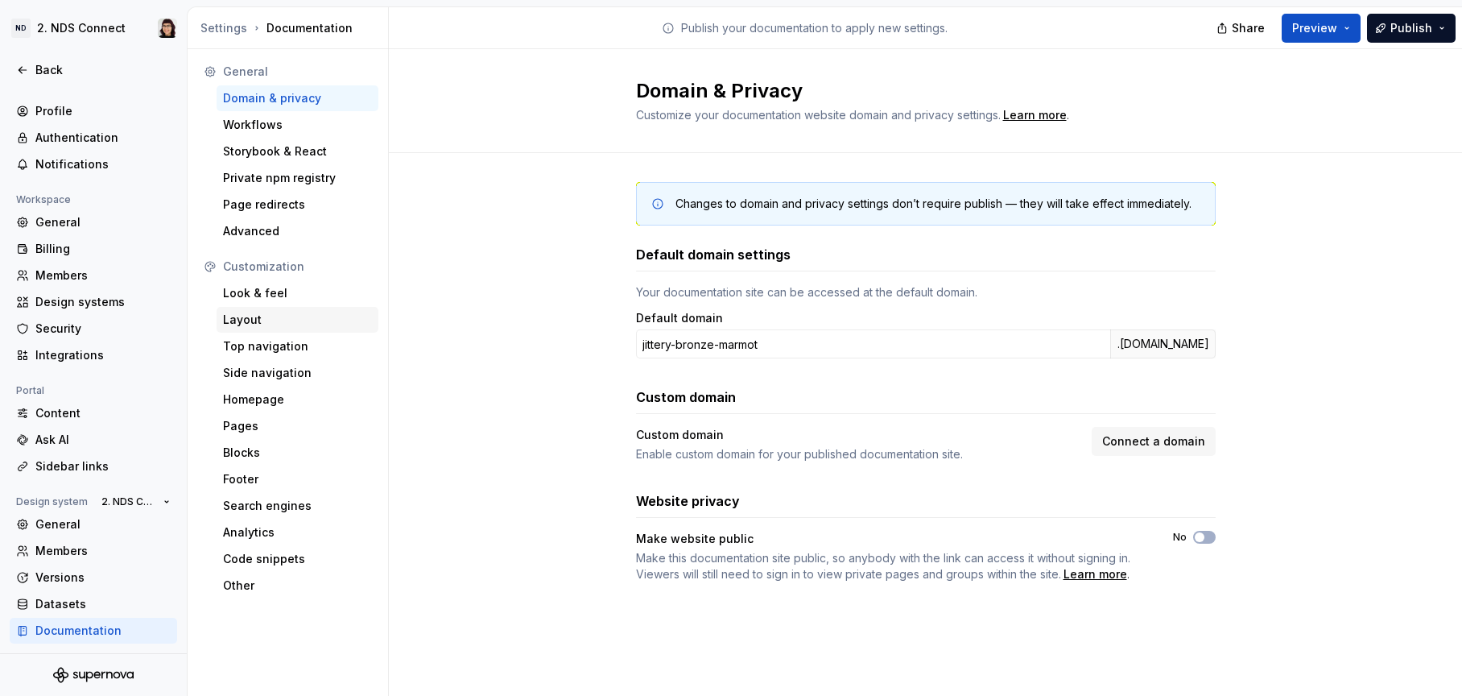
click at [304, 316] on div "Layout" at bounding box center [297, 320] width 149 height 16
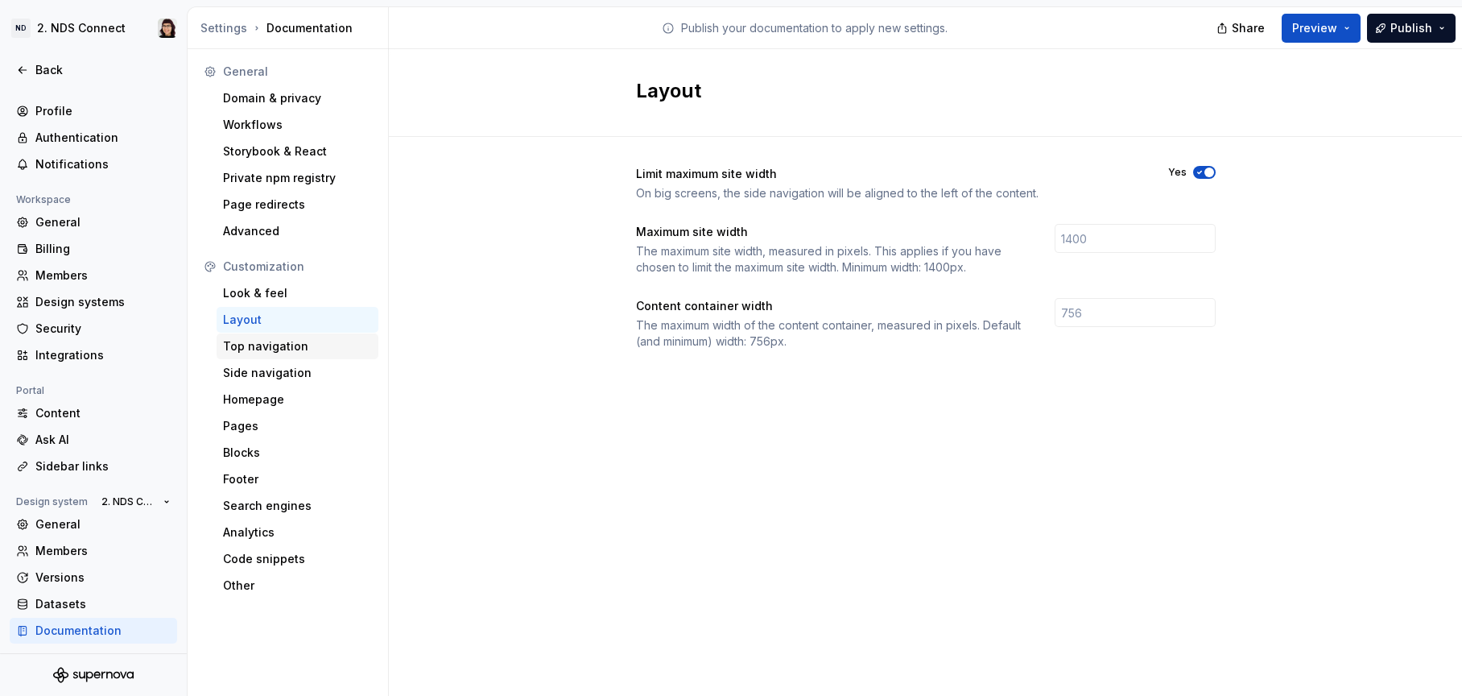
click at [297, 357] on div "Top navigation" at bounding box center [298, 346] width 162 height 26
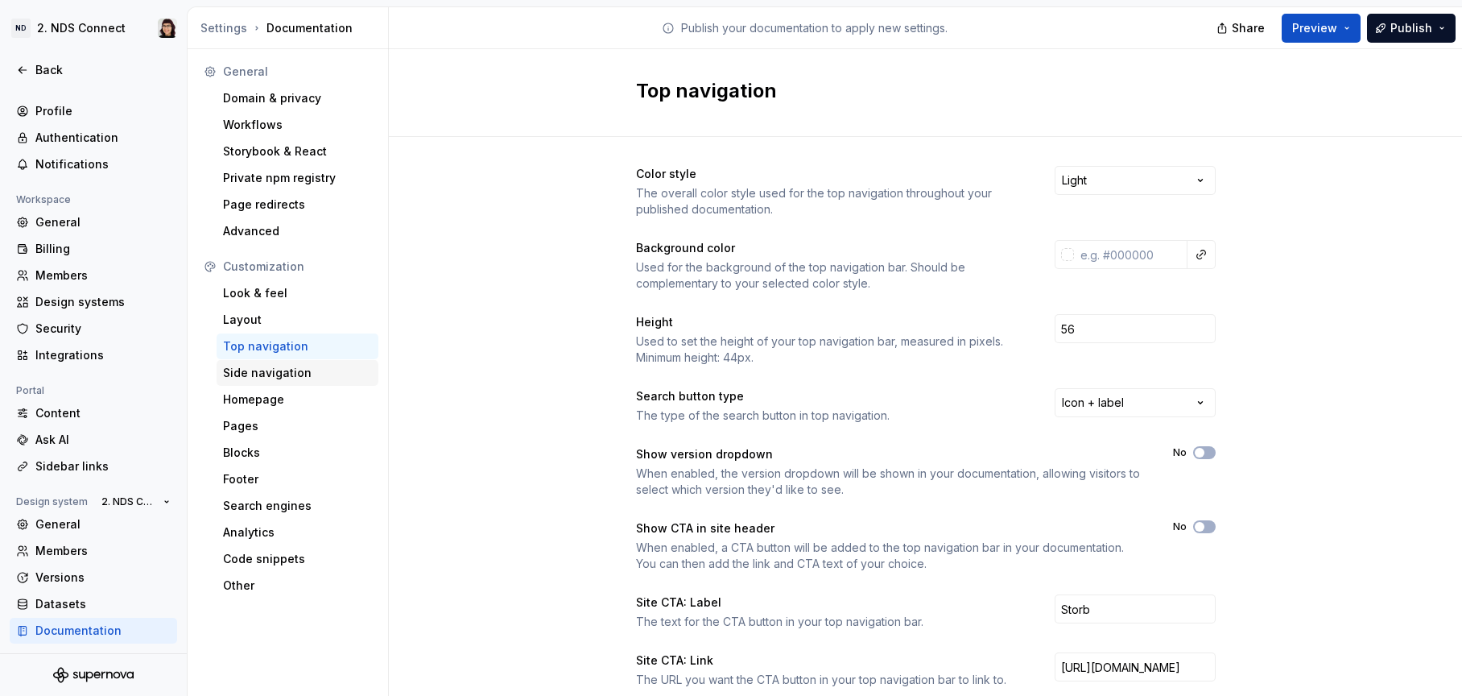
click at [295, 376] on div "Side navigation" at bounding box center [297, 373] width 149 height 16
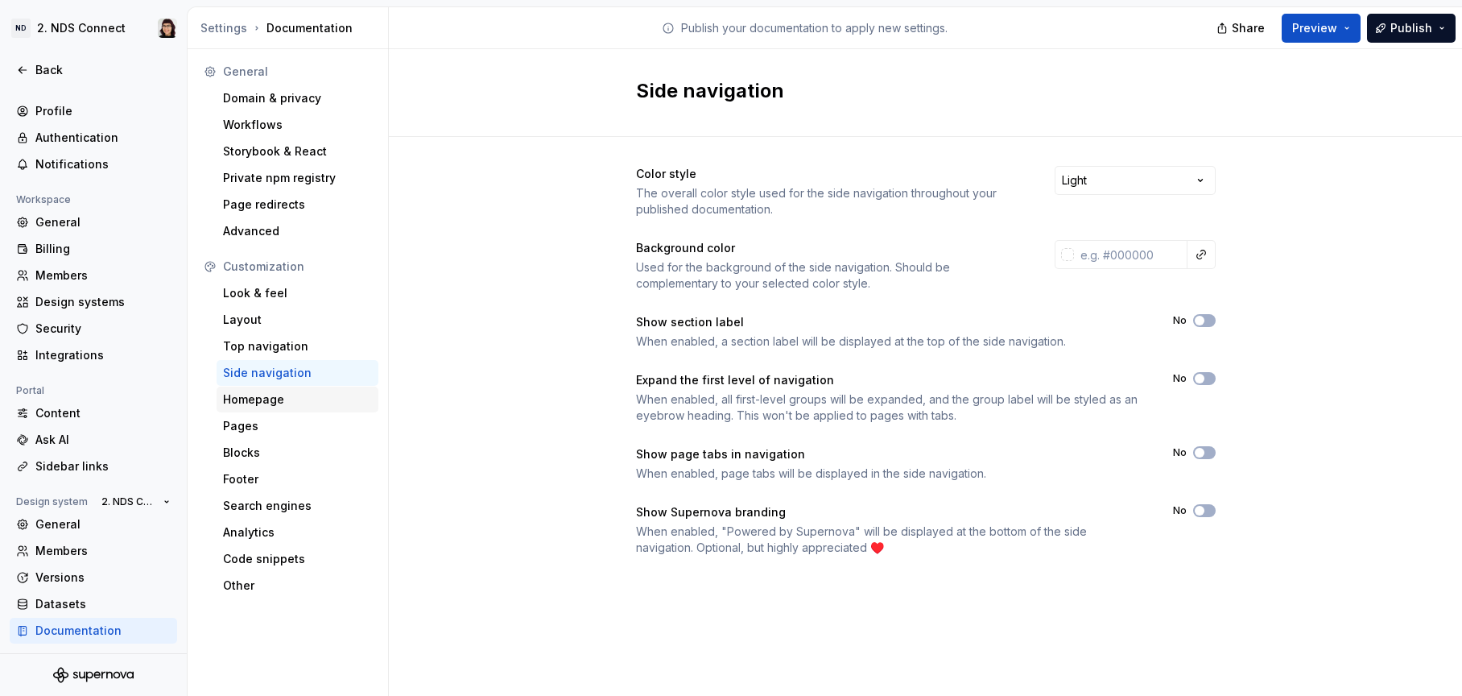
click at [315, 403] on div "Homepage" at bounding box center [297, 399] width 149 height 16
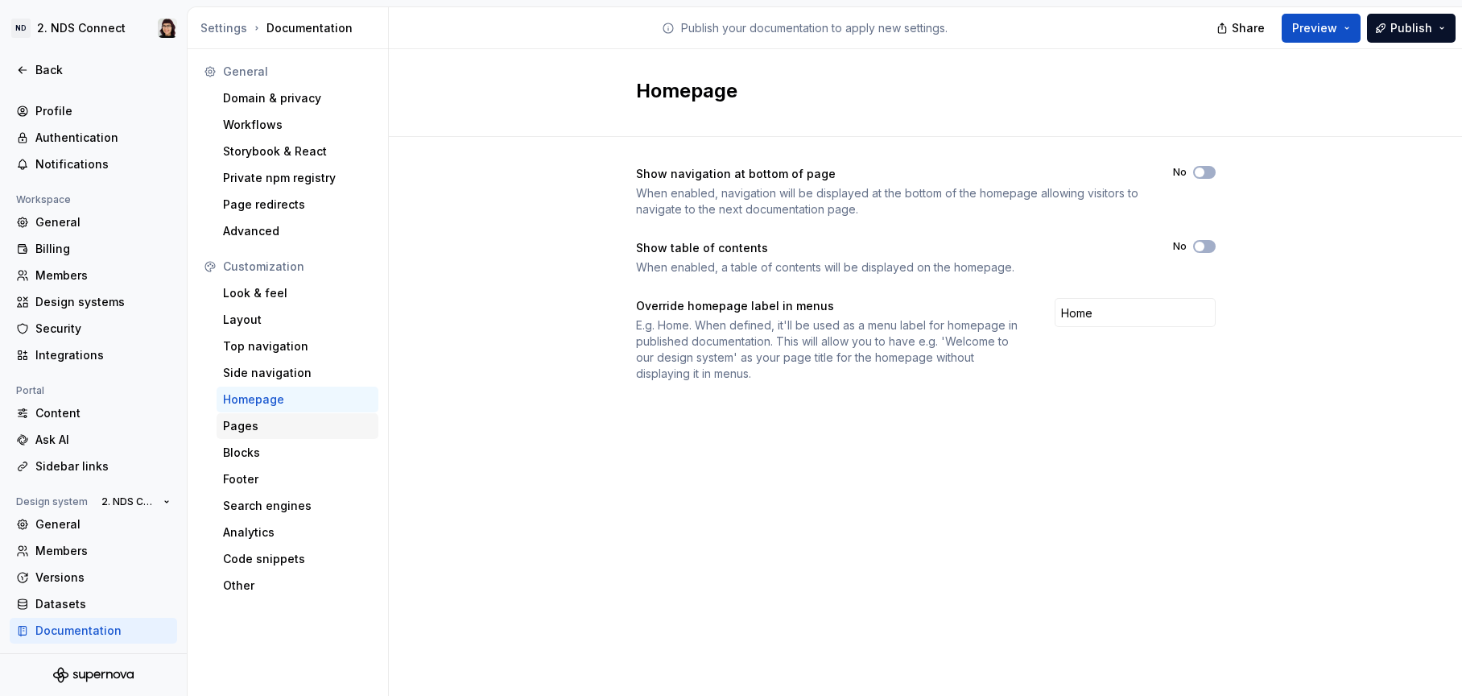
click at [307, 423] on div "Pages" at bounding box center [297, 426] width 149 height 16
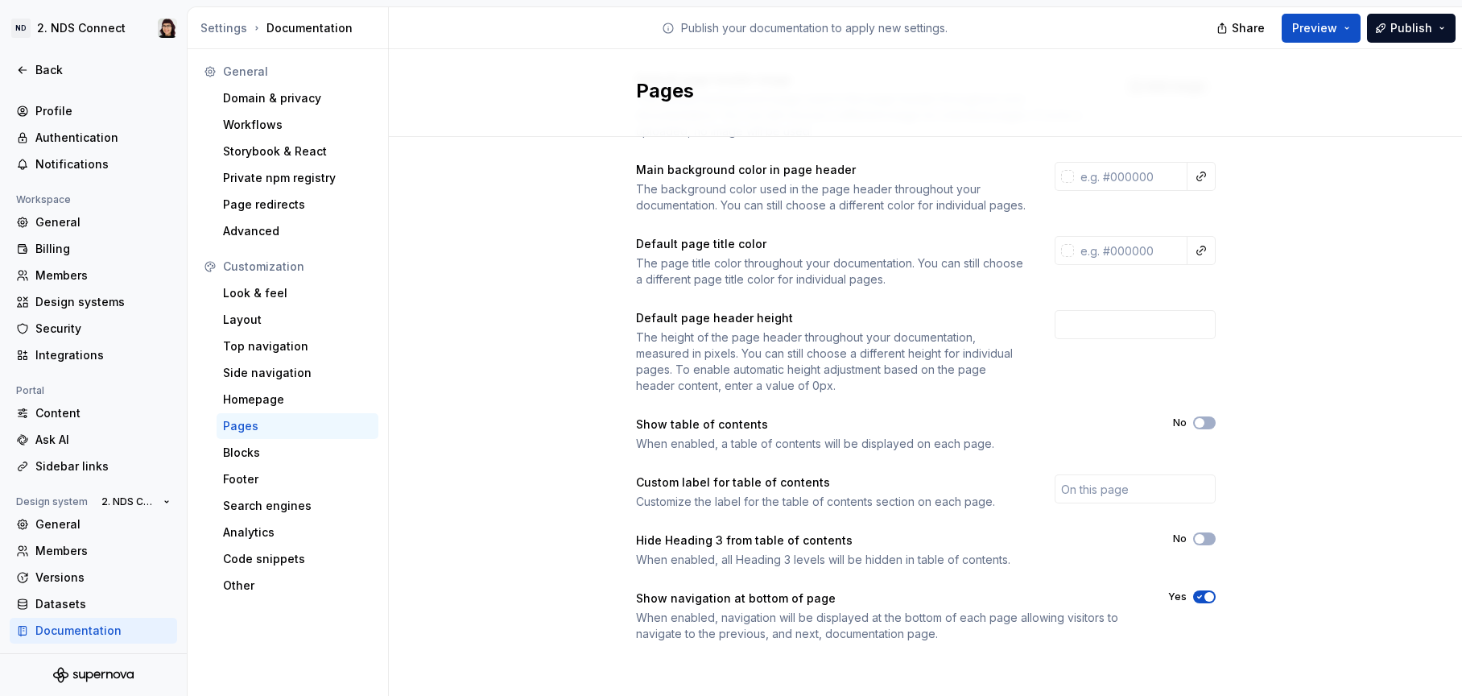
scroll to position [184, 0]
click at [1193, 420] on icon "button" at bounding box center [1199, 423] width 13 height 10
click at [1328, 32] on span "Preview" at bounding box center [1314, 28] width 45 height 16
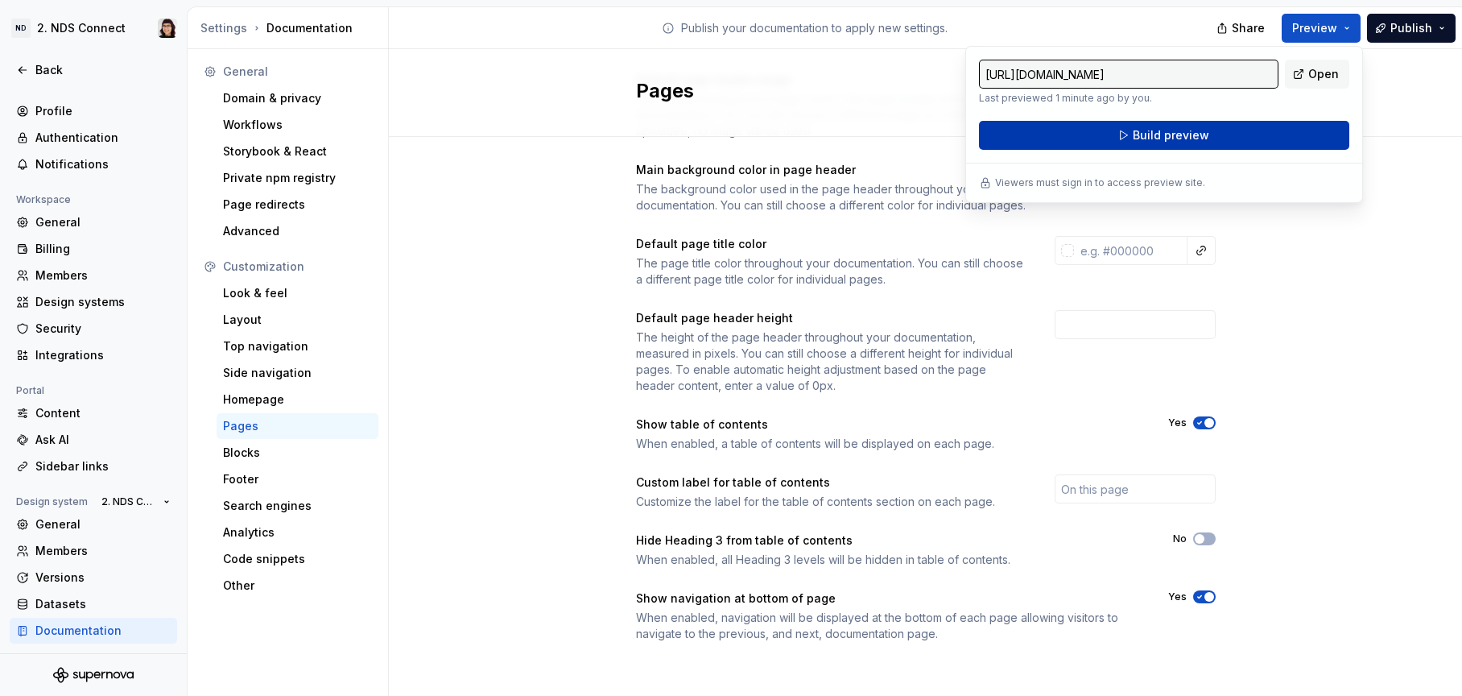
click at [1247, 131] on button "Build preview" at bounding box center [1164, 135] width 370 height 29
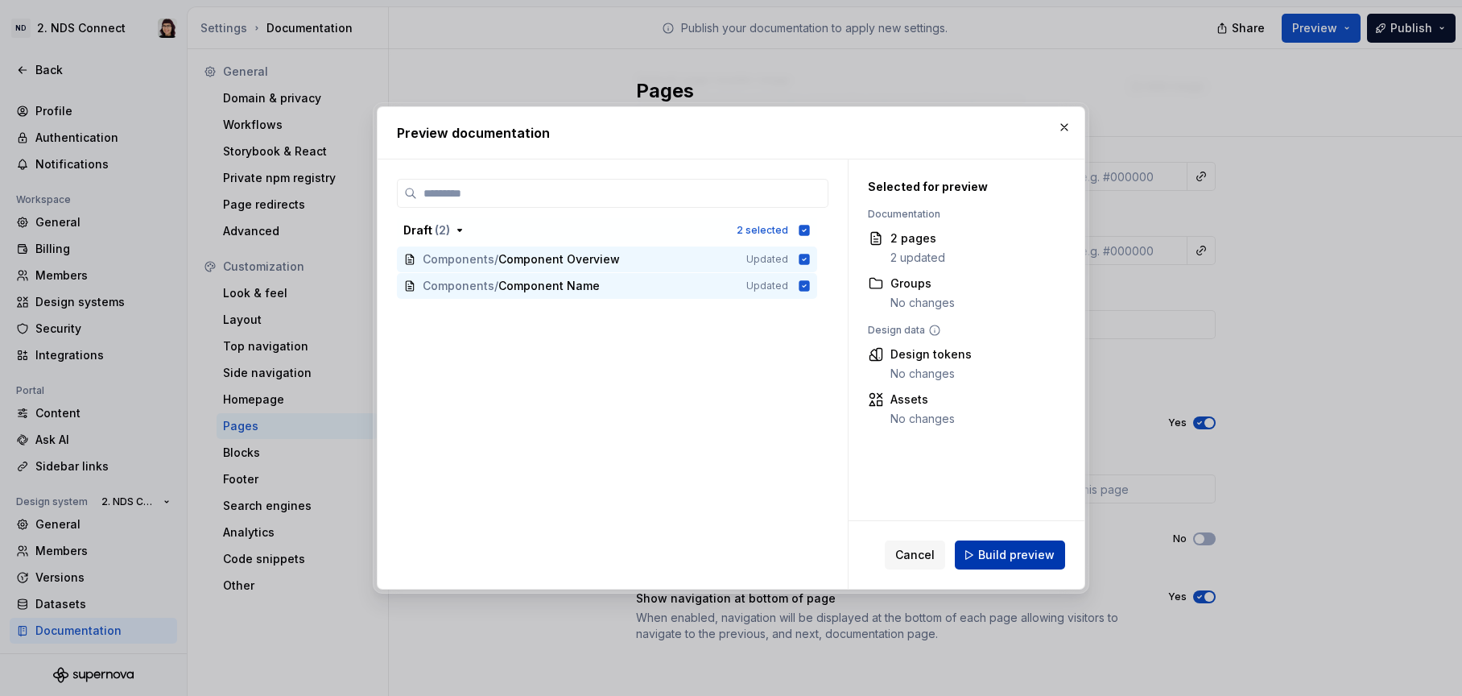
click at [1027, 557] on span "Build preview" at bounding box center [1016, 555] width 76 height 16
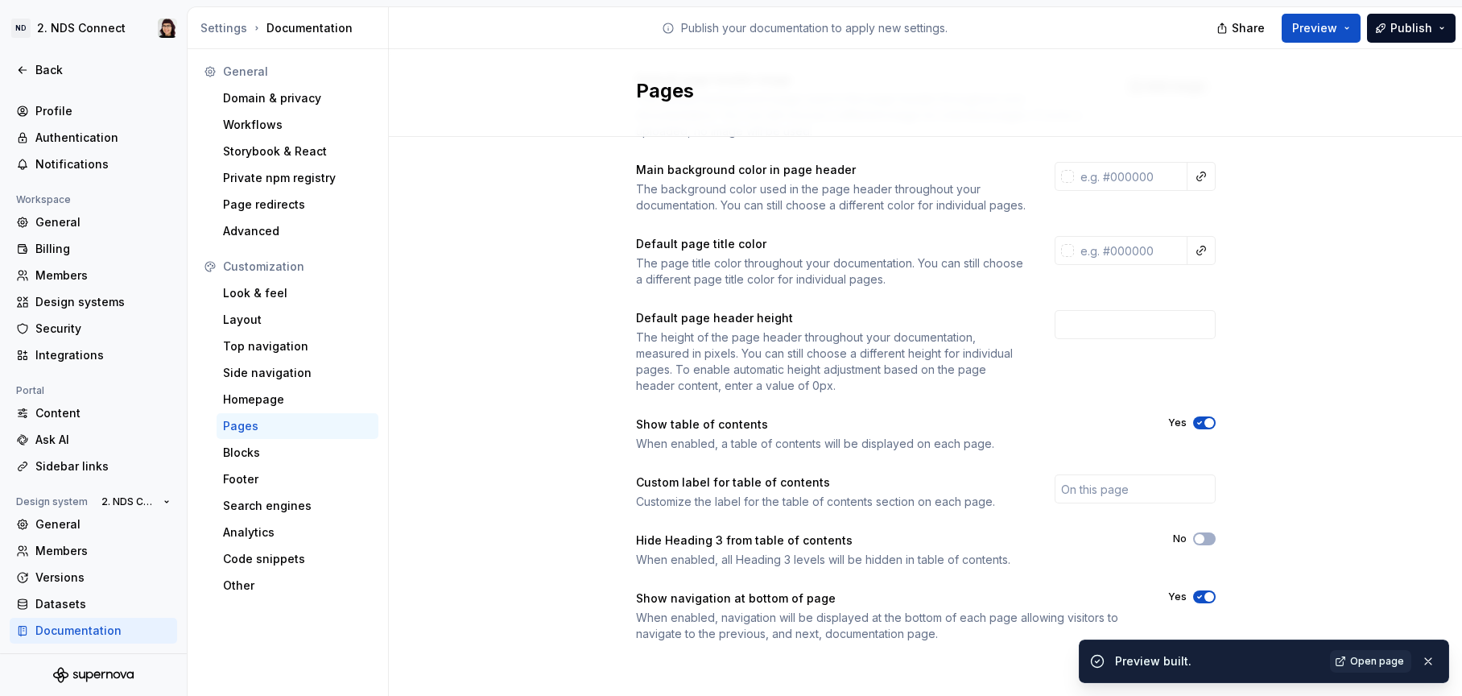
click at [1367, 660] on span "Open page" at bounding box center [1377, 661] width 54 height 13
